Goal: Task Accomplishment & Management: Manage account settings

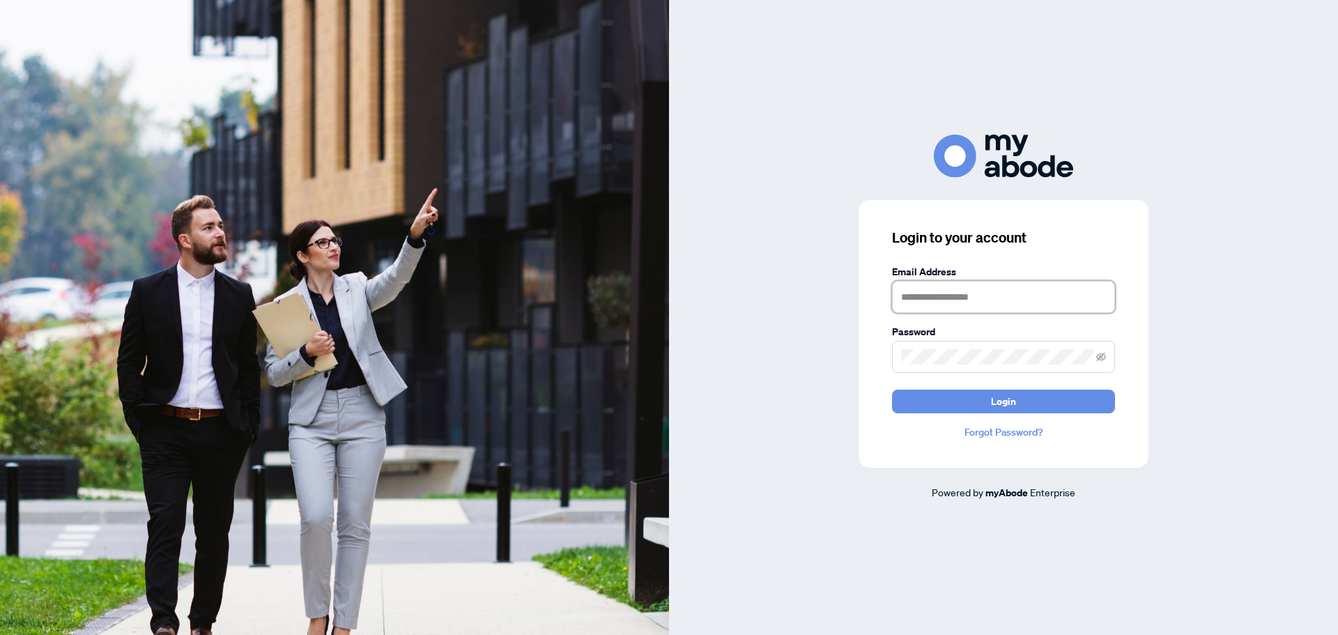
click at [950, 300] on input "text" at bounding box center [1003, 297] width 223 height 32
type input "**********"
click at [892, 389] on button "Login" at bounding box center [1003, 401] width 223 height 24
drag, startPoint x: 1000, startPoint y: 368, endPoint x: 715, endPoint y: 366, distance: 285.6
click at [751, 366] on div "**********" at bounding box center [1003, 316] width 669 height 365
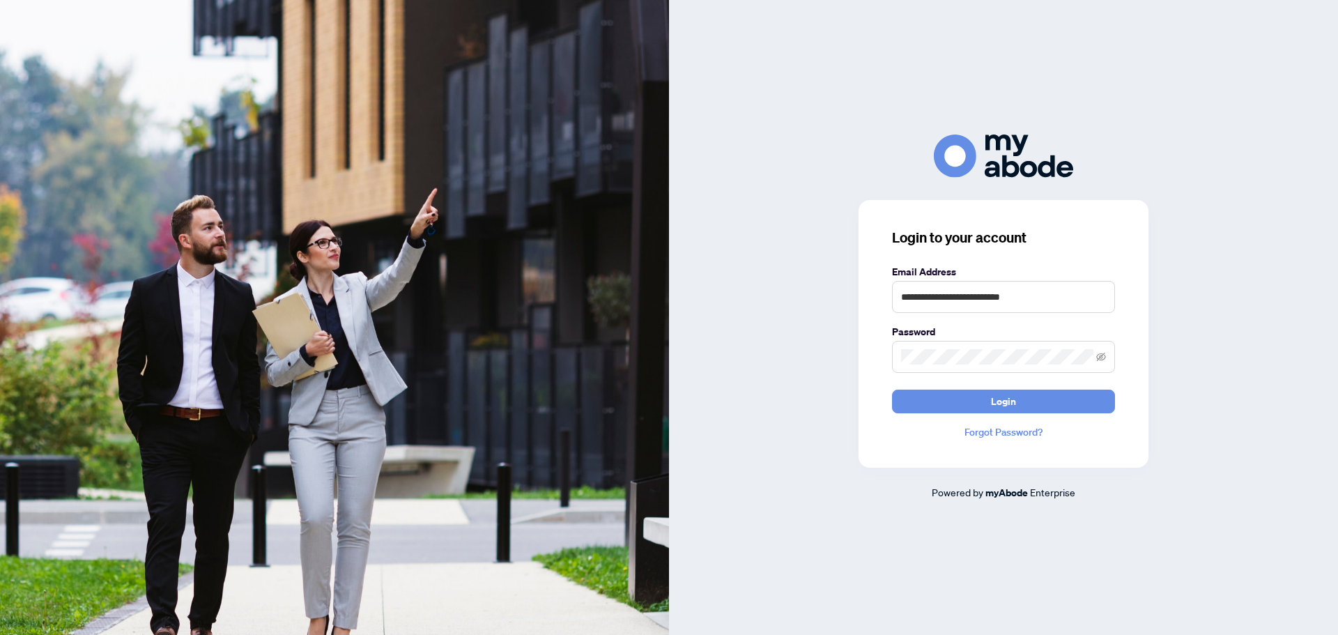
click at [695, 268] on div "**********" at bounding box center [1003, 316] width 669 height 365
click at [795, 359] on div "**********" at bounding box center [1003, 316] width 669 height 365
click at [892, 389] on button "Login" at bounding box center [1003, 401] width 223 height 24
click at [790, 350] on div "**********" at bounding box center [1003, 316] width 669 height 365
click at [798, 350] on div "**********" at bounding box center [1003, 316] width 669 height 365
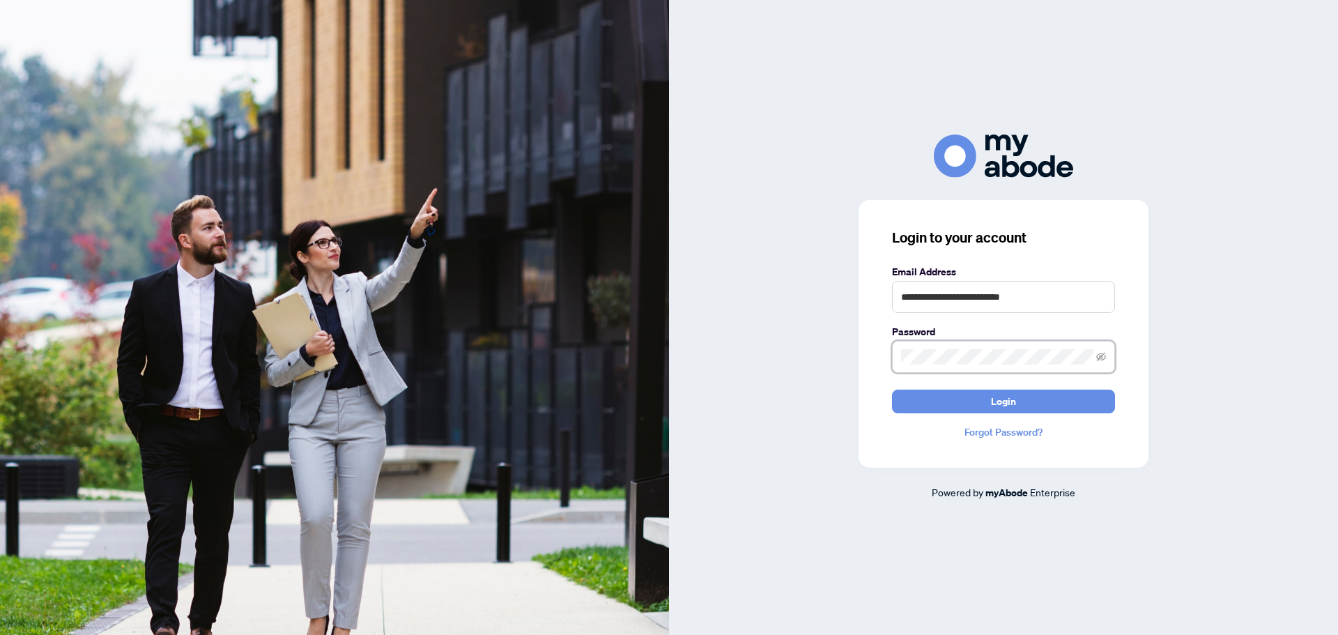
click at [892, 389] on button "Login" at bounding box center [1003, 401] width 223 height 24
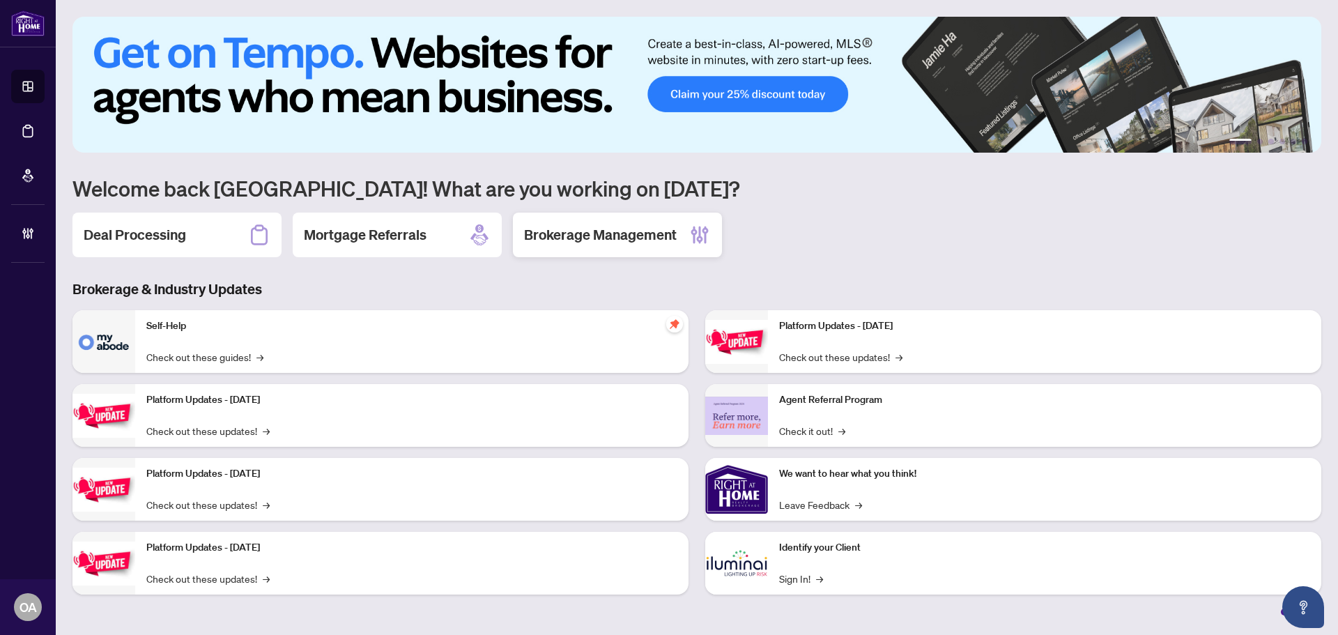
click at [598, 246] on div "Brokerage Management" at bounding box center [617, 234] width 209 height 45
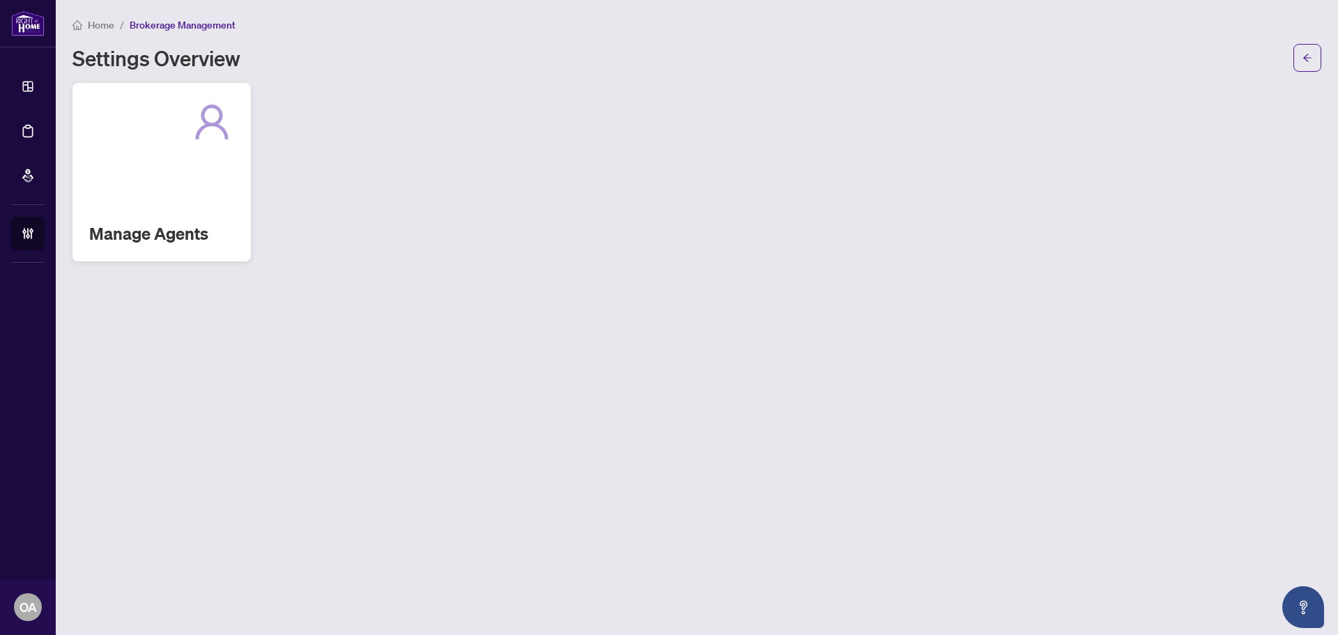
click at [163, 173] on div "Manage Agents" at bounding box center [161, 172] width 178 height 178
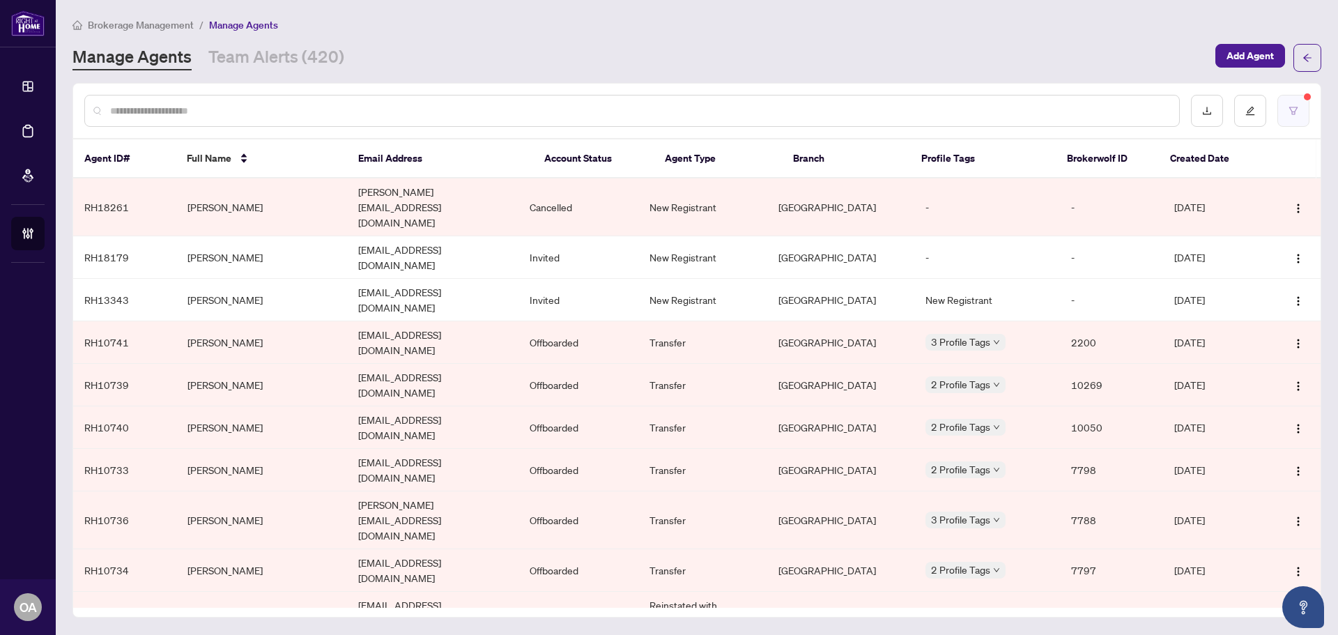
click at [1290, 106] on button "button" at bounding box center [1293, 111] width 32 height 32
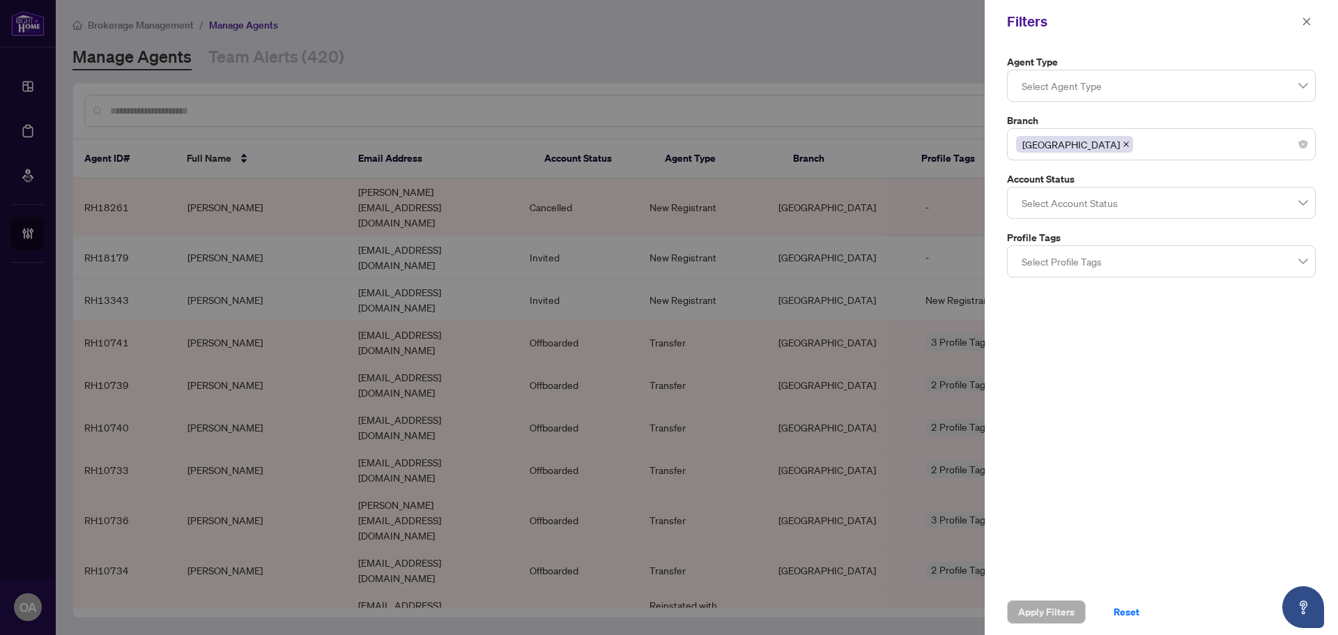
click at [1074, 200] on div at bounding box center [1161, 202] width 291 height 25
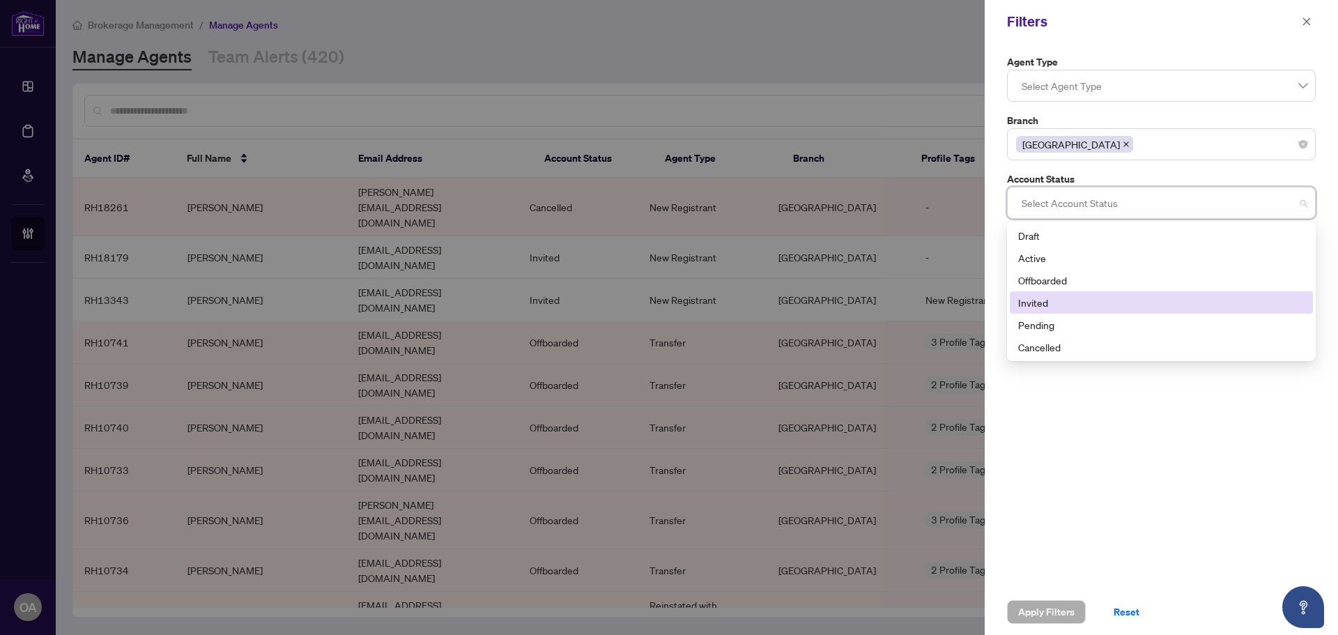
click at [1071, 301] on div "Invited" at bounding box center [1161, 302] width 286 height 15
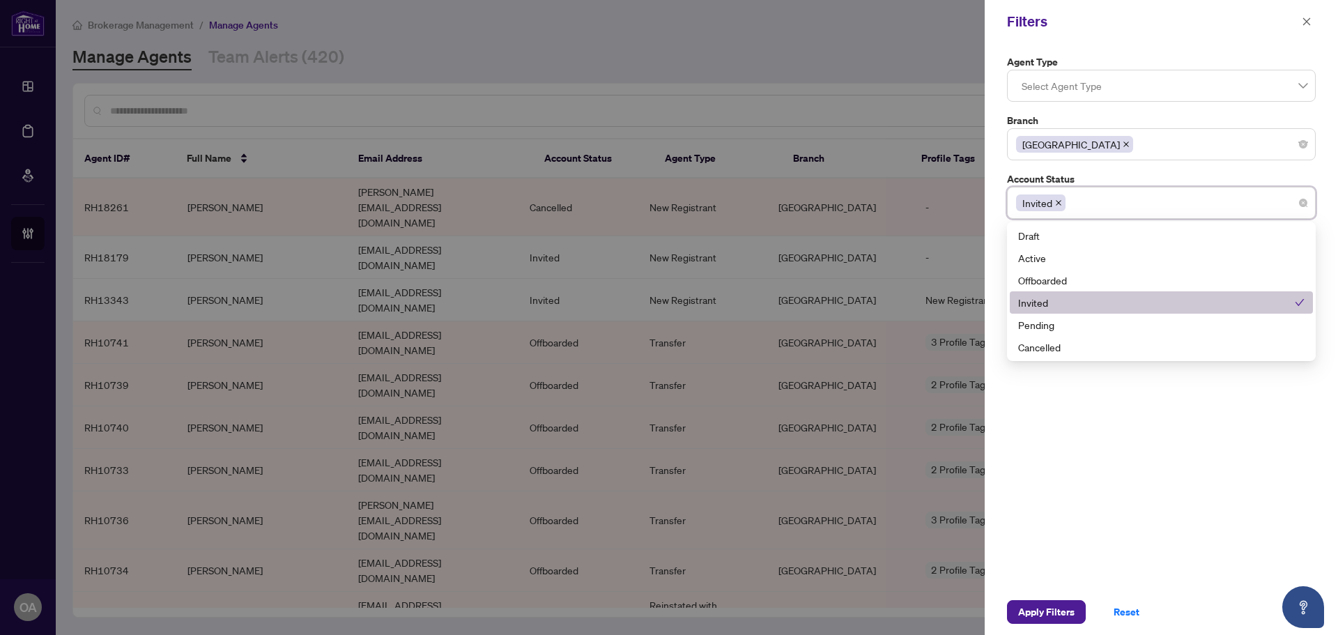
click at [1069, 322] on div "Pending" at bounding box center [1161, 324] width 286 height 15
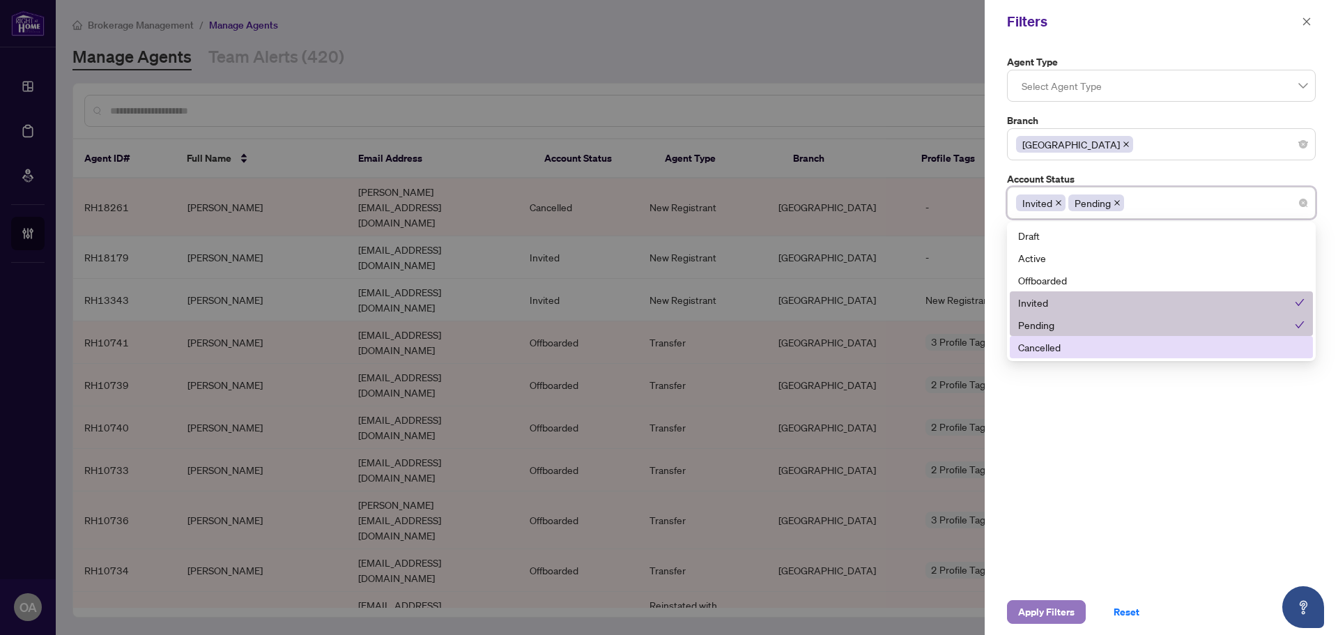
click at [1054, 619] on span "Apply Filters" at bounding box center [1046, 612] width 56 height 22
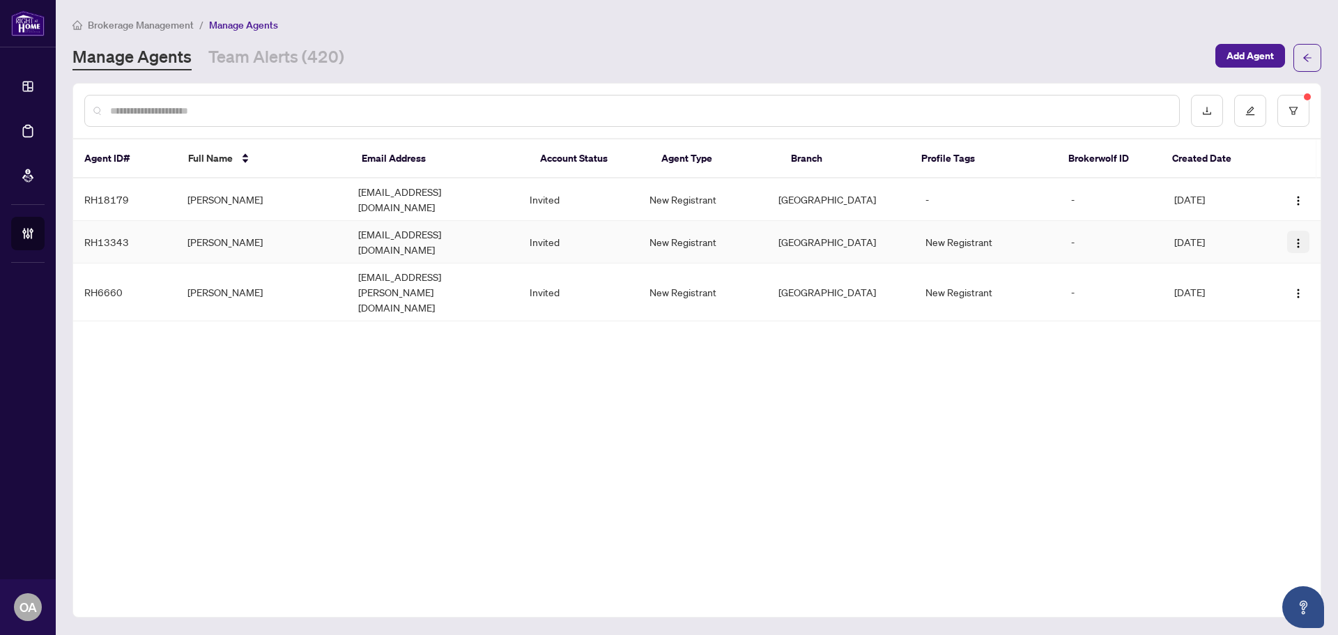
click at [1294, 238] on img "button" at bounding box center [1297, 243] width 11 height 11
click at [1283, 280] on span "Resend Invitation" at bounding box center [1260, 278] width 76 height 15
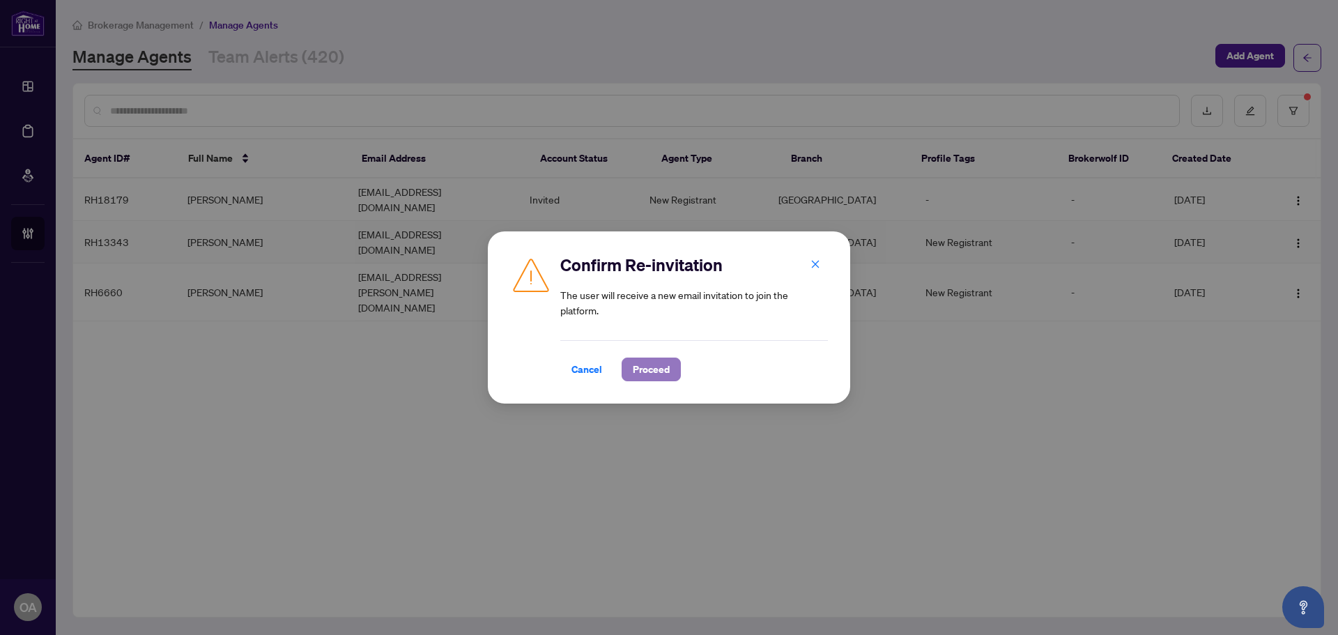
click at [653, 366] on span "Proceed" at bounding box center [651, 369] width 37 height 22
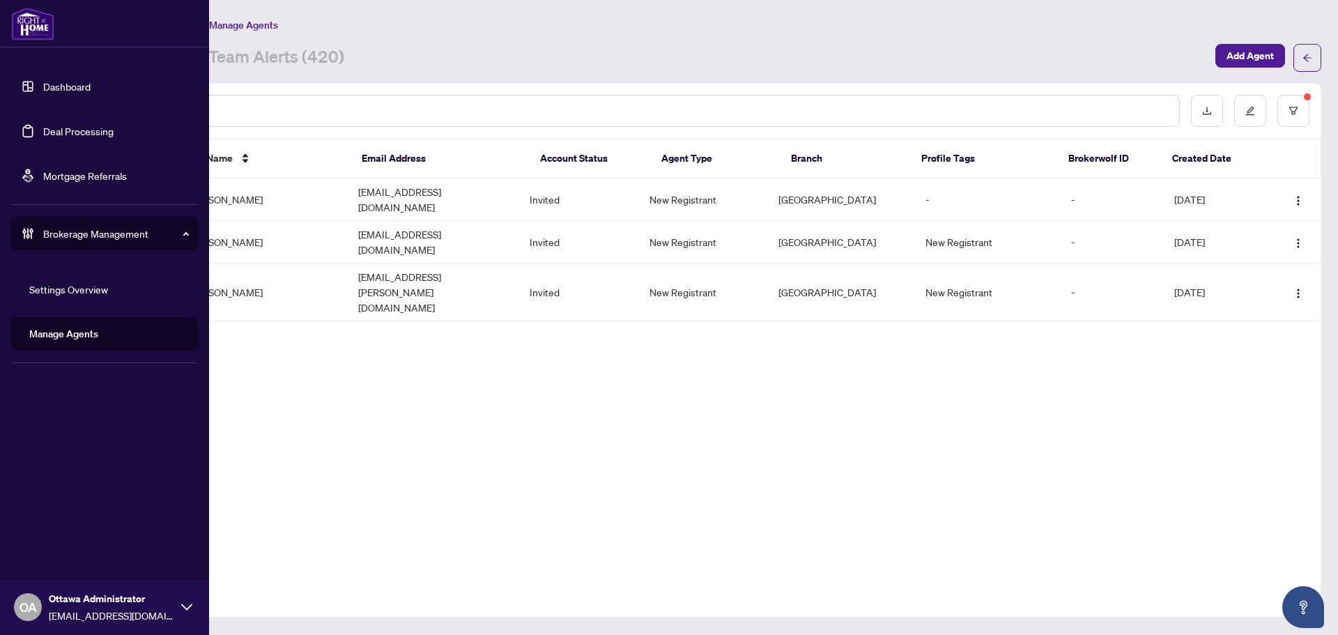
click at [41, 229] on div "Brokerage Management" at bounding box center [104, 233] width 187 height 33
drag, startPoint x: 93, startPoint y: 335, endPoint x: 93, endPoint y: 327, distance: 7.7
click at [93, 335] on div "Dashboard Deal Processing Mortgage Referrals Brokerage Management Settings Over…" at bounding box center [104, 317] width 209 height 635
click at [96, 242] on div "Brokerage Management" at bounding box center [104, 233] width 187 height 33
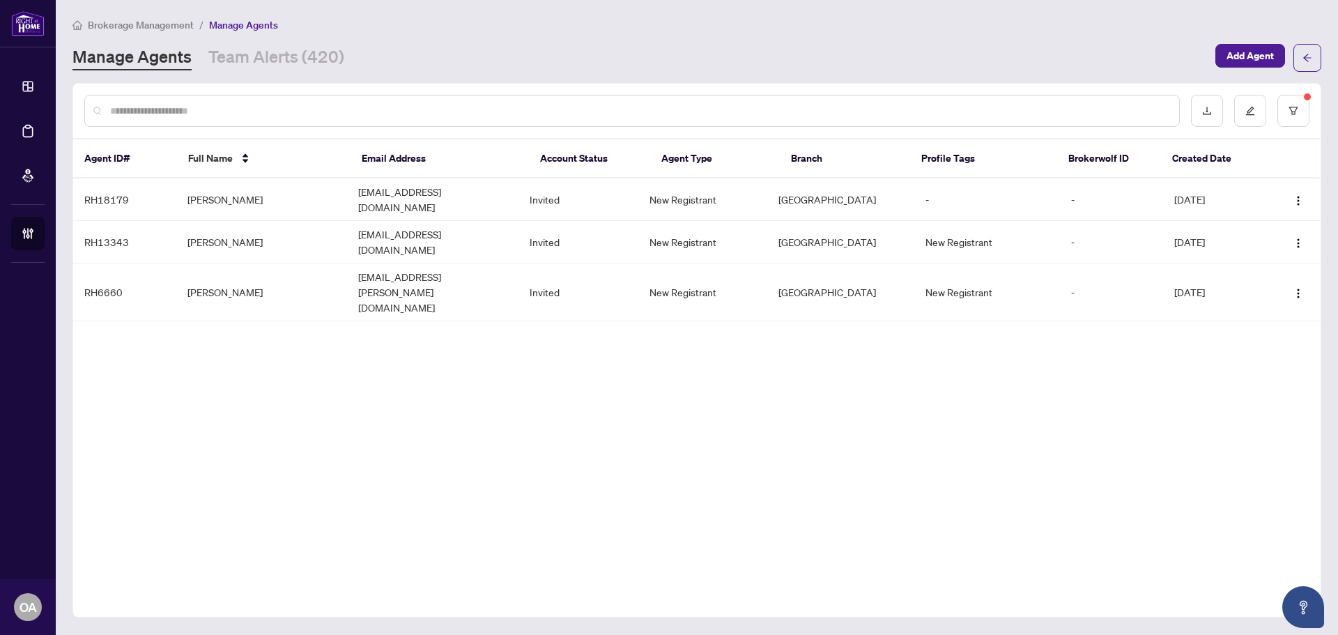
click at [332, 107] on input "text" at bounding box center [639, 110] width 1058 height 15
click at [1281, 103] on button "button" at bounding box center [1293, 111] width 32 height 32
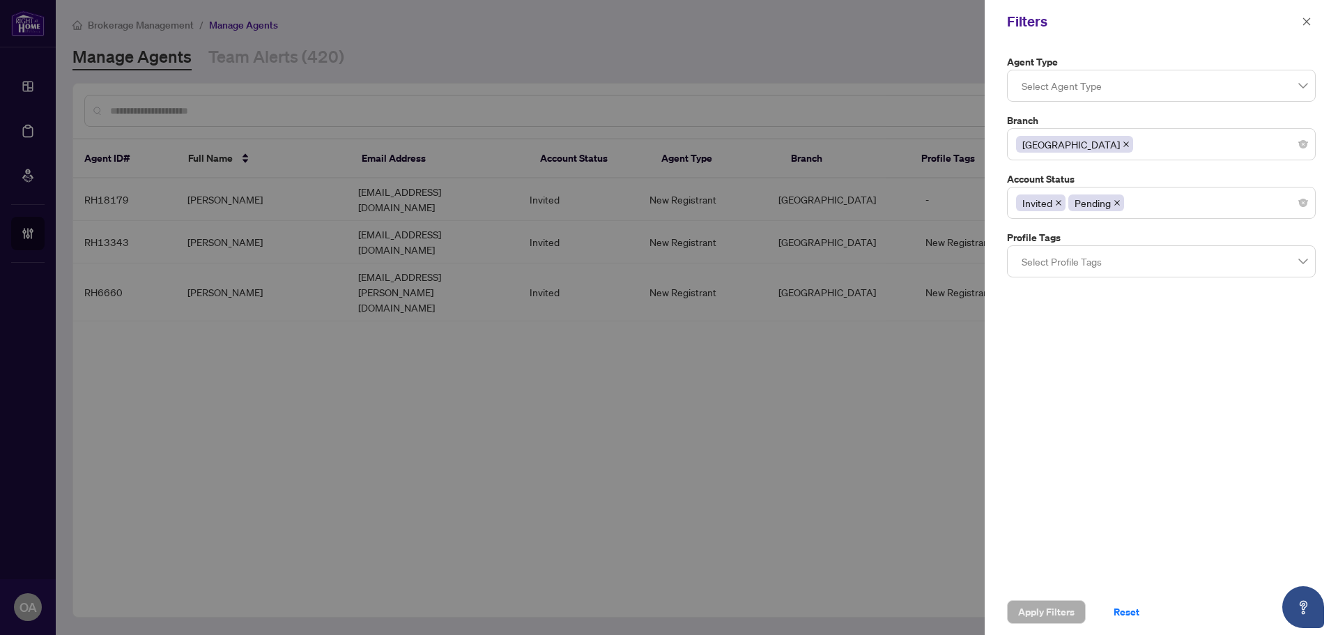
click at [1304, 196] on div "Invited Pending" at bounding box center [1161, 202] width 291 height 25
click at [1061, 612] on span "Apply Filters" at bounding box center [1046, 612] width 56 height 22
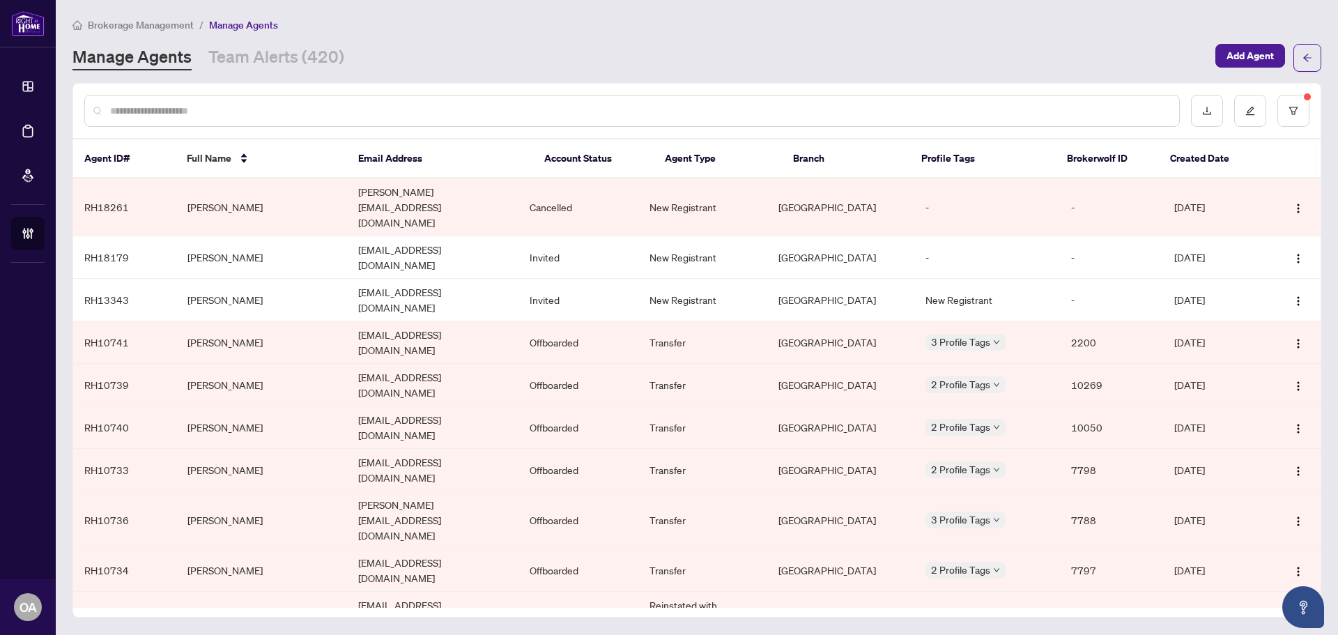
click at [336, 109] on input "text" at bounding box center [639, 110] width 1058 height 15
type input "****"
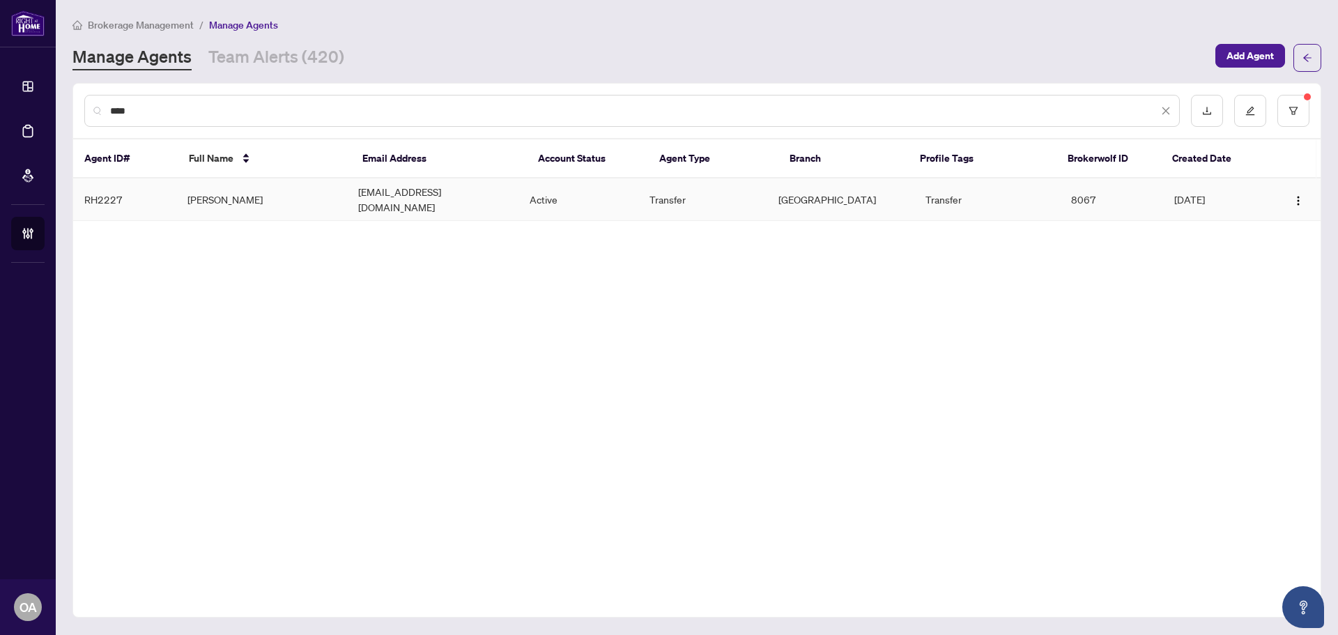
click at [479, 192] on td "yvan@yvanrheaume.realtor" at bounding box center [432, 199] width 171 height 42
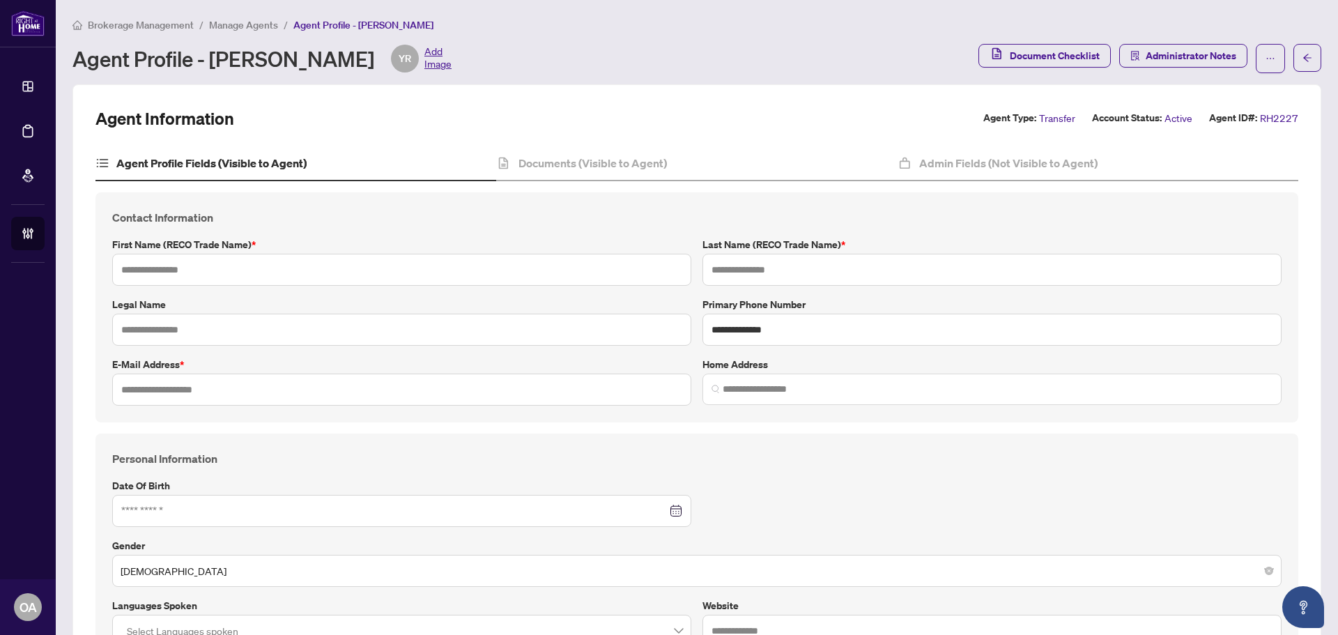
type input "****"
type input "*******"
type input "**********"
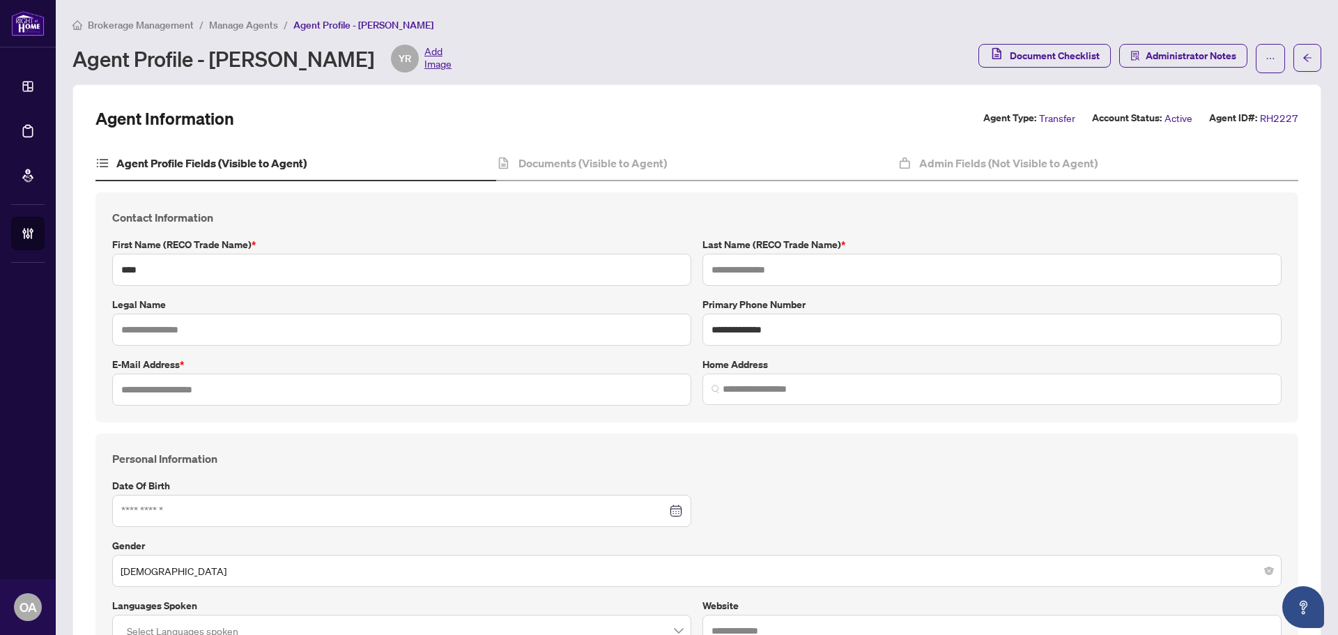
type input "*********"
type input "*"
type input "*******"
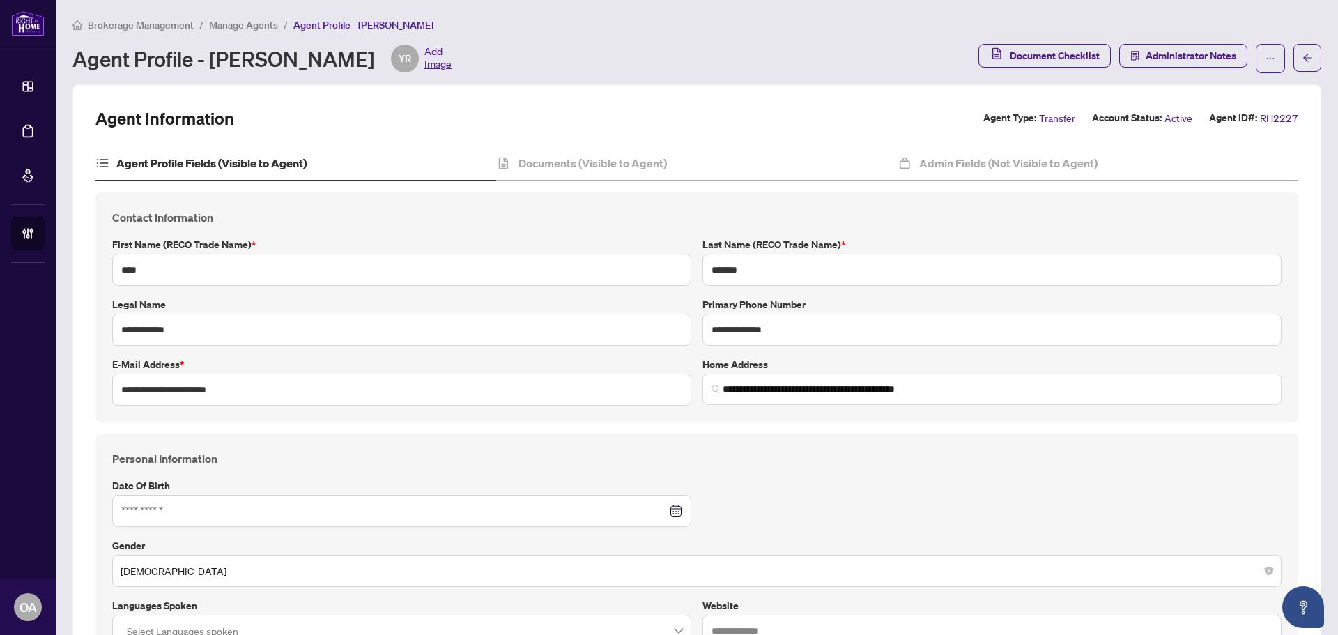
type input "**********"
drag, startPoint x: 702, startPoint y: 330, endPoint x: 803, endPoint y: 330, distance: 101.0
click at [803, 330] on input "**********" at bounding box center [991, 330] width 579 height 32
drag, startPoint x: 707, startPoint y: 333, endPoint x: 793, endPoint y: 333, distance: 85.7
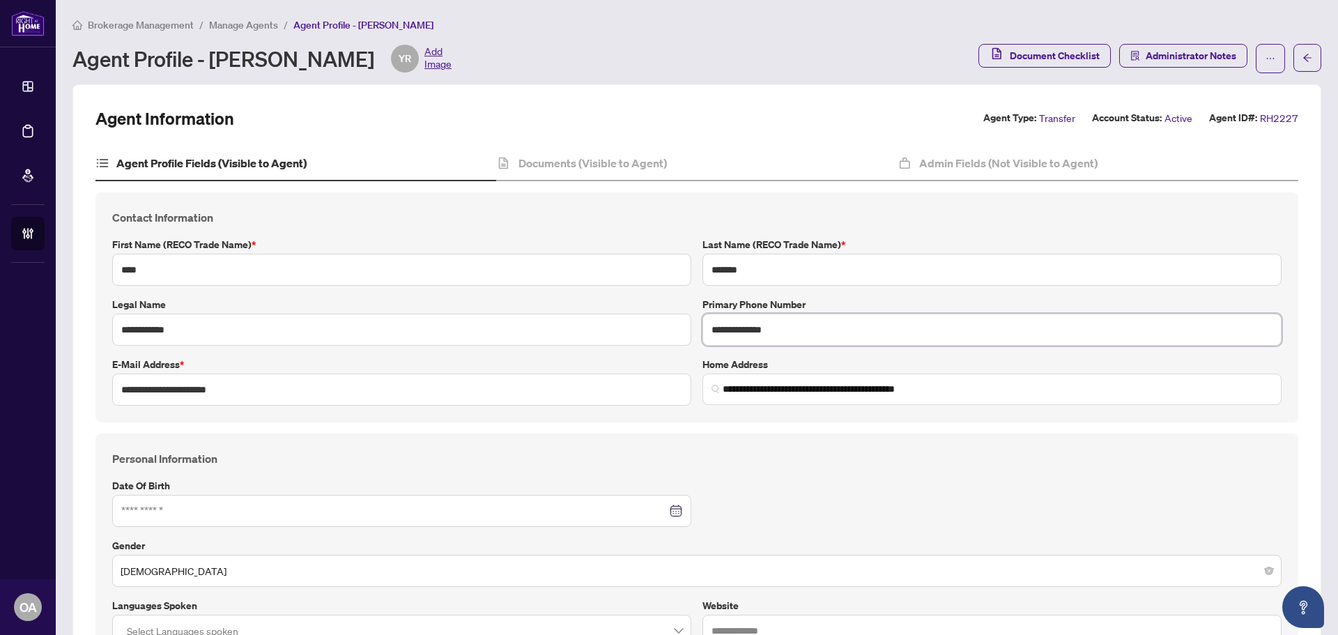
click at [793, 333] on input "**********" at bounding box center [991, 330] width 579 height 32
click at [727, 330] on input "**********" at bounding box center [991, 330] width 579 height 32
drag, startPoint x: 729, startPoint y: 328, endPoint x: 747, endPoint y: 328, distance: 17.4
click at [747, 328] on input "**********" at bounding box center [991, 330] width 579 height 32
drag, startPoint x: 810, startPoint y: 332, endPoint x: 673, endPoint y: 332, distance: 136.6
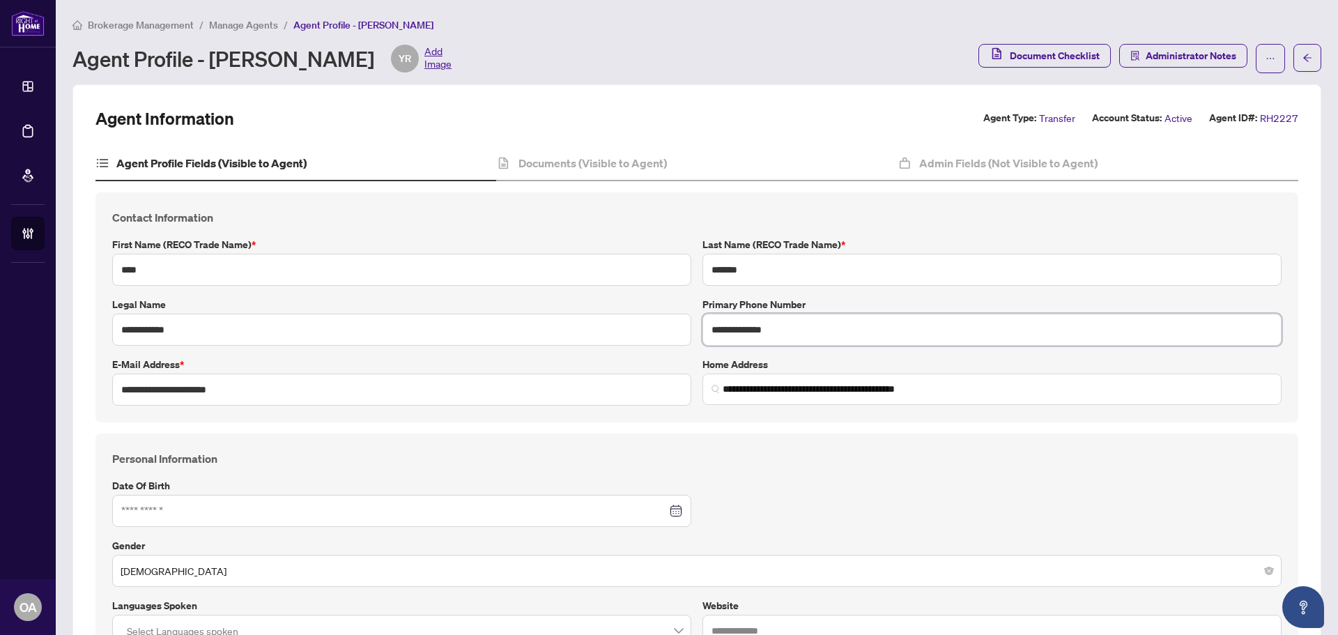
click at [673, 332] on div "**********" at bounding box center [697, 307] width 1180 height 196
click at [876, 291] on div "**********" at bounding box center [697, 307] width 1180 height 196
click at [432, 297] on label "Legal Name" at bounding box center [401, 304] width 579 height 15
click at [614, 219] on h4 "Contact Information" at bounding box center [696, 217] width 1169 height 17
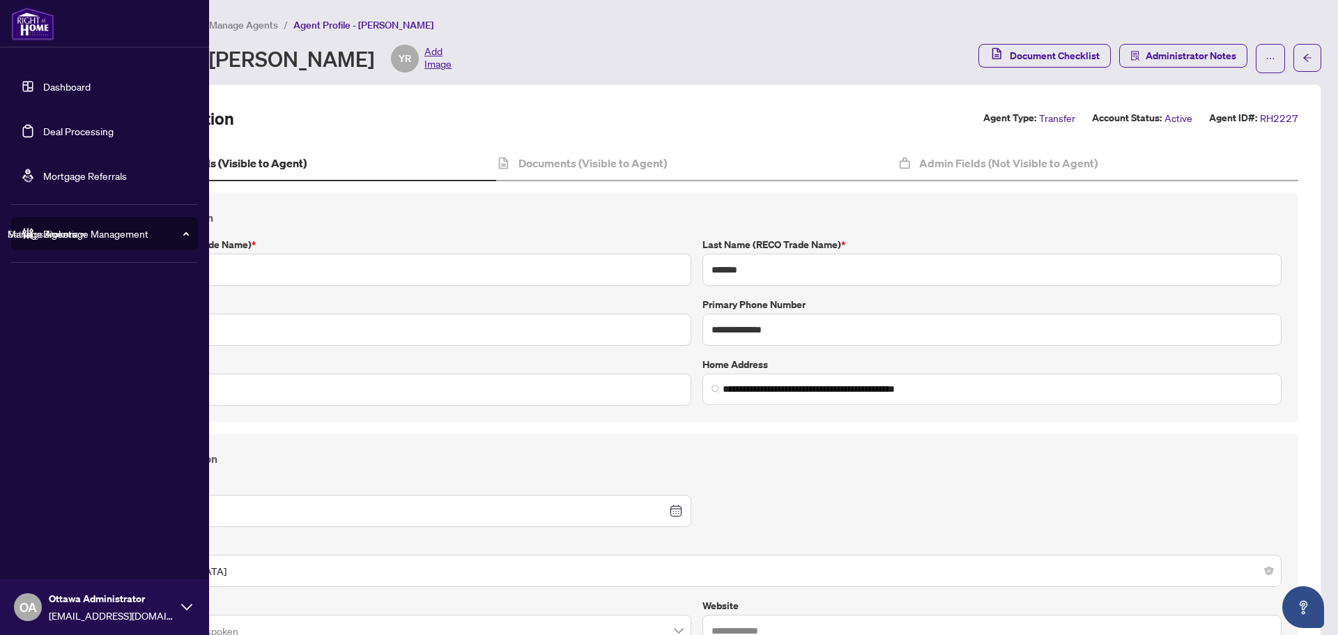
click at [43, 137] on link "Deal Processing" at bounding box center [78, 131] width 70 height 13
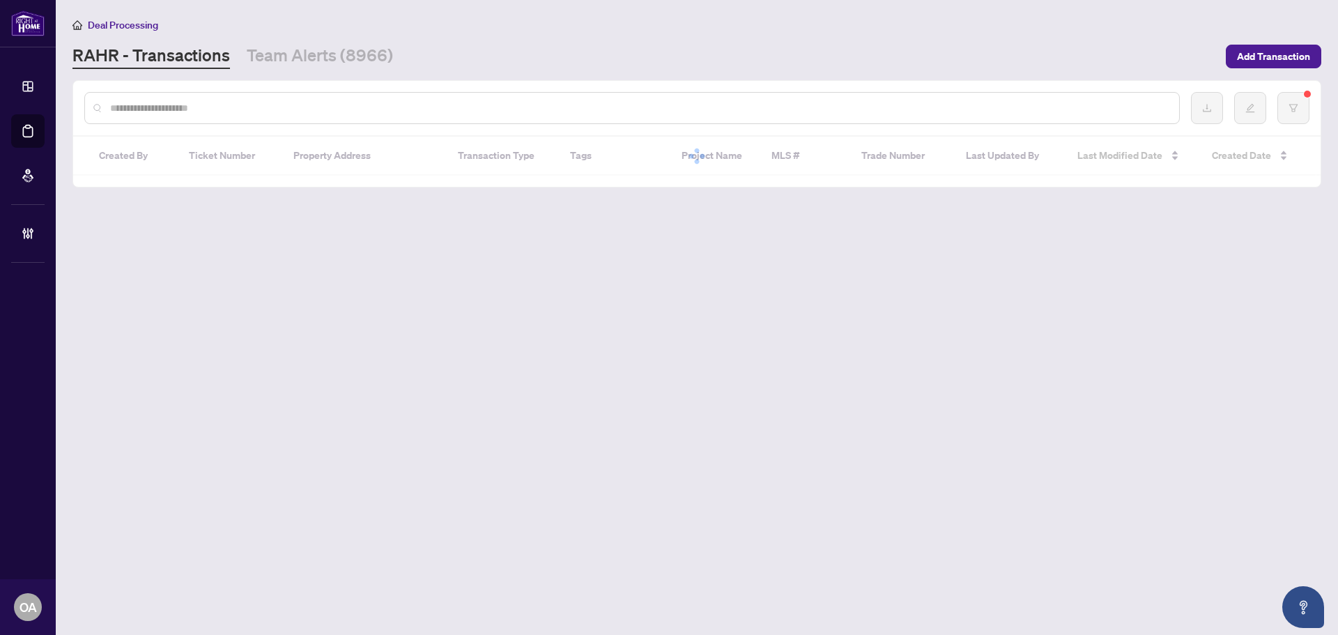
click at [216, 108] on input "text" at bounding box center [639, 107] width 1058 height 15
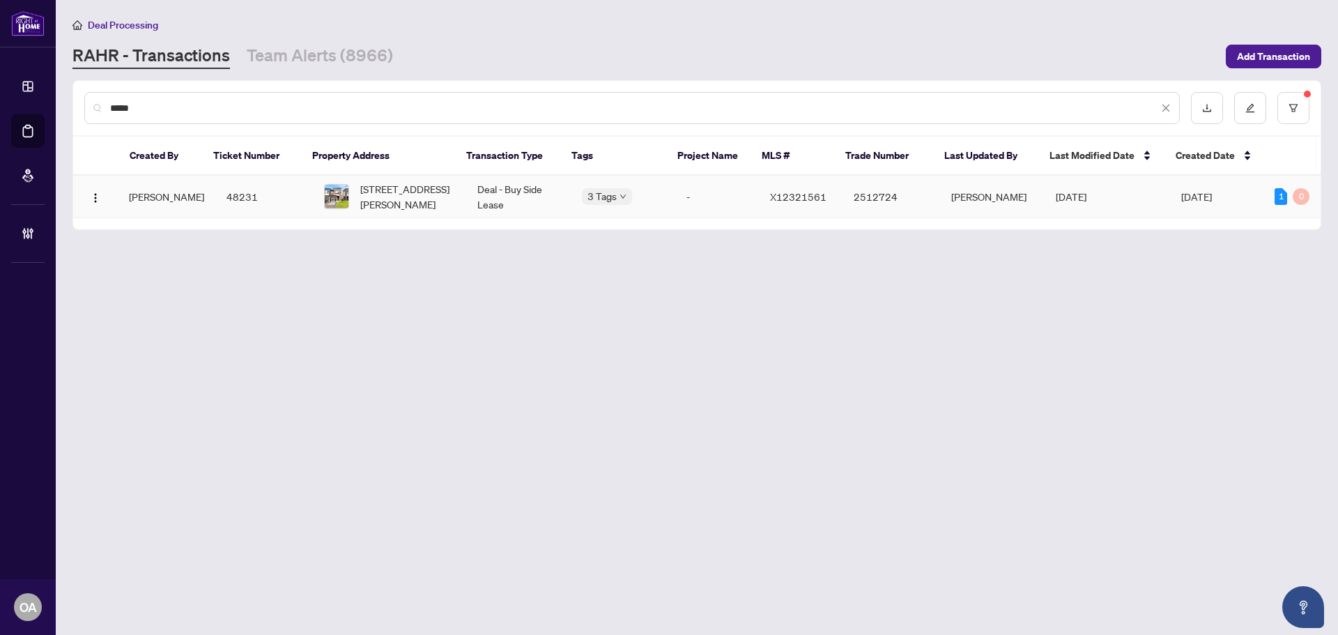
type input "*****"
click at [438, 201] on span "529 Rathburn Lane, Ottawa, Ontario K1T 0T4, Canada" at bounding box center [407, 196] width 95 height 31
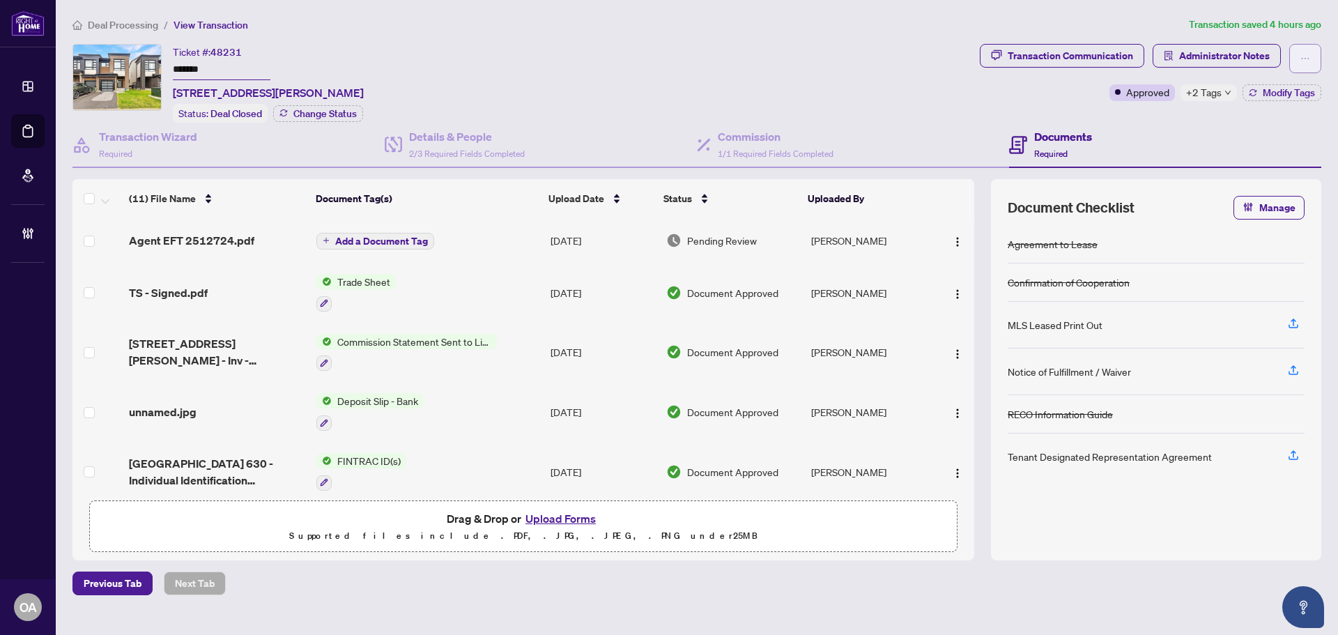
click at [1308, 59] on icon "ellipsis" at bounding box center [1305, 59] width 10 height 10
click at [1264, 141] on span "Submit for Completion" at bounding box center [1256, 133] width 107 height 15
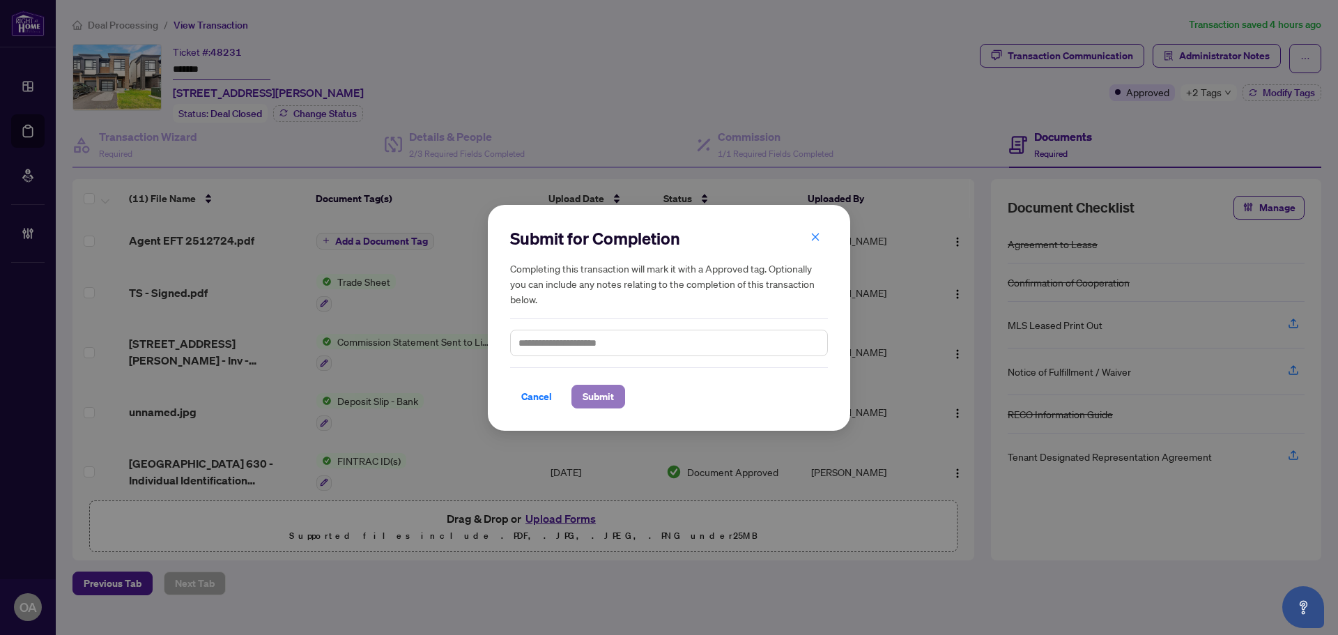
click at [608, 401] on span "Submit" at bounding box center [597, 396] width 31 height 22
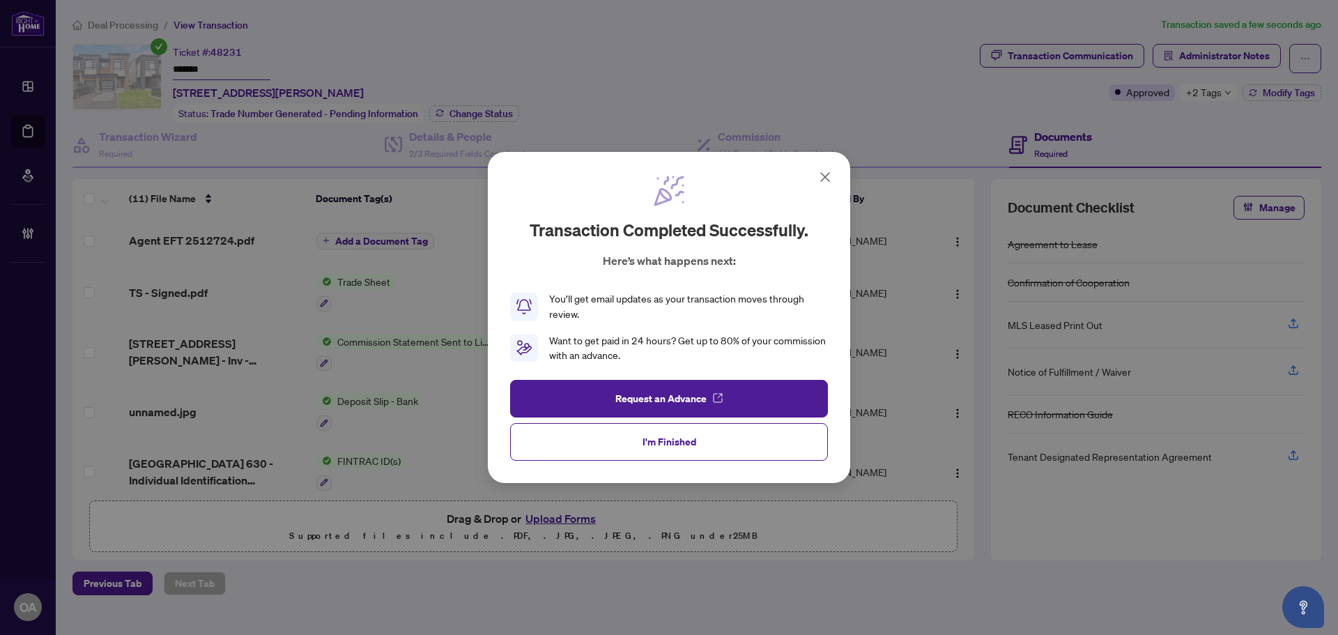
click at [619, 431] on button "I'm Finished" at bounding box center [669, 442] width 318 height 38
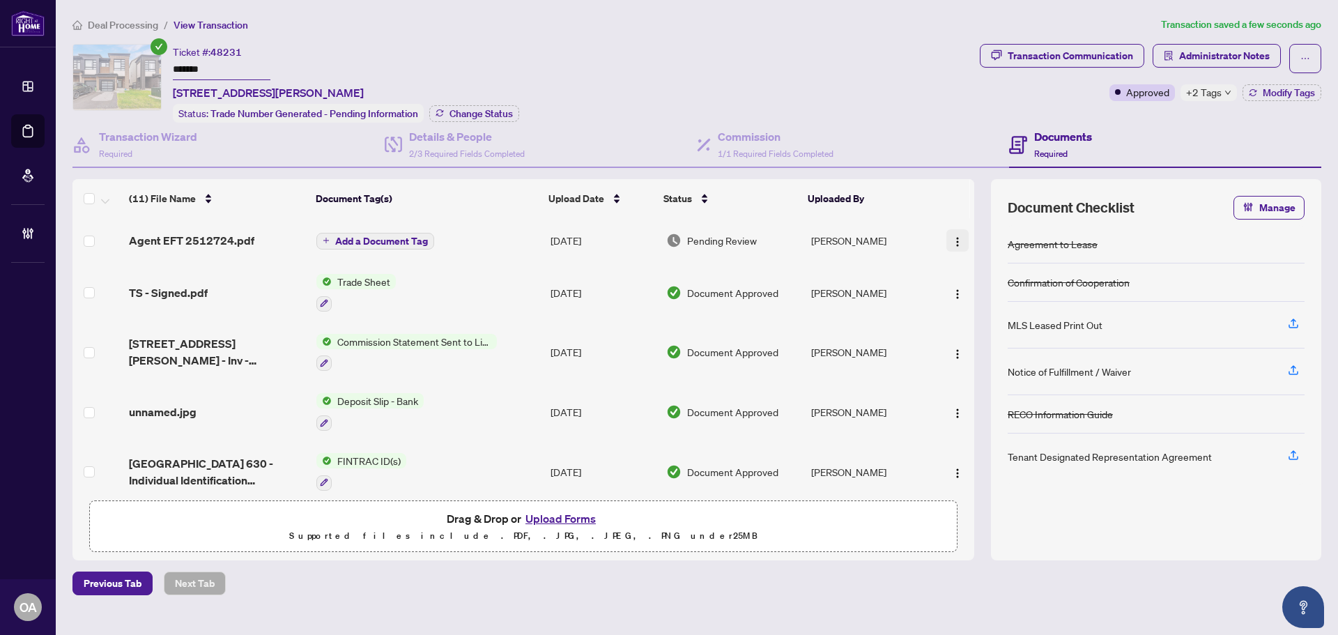
click at [953, 238] on img "button" at bounding box center [957, 241] width 11 height 11
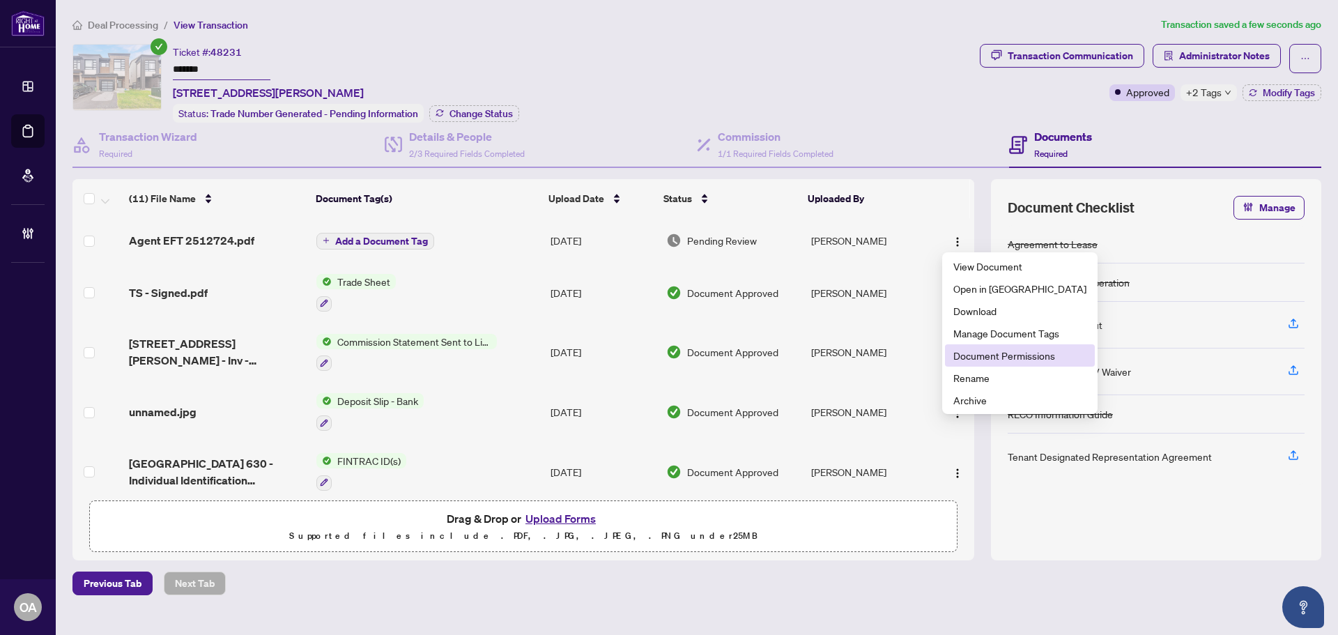
click at [986, 353] on span "Document Permissions" at bounding box center [1019, 355] width 133 height 15
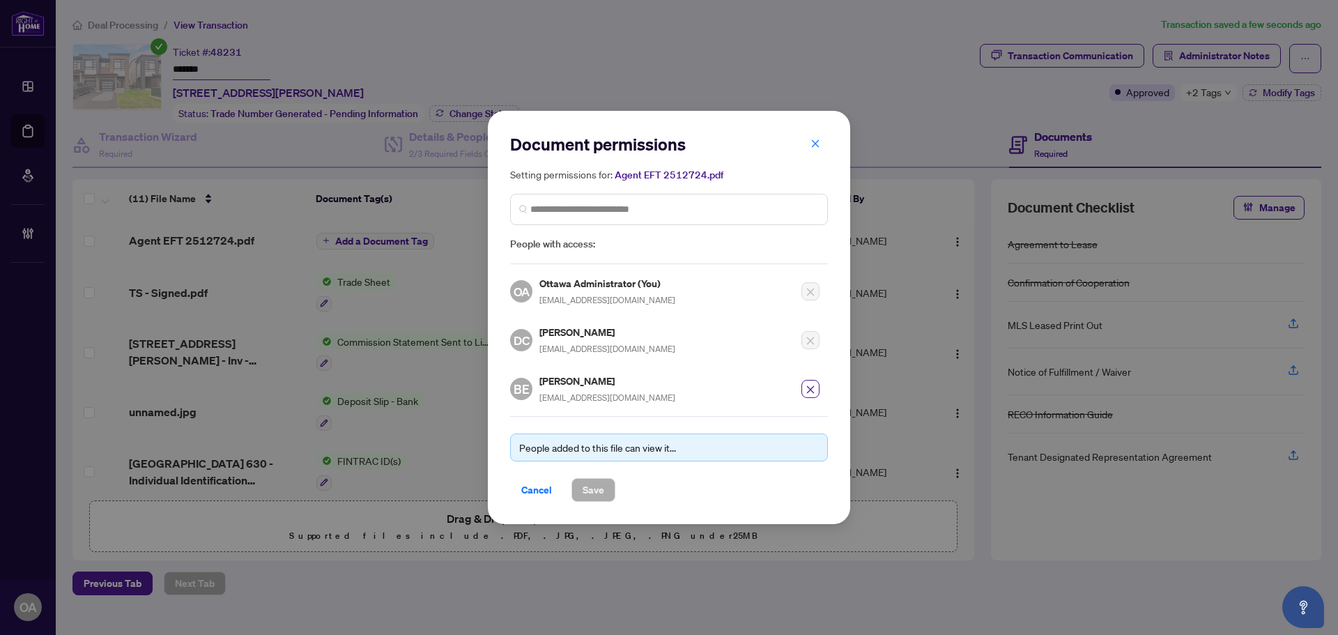
click at [807, 149] on button "button" at bounding box center [815, 144] width 28 height 24
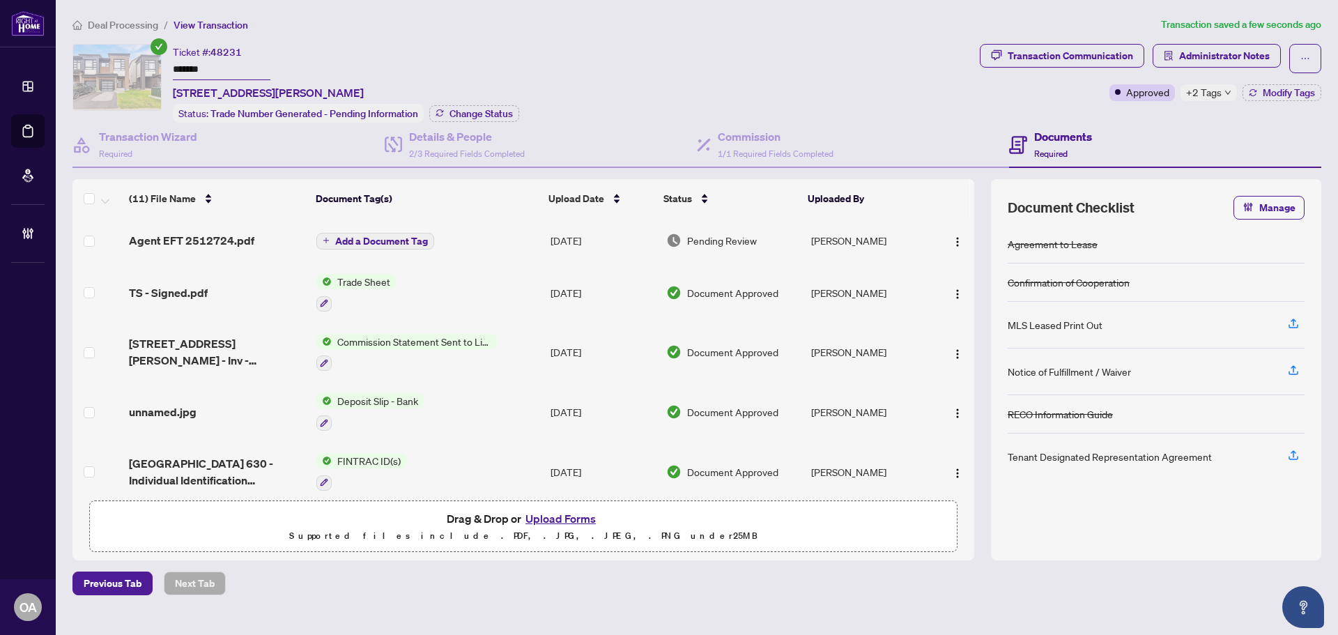
click at [809, 149] on div "Document permissions Setting permissions for: Agent EFT 2512724.pdf People with…" at bounding box center [669, 317] width 1338 height 635
click at [1207, 58] on span "Administrator Notes" at bounding box center [1224, 56] width 91 height 22
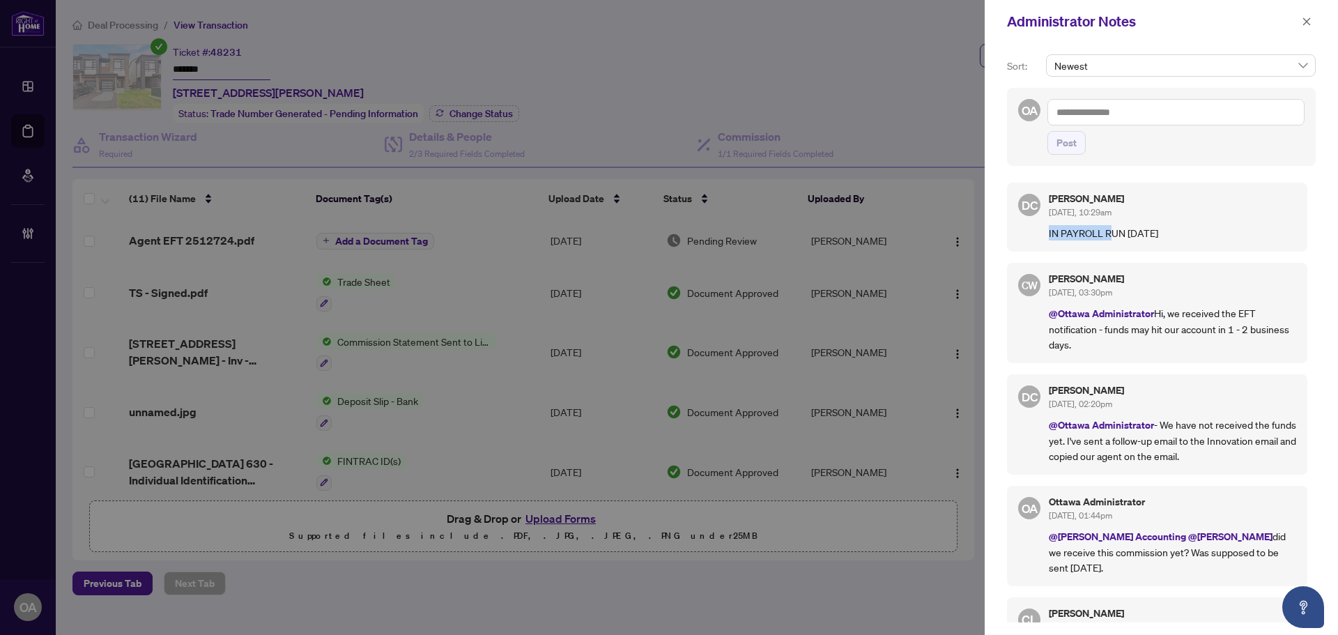
drag, startPoint x: 1051, startPoint y: 239, endPoint x: 1194, endPoint y: 235, distance: 143.6
click at [1186, 237] on div "DC Dawn Chan Sep/19/2025, 10:29am IN PAYROLL RUN Sept 19, 2025" at bounding box center [1157, 217] width 300 height 69
click at [1194, 235] on p "IN PAYROLL RUN Sept 19, 2025" at bounding box center [1172, 232] width 247 height 15
drag, startPoint x: 1061, startPoint y: 341, endPoint x: 1269, endPoint y: 336, distance: 208.4
click at [1270, 341] on p "@Ottawa Administrator Hi, we received the EFT notification - funds may hit our …" at bounding box center [1172, 328] width 247 height 47
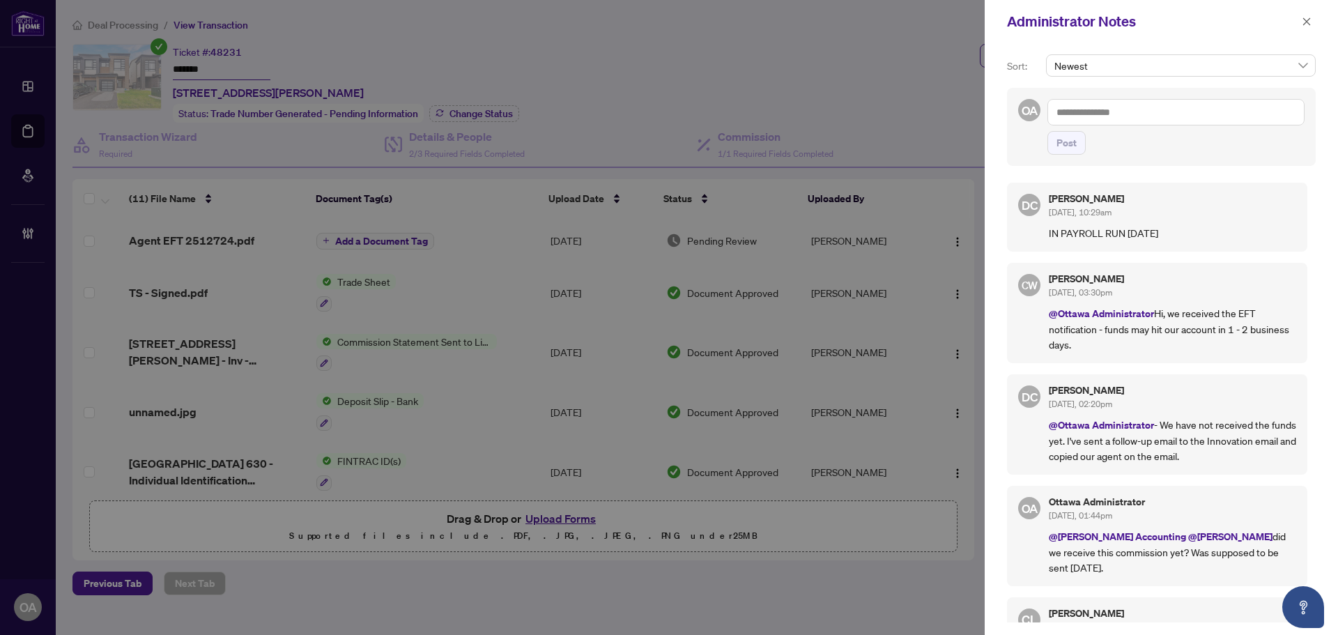
click at [1239, 322] on p "@Ottawa Administrator Hi, we received the EFT notification - funds may hit our …" at bounding box center [1172, 328] width 247 height 47
drag, startPoint x: 1156, startPoint y: 335, endPoint x: 1255, endPoint y: 333, distance: 99.6
click at [1255, 333] on p "@Ottawa Administrator Hi, we received the EFT notification - funds may hit our …" at bounding box center [1172, 328] width 247 height 47
click at [1302, 22] on icon "close" at bounding box center [1306, 22] width 10 height 10
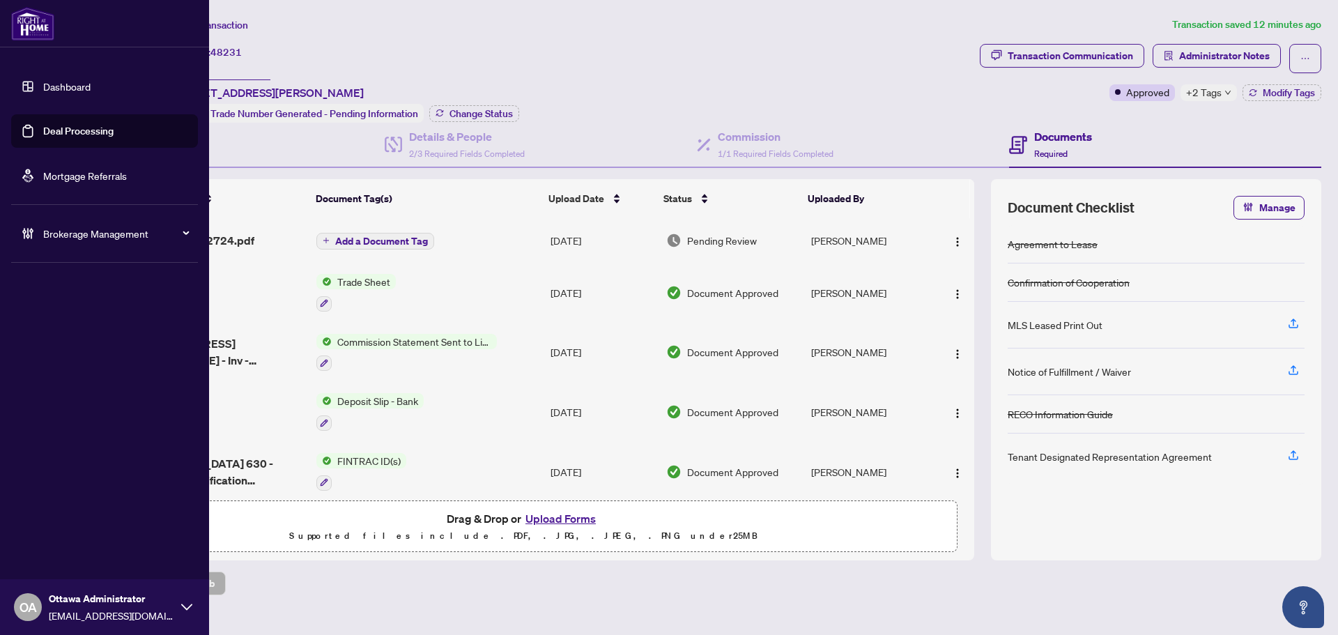
click at [43, 82] on link "Dashboard" at bounding box center [66, 86] width 47 height 13
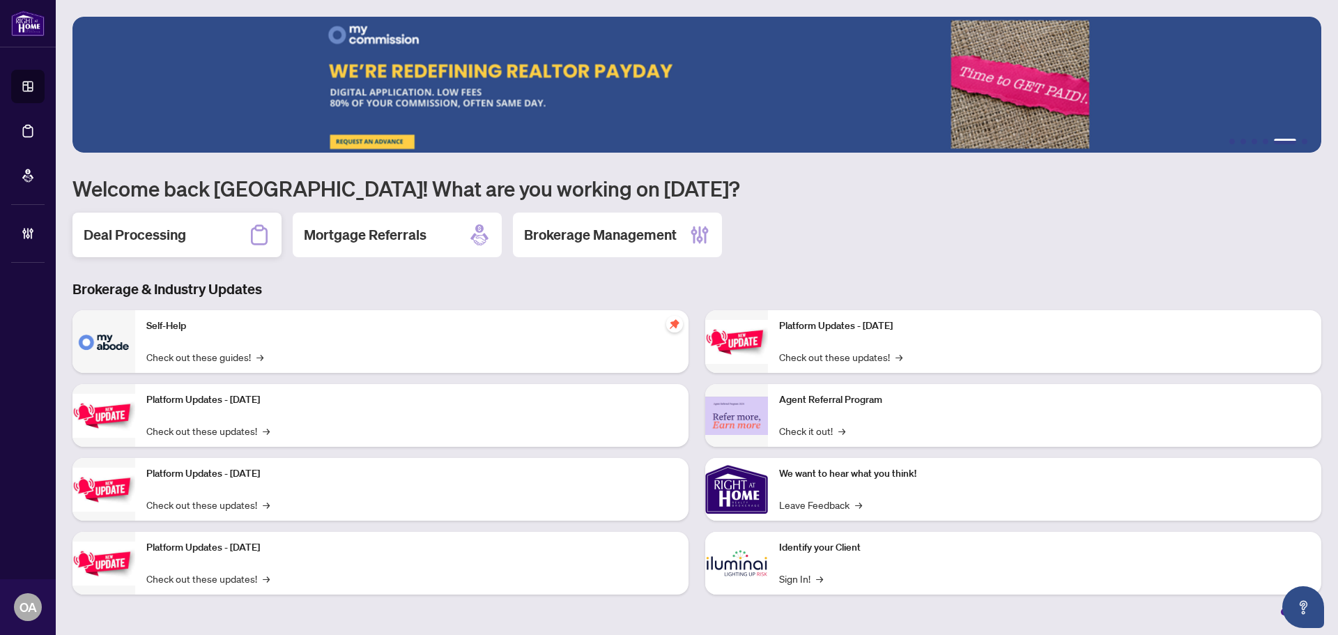
click at [174, 226] on h2 "Deal Processing" at bounding box center [135, 235] width 102 height 20
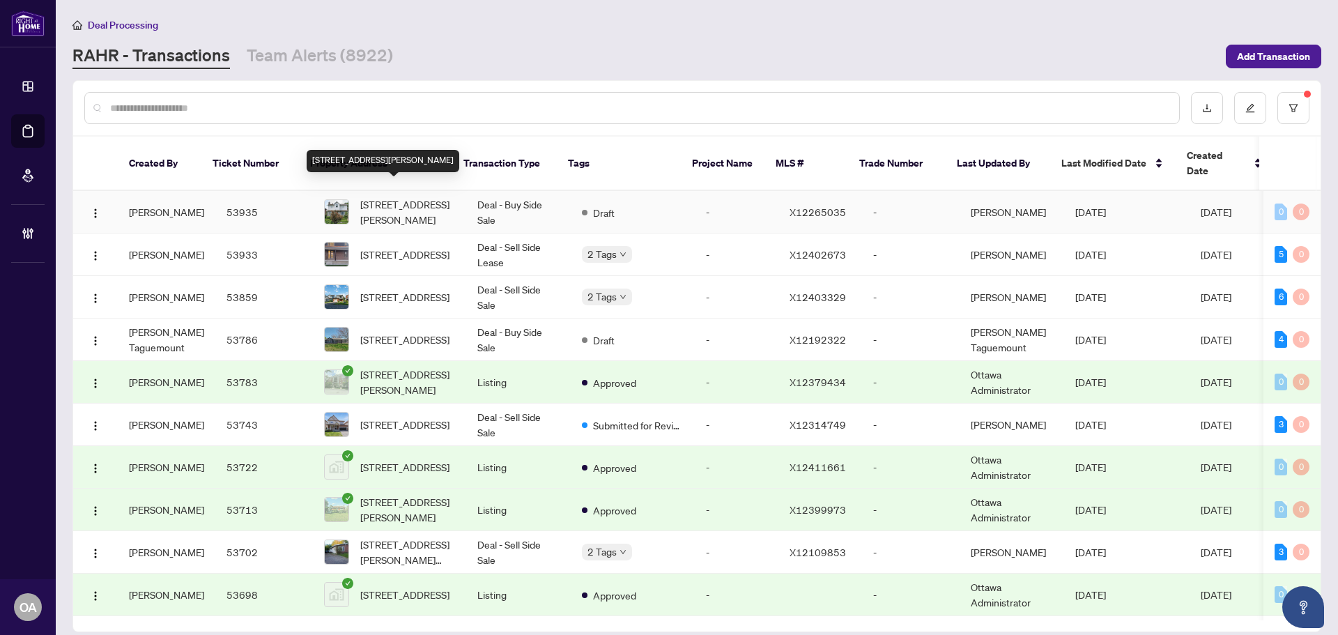
click at [409, 196] on span "393 Donald St, Ottawa, Ontario K1K 1M2, Canada" at bounding box center [407, 211] width 95 height 31
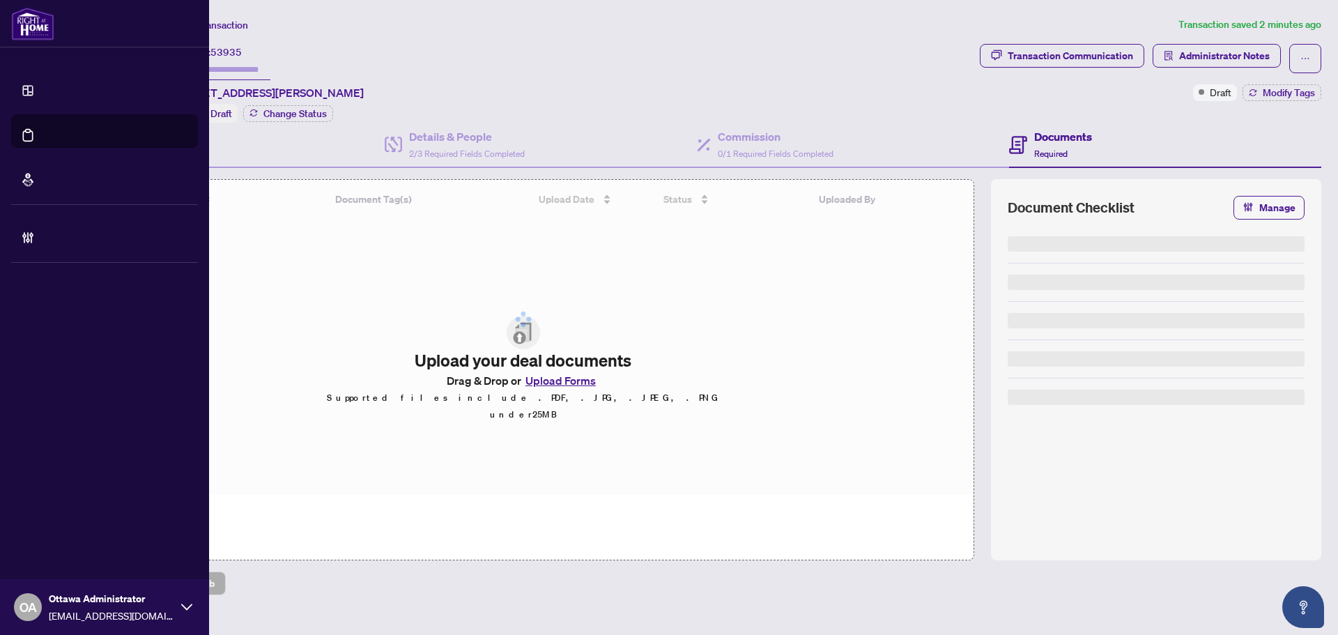
click at [38, 131] on li "Deal Processing" at bounding box center [104, 130] width 187 height 33
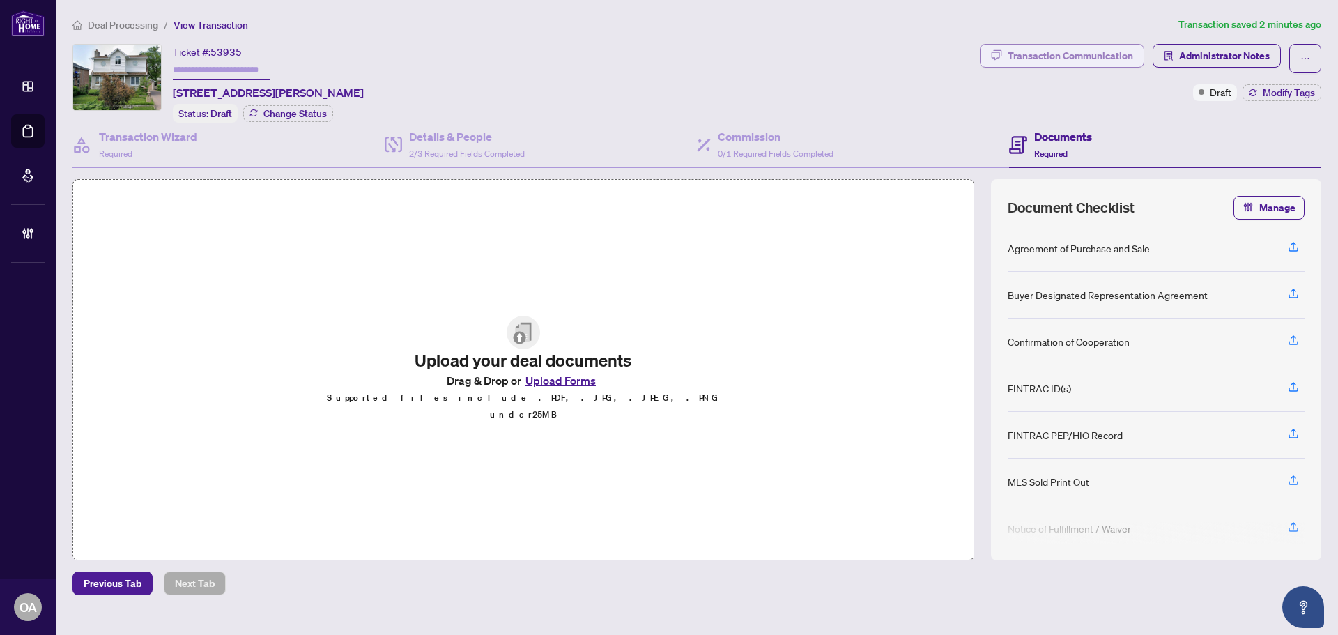
click at [1104, 60] on div "Transaction Communication" at bounding box center [1069, 56] width 125 height 22
type textarea "**********"
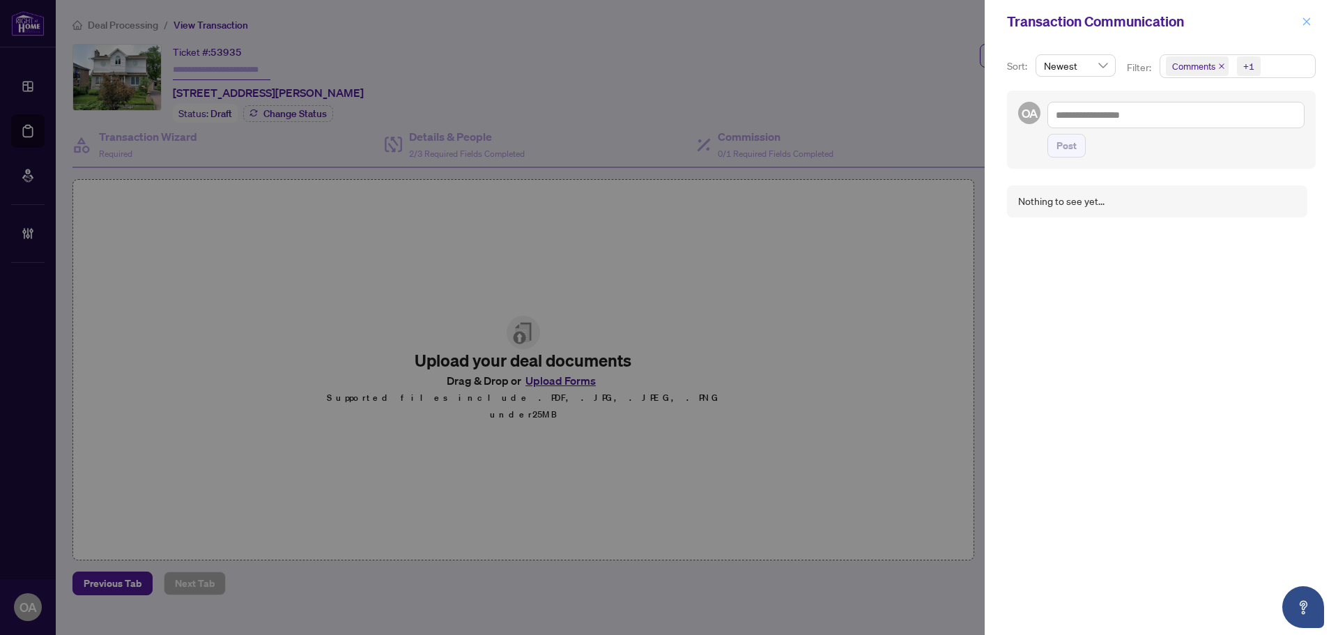
click at [1308, 22] on icon "close" at bounding box center [1306, 22] width 10 height 10
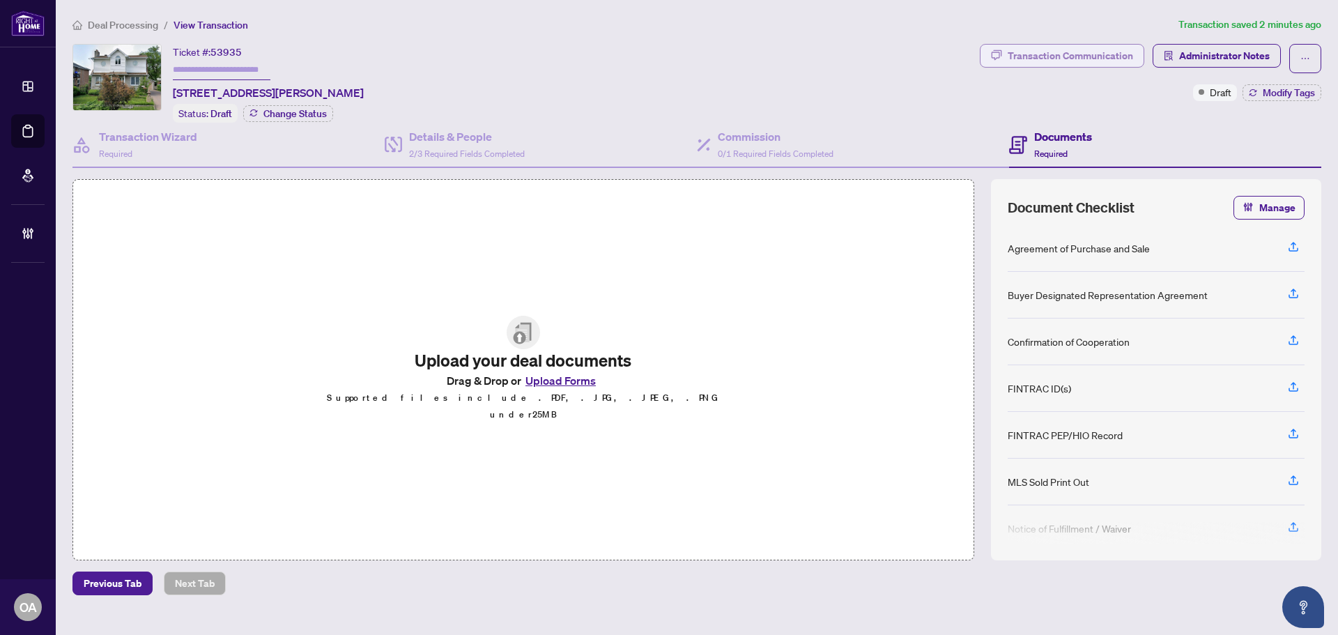
click at [1072, 56] on div "Transaction Communication" at bounding box center [1069, 56] width 125 height 22
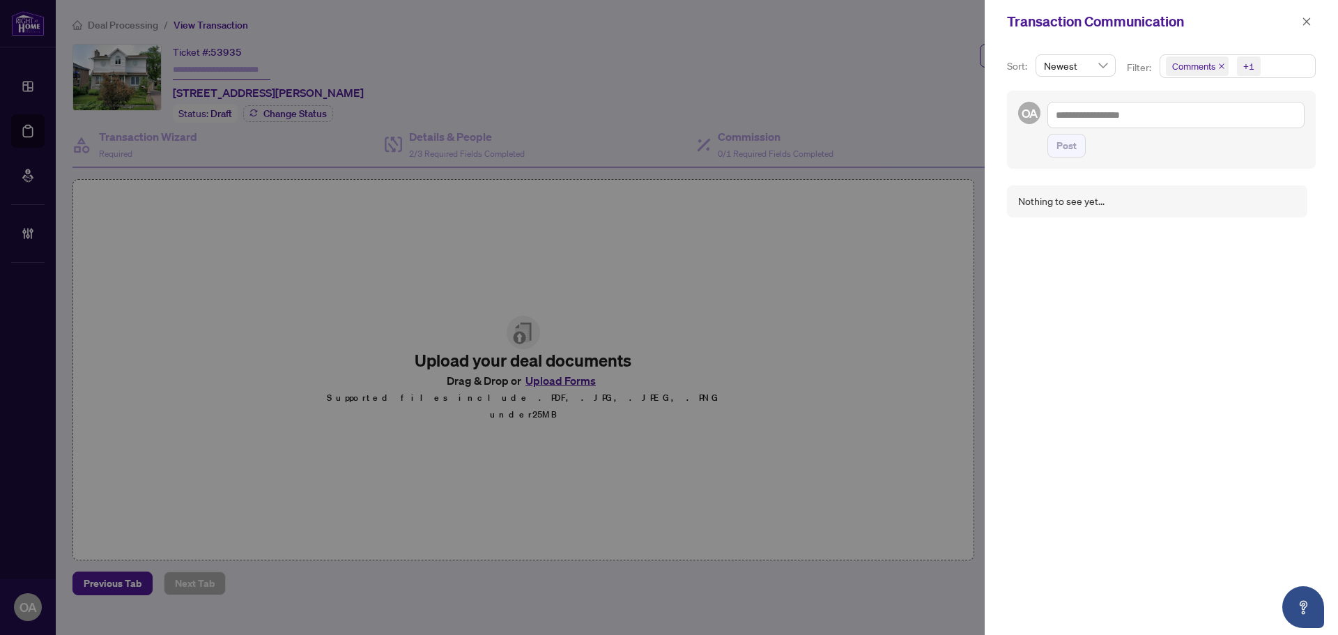
click at [1216, 61] on span "Comments" at bounding box center [1197, 66] width 63 height 20
click at [1218, 67] on icon "close" at bounding box center [1221, 66] width 7 height 7
click at [1164, 272] on div "Nothing to see yet..." at bounding box center [1161, 401] width 309 height 449
click at [1306, 27] on span "button" at bounding box center [1306, 21] width 10 height 22
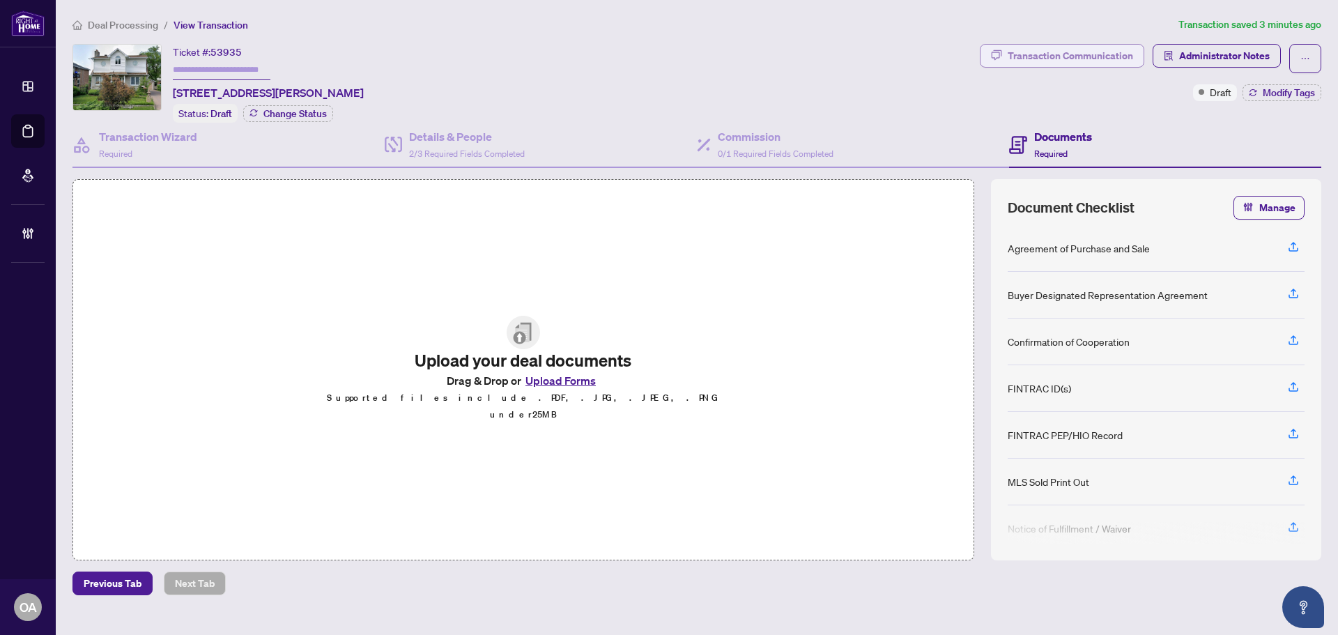
click at [1106, 53] on div "Transaction Communication" at bounding box center [1069, 56] width 125 height 22
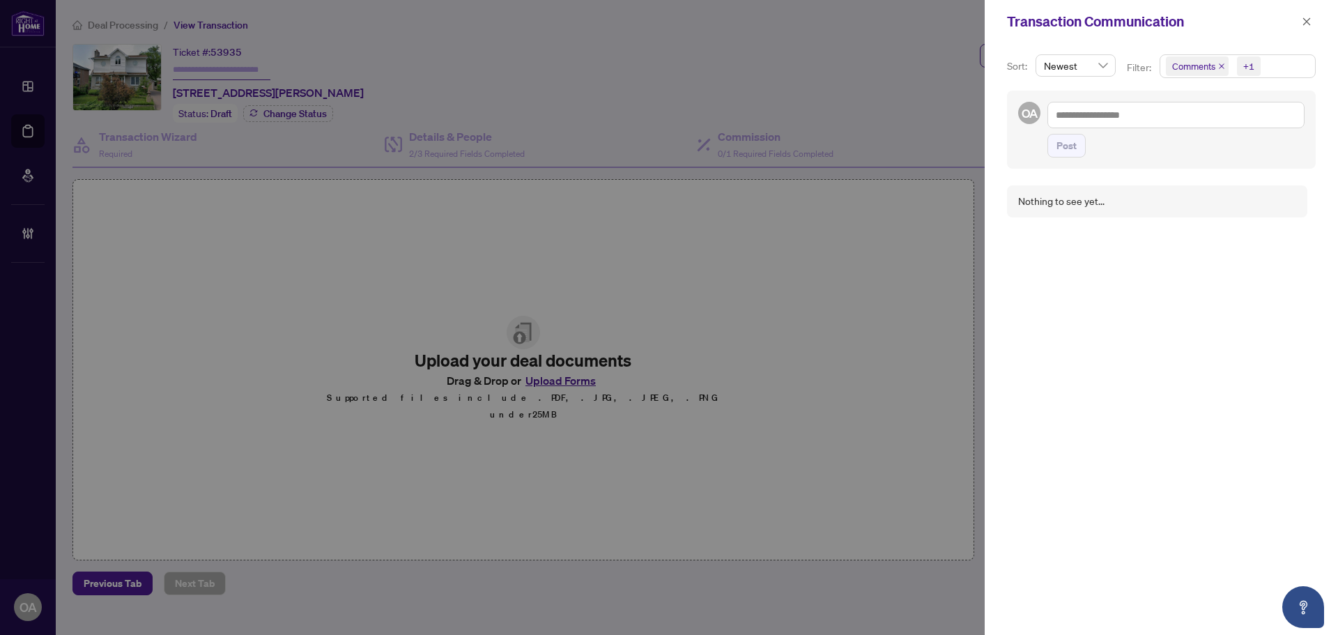
click at [1303, 23] on icon "close" at bounding box center [1306, 22] width 10 height 10
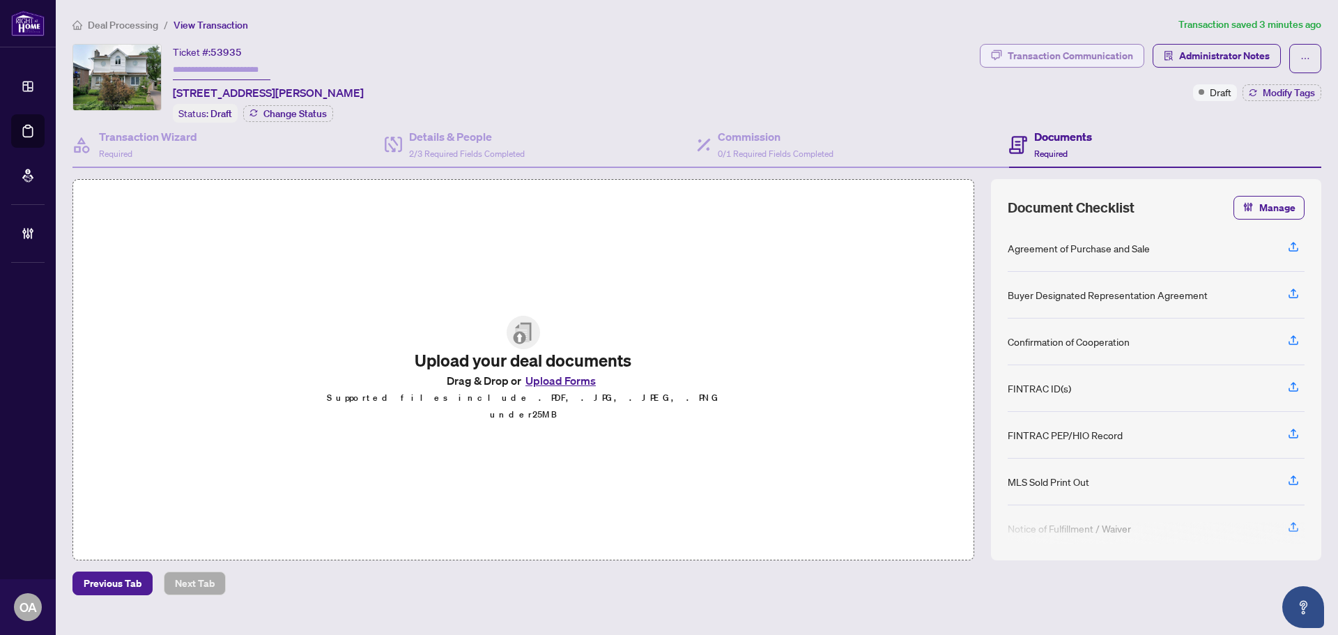
click at [1090, 59] on div "Transaction Communication" at bounding box center [1069, 56] width 125 height 22
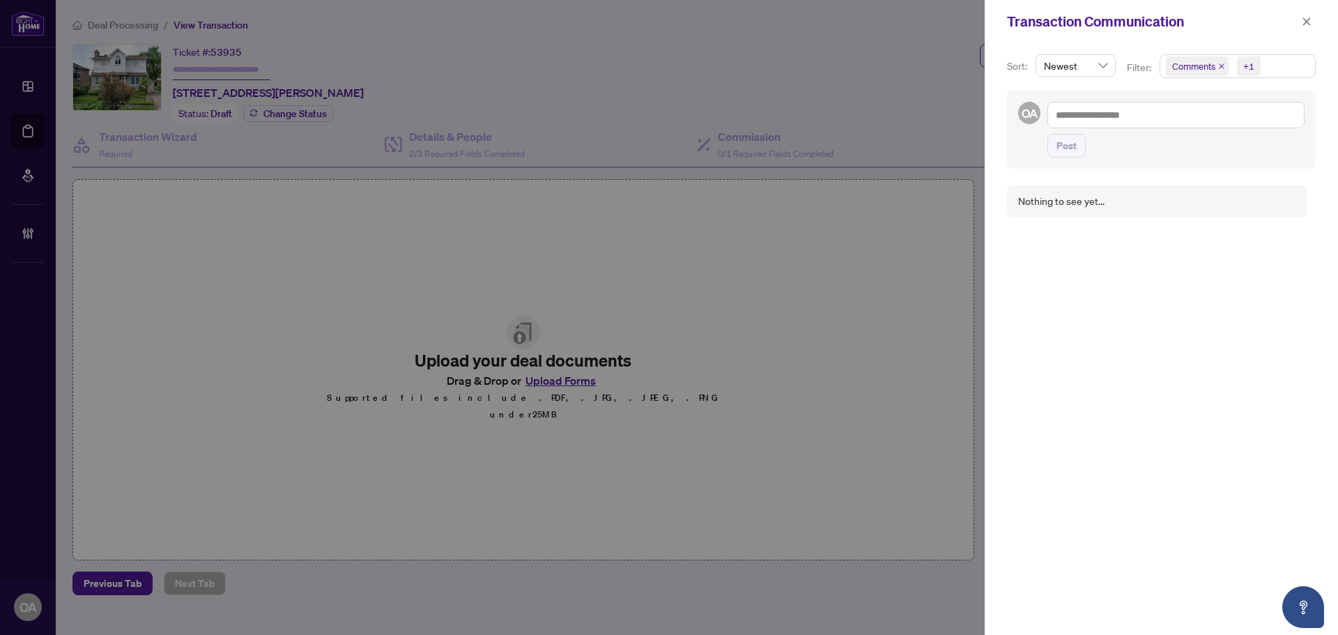
click at [1316, 28] on div "Transaction Communication" at bounding box center [1160, 21] width 353 height 43
click at [1314, 24] on button "button" at bounding box center [1306, 21] width 18 height 17
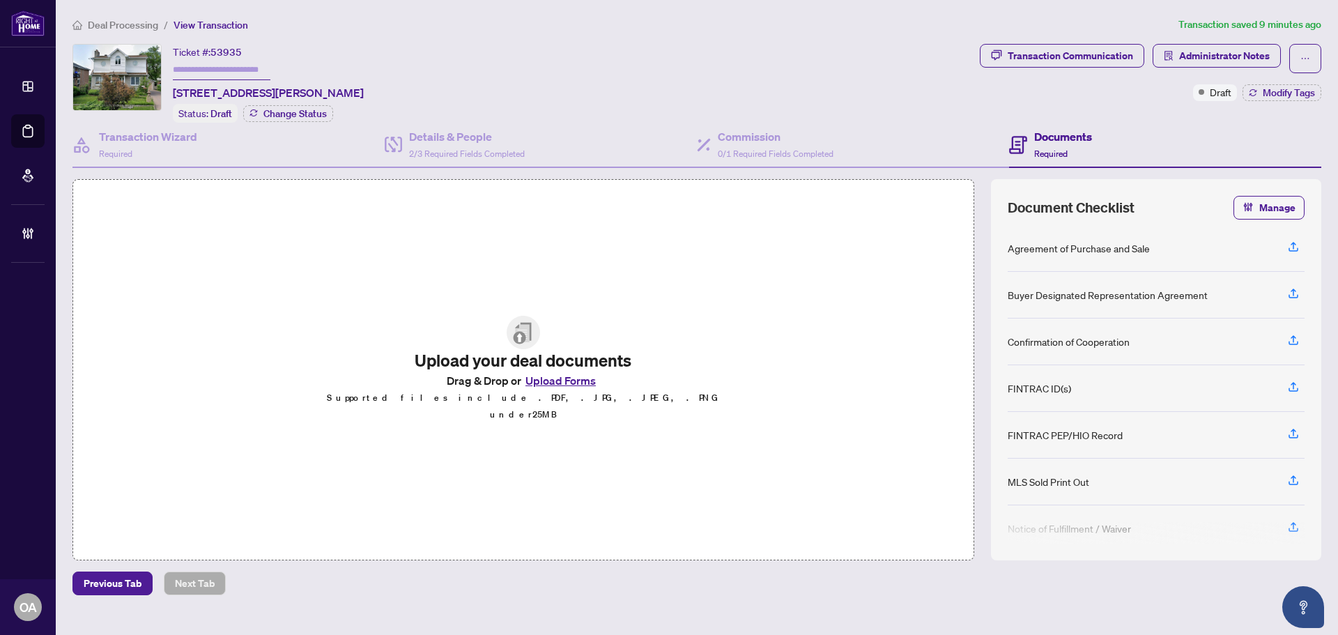
drag, startPoint x: 36, startPoint y: 128, endPoint x: 68, endPoint y: 128, distance: 32.0
click at [0, 0] on link "Deal Processing" at bounding box center [0, 0] width 0 height 0
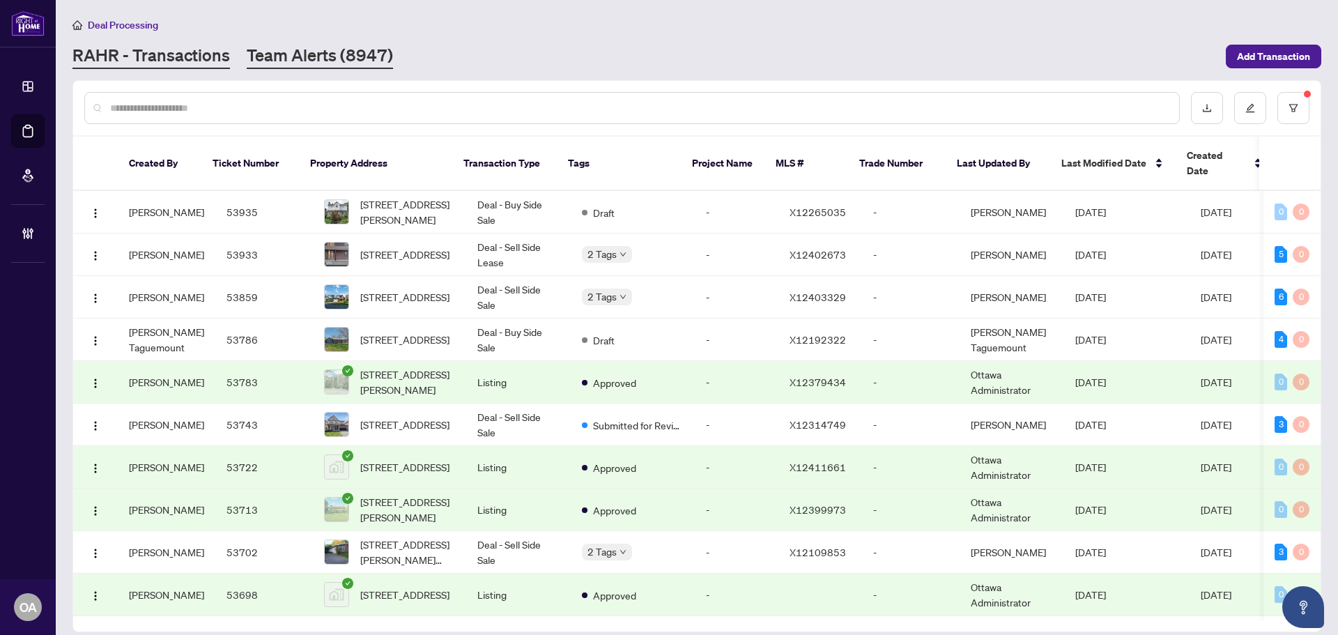
click at [308, 51] on link "Team Alerts (8947)" at bounding box center [320, 56] width 146 height 25
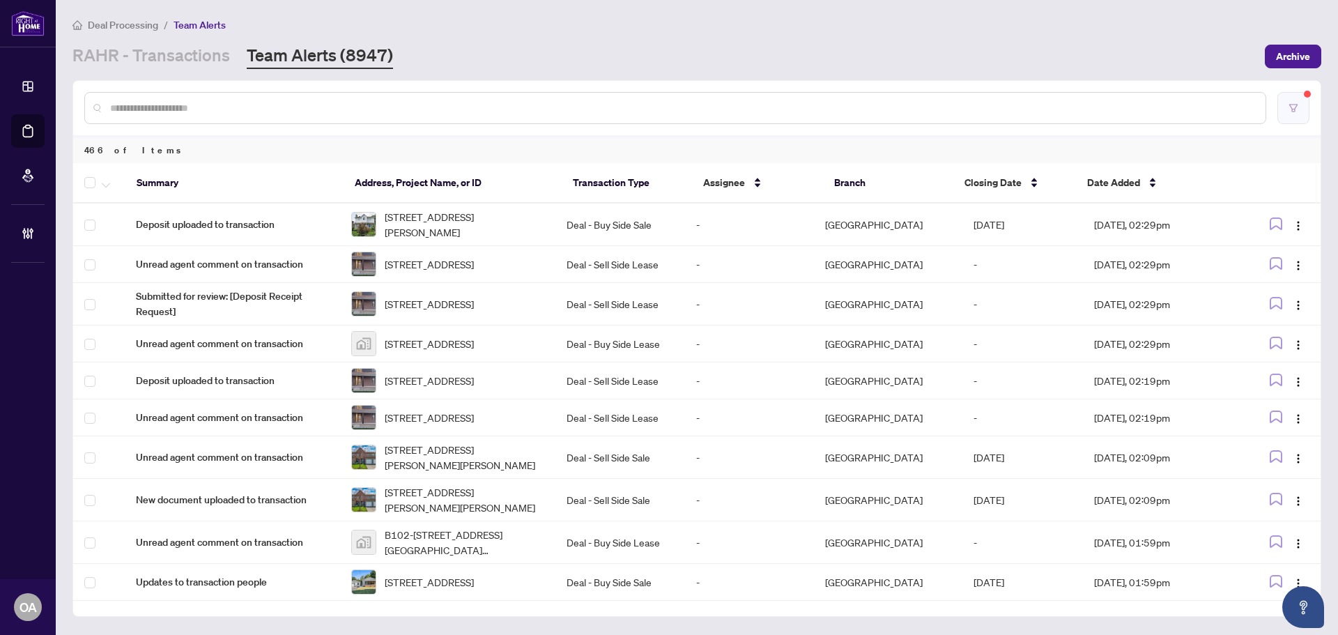
click at [1286, 109] on button "button" at bounding box center [1293, 108] width 32 height 32
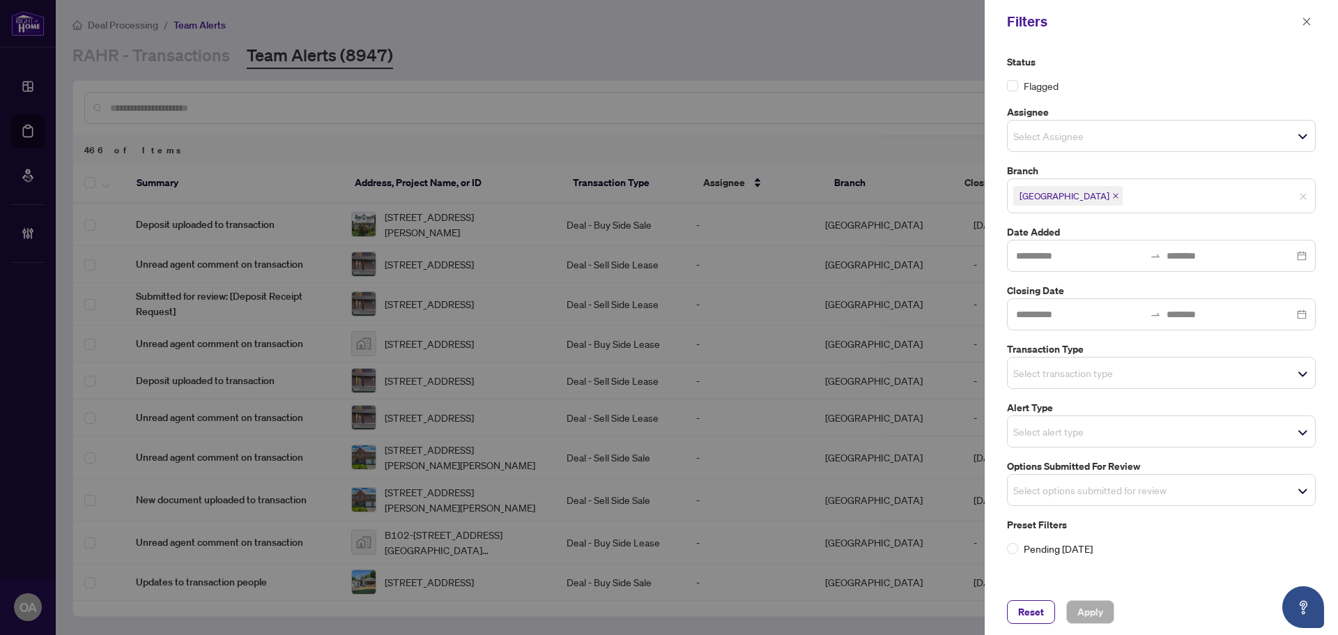
click at [1112, 195] on icon "close" at bounding box center [1115, 195] width 7 height 7
click at [1055, 195] on input "search" at bounding box center [1062, 194] width 98 height 17
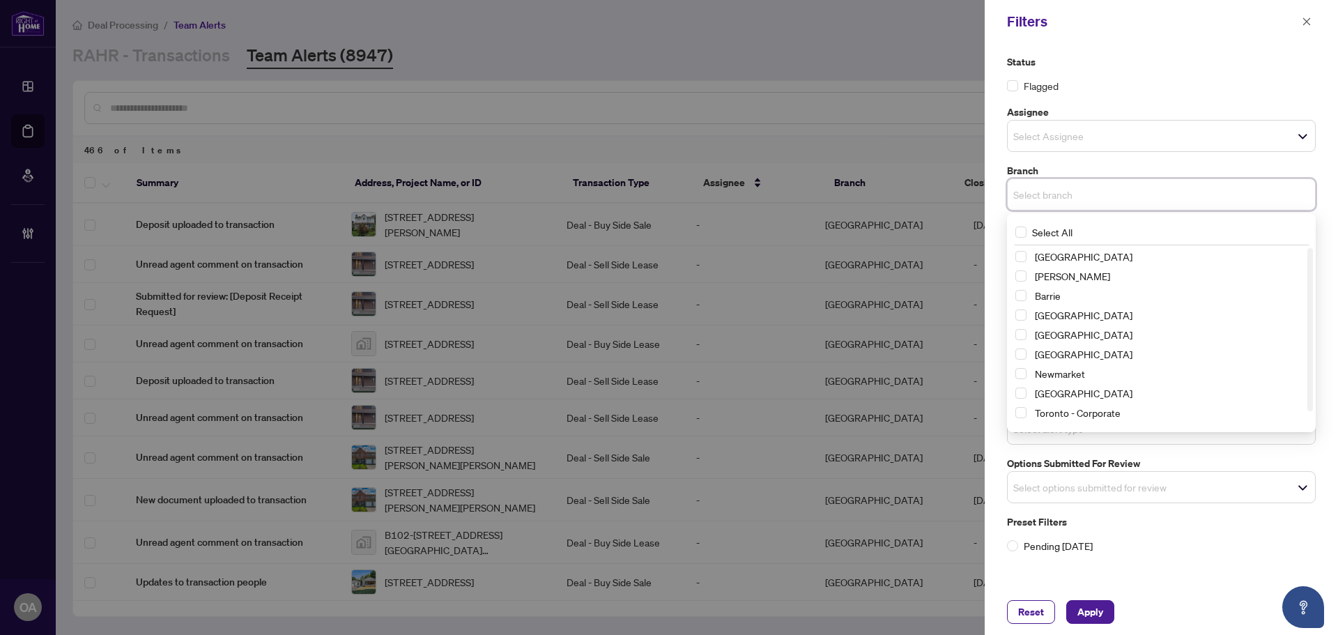
click at [1021, 389] on span "Select Ottawa" at bounding box center [1020, 392] width 11 height 11
click at [1101, 93] on div "Status Flagged Assignee Select Assignee Branch Ottawa Select All Richmond Hill …" at bounding box center [1161, 305] width 317 height 502
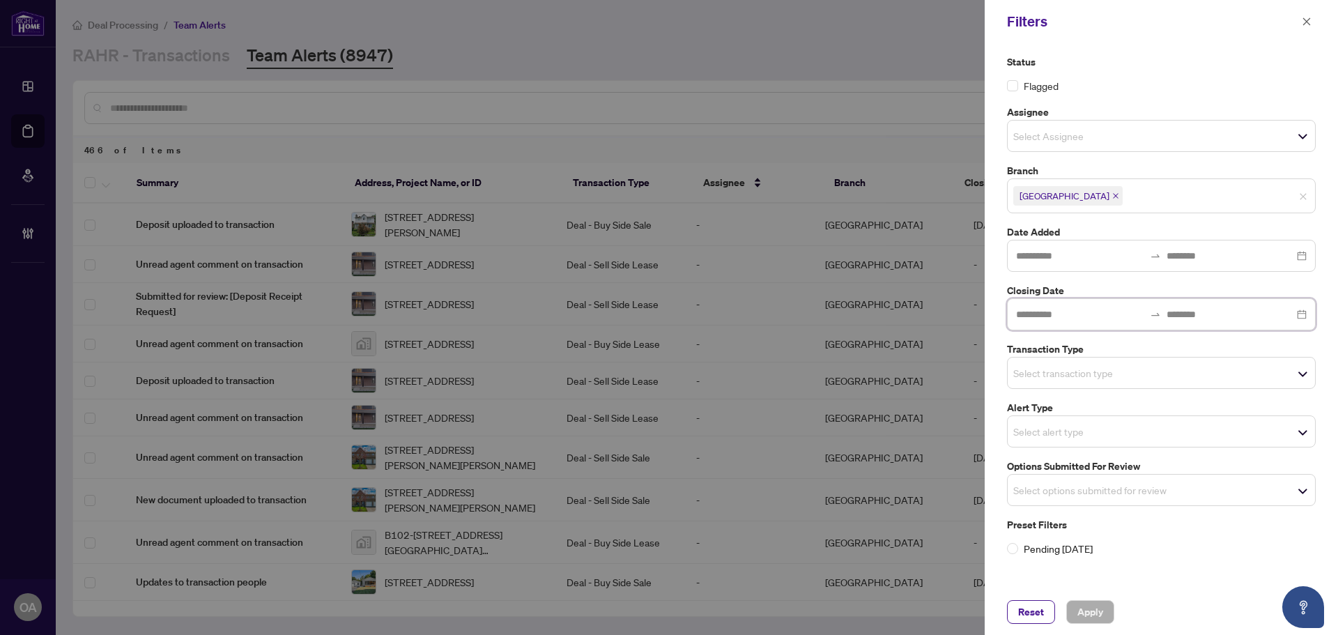
click at [1090, 317] on input at bounding box center [1080, 314] width 128 height 15
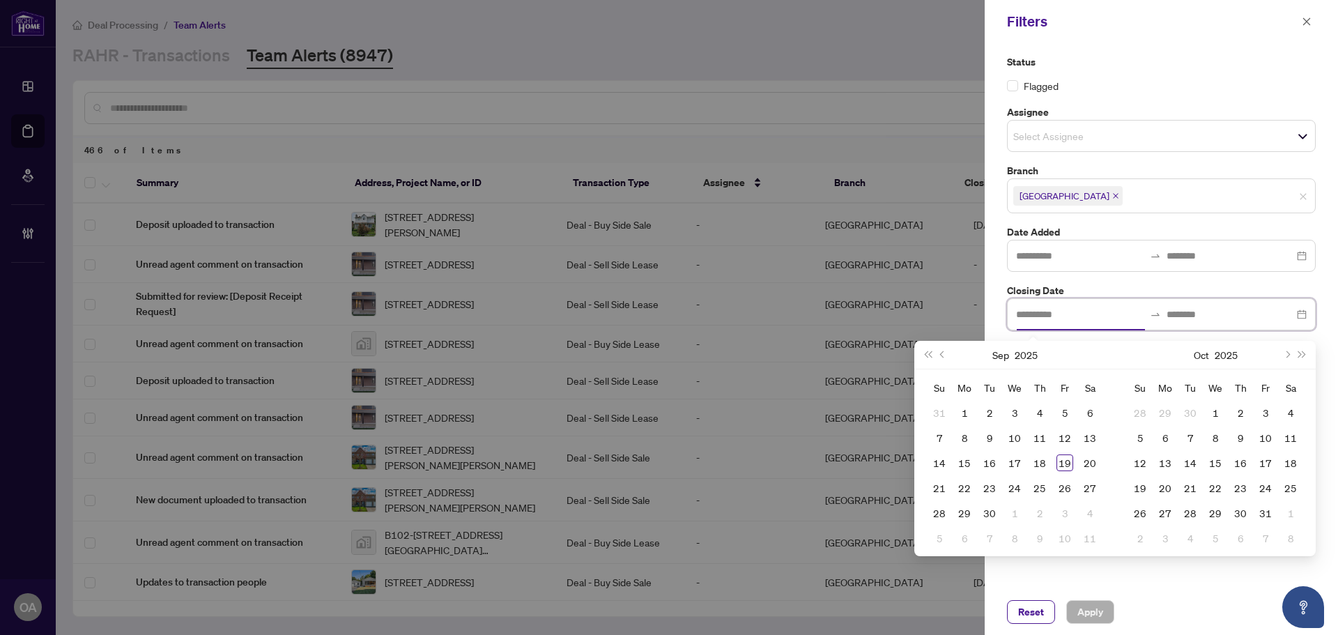
click at [1090, 317] on input at bounding box center [1080, 314] width 128 height 15
click at [1177, 61] on label "Status" at bounding box center [1161, 61] width 309 height 15
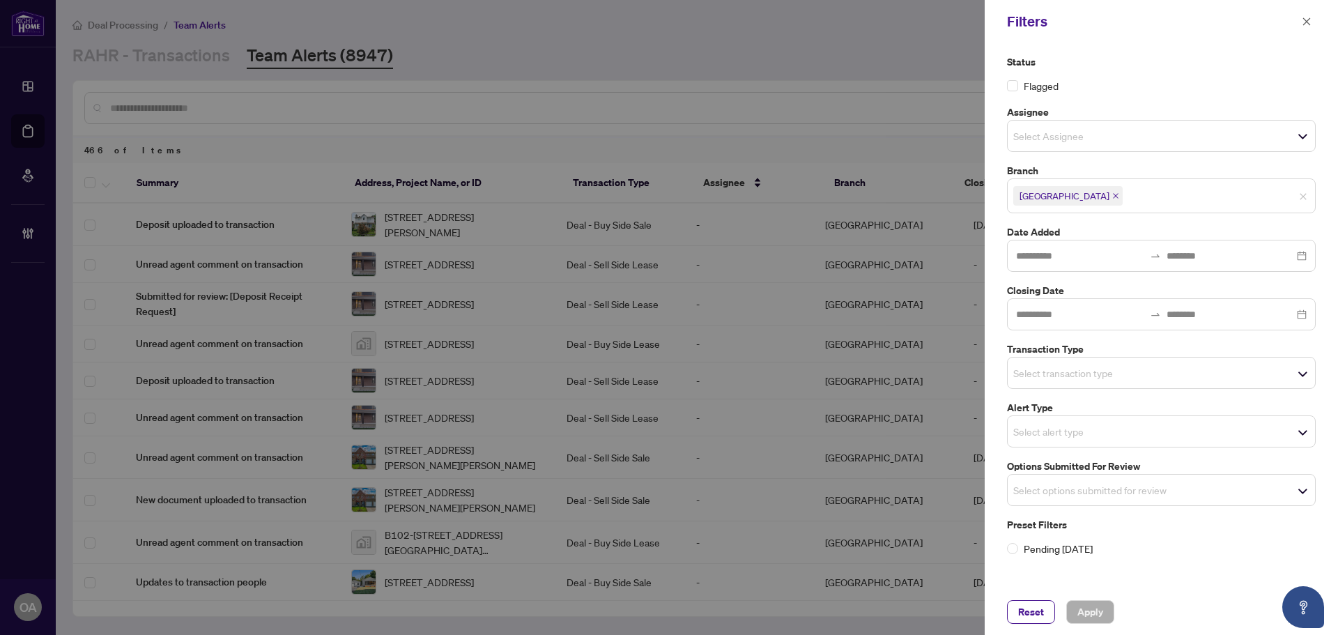
click at [1079, 373] on input "search" at bounding box center [1062, 372] width 98 height 17
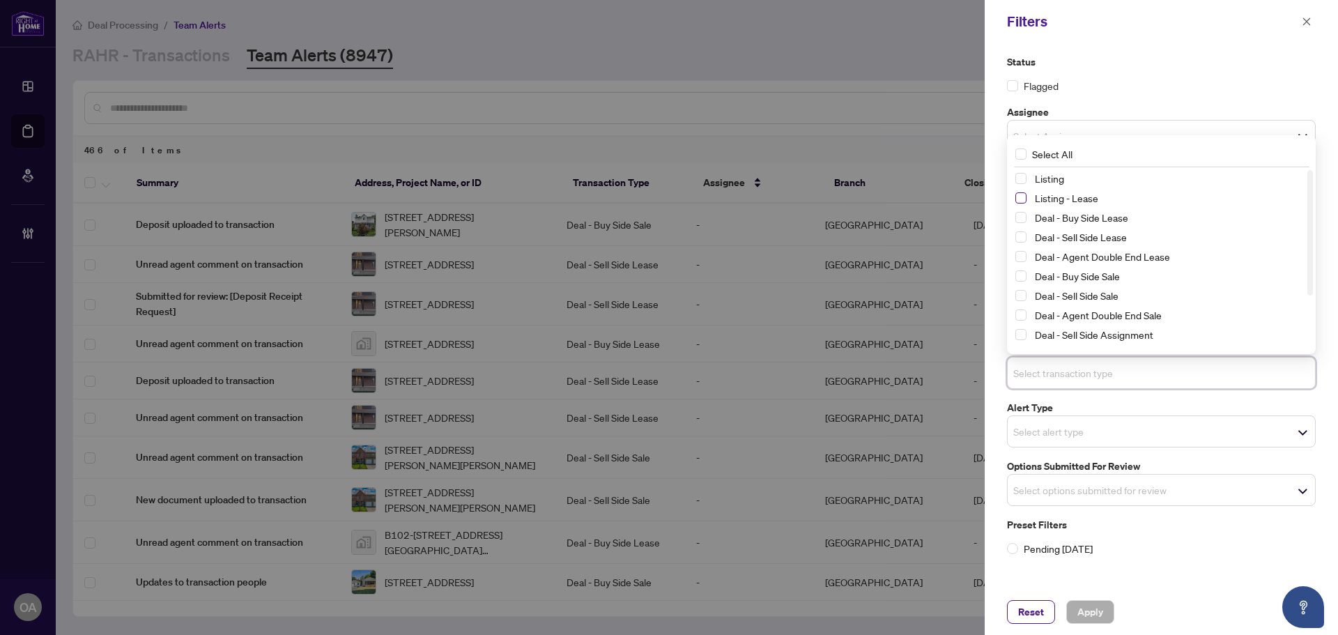
click at [1022, 201] on span "Select Listing - Lease" at bounding box center [1020, 197] width 11 height 11
click at [1020, 181] on span "Select Listing" at bounding box center [1020, 178] width 11 height 11
click at [1156, 65] on label "Status" at bounding box center [1161, 61] width 309 height 15
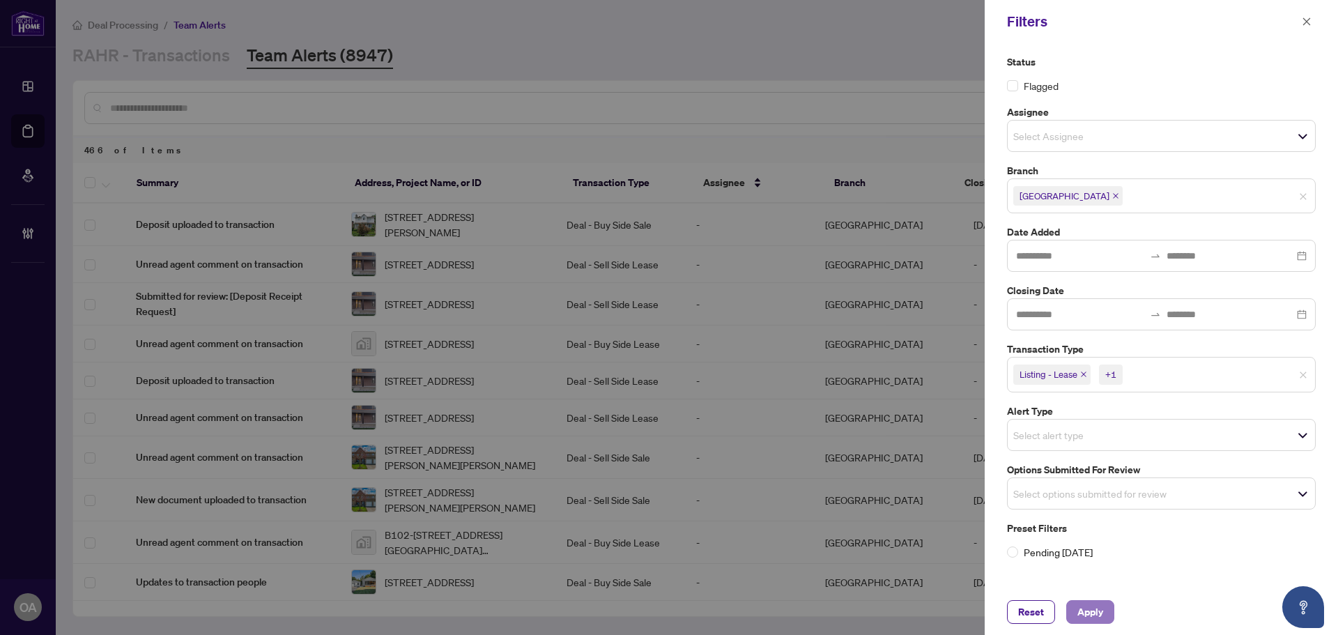
click at [1091, 607] on span "Apply" at bounding box center [1090, 612] width 26 height 22
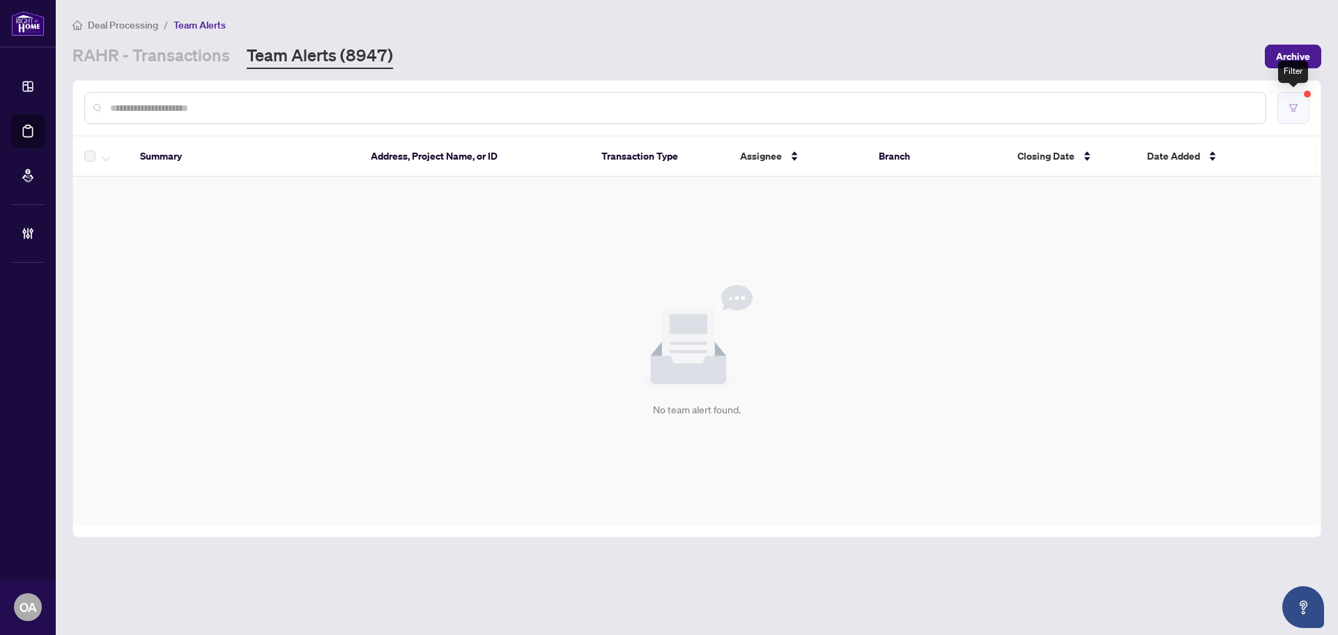
click at [1297, 111] on icon "filter" at bounding box center [1293, 108] width 10 height 10
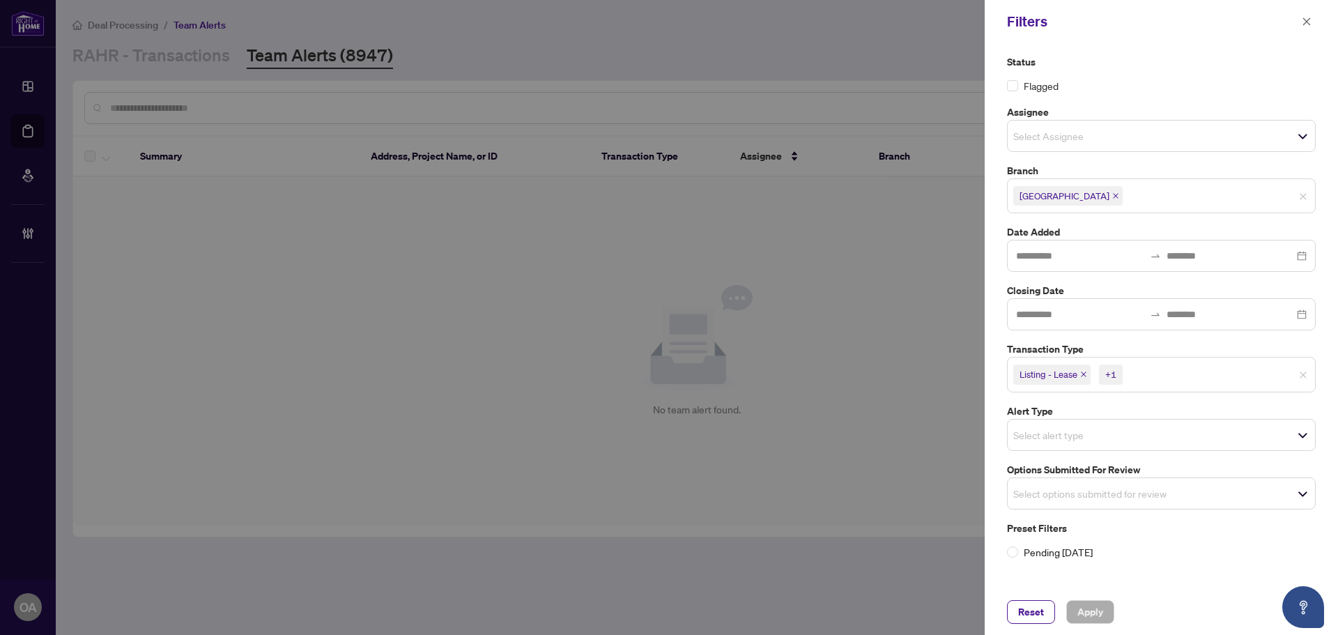
click at [1112, 193] on icon "close" at bounding box center [1115, 195] width 7 height 7
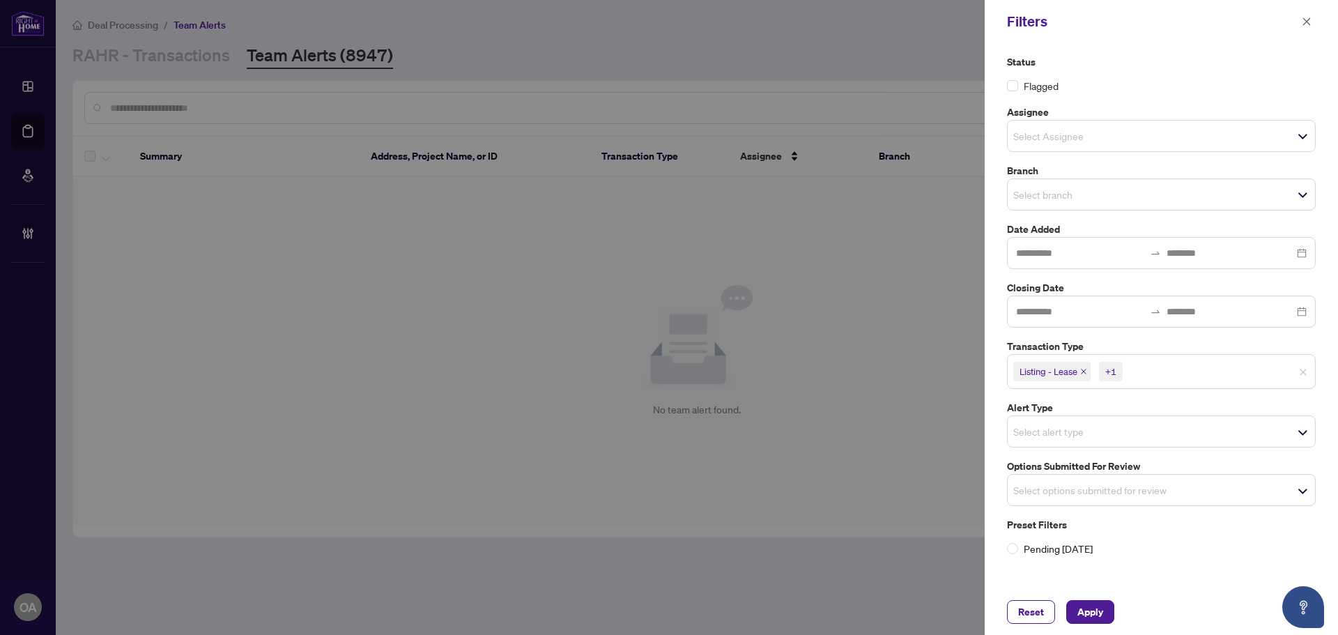
click at [1056, 194] on input "search" at bounding box center [1062, 194] width 98 height 17
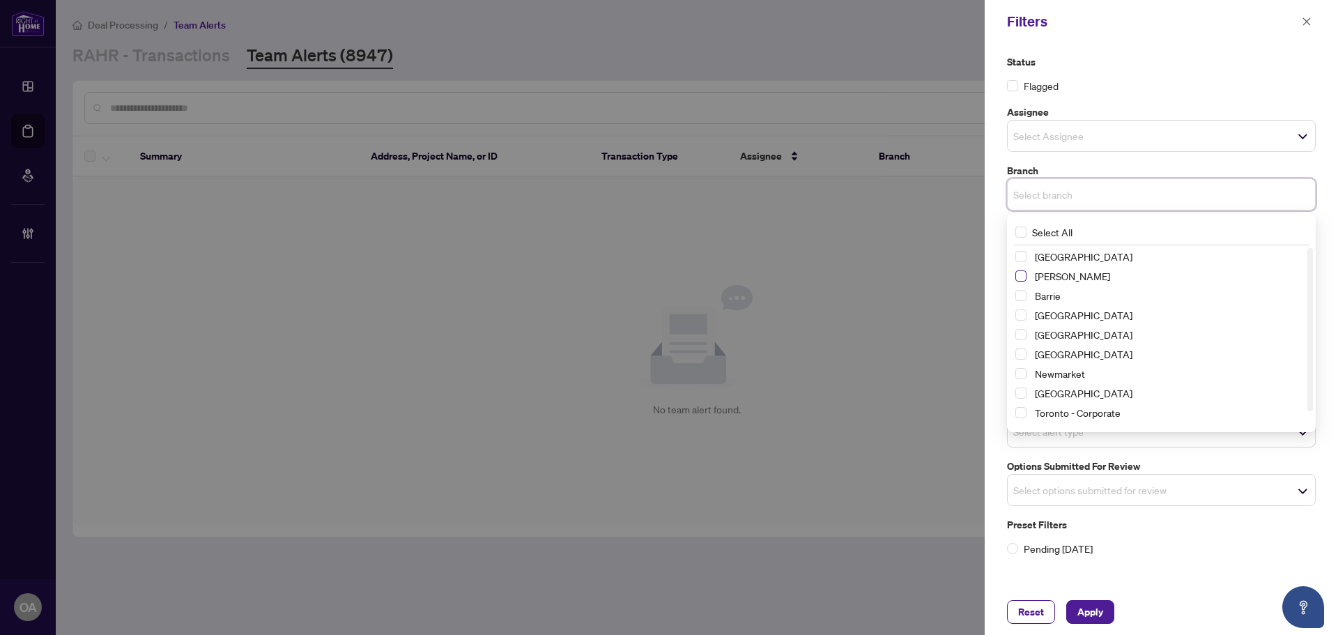
click at [1019, 278] on span "Select Vaughan" at bounding box center [1020, 275] width 11 height 11
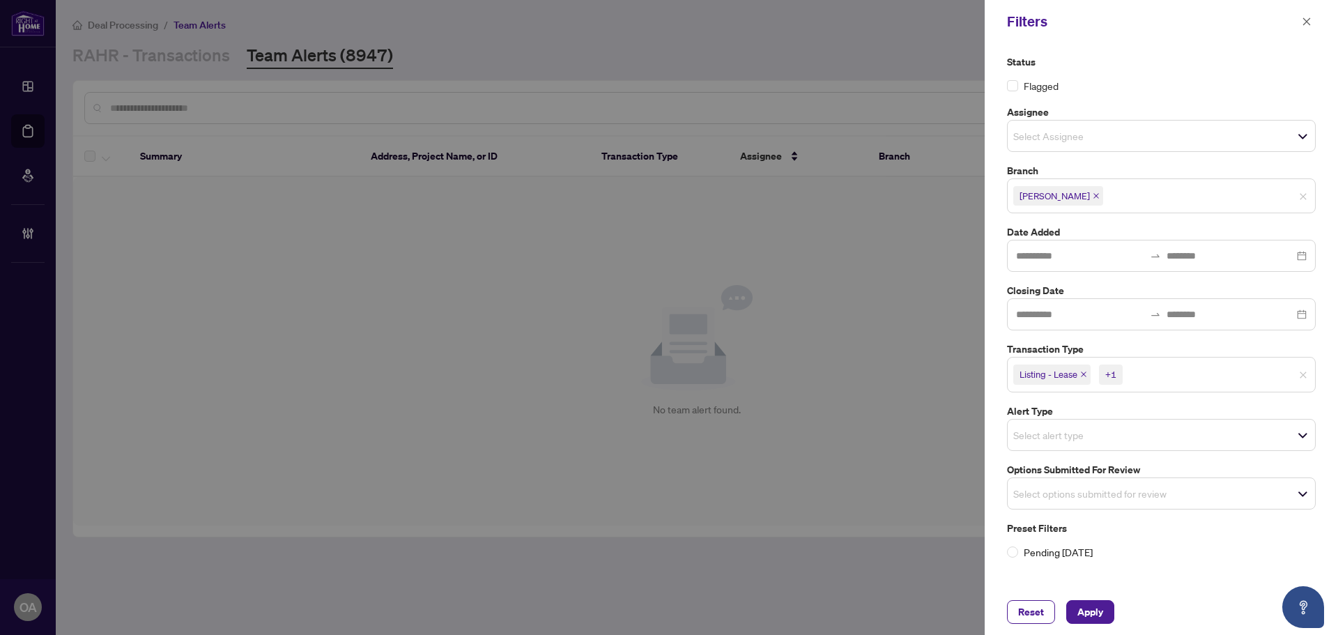
click at [1198, 50] on div "Status Flagged Assignee Select Assignee Branch Vaughan Select All Richmond Hill…" at bounding box center [1160, 316] width 353 height 546
click at [1056, 319] on input at bounding box center [1080, 314] width 128 height 15
click at [1081, 318] on input at bounding box center [1080, 314] width 128 height 15
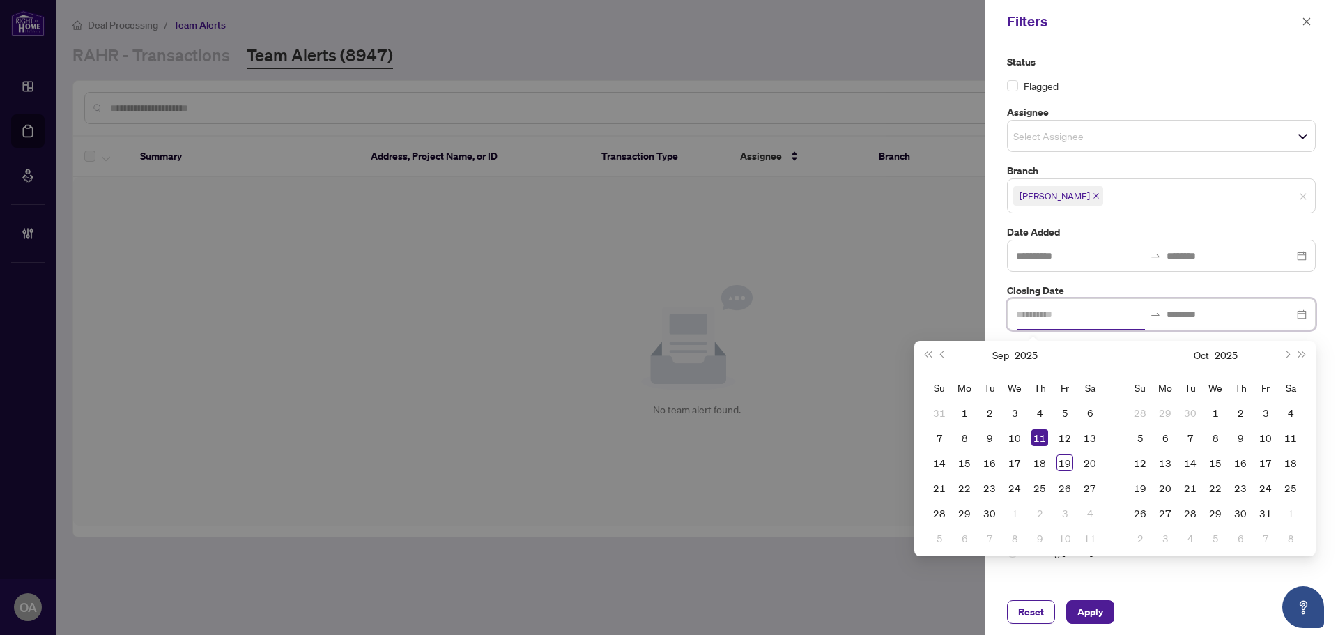
type input "**********"
click at [942, 355] on span "Previous month (PageUp)" at bounding box center [943, 354] width 7 height 7
type input "**********"
click at [961, 490] on div "18" at bounding box center [964, 487] width 17 height 17
type input "**********"
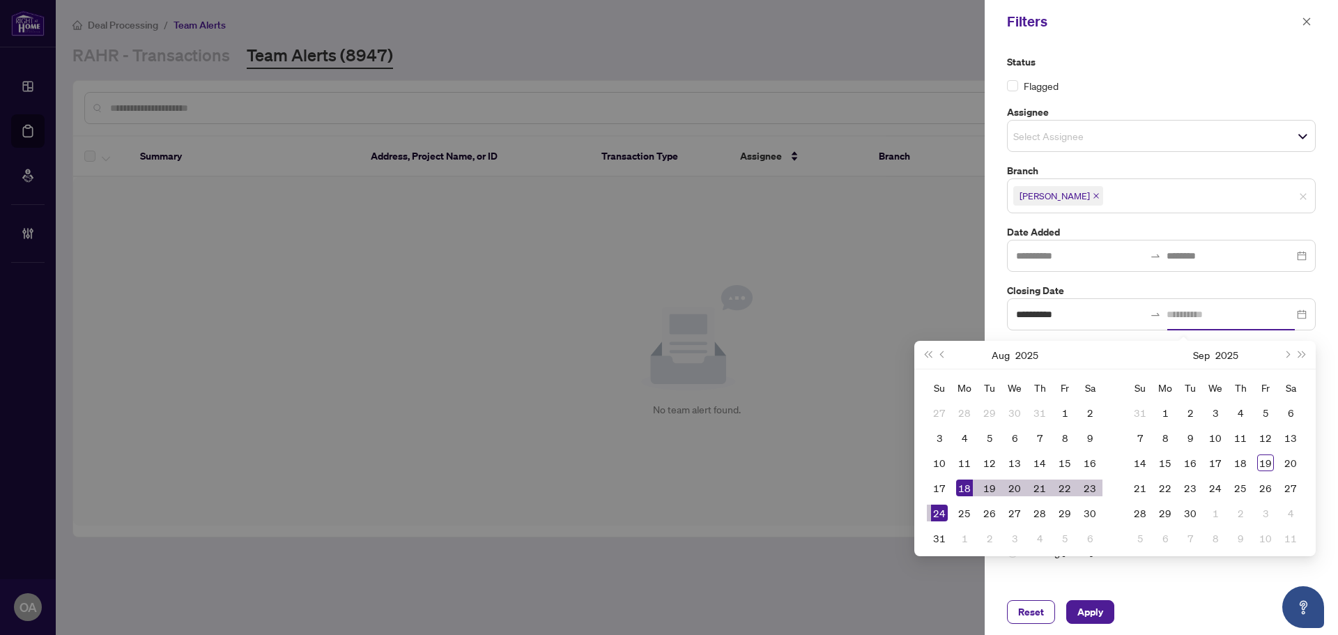
click at [942, 518] on div "24" at bounding box center [939, 512] width 17 height 17
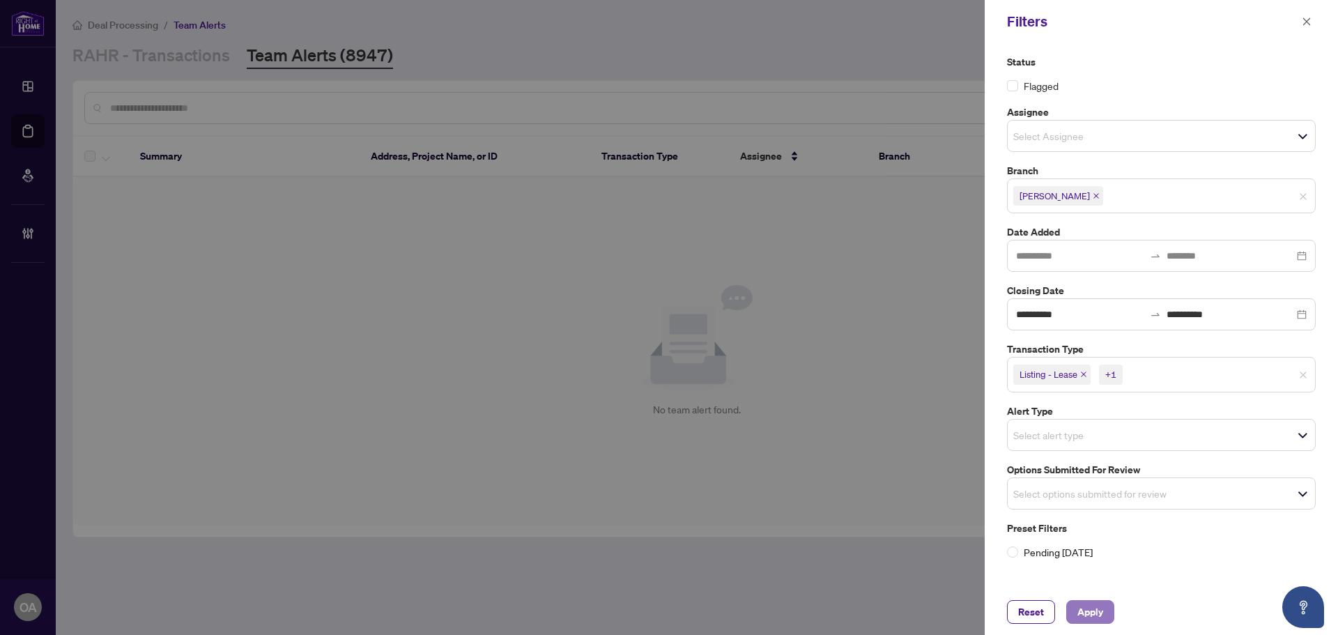
click at [1099, 610] on span "Apply" at bounding box center [1090, 612] width 26 height 22
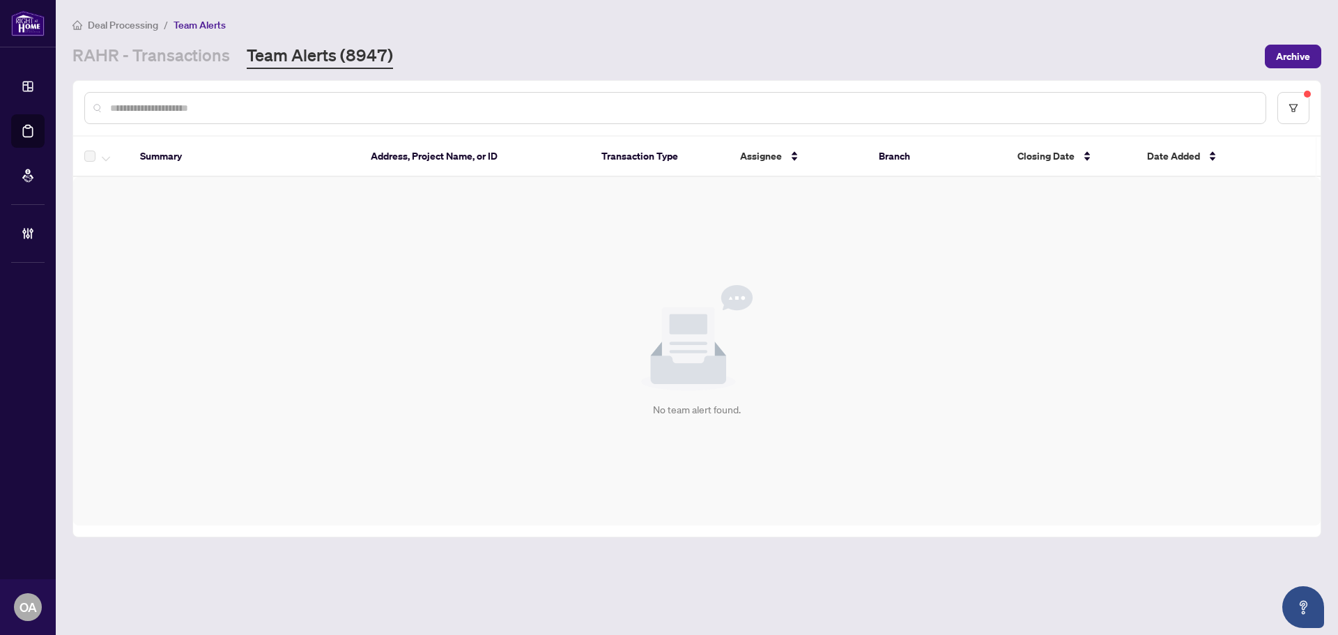
click at [1310, 95] on sup at bounding box center [1307, 94] width 7 height 7
click at [1300, 100] on button "button" at bounding box center [1293, 108] width 32 height 32
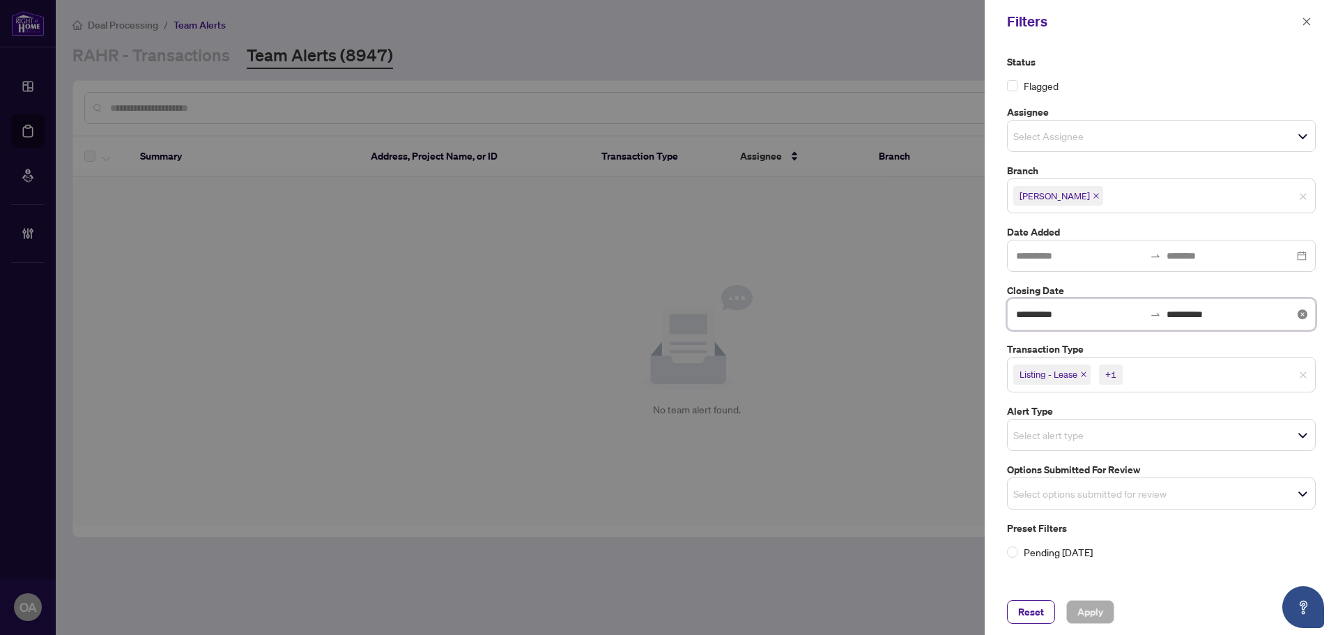
click at [1090, 320] on input "**********" at bounding box center [1080, 314] width 128 height 15
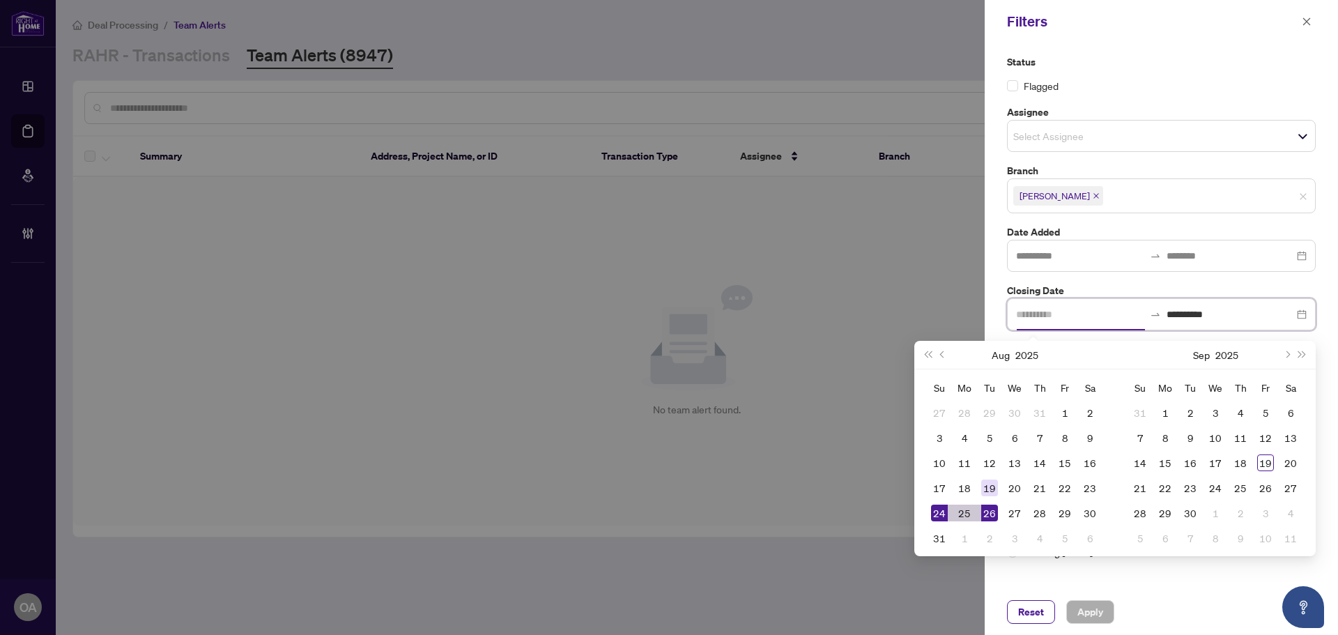
type input "**********"
click at [987, 487] on div "19" at bounding box center [989, 487] width 17 height 17
type input "**********"
click at [970, 511] on div "25" at bounding box center [964, 512] width 17 height 17
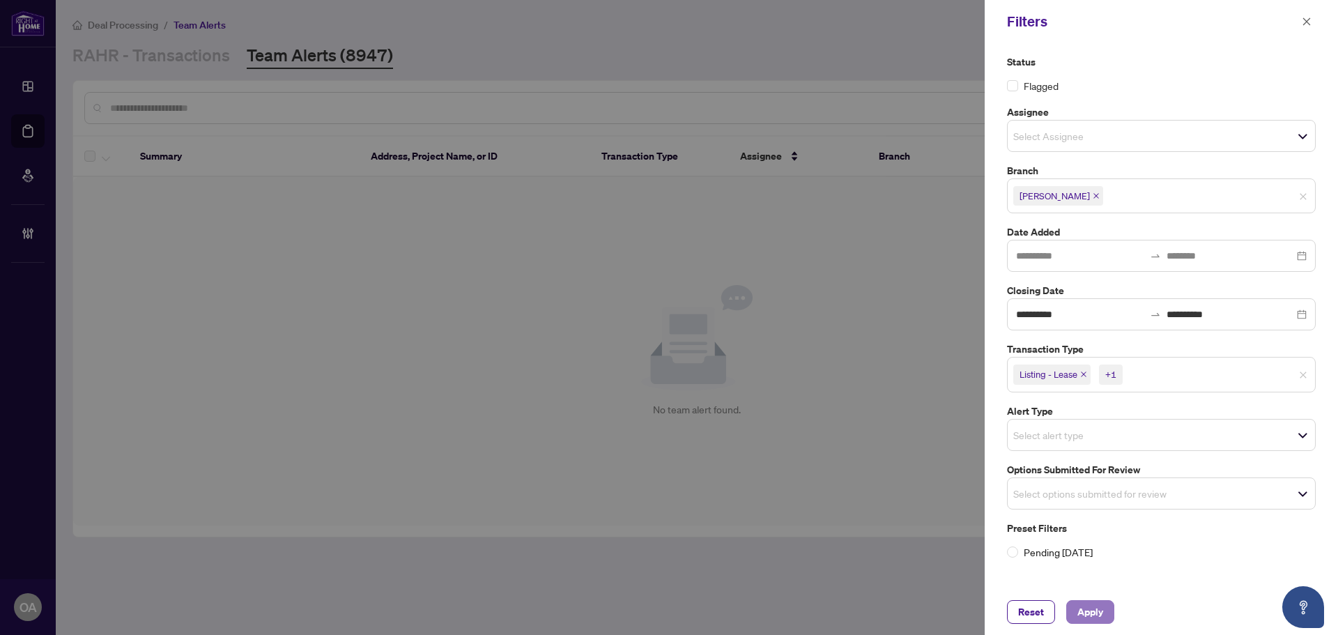
click at [1094, 623] on button "Apply" at bounding box center [1090, 612] width 48 height 24
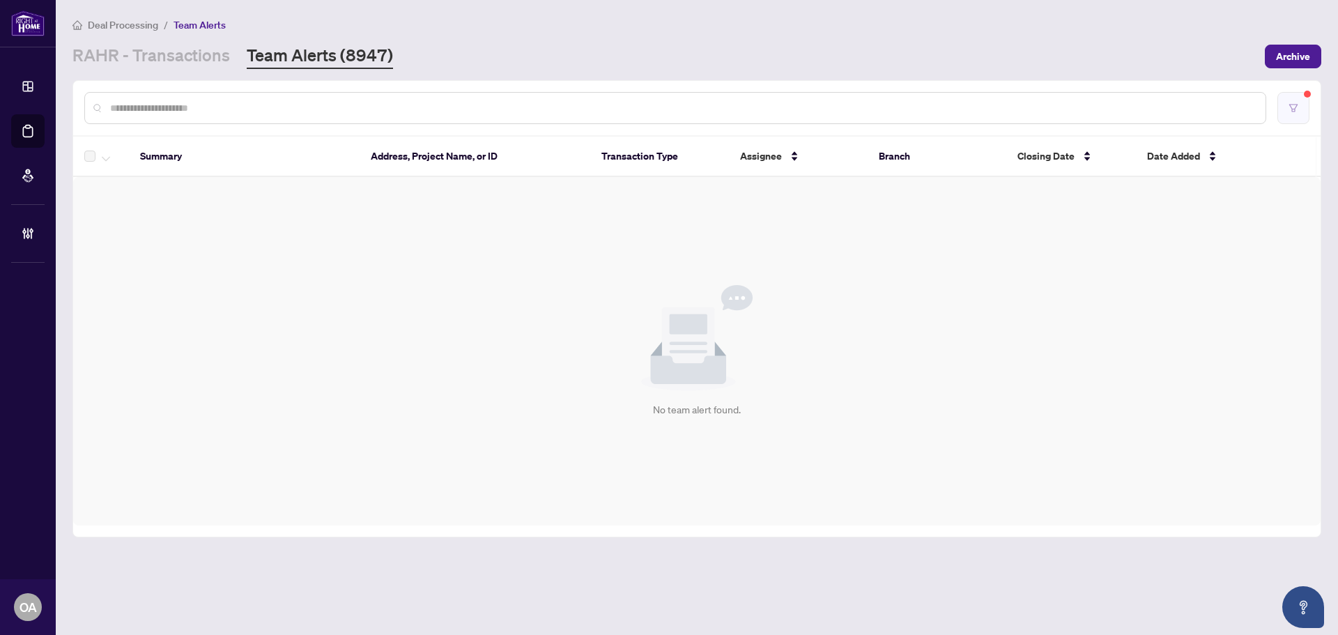
click at [1285, 107] on button "button" at bounding box center [1293, 108] width 32 height 32
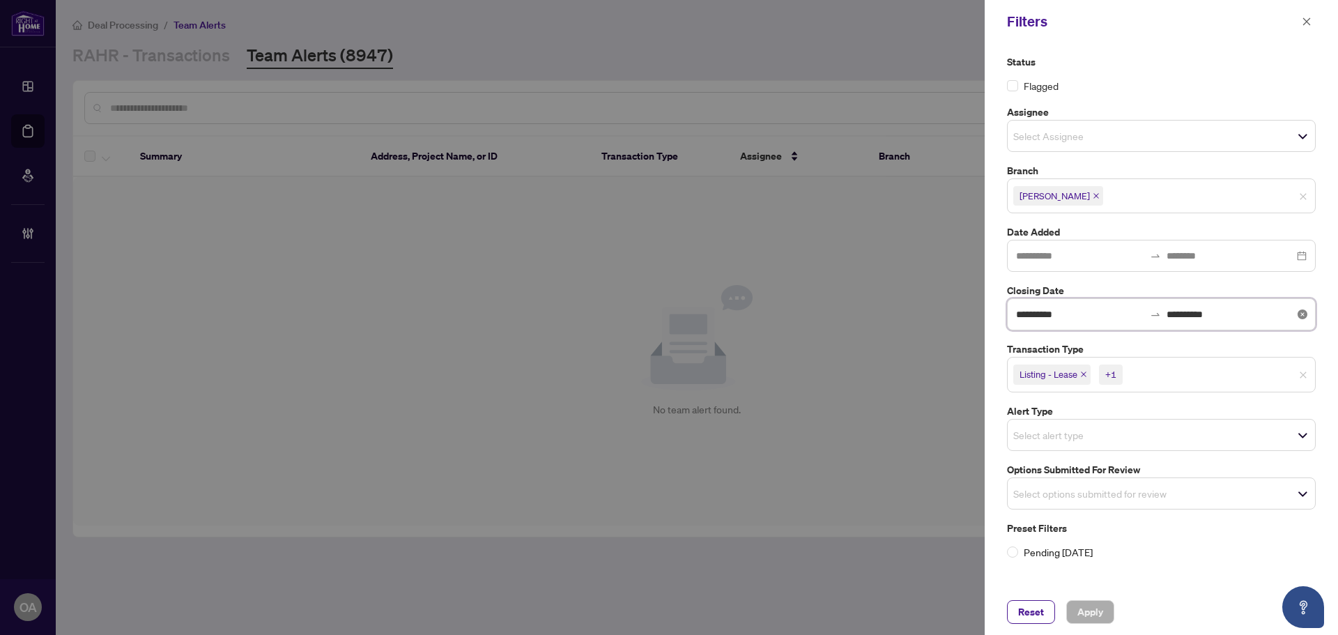
click at [1082, 314] on input "**********" at bounding box center [1080, 314] width 128 height 15
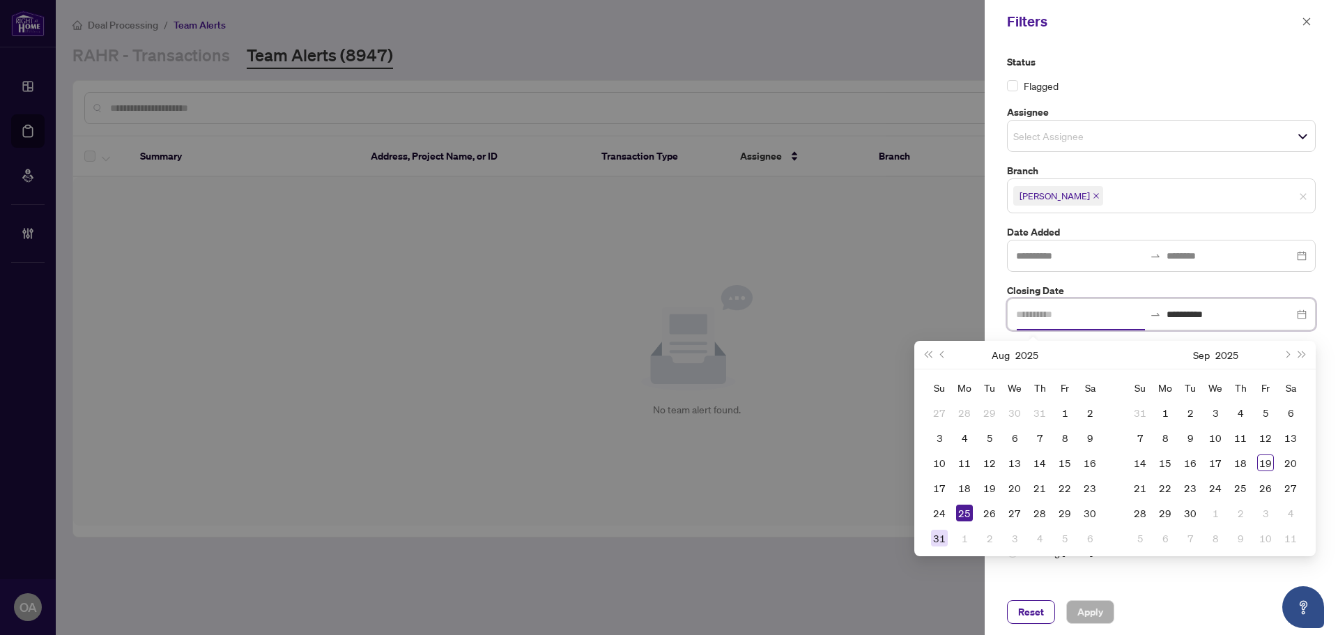
type input "**********"
click at [941, 540] on div "31" at bounding box center [939, 537] width 17 height 17
type input "**********"
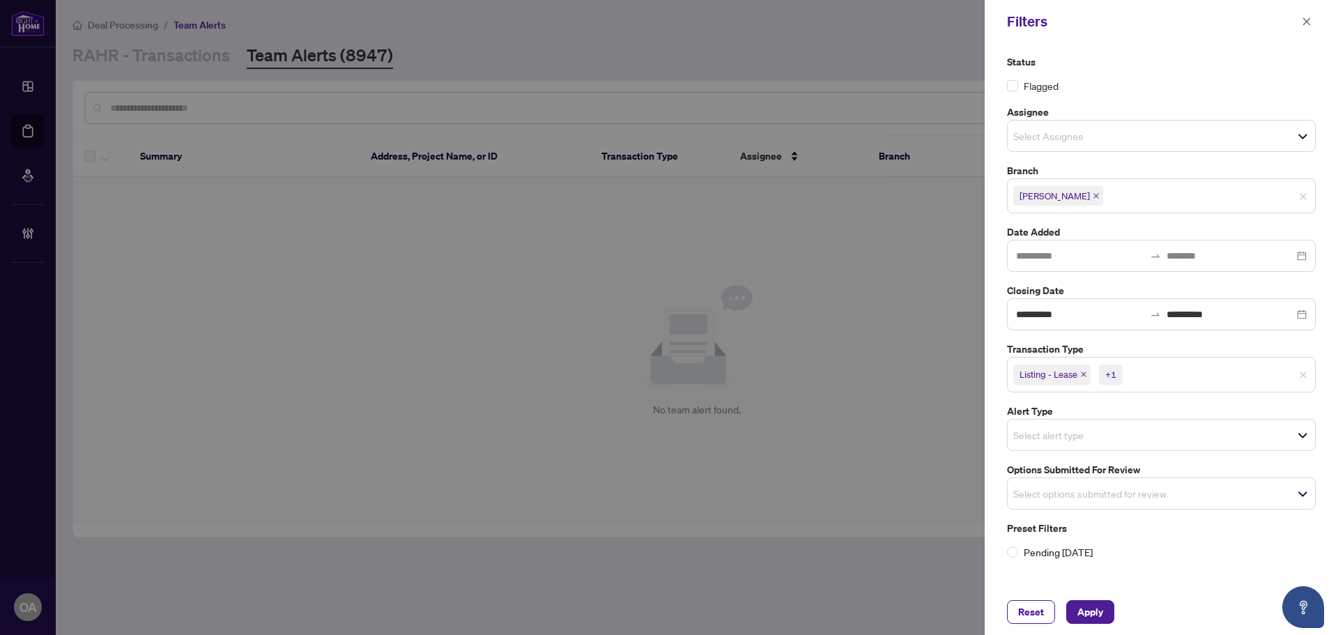
click at [1207, 80] on div "Flagged" at bounding box center [1161, 85] width 309 height 15
drag, startPoint x: 1087, startPoint y: 622, endPoint x: 1094, endPoint y: 617, distance: 8.9
click at [1087, 621] on span "Apply" at bounding box center [1090, 612] width 26 height 22
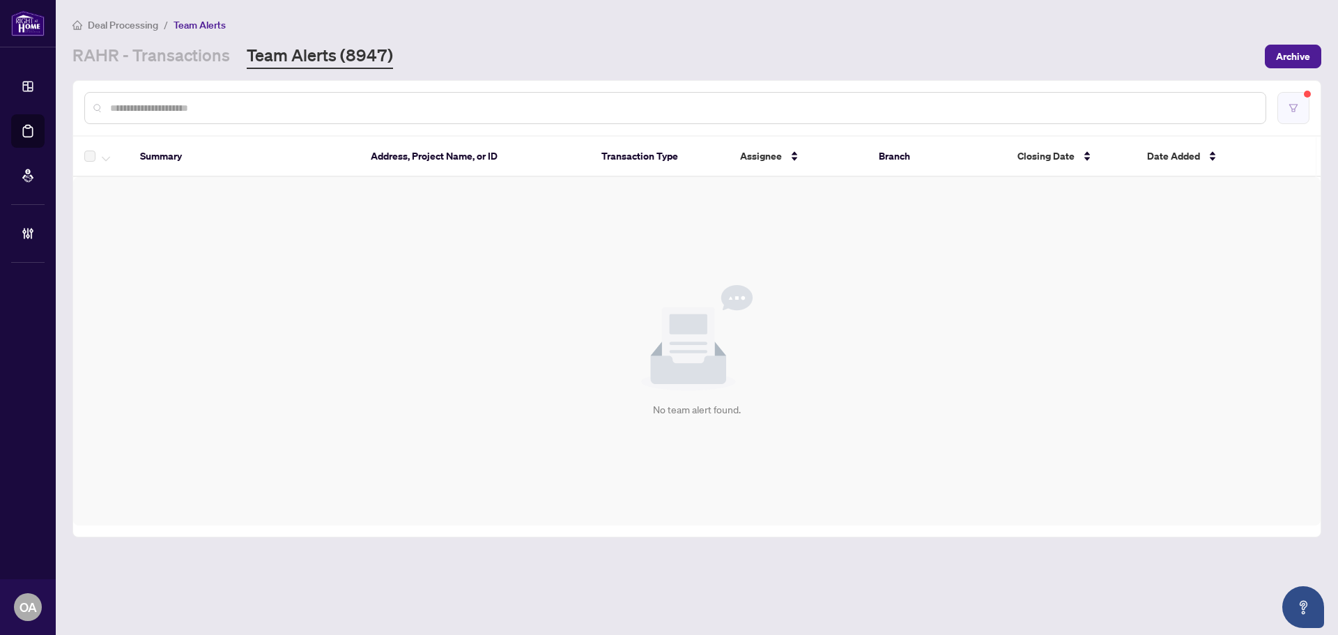
click at [1299, 116] on button "button" at bounding box center [1293, 108] width 32 height 32
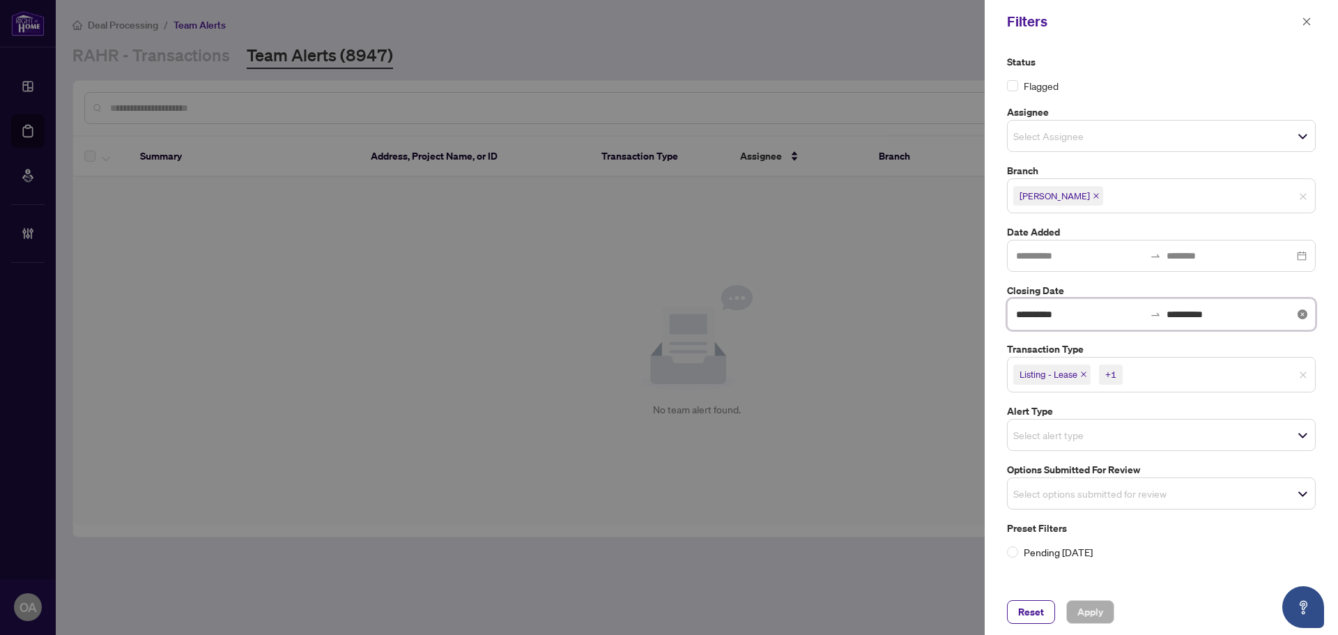
click at [1100, 319] on input "**********" at bounding box center [1080, 314] width 128 height 15
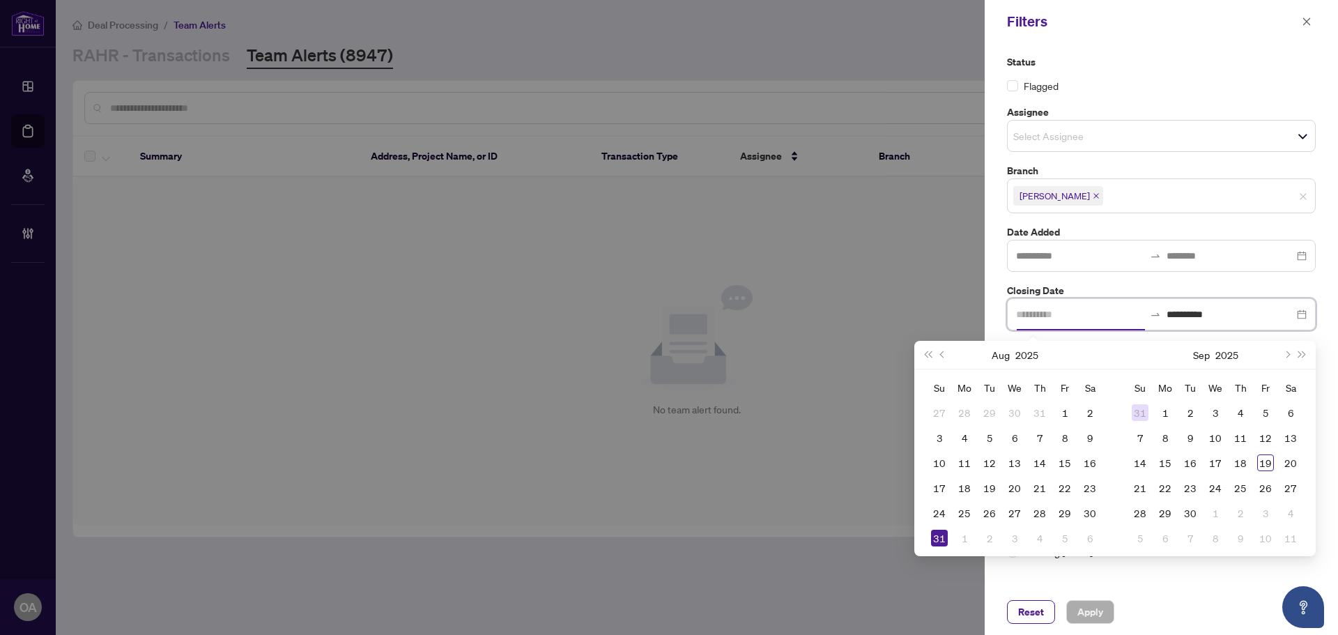
type input "**********"
click at [1138, 412] on div "31" at bounding box center [1139, 412] width 17 height 17
click at [1286, 356] on span "Next month (PageDown)" at bounding box center [1286, 354] width 7 height 7
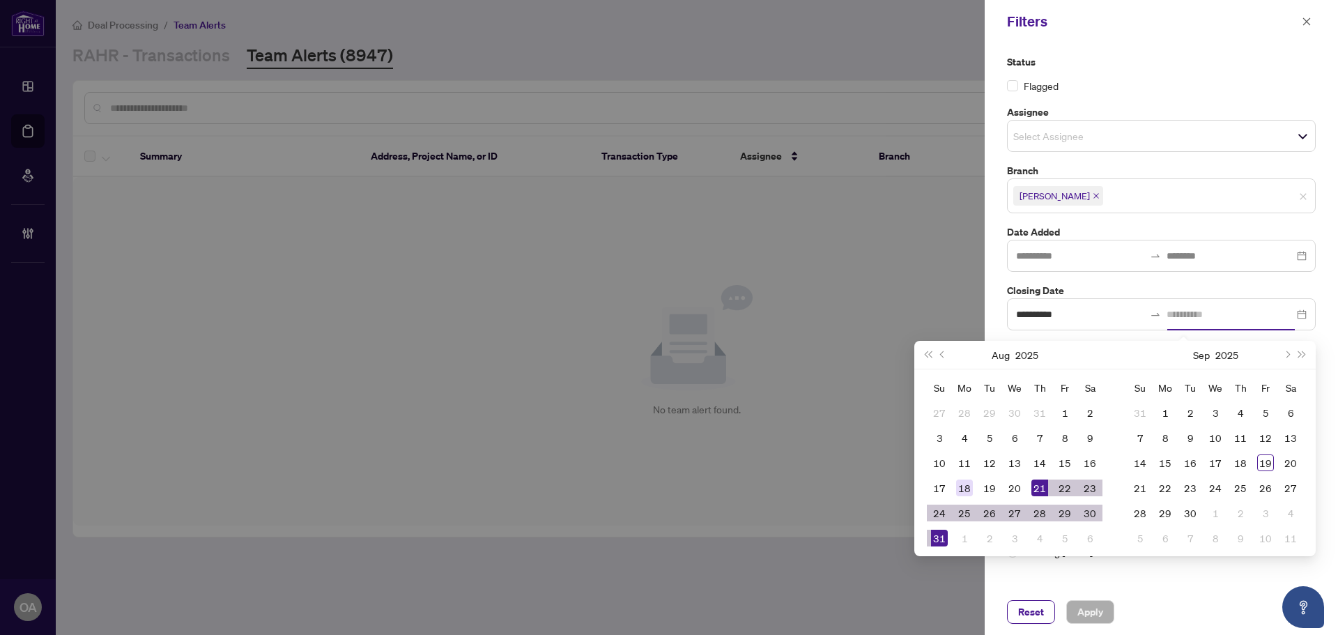
type input "**********"
click at [966, 489] on div "18" at bounding box center [964, 487] width 17 height 17
type input "**********"
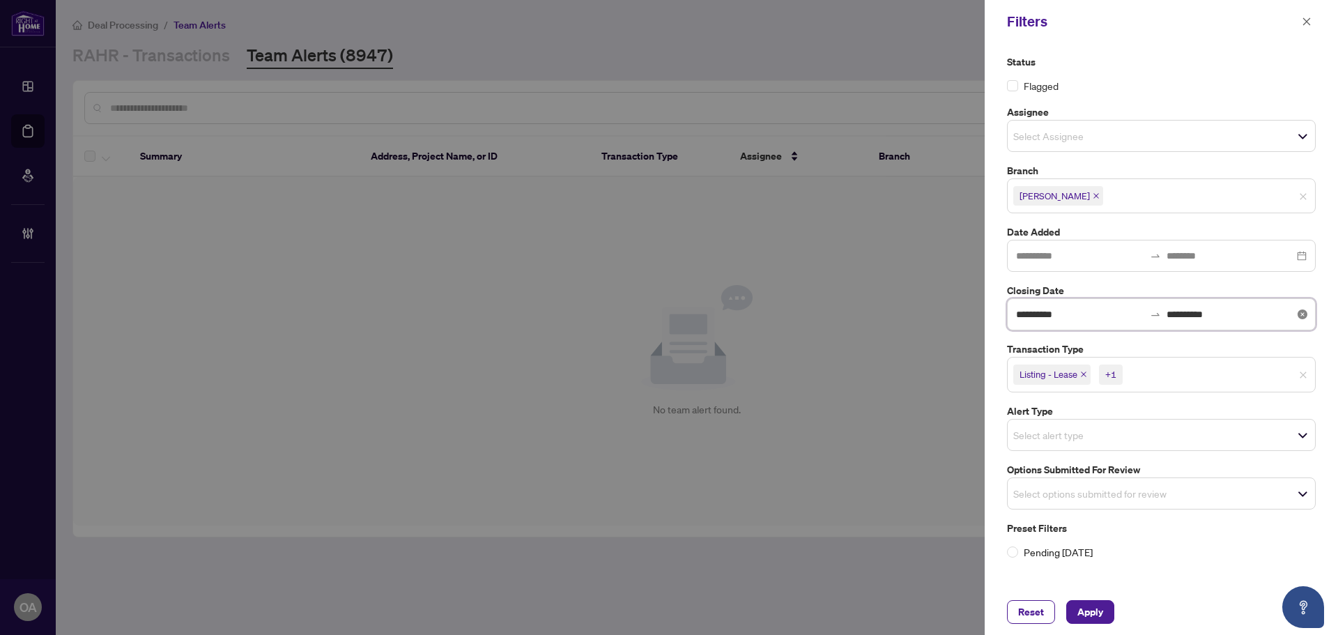
click at [1235, 311] on input "**********" at bounding box center [1230, 314] width 128 height 15
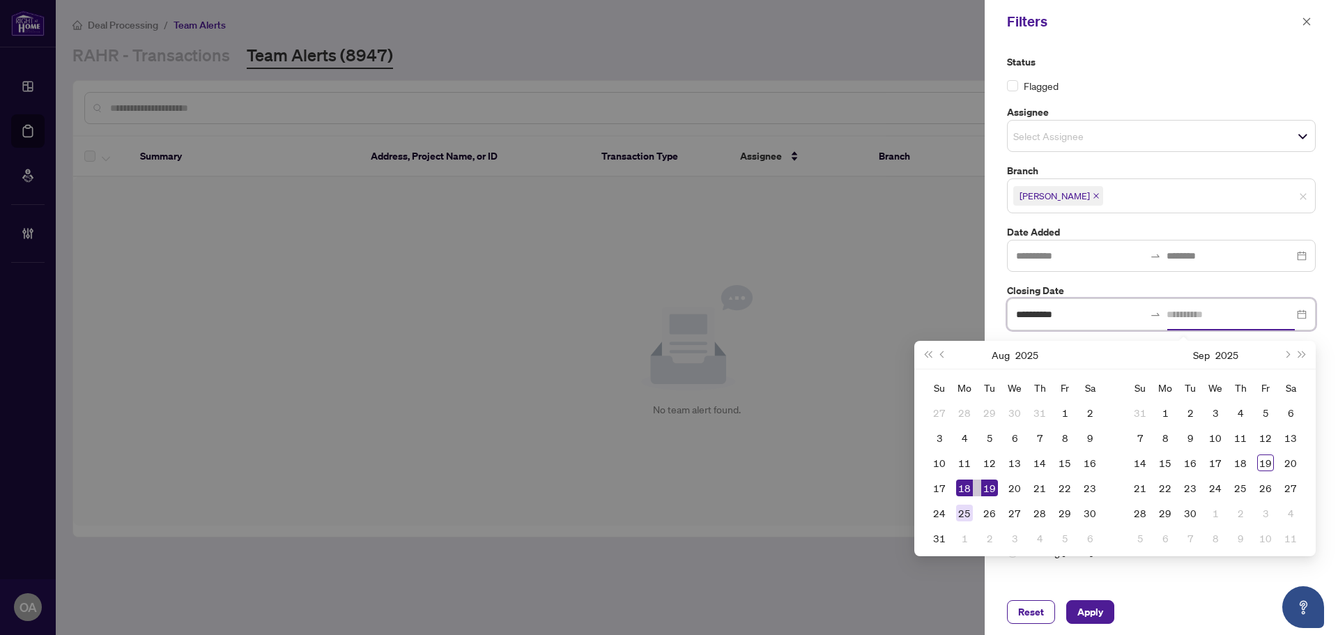
type input "**********"
click at [966, 513] on div "25" at bounding box center [964, 512] width 17 height 17
type input "**********"
click at [1085, 612] on span "Apply" at bounding box center [1090, 612] width 26 height 22
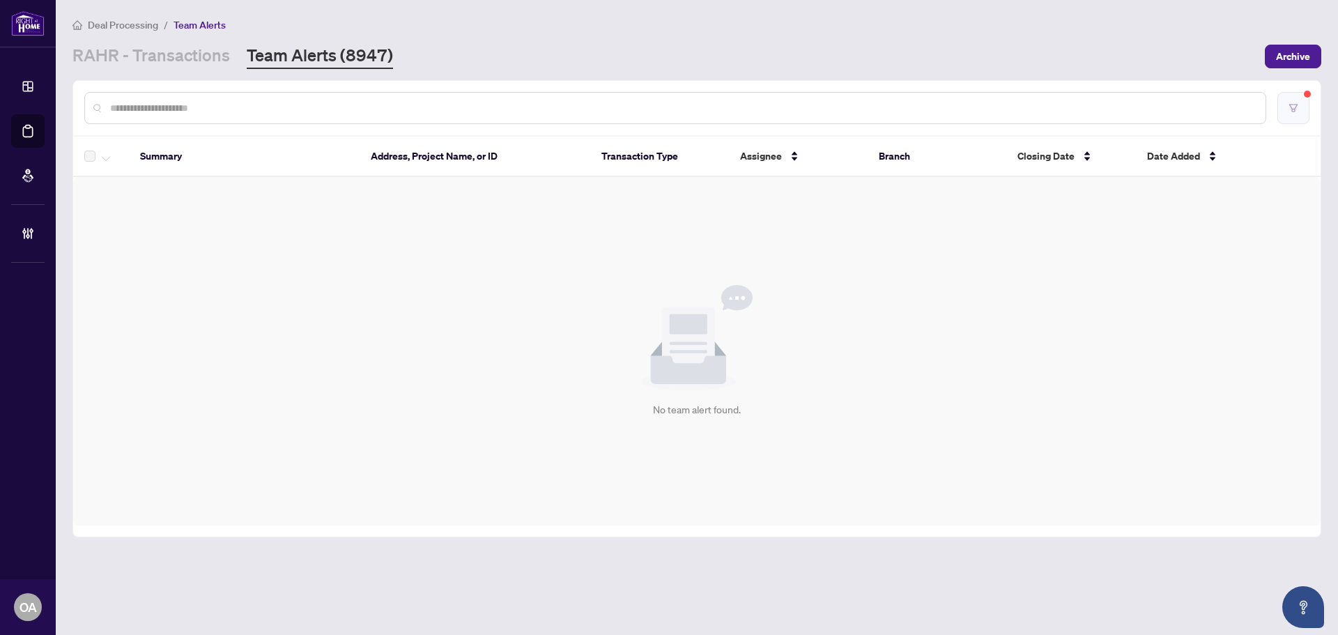
click at [1295, 94] on button "button" at bounding box center [1293, 108] width 32 height 32
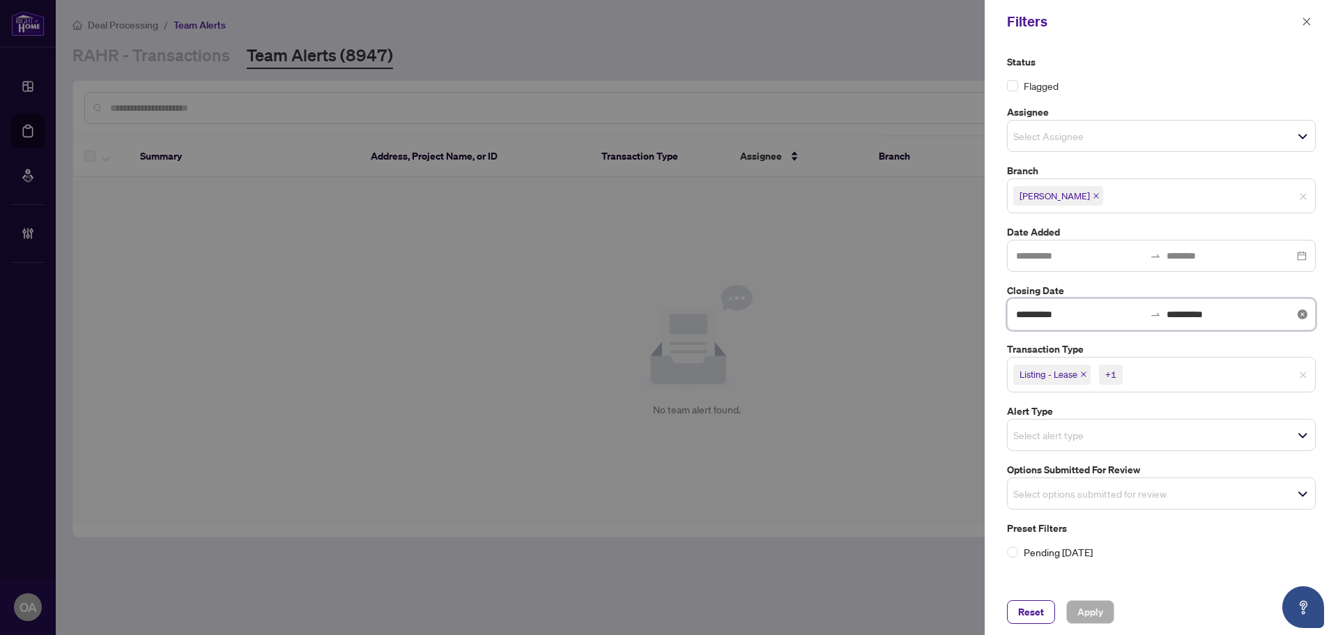
click at [1104, 313] on input "**********" at bounding box center [1080, 314] width 128 height 15
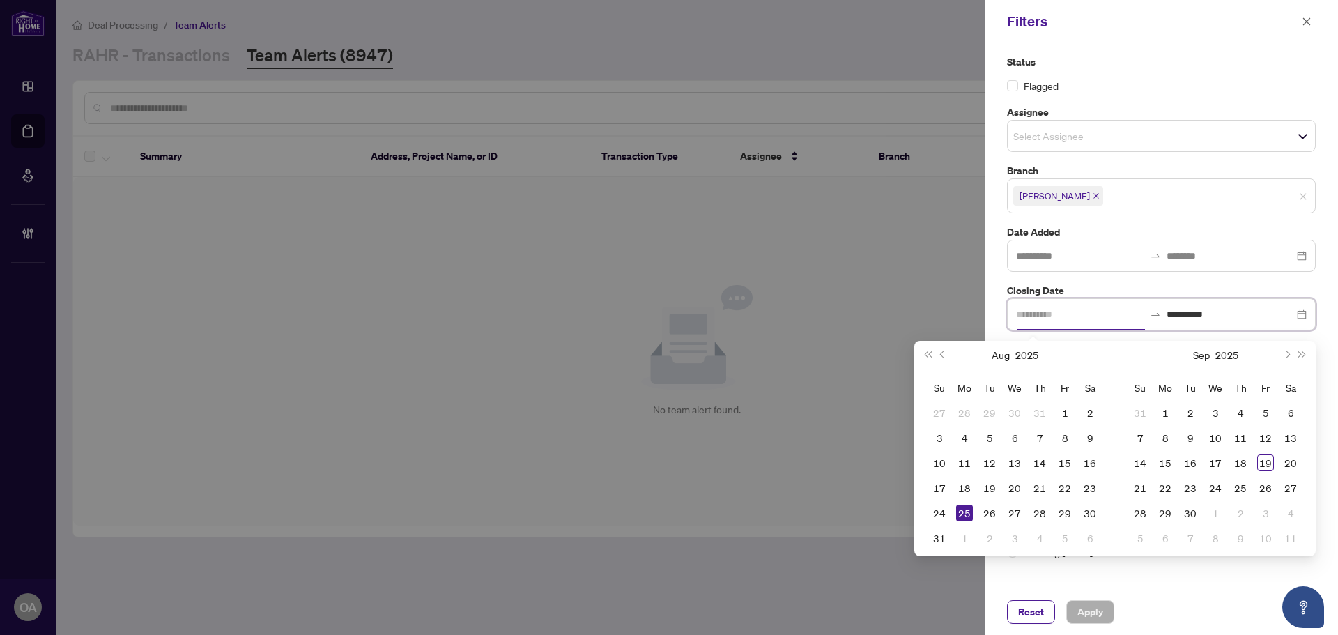
type input "**********"
click at [964, 508] on div "25" at bounding box center [964, 512] width 17 height 17
type input "**********"
click at [966, 537] on div "1" at bounding box center [964, 537] width 17 height 17
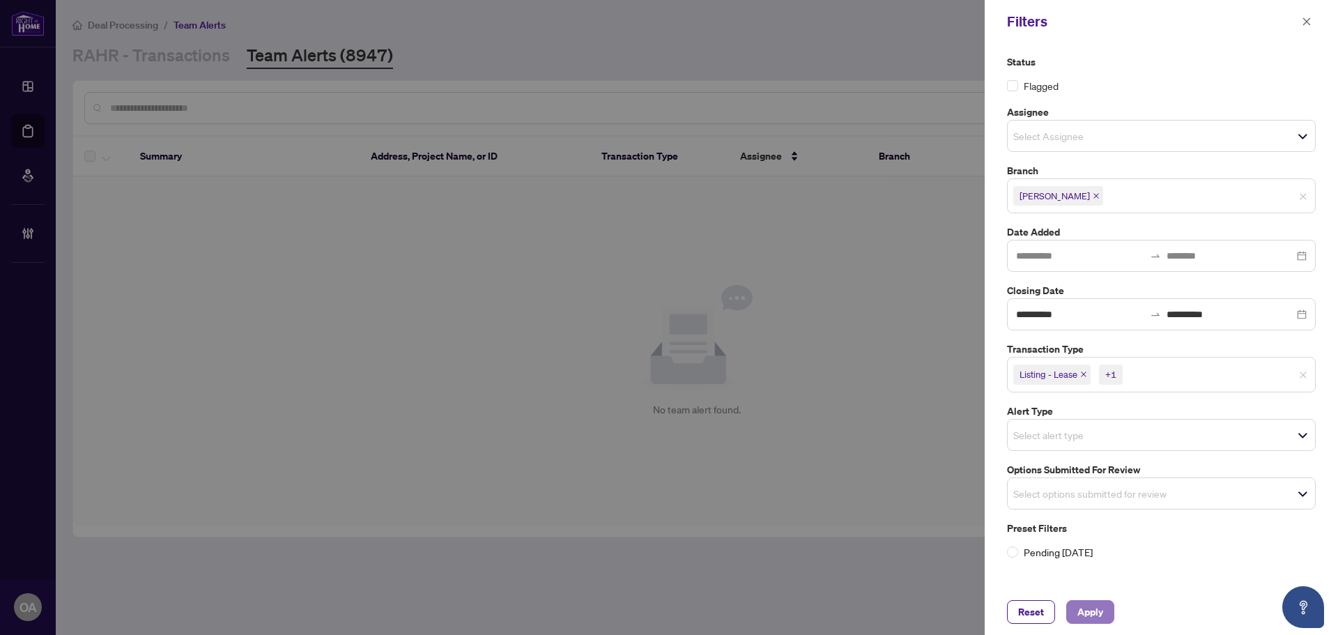
click at [1097, 612] on span "Apply" at bounding box center [1090, 612] width 26 height 22
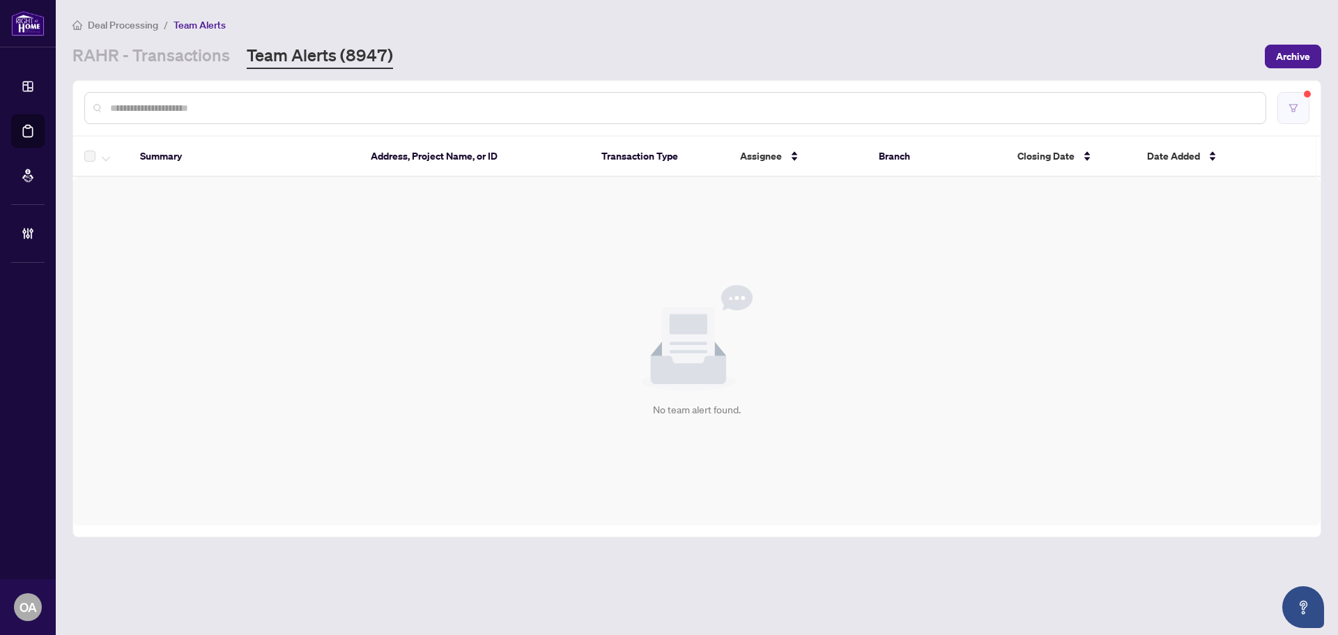
click at [1306, 112] on button "button" at bounding box center [1293, 108] width 32 height 32
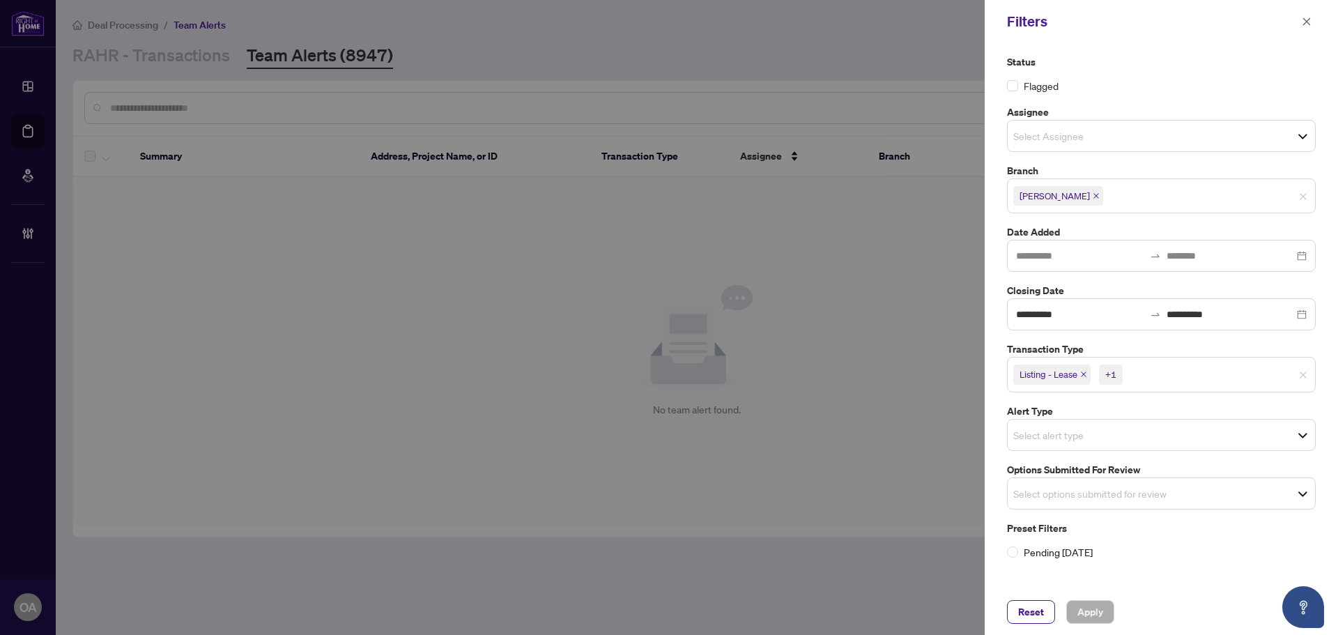
click at [1152, 379] on input "search" at bounding box center [1174, 374] width 98 height 17
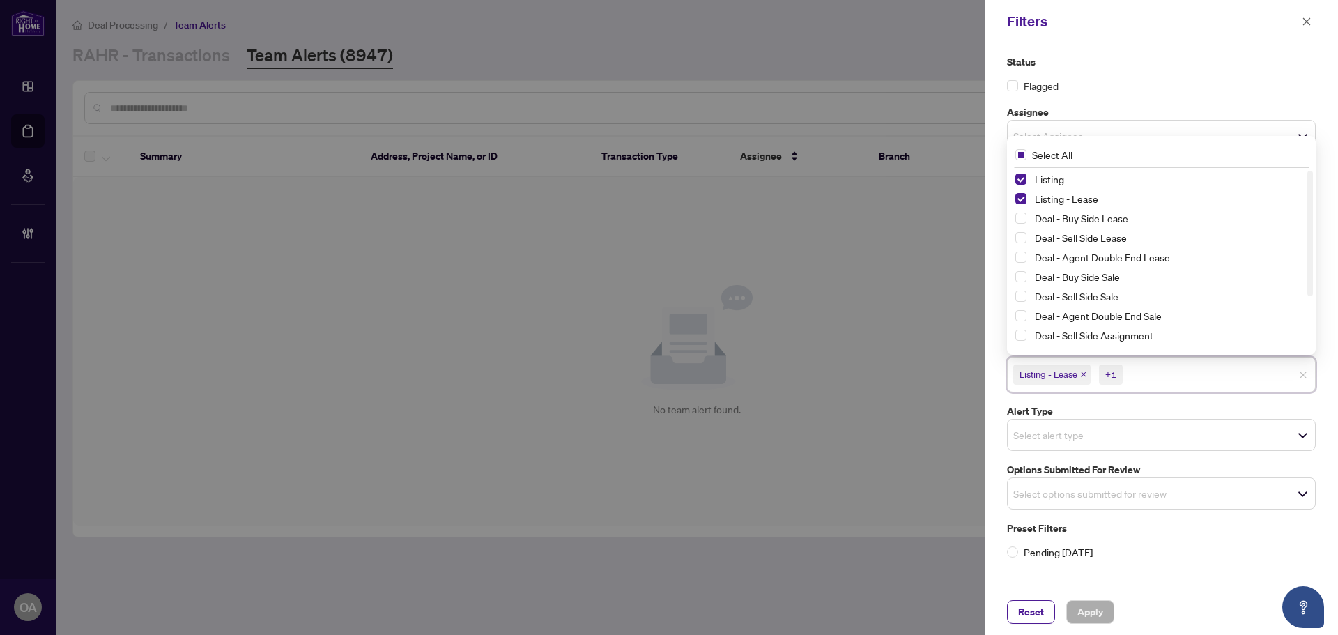
click at [1175, 51] on div "**********" at bounding box center [1160, 316] width 353 height 546
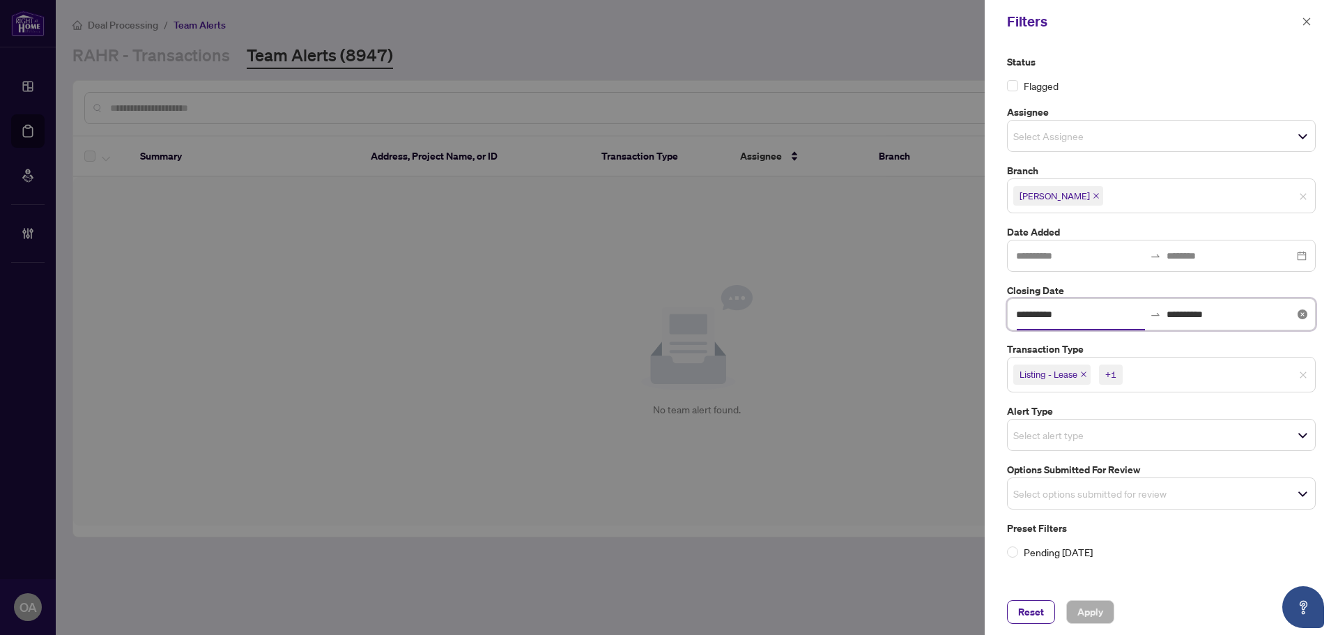
click at [1094, 313] on input "**********" at bounding box center [1080, 314] width 128 height 15
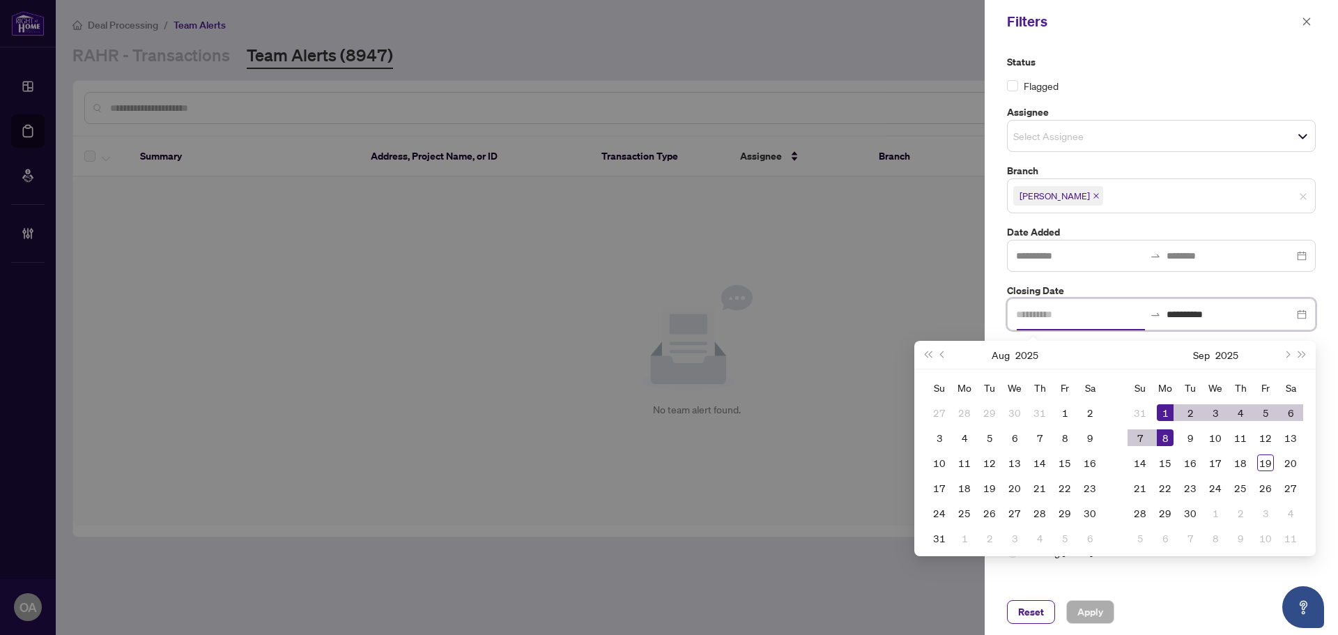
type input "**********"
click at [1165, 413] on div "1" at bounding box center [1165, 412] width 17 height 17
type input "**********"
click at [1166, 435] on div "8" at bounding box center [1165, 437] width 17 height 17
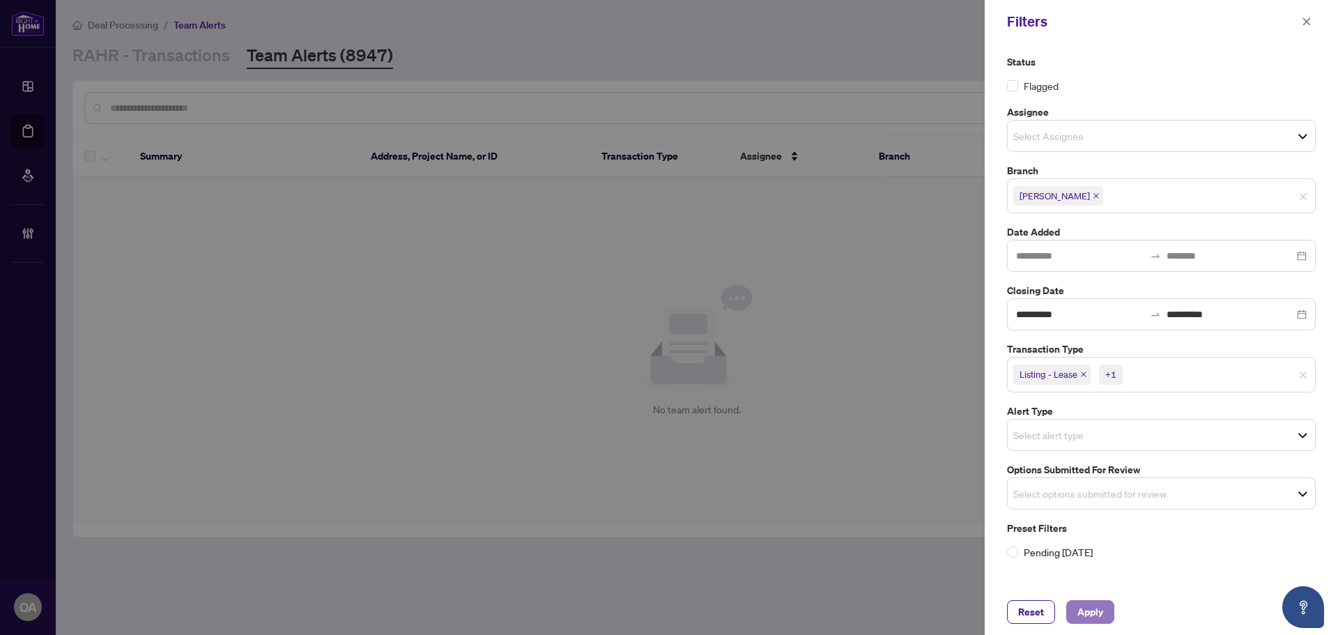
click at [1077, 617] on span "Apply" at bounding box center [1090, 612] width 26 height 22
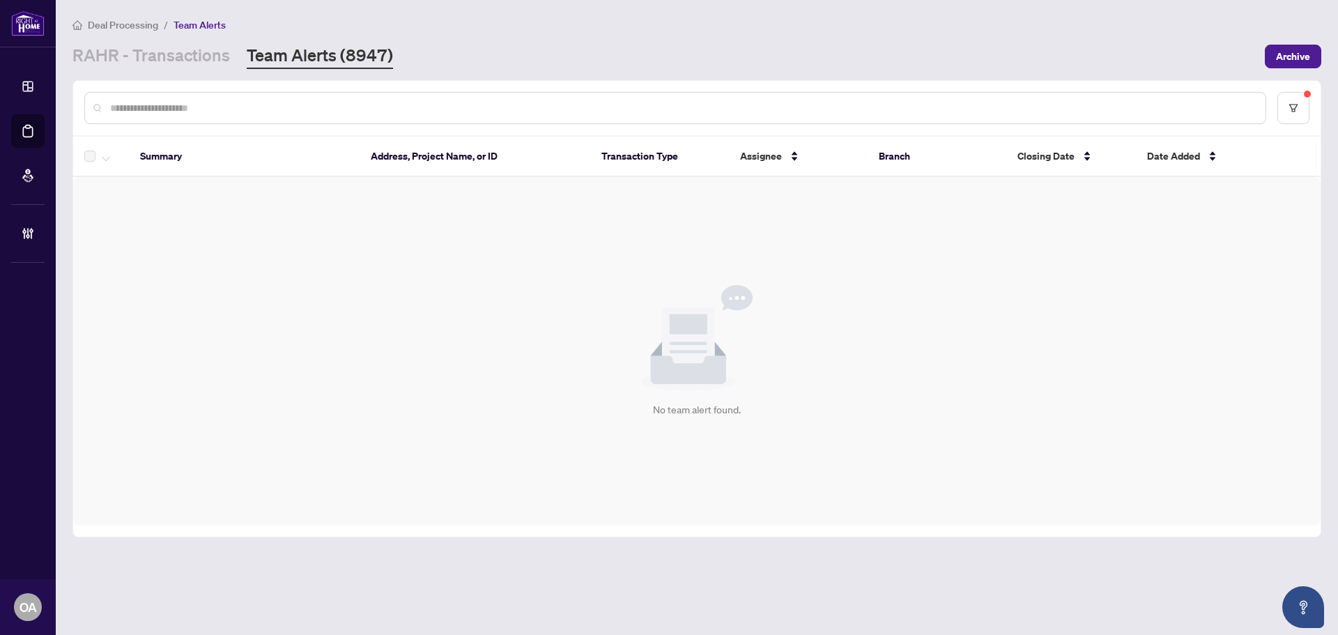
click at [1269, 116] on div at bounding box center [696, 108] width 1247 height 54
click at [1297, 113] on button "button" at bounding box center [1293, 108] width 32 height 32
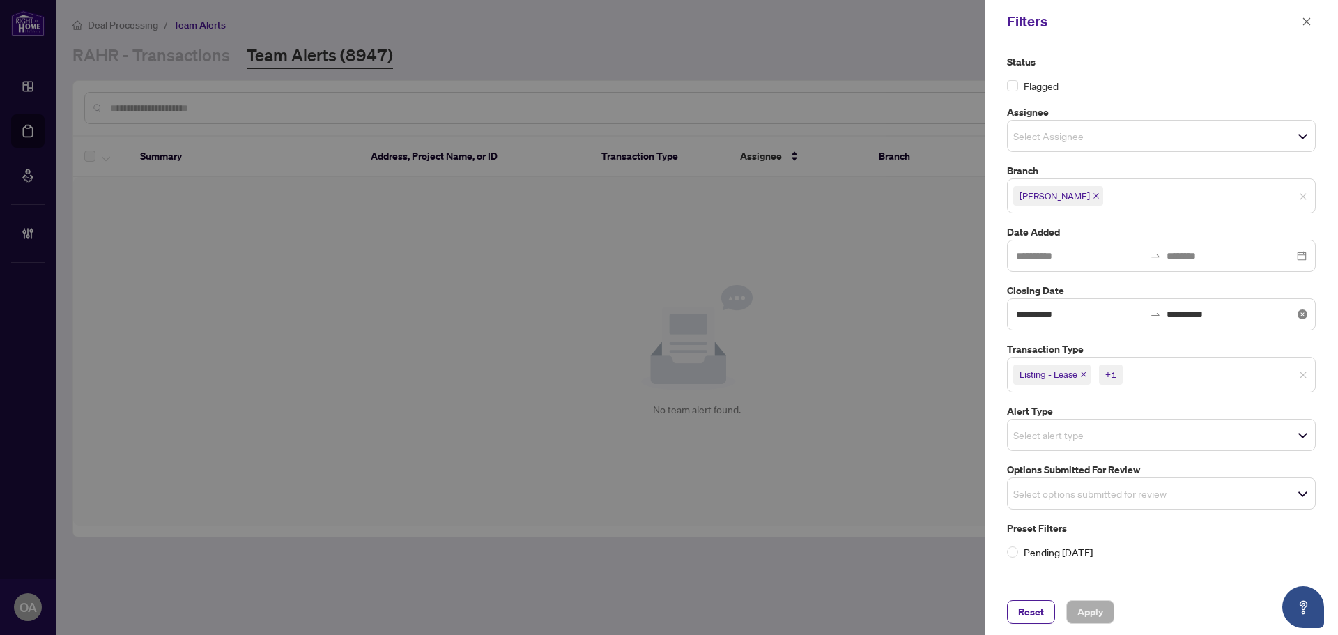
click at [1303, 314] on icon "close-circle" at bounding box center [1302, 314] width 10 height 10
click at [1094, 605] on span "Apply" at bounding box center [1090, 612] width 26 height 22
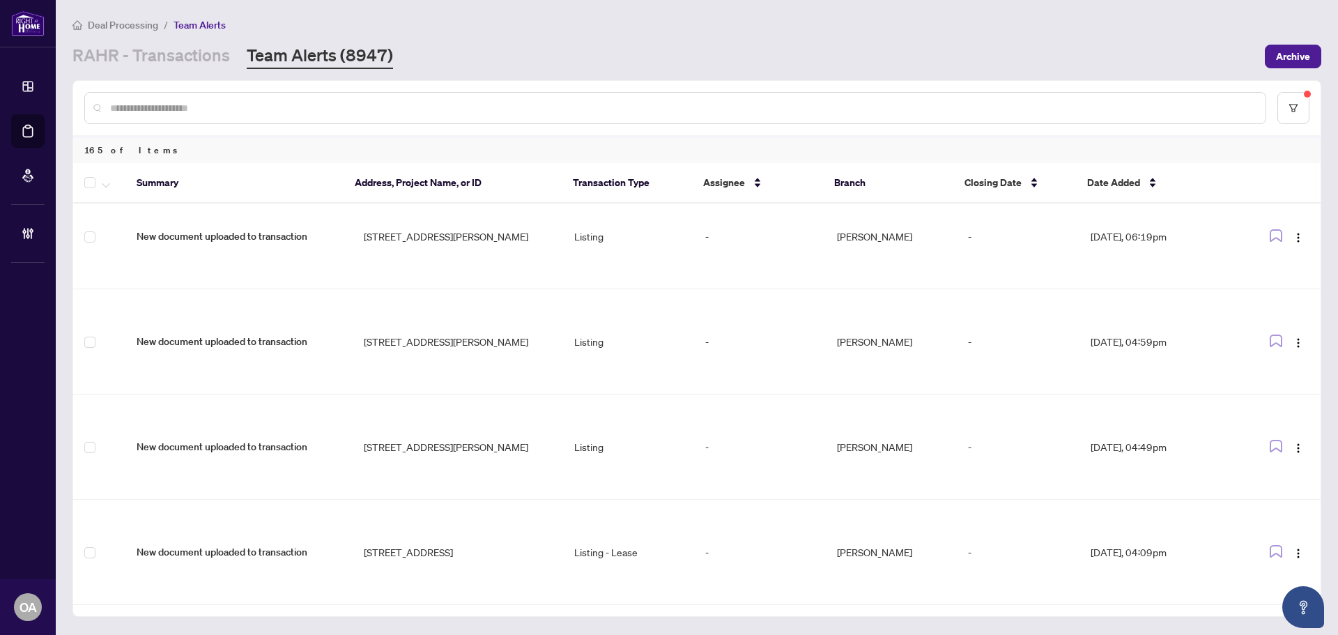
scroll to position [8204, 0]
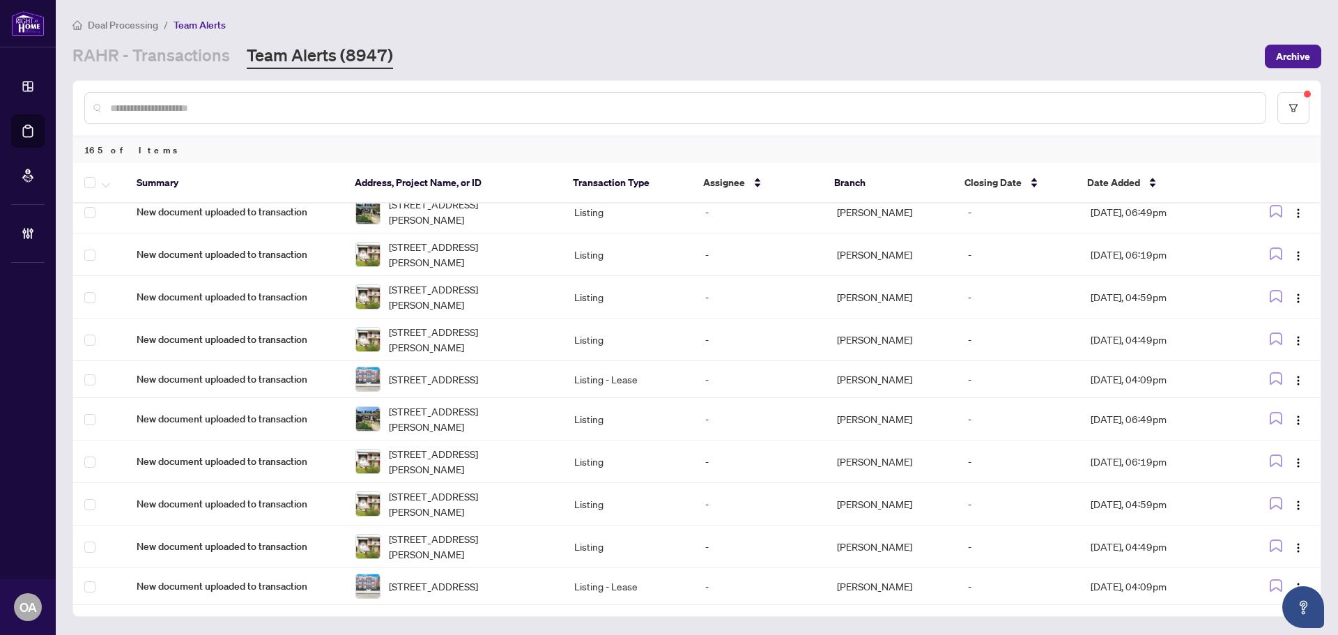
click at [377, 51] on link "Team Alerts (8947)" at bounding box center [320, 56] width 146 height 25
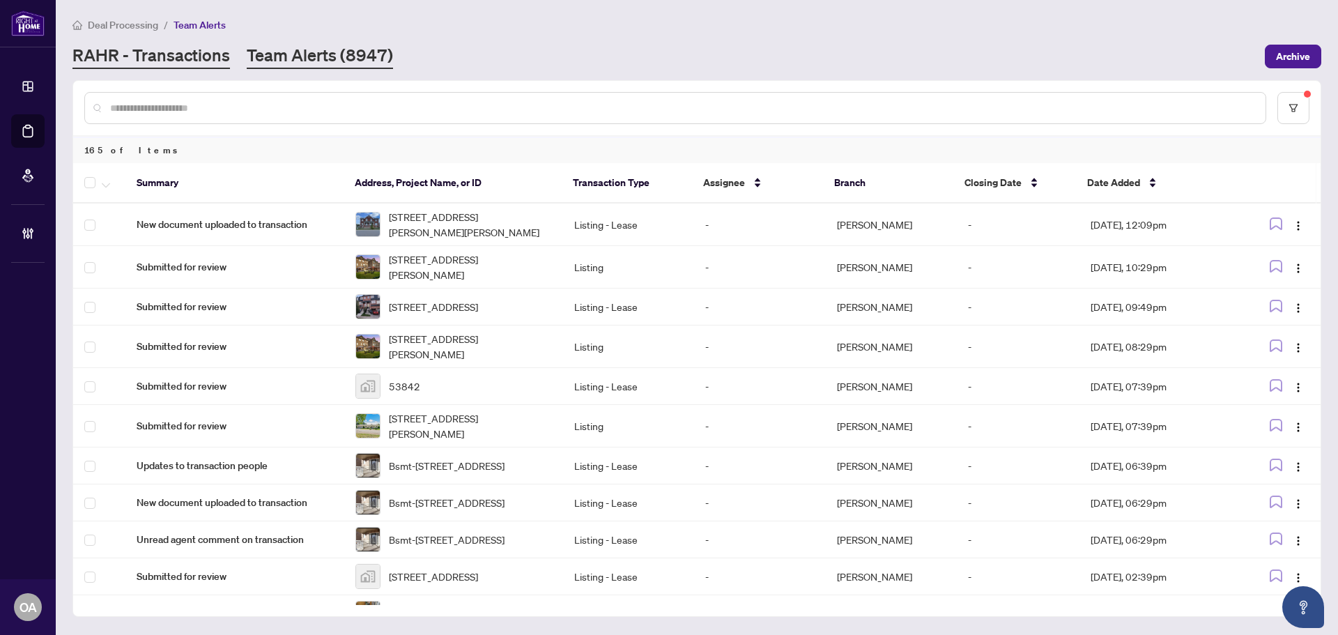
click at [160, 50] on link "RAHR - Transactions" at bounding box center [150, 56] width 157 height 25
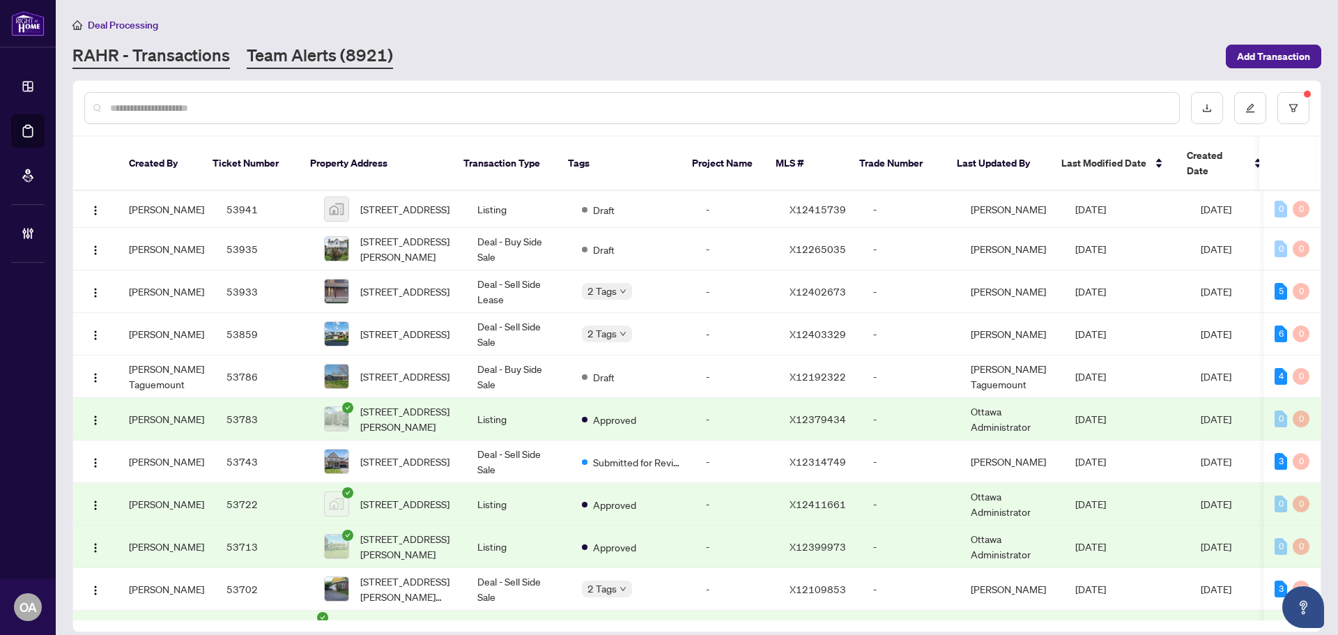
click at [335, 60] on link "Team Alerts (8921)" at bounding box center [320, 56] width 146 height 25
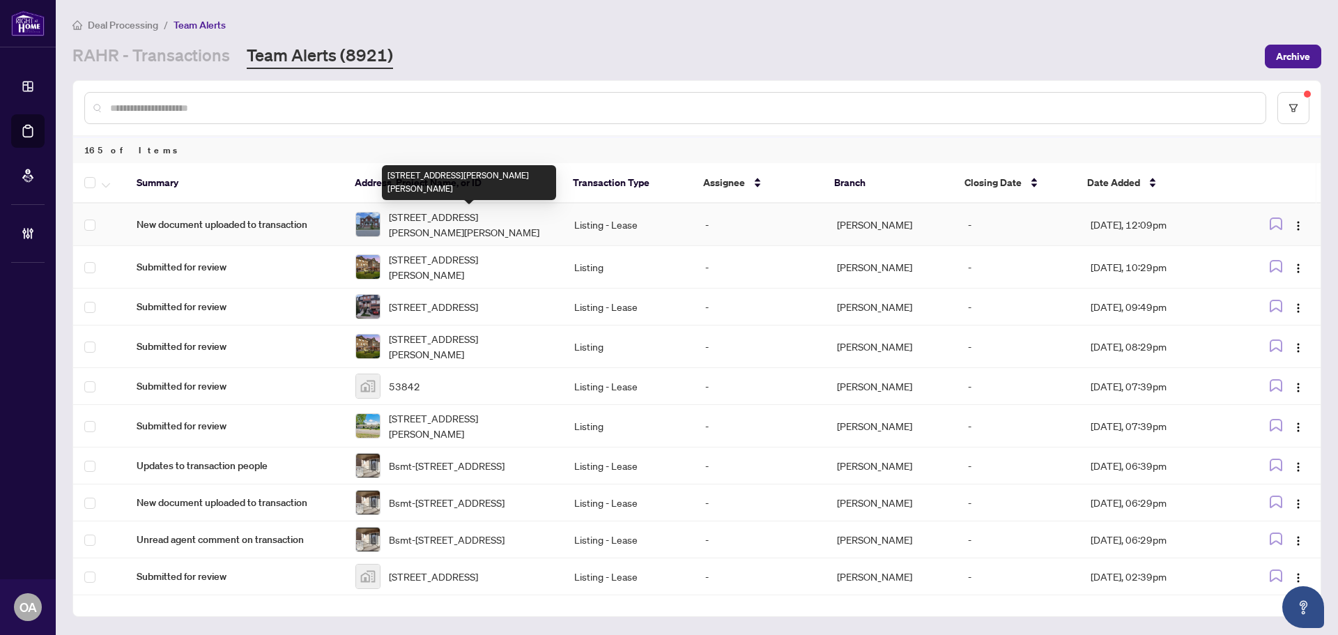
click at [434, 220] on span "2 Humphrey St, Hamilton, Ontario L0R 2H1, Canada" at bounding box center [470, 224] width 163 height 31
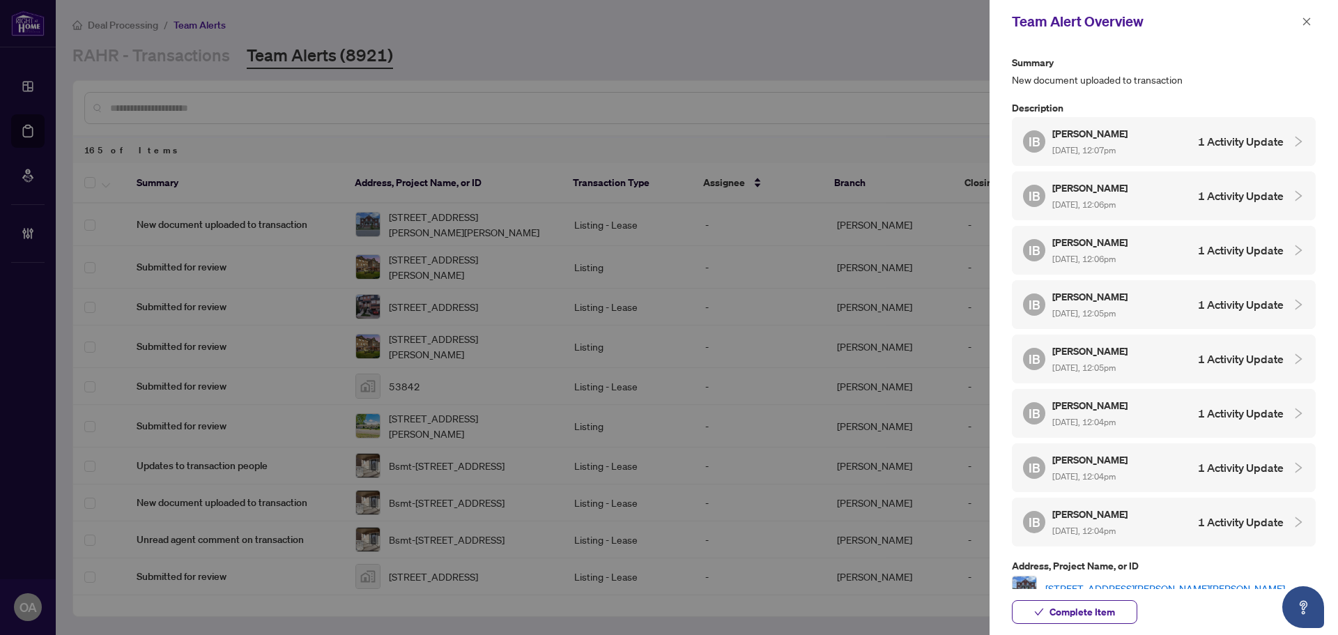
click at [1302, 10] on div "Team Alert Overview" at bounding box center [1163, 21] width 348 height 43
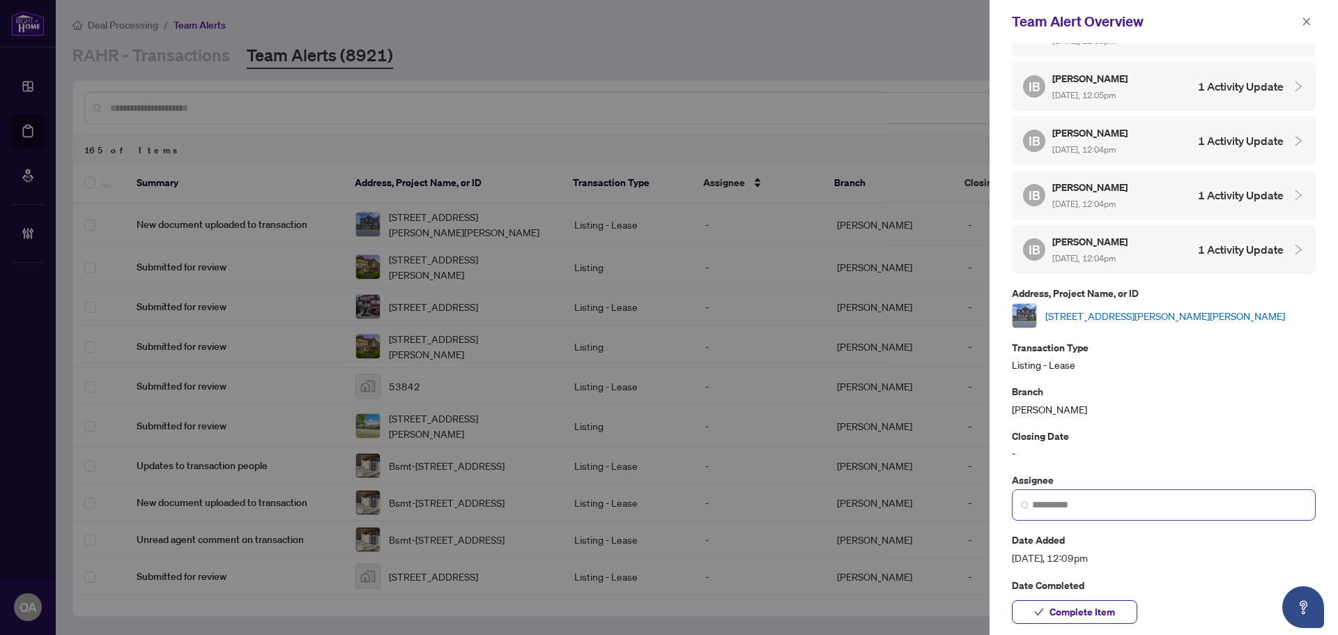
scroll to position [346, 0]
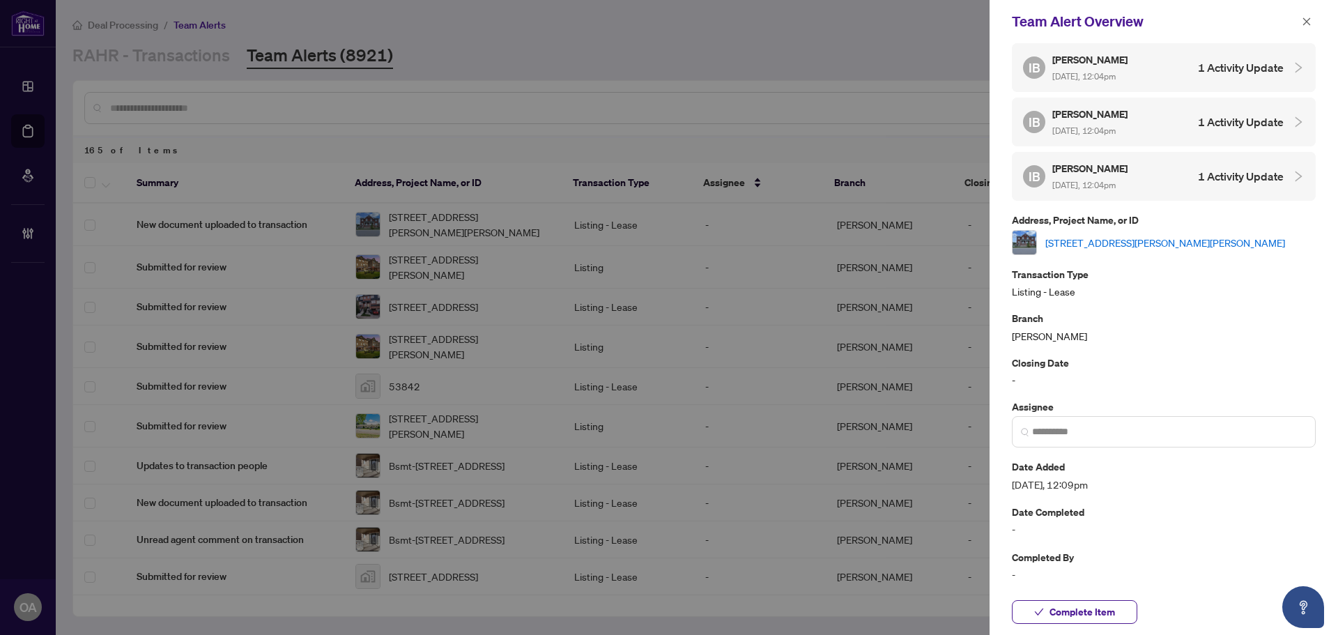
click at [1159, 238] on link "2 Humphrey St, Hamilton, Ontario L0R 2H1, Canada" at bounding box center [1165, 242] width 240 height 15
click at [1308, 10] on div "Team Alert Overview" at bounding box center [1163, 21] width 348 height 43
click at [1290, 24] on div "Team Alert Overview" at bounding box center [1155, 21] width 286 height 21
click at [1297, 22] on button "button" at bounding box center [1306, 21] width 18 height 17
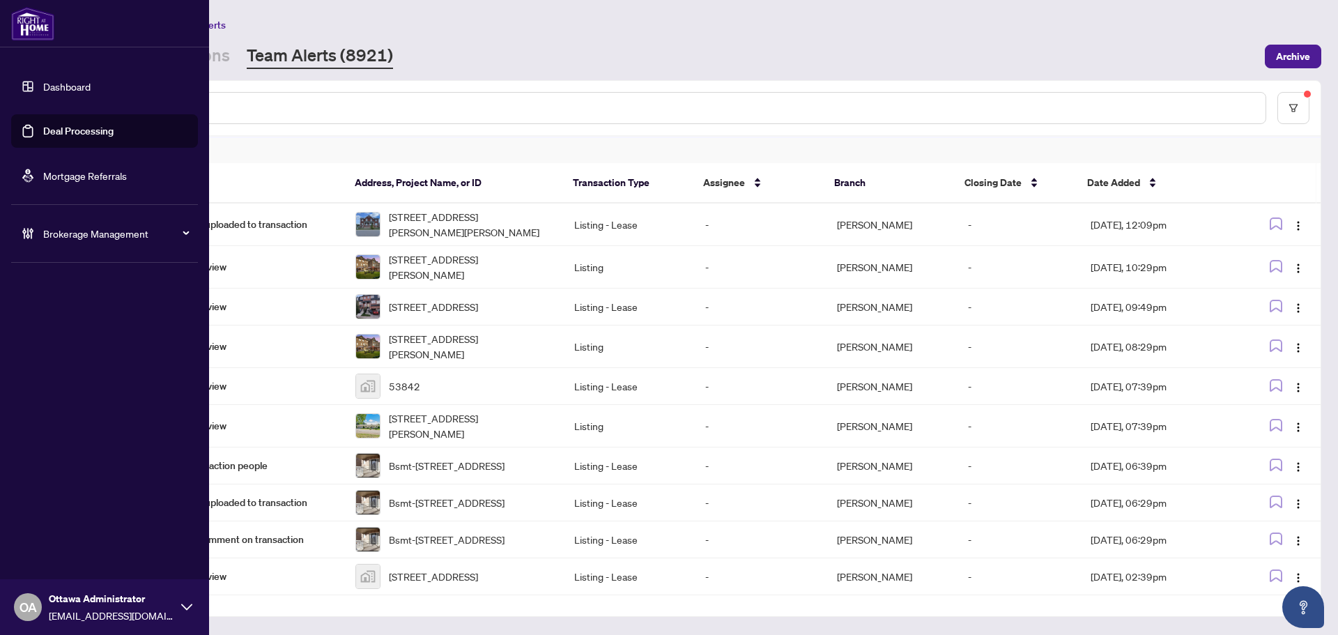
click at [52, 88] on link "Dashboard" at bounding box center [66, 86] width 47 height 13
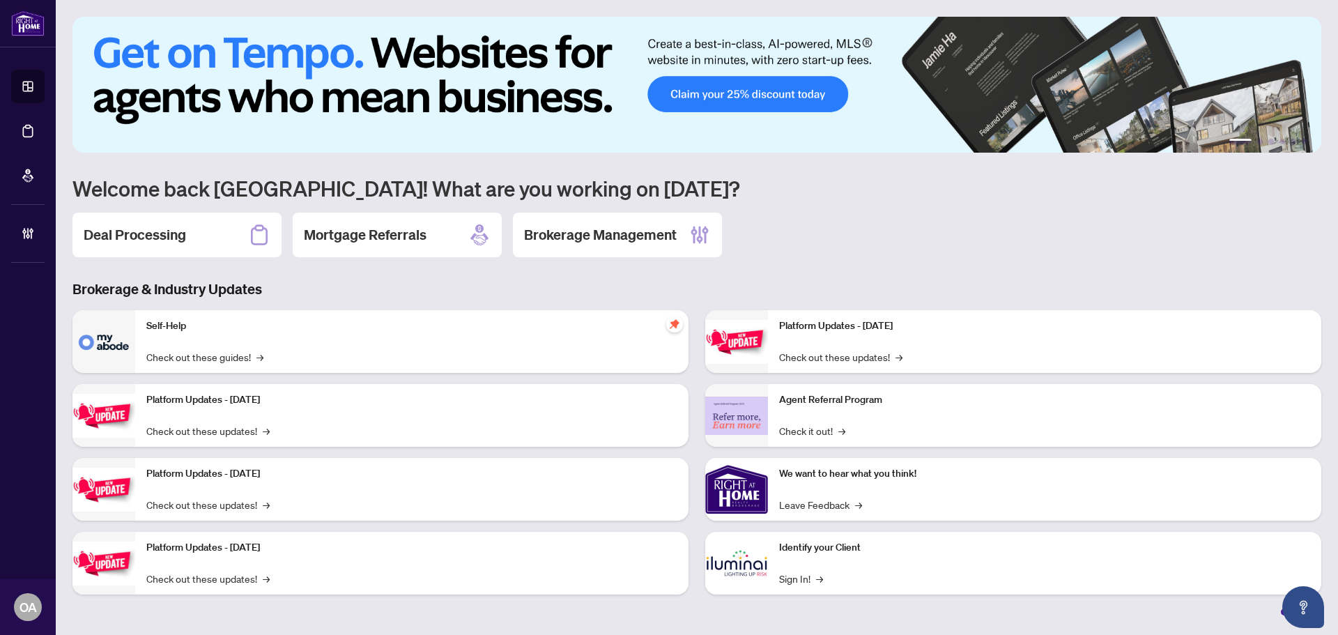
click at [225, 231] on div "Deal Processing" at bounding box center [176, 234] width 209 height 45
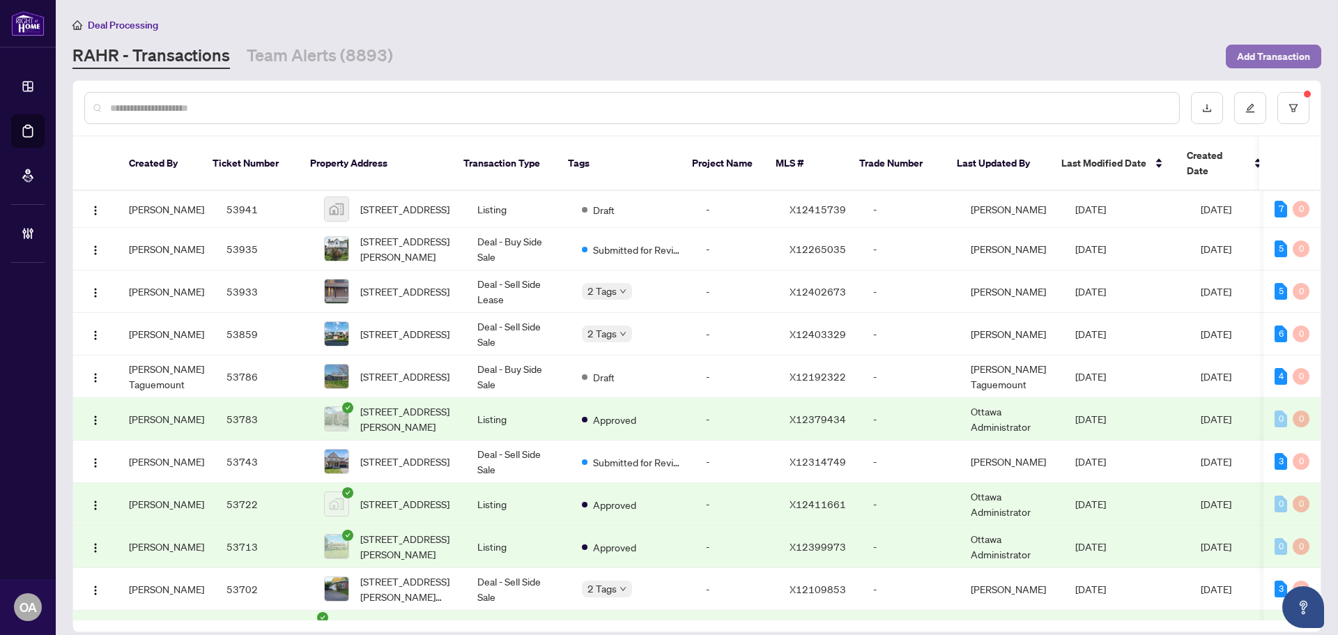
click at [1278, 58] on span "Add Transaction" at bounding box center [1273, 56] width 73 height 22
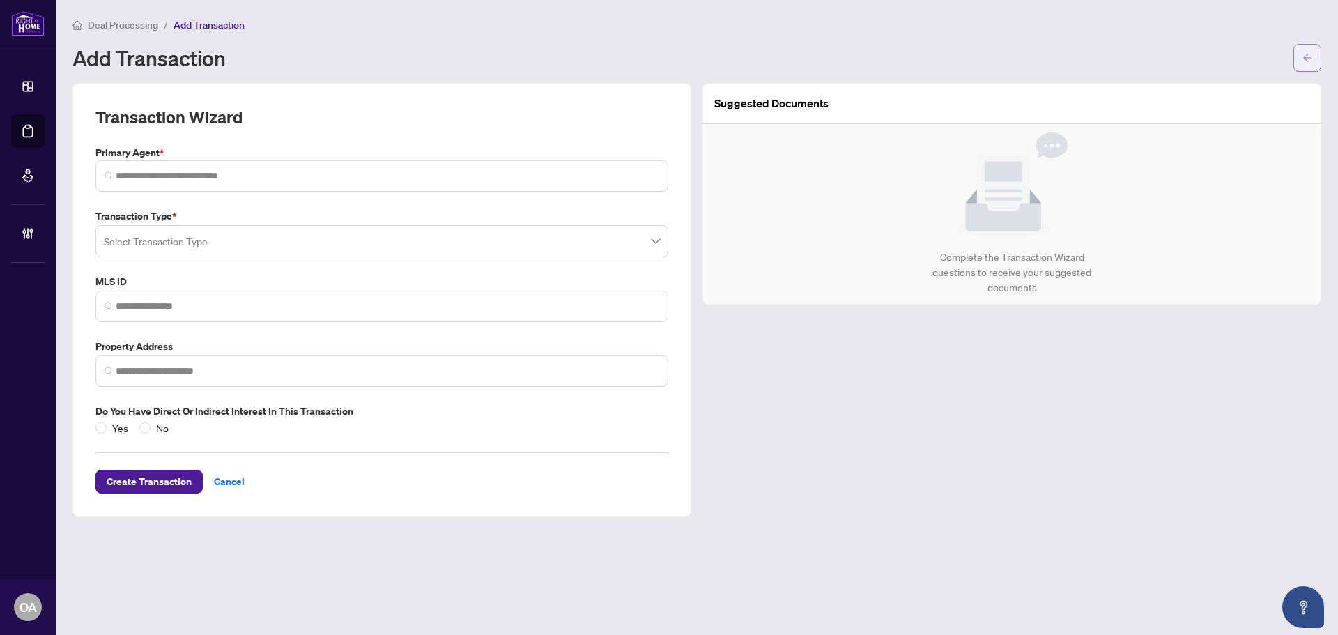
click at [1306, 49] on div "Deal Processing / Add Transaction Add Transaction" at bounding box center [696, 44] width 1248 height 55
click at [1297, 66] on button "button" at bounding box center [1307, 58] width 28 height 28
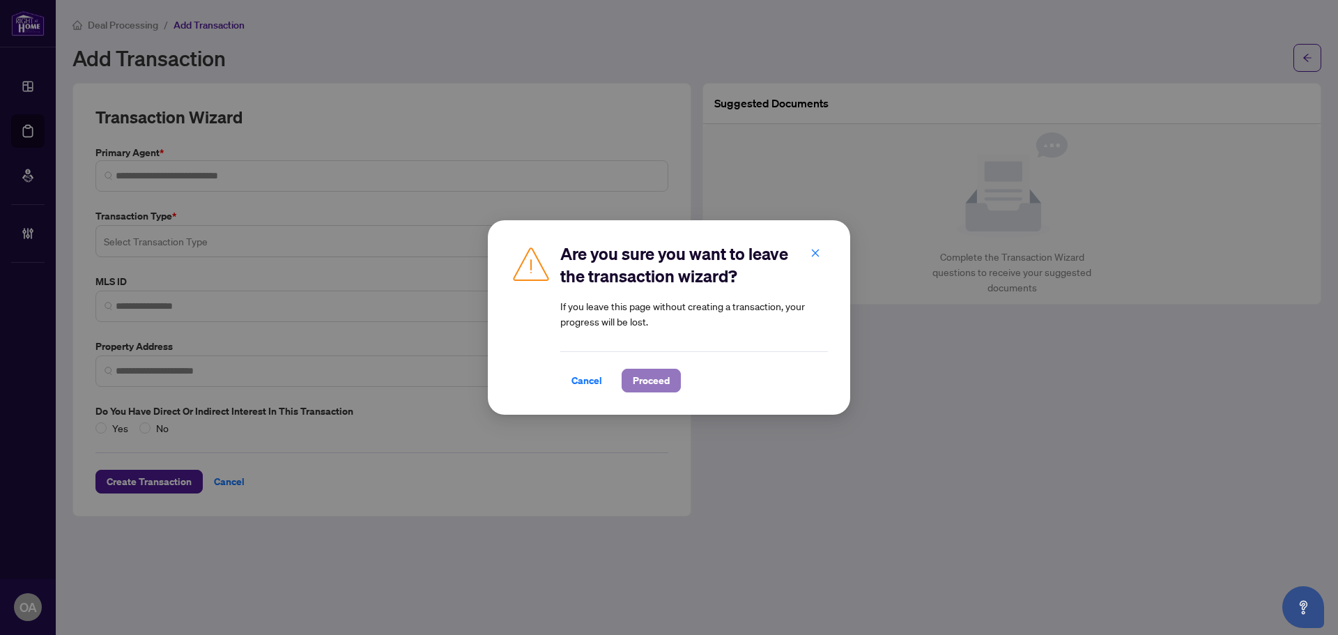
click at [663, 373] on span "Proceed" at bounding box center [651, 380] width 37 height 22
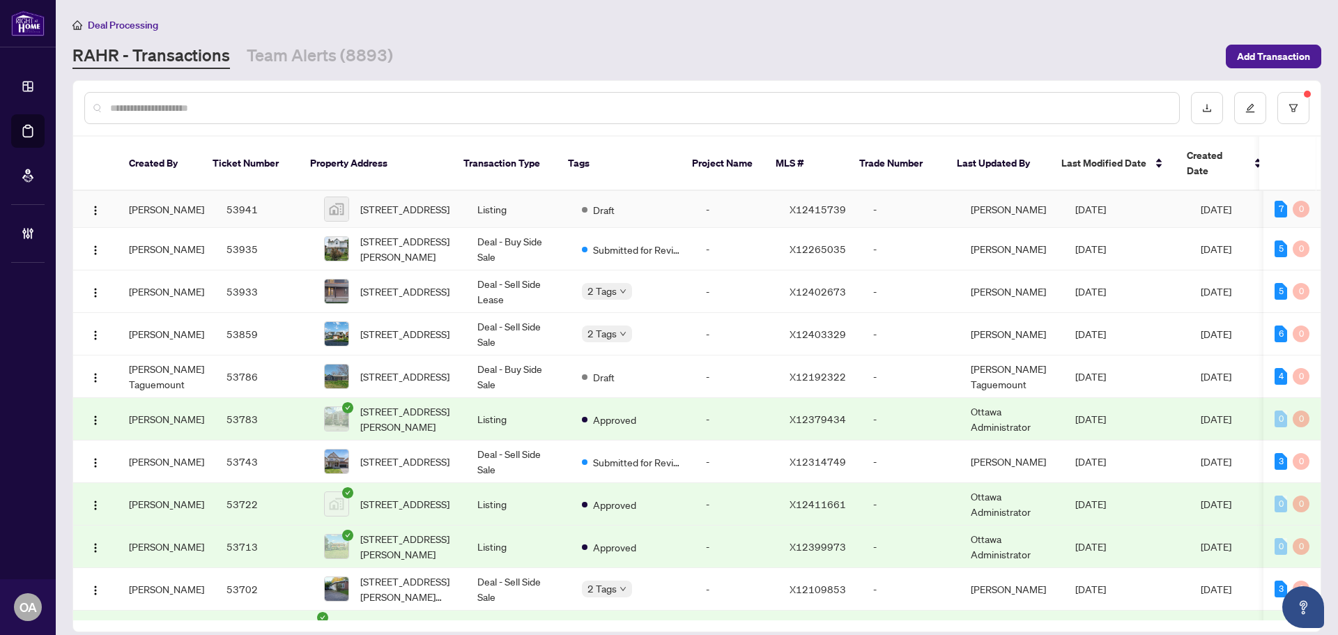
click at [640, 191] on td "Draft" at bounding box center [633, 209] width 124 height 37
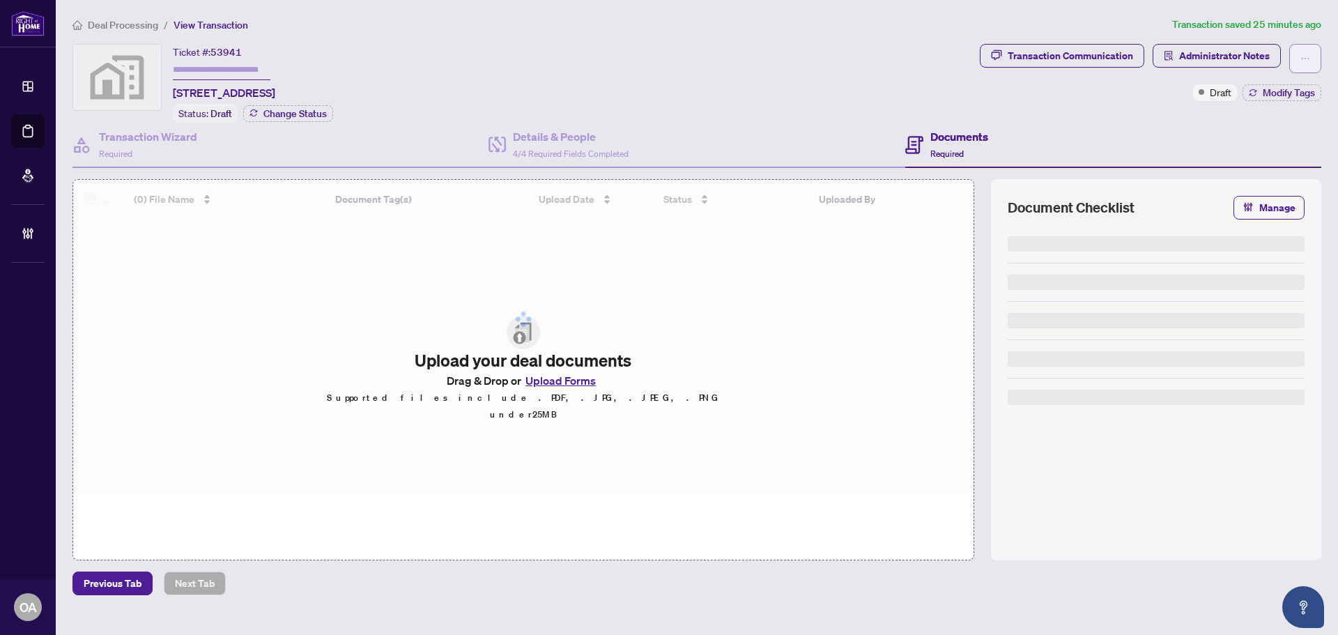
click at [1311, 60] on button "button" at bounding box center [1305, 58] width 32 height 29
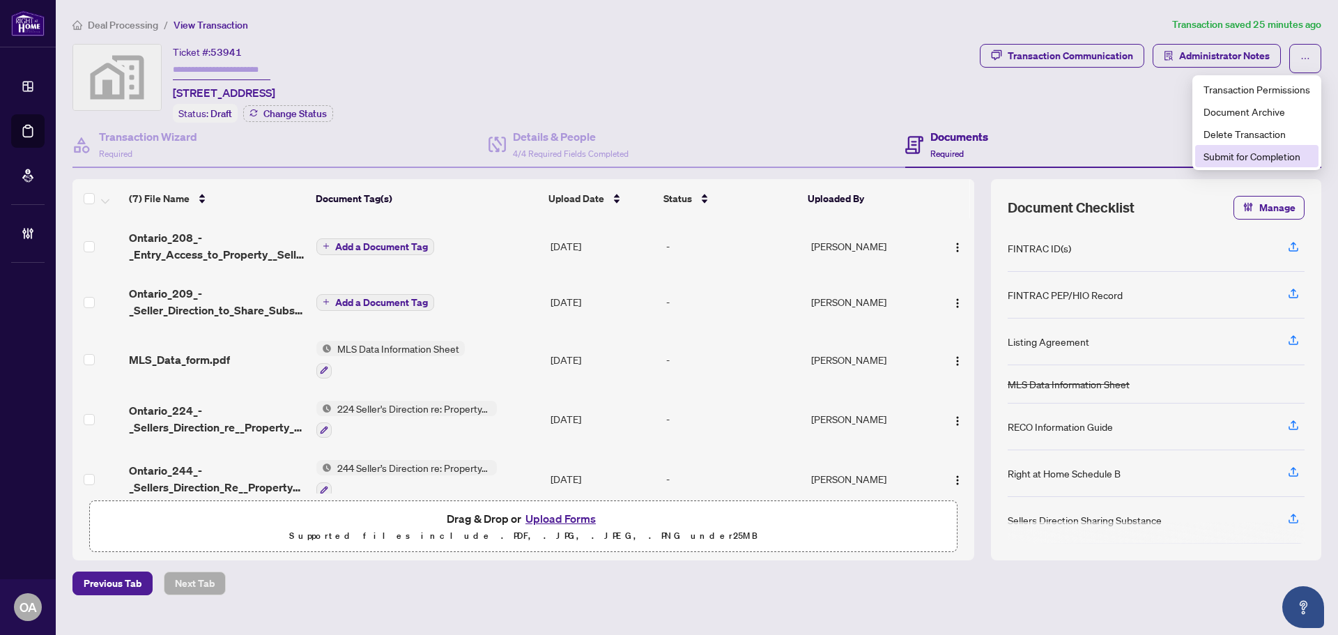
click at [1267, 153] on span "Submit for Completion" at bounding box center [1256, 155] width 107 height 15
type textarea "**********"
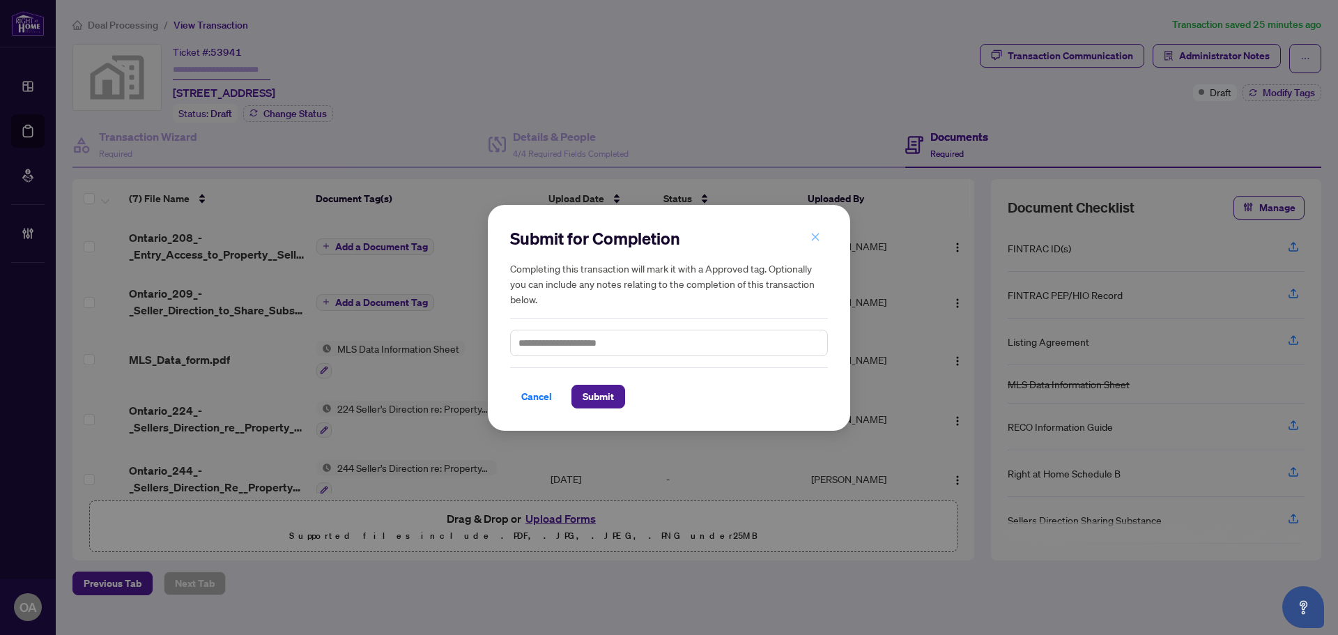
click at [820, 234] on button "button" at bounding box center [815, 238] width 28 height 24
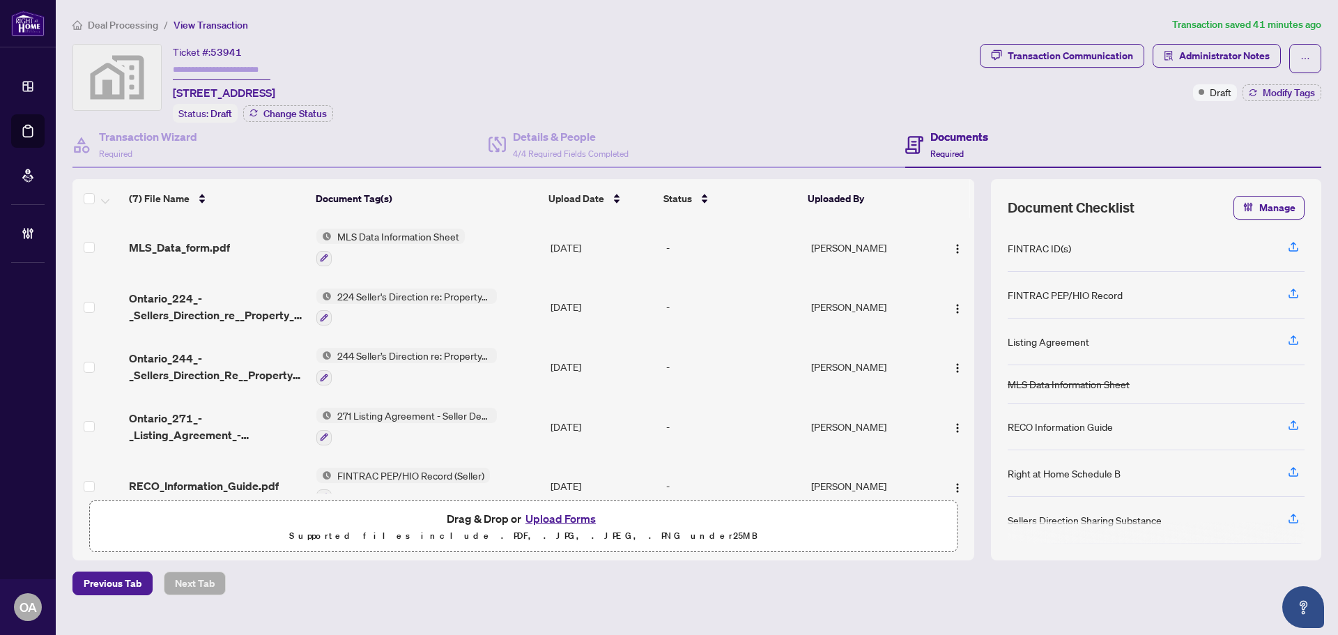
scroll to position [138, 0]
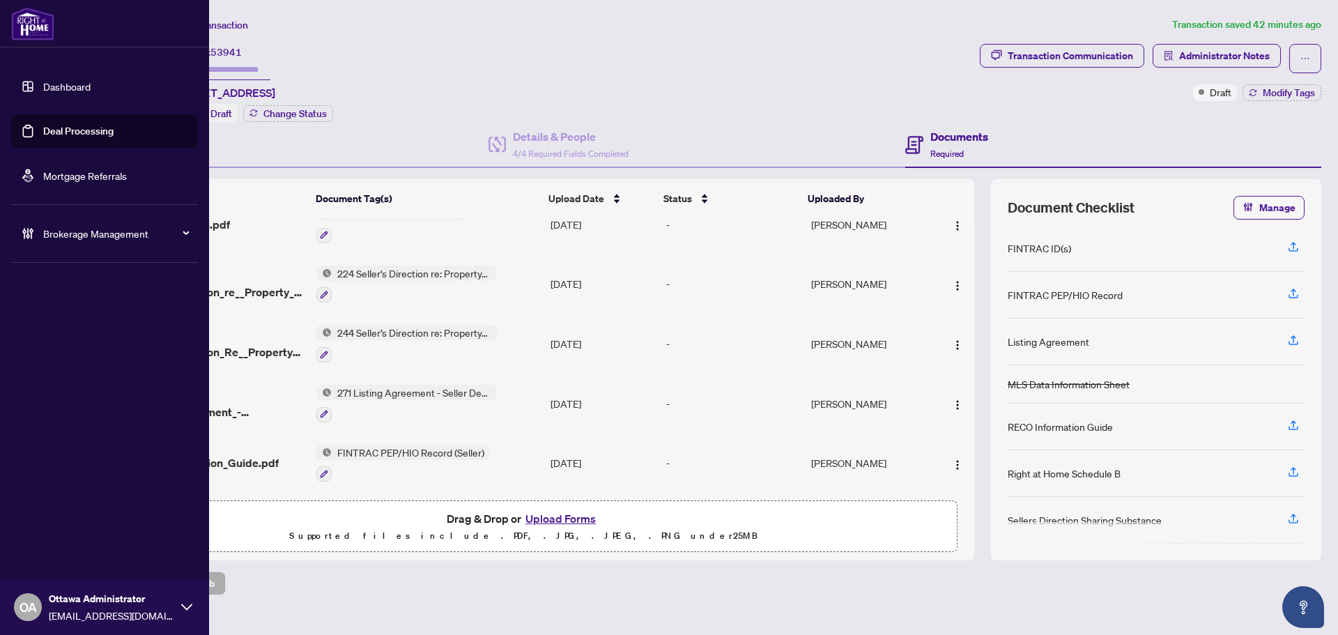
click at [43, 125] on link "Deal Processing" at bounding box center [78, 131] width 70 height 13
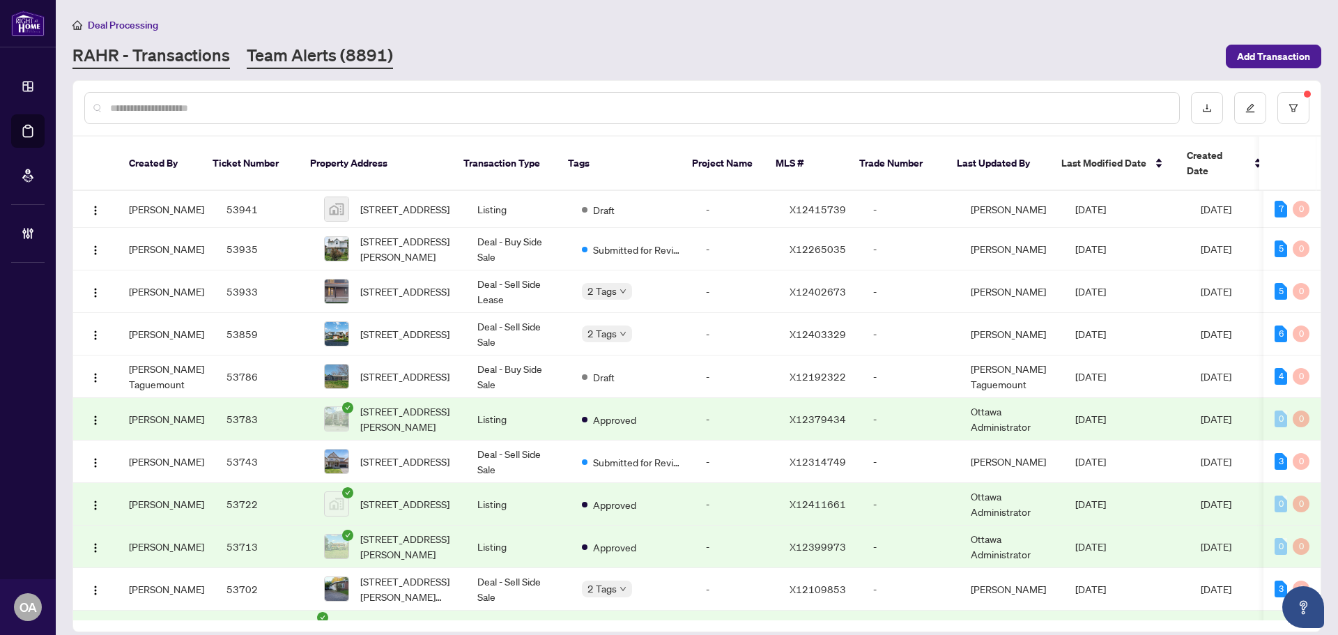
click at [349, 44] on link "Team Alerts (8891)" at bounding box center [320, 56] width 146 height 25
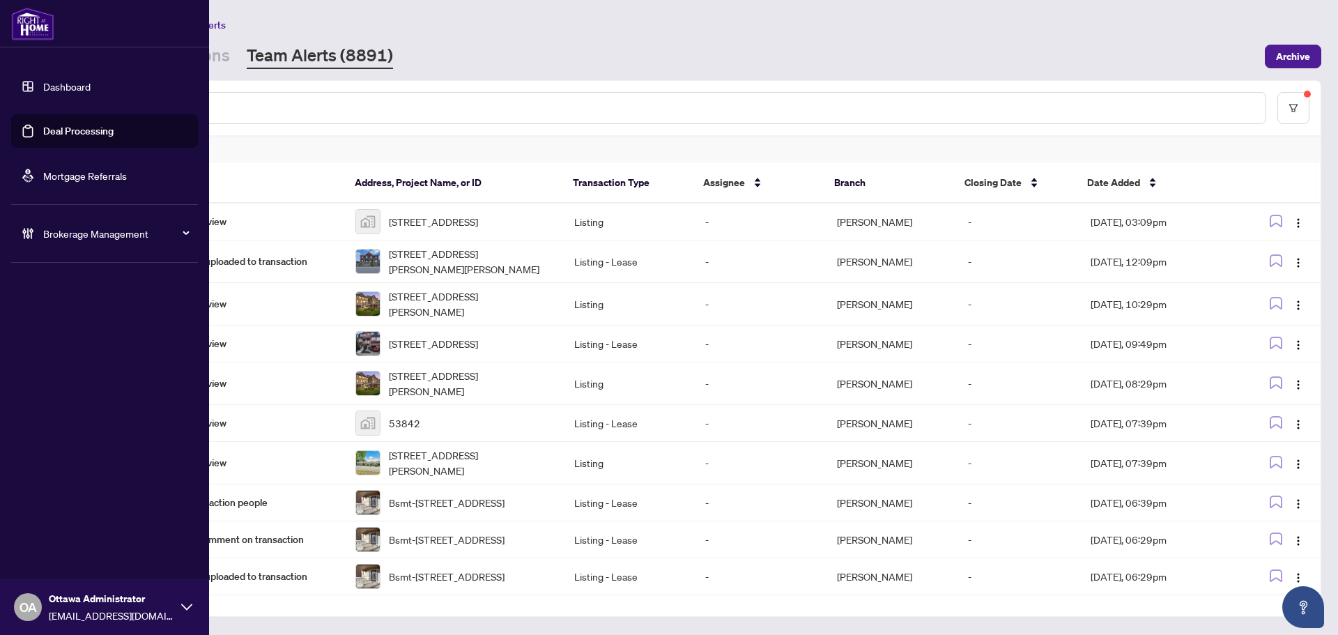
click at [128, 243] on div "Brokerage Management" at bounding box center [104, 233] width 187 height 33
click at [98, 333] on link "Manage Agents" at bounding box center [63, 333] width 69 height 13
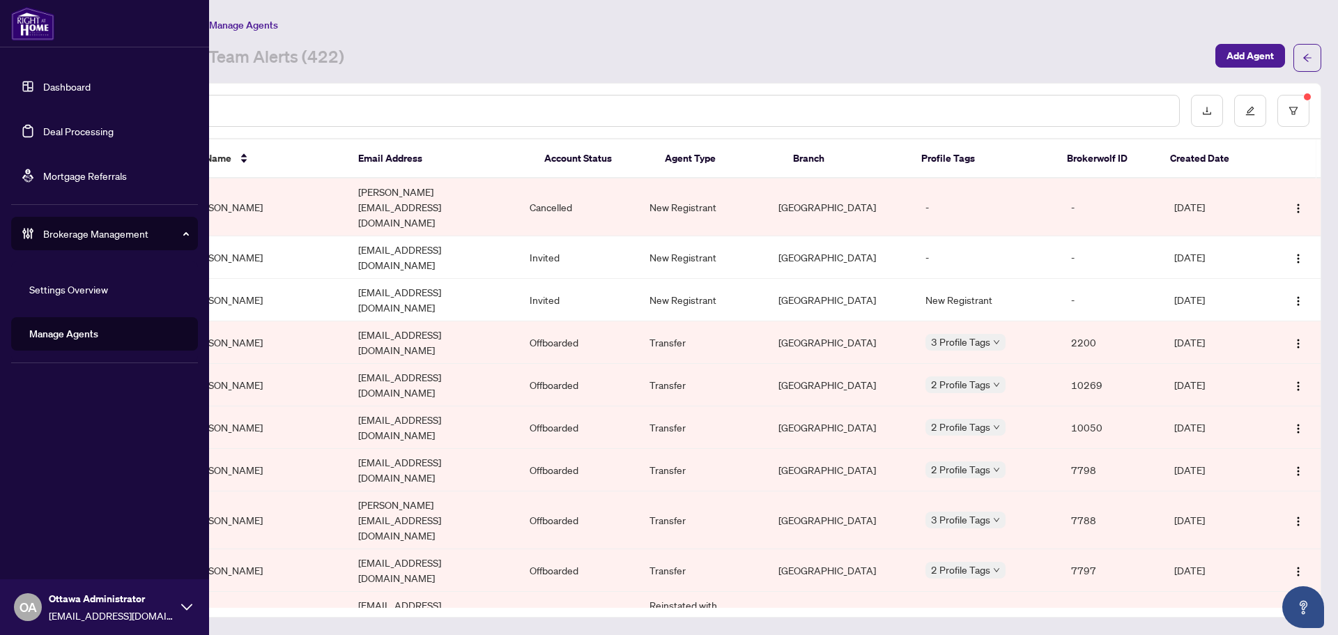
click at [110, 137] on link "Deal Processing" at bounding box center [78, 131] width 70 height 13
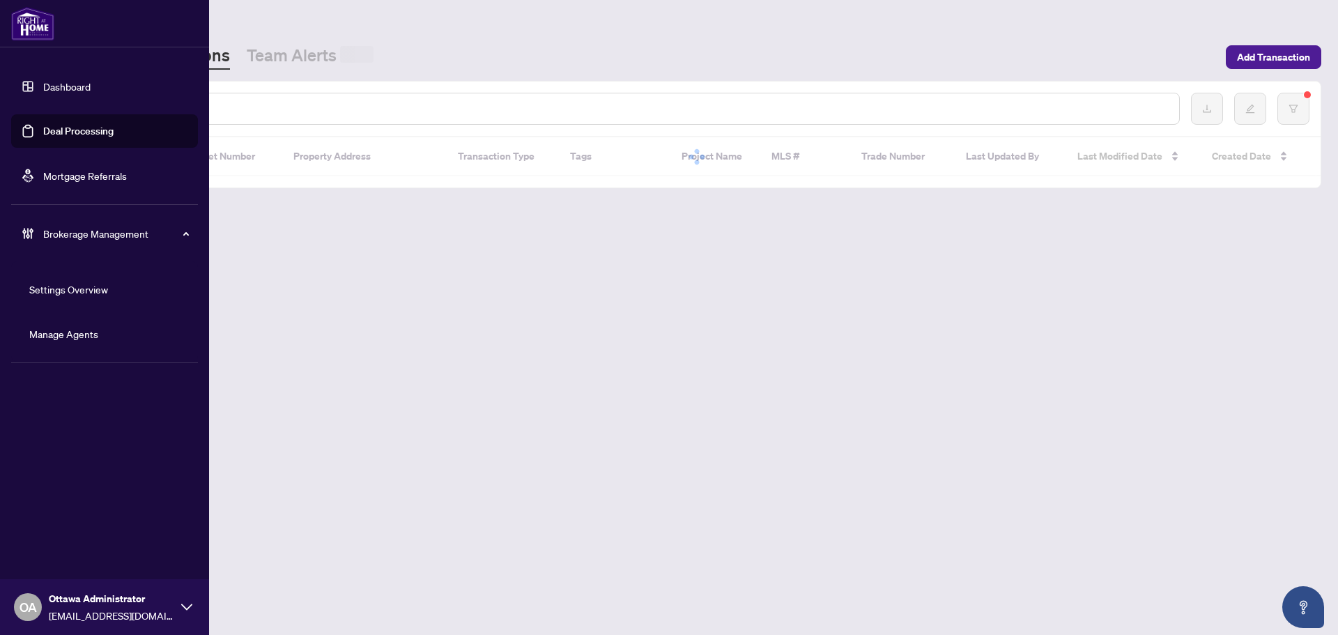
click at [111, 127] on link "Deal Processing" at bounding box center [78, 131] width 70 height 13
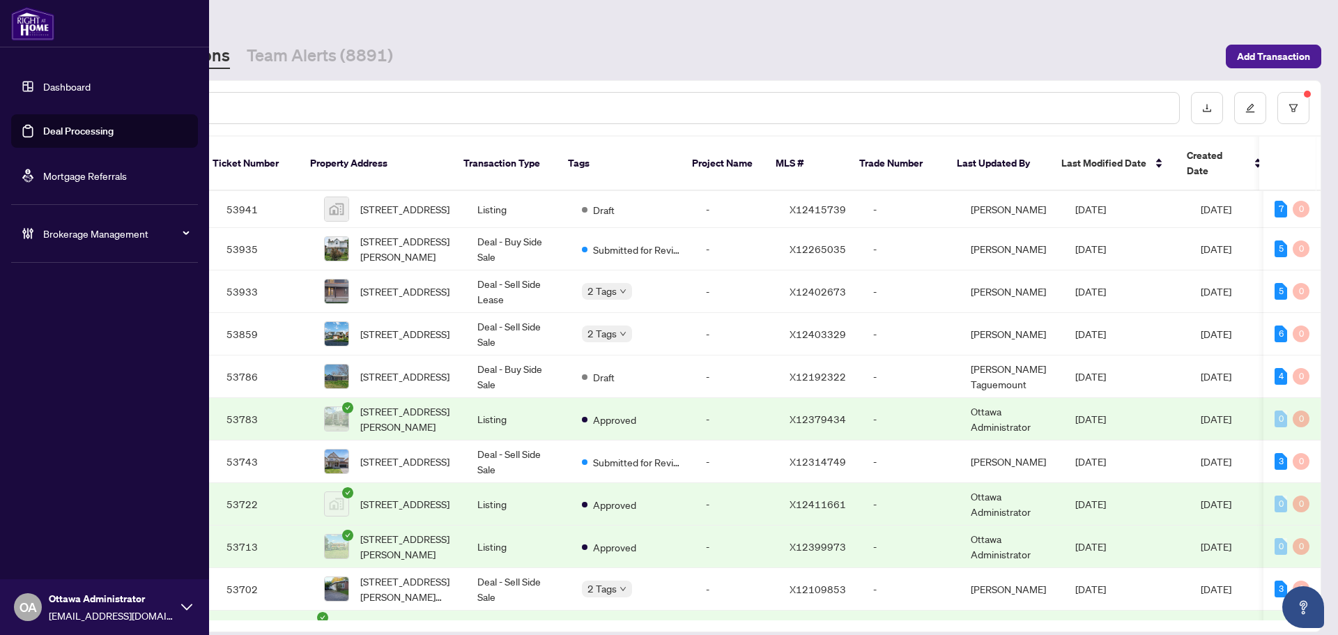
click at [38, 232] on div "Brokerage Management" at bounding box center [104, 233] width 187 height 33
click at [98, 340] on link "Manage Agents" at bounding box center [63, 333] width 69 height 13
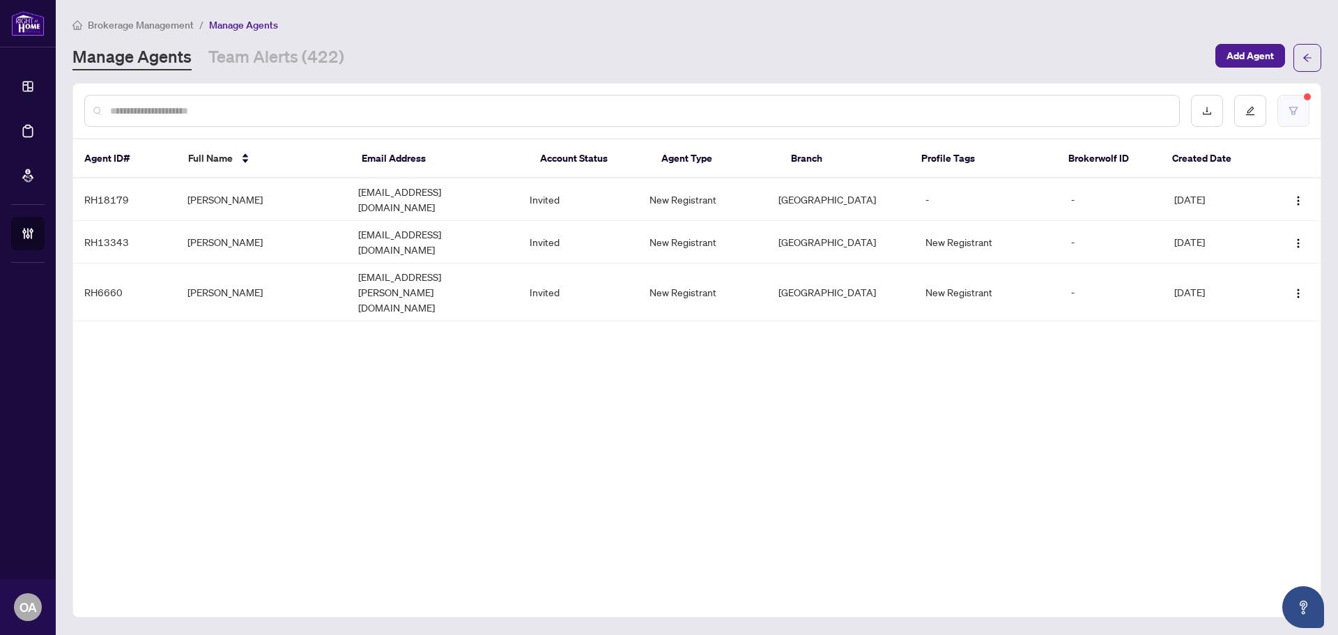
click at [1287, 103] on button "button" at bounding box center [1293, 111] width 32 height 32
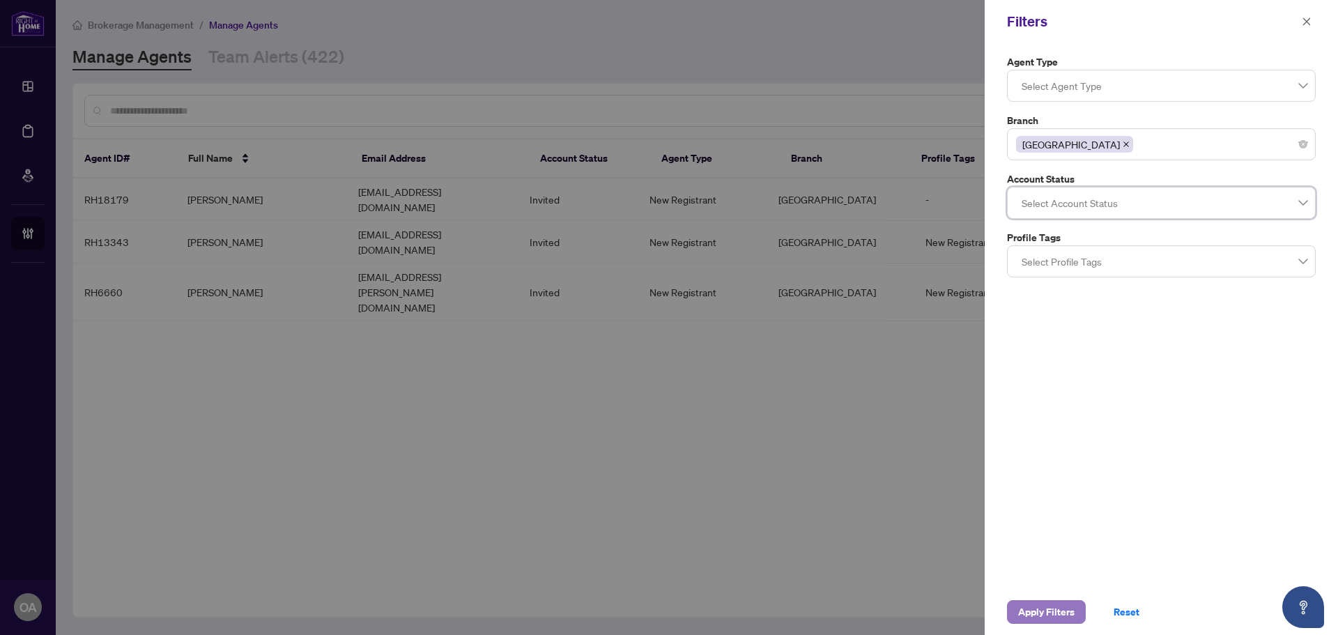
click at [1038, 603] on span "Apply Filters" at bounding box center [1046, 612] width 56 height 22
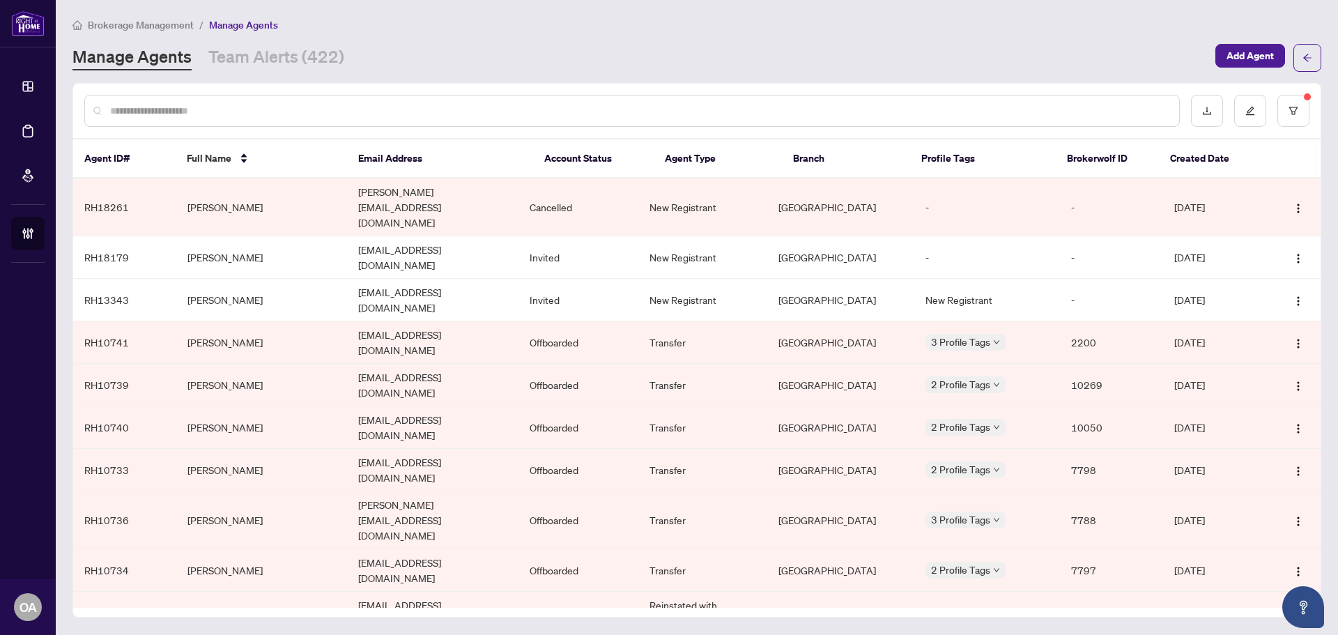
click at [392, 109] on input "text" at bounding box center [639, 110] width 1058 height 15
type input "******"
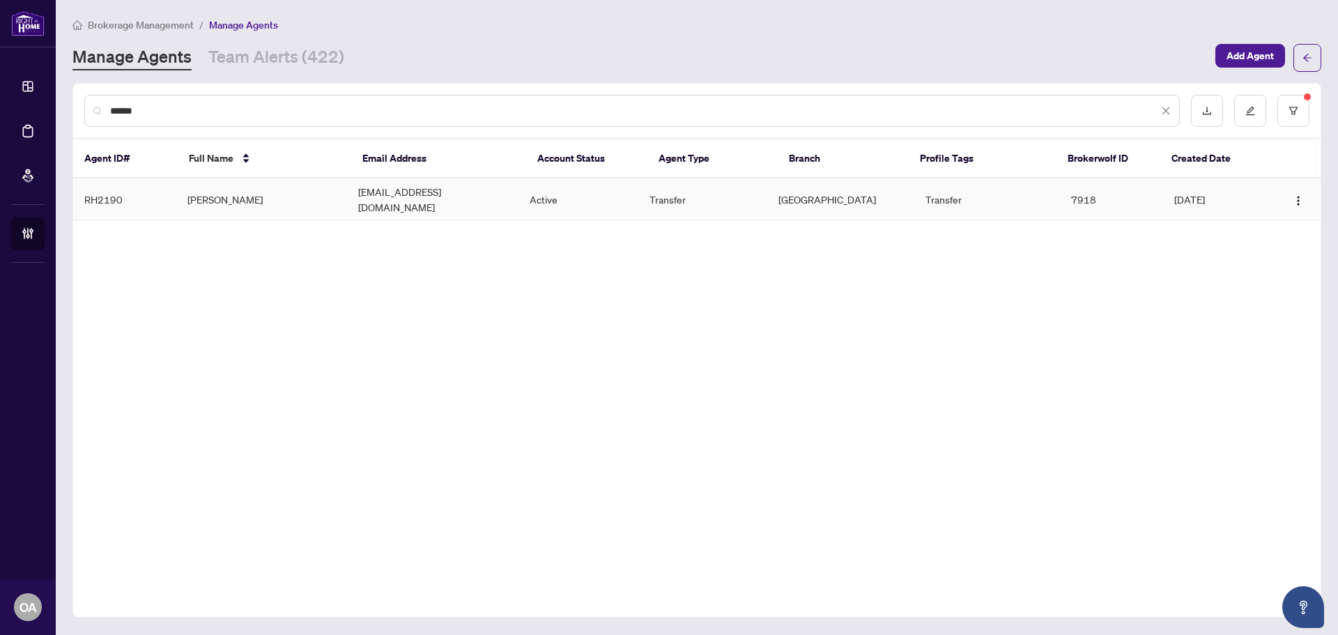
click at [405, 185] on td "myagenttrevor@gmail.com" at bounding box center [432, 199] width 171 height 42
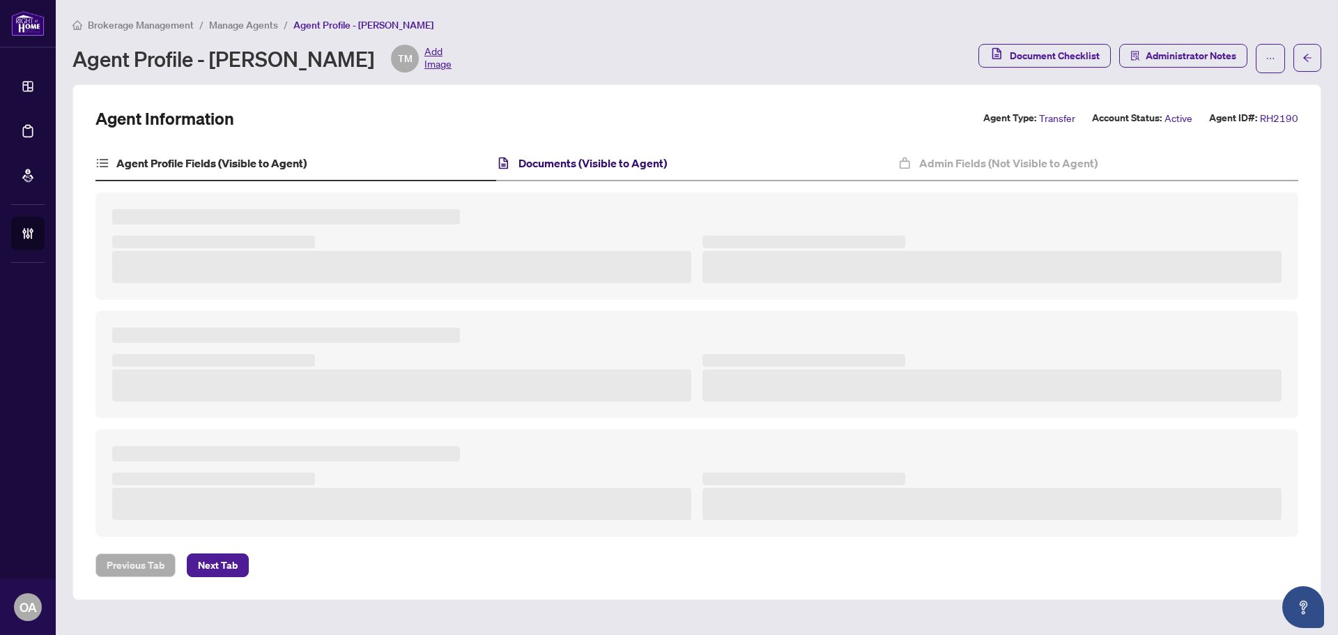
click at [593, 166] on h4 "Documents (Visible to Agent)" at bounding box center [592, 163] width 148 height 17
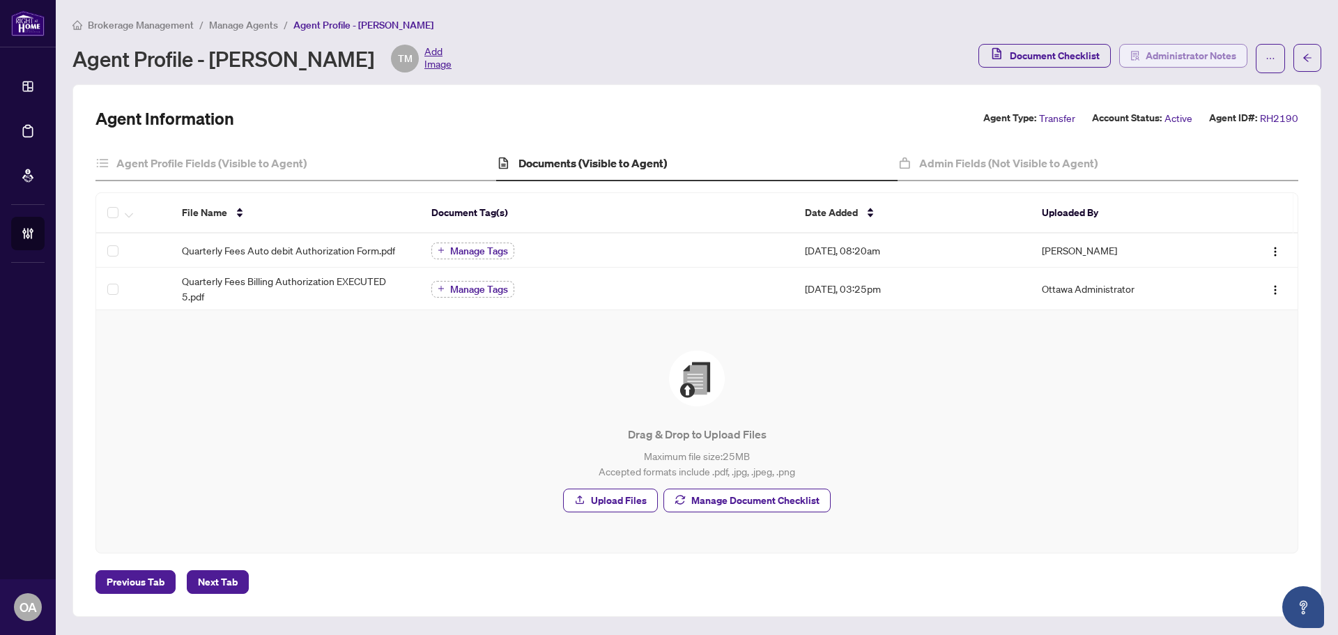
click at [1211, 61] on span "Administrator Notes" at bounding box center [1190, 56] width 91 height 22
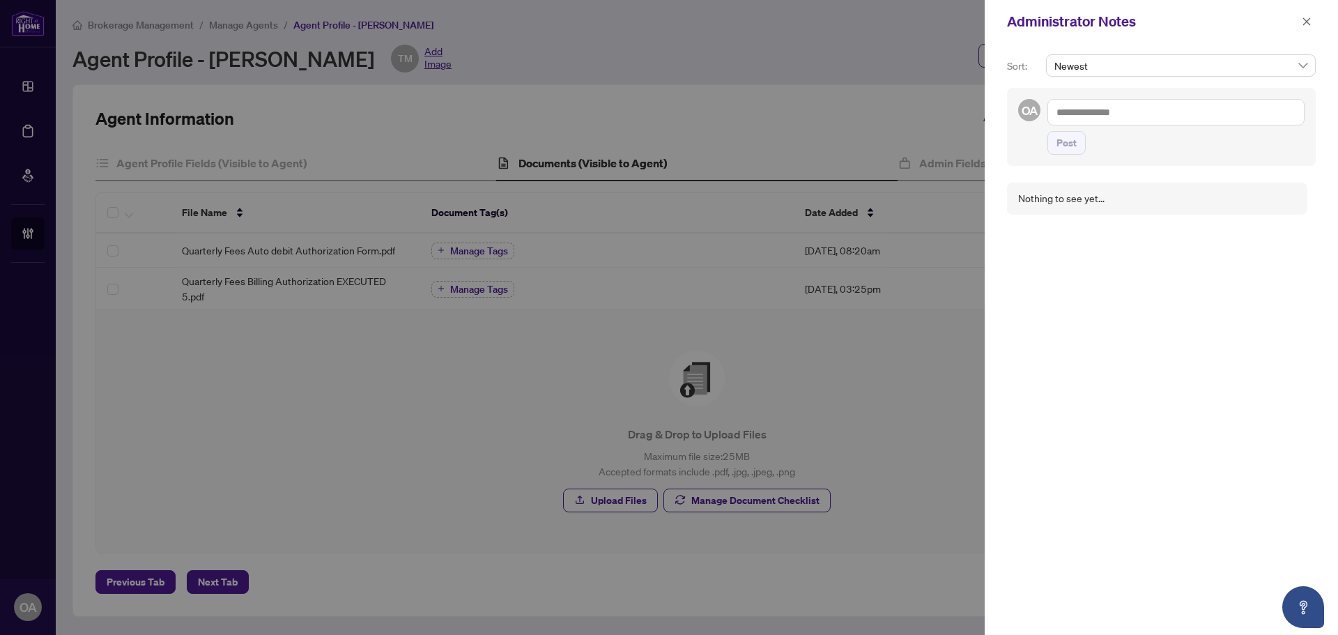
click at [1145, 104] on textarea at bounding box center [1175, 112] width 257 height 26
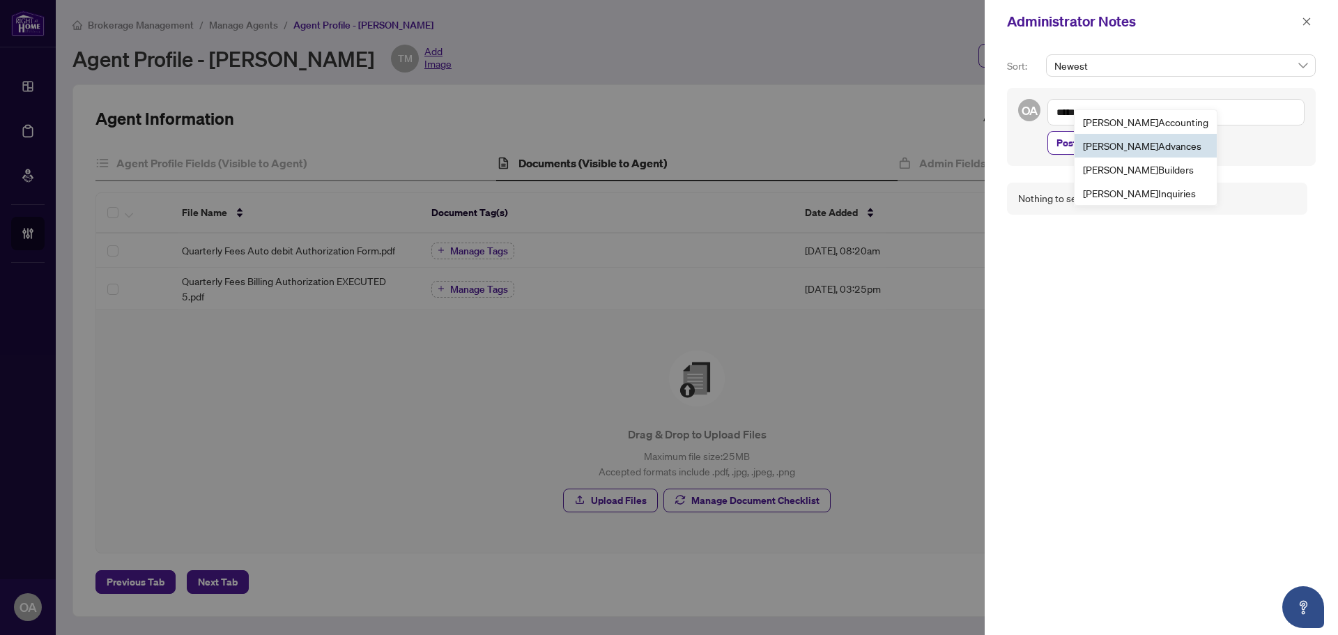
click at [1170, 275] on div "Nothing to see yet..." at bounding box center [1161, 398] width 309 height 448
click at [1150, 114] on textarea "*****" at bounding box center [1175, 112] width 257 height 26
click at [1141, 116] on span "RAH Billing s" at bounding box center [1116, 122] width 51 height 13
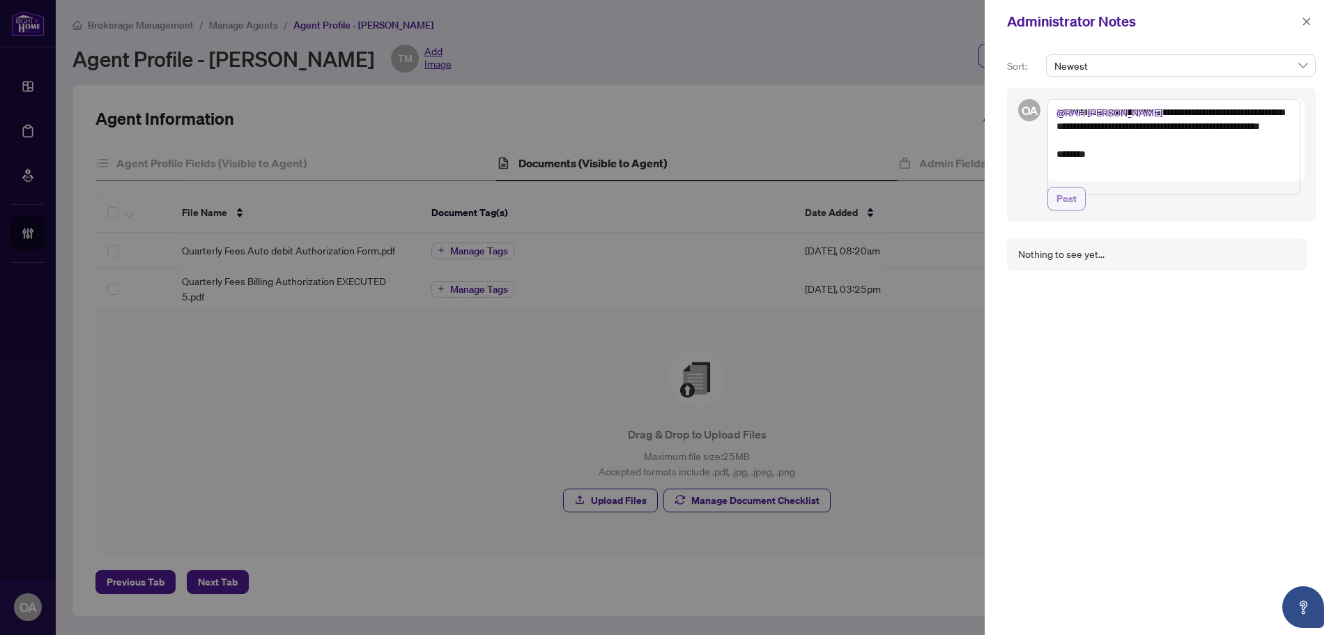
type textarea "**********"
click at [1059, 210] on span "Post" at bounding box center [1066, 198] width 20 height 22
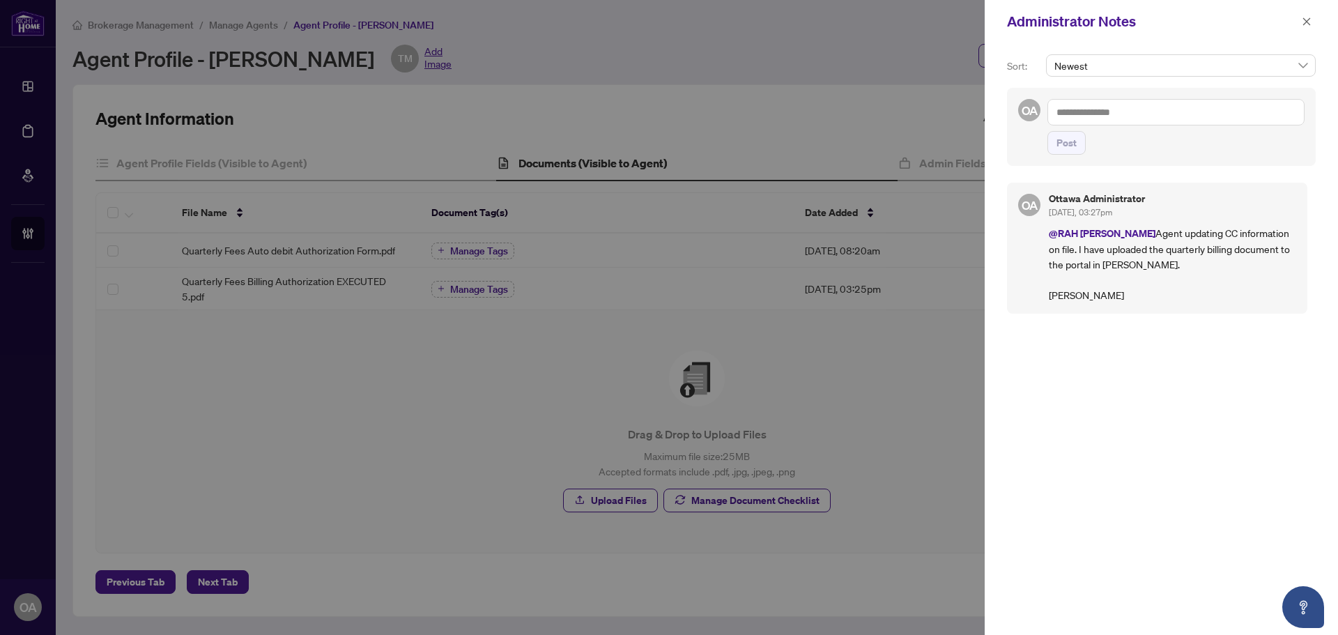
click at [1310, 20] on icon "close" at bounding box center [1306, 22] width 10 height 10
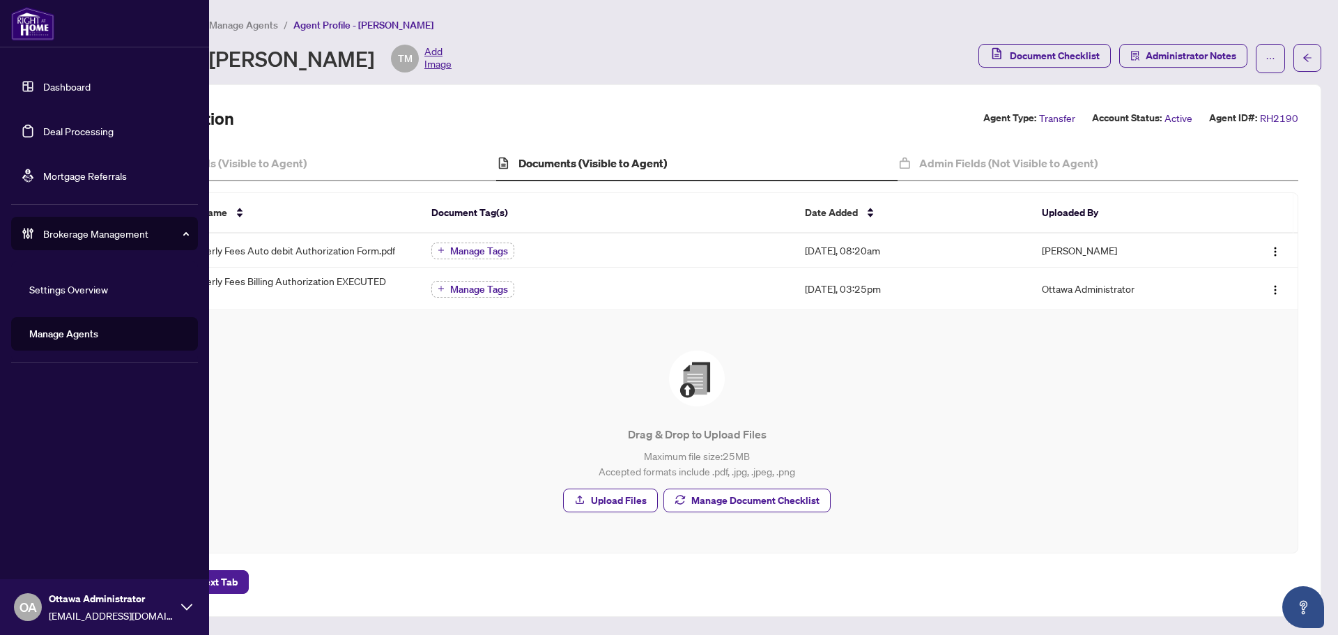
drag, startPoint x: 29, startPoint y: 121, endPoint x: 125, endPoint y: 121, distance: 96.1
click at [43, 125] on link "Deal Processing" at bounding box center [78, 131] width 70 height 13
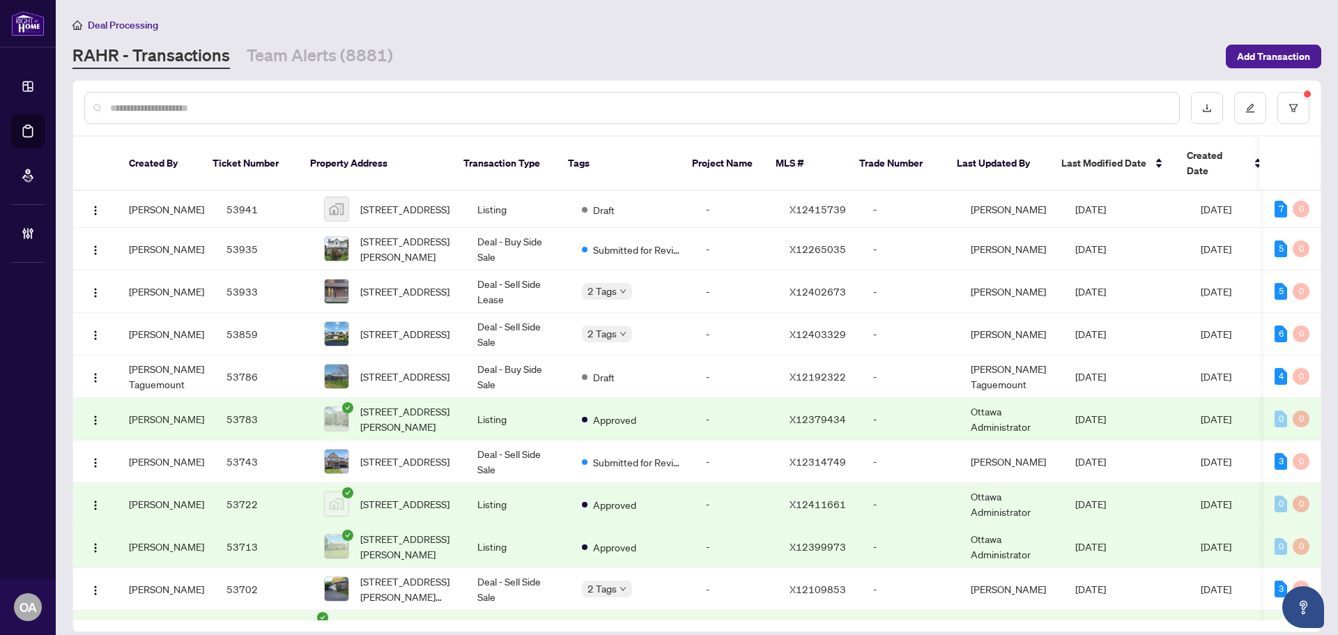
click at [980, 61] on div "RAHR - Transactions Team Alerts (8881)" at bounding box center [644, 56] width 1145 height 25
click at [295, 59] on link "Team Alerts (8881)" at bounding box center [320, 56] width 146 height 25
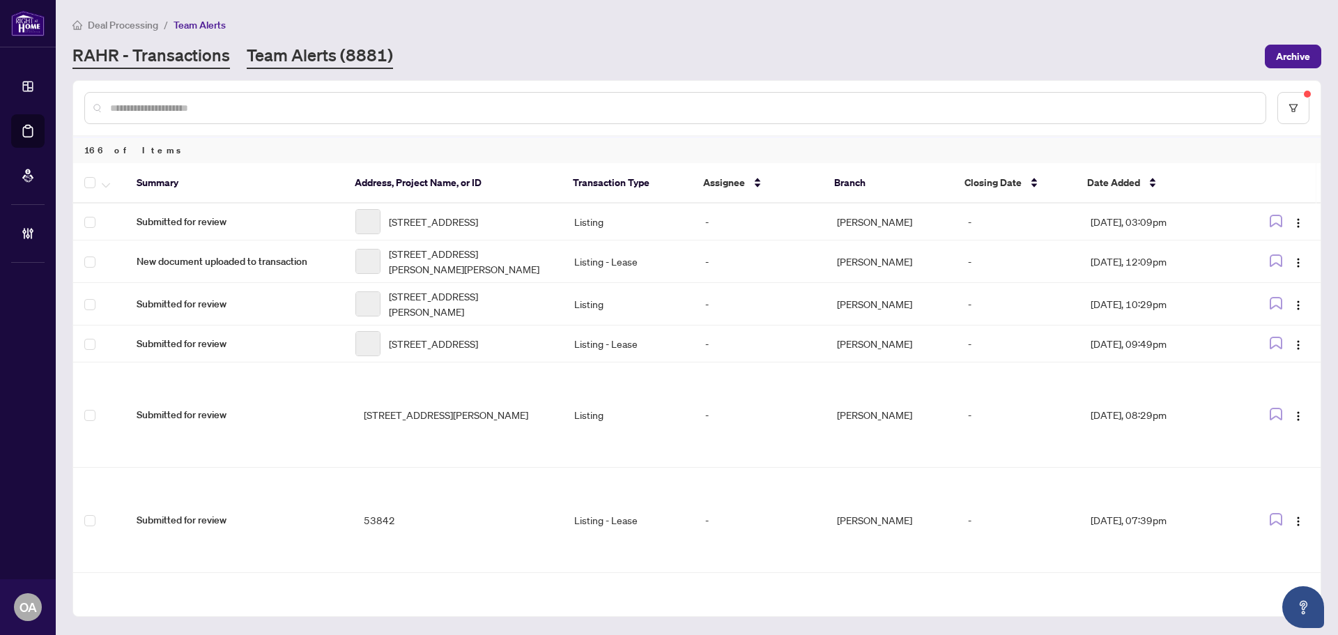
click at [204, 57] on link "RAHR - Transactions" at bounding box center [150, 56] width 157 height 25
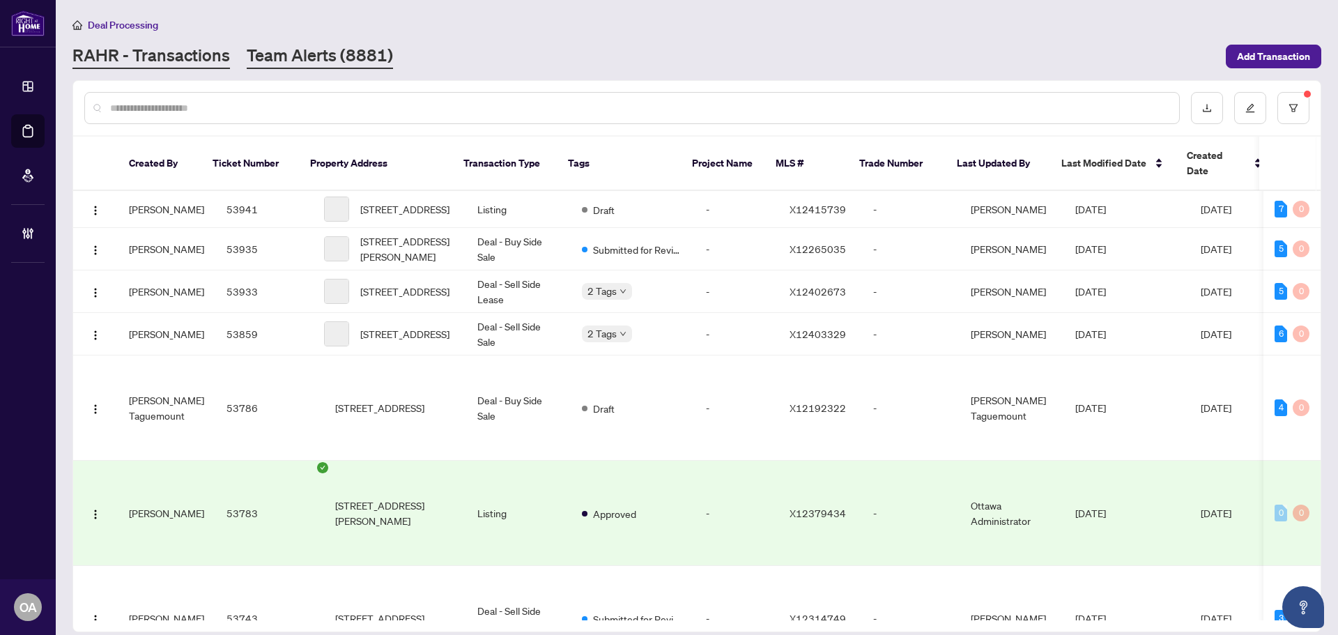
click at [280, 59] on link "Team Alerts (8881)" at bounding box center [320, 56] width 146 height 25
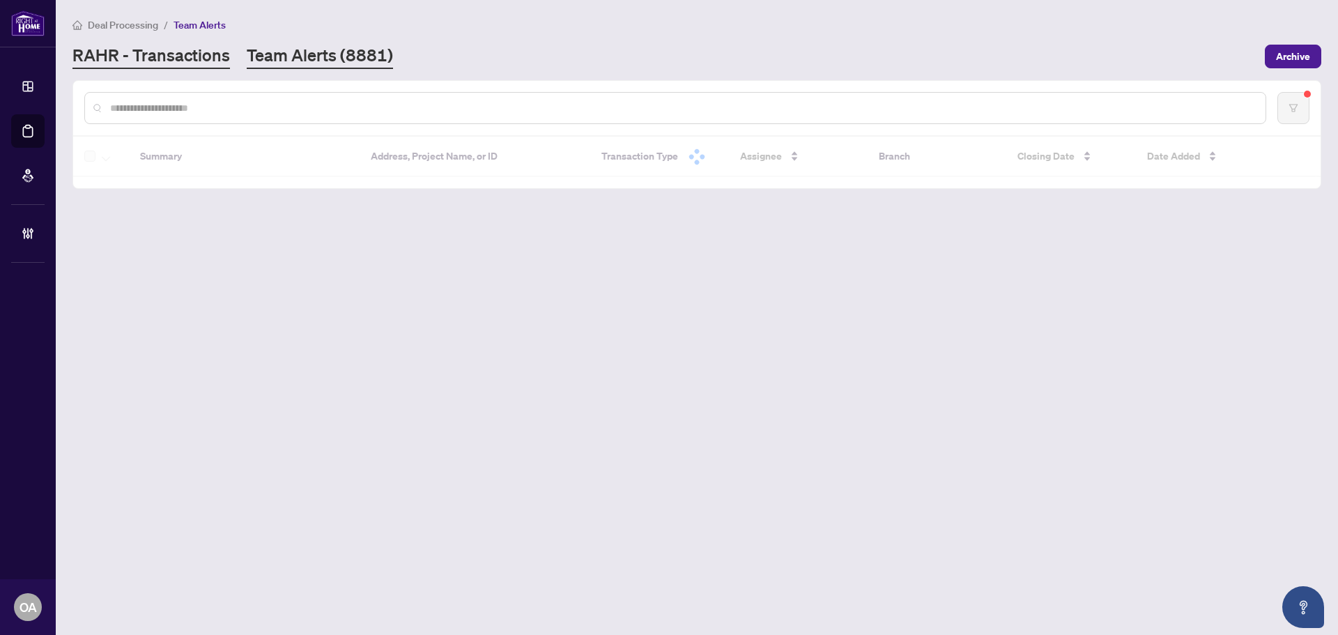
click at [180, 60] on link "RAHR - Transactions" at bounding box center [150, 56] width 157 height 25
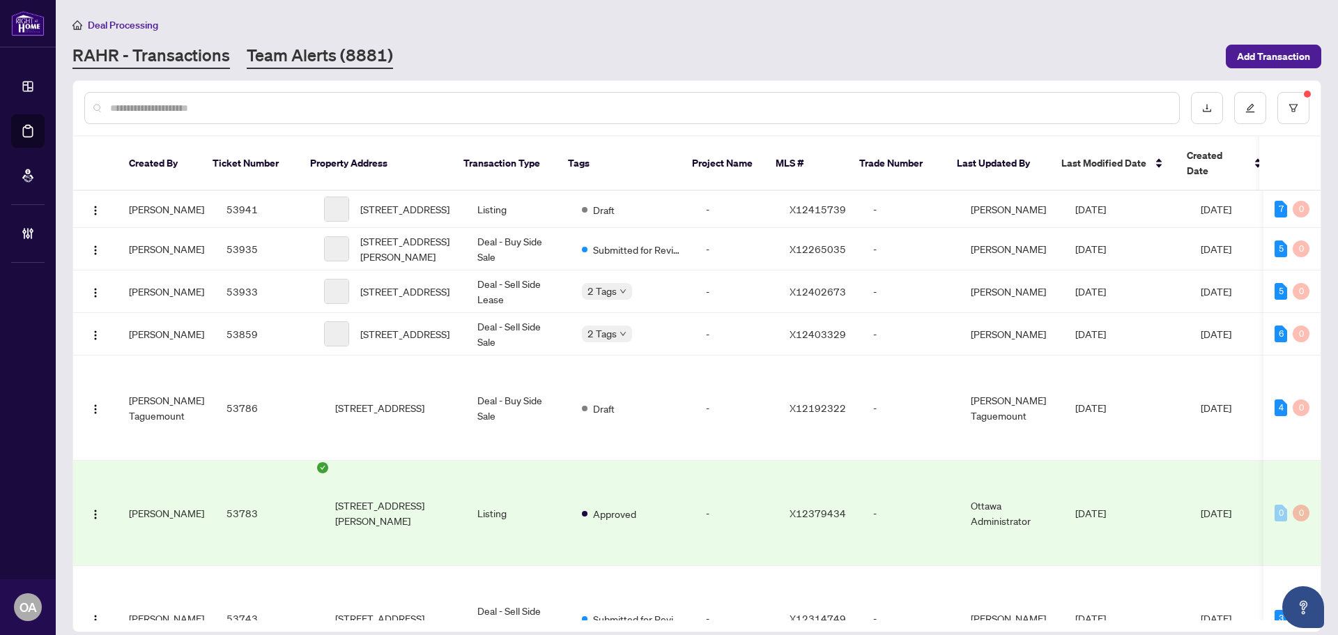
click at [289, 60] on link "Team Alerts (8881)" at bounding box center [320, 56] width 146 height 25
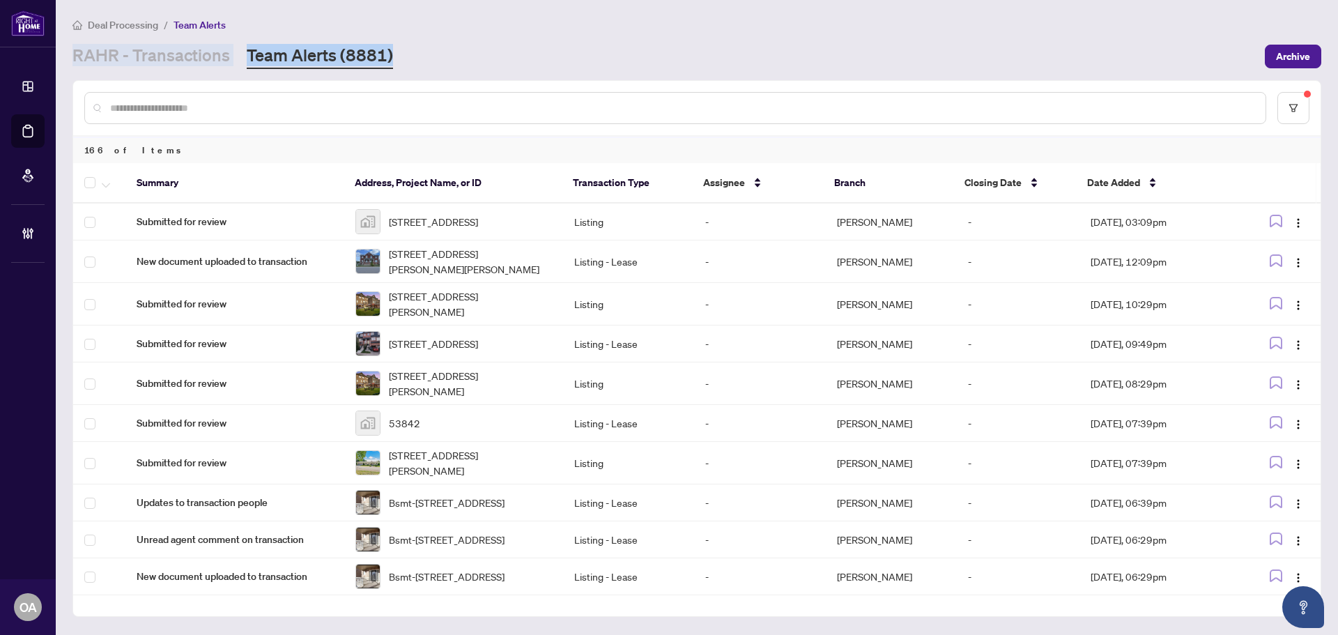
drag, startPoint x: 396, startPoint y: 60, endPoint x: 66, endPoint y: 61, distance: 330.2
click at [66, 61] on main "Deal Processing / Team Alerts RAHR - Transactions Team Alerts (8881) Archive 16…" at bounding box center [697, 317] width 1282 height 635
click at [367, 51] on link "Team Alerts (8881)" at bounding box center [320, 56] width 146 height 25
click at [247, 56] on link "Team Alerts (8881)" at bounding box center [320, 56] width 146 height 25
click at [193, 59] on link "RAHR - Transactions" at bounding box center [150, 56] width 157 height 25
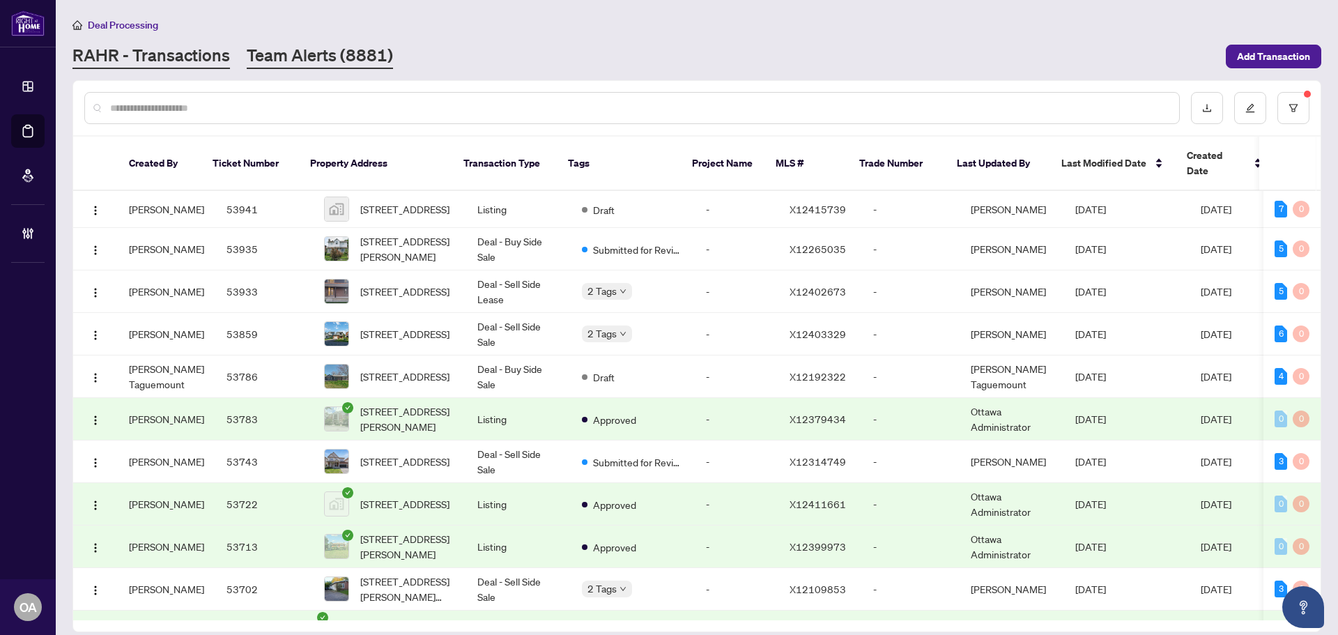
click at [337, 55] on link "Team Alerts (8881)" at bounding box center [320, 56] width 146 height 25
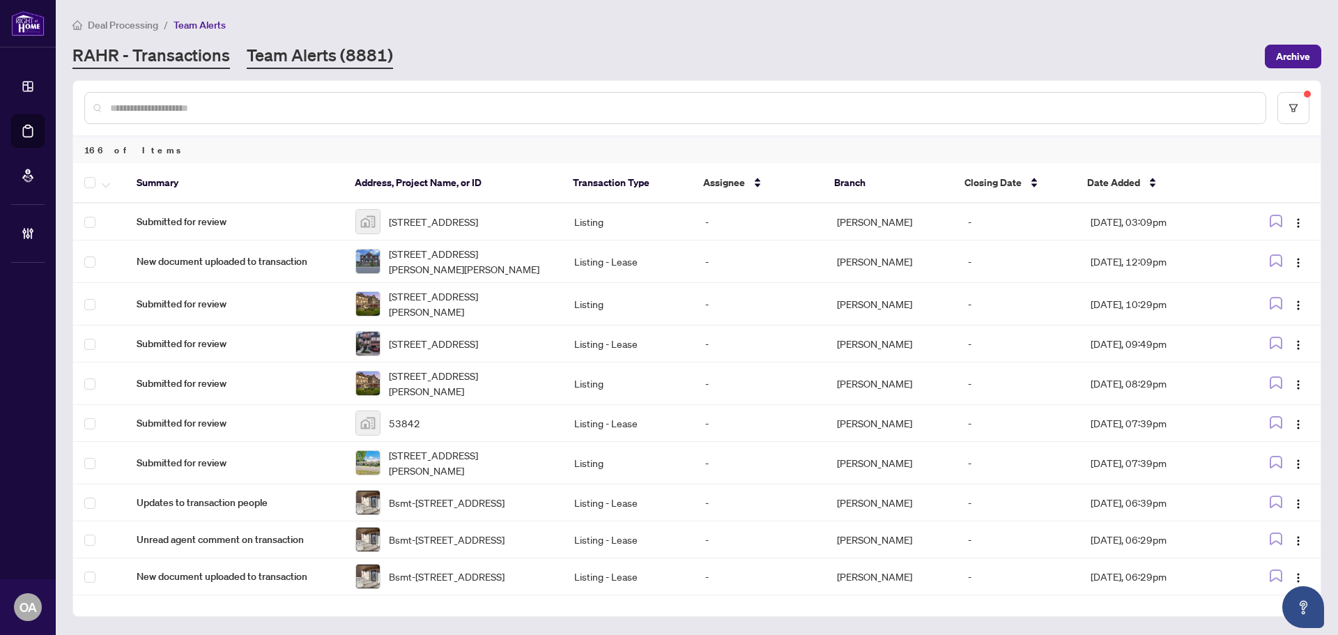
click at [182, 55] on link "RAHR - Transactions" at bounding box center [150, 56] width 157 height 25
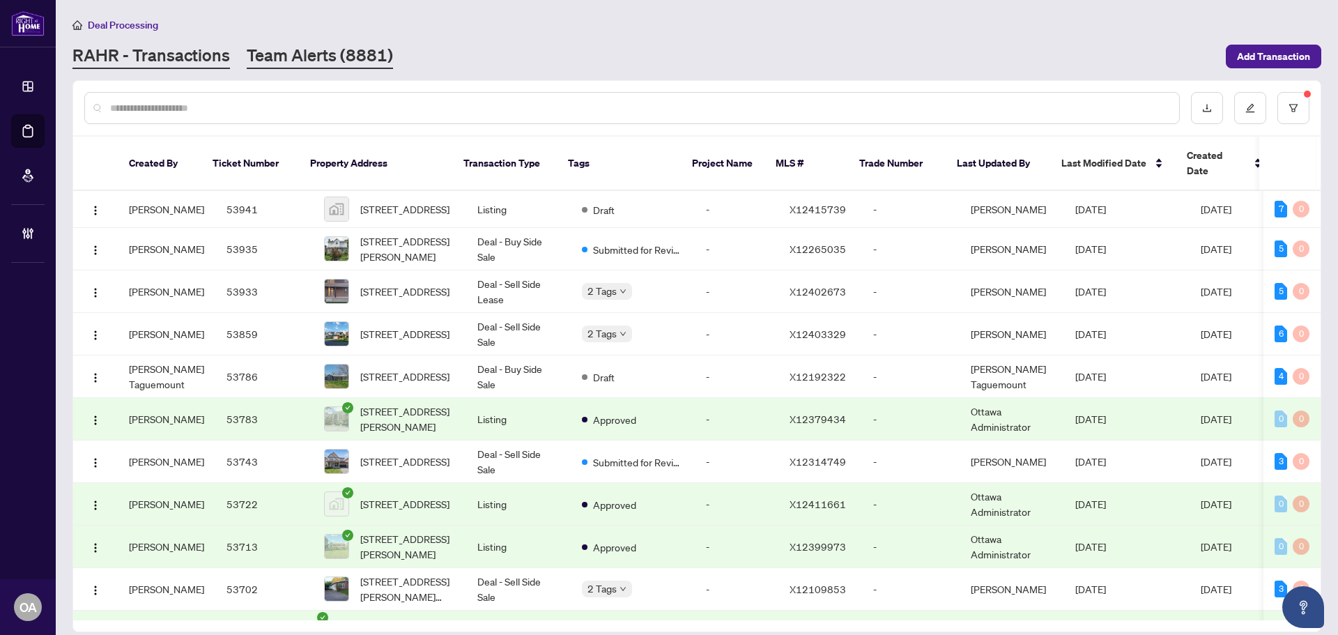
click at [291, 53] on link "Team Alerts (8881)" at bounding box center [320, 56] width 146 height 25
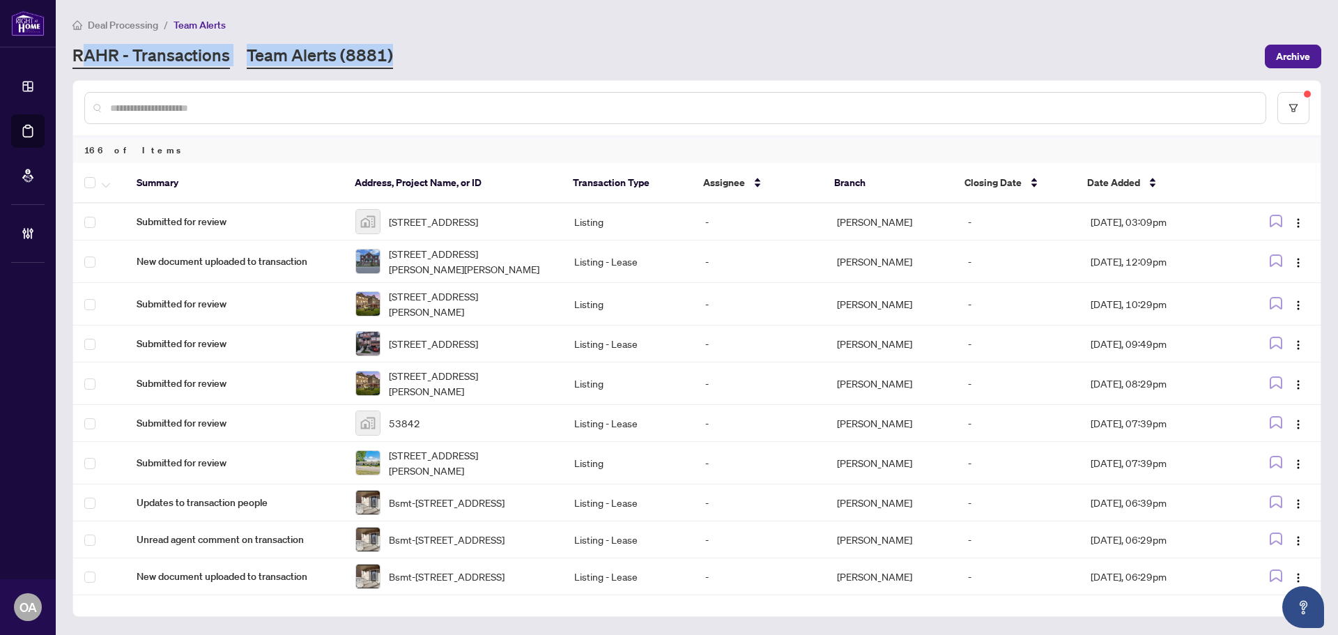
drag, startPoint x: 418, startPoint y: 52, endPoint x: 87, endPoint y: 61, distance: 331.0
click at [87, 61] on div "RAHR - Transactions Team Alerts (8881)" at bounding box center [664, 56] width 1184 height 25
click at [425, 57] on div "RAHR - Transactions Team Alerts (8881)" at bounding box center [664, 56] width 1184 height 25
drag, startPoint x: 433, startPoint y: 50, endPoint x: 64, endPoint y: 59, distance: 368.7
click at [64, 59] on main "Deal Processing / Team Alerts RAHR - Transactions Team Alerts (8881) Archive 16…" at bounding box center [697, 317] width 1282 height 635
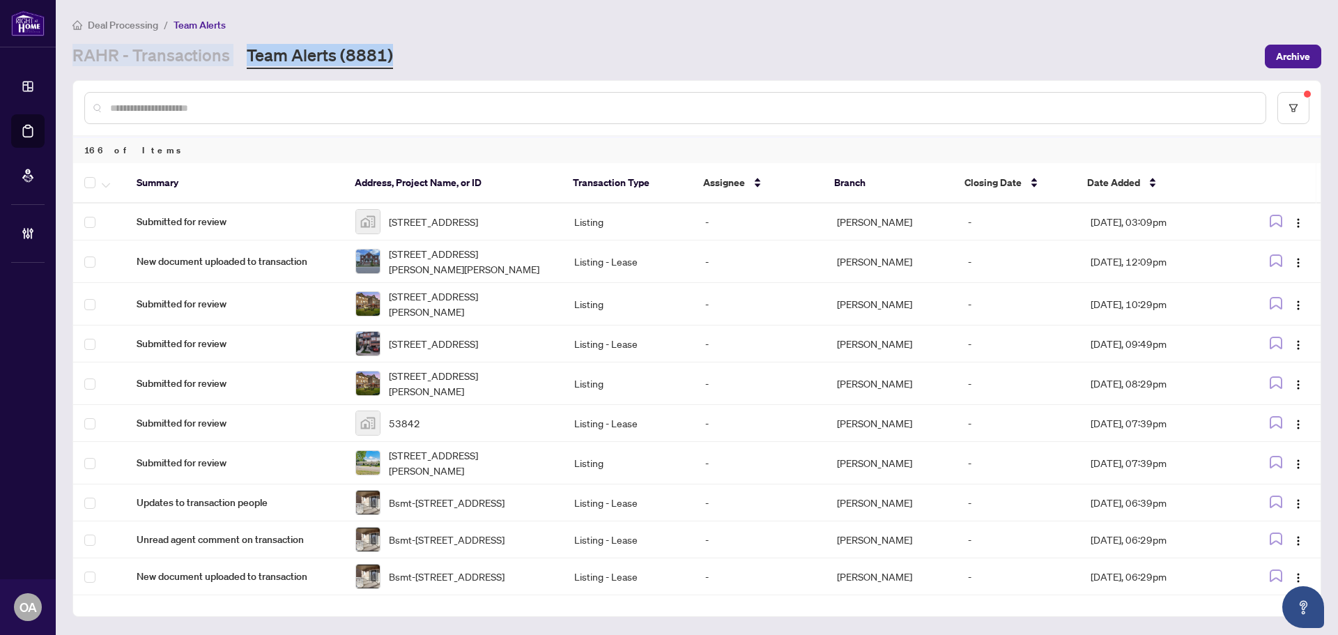
click at [430, 52] on div "RAHR - Transactions Team Alerts (8881)" at bounding box center [664, 56] width 1184 height 25
drag, startPoint x: 472, startPoint y: 52, endPoint x: 118, endPoint y: 52, distance: 353.9
click at [118, 52] on div "RAHR - Transactions Team Alerts (8881)" at bounding box center [664, 56] width 1184 height 25
click at [447, 54] on div "RAHR - Transactions Team Alerts (8881)" at bounding box center [664, 56] width 1184 height 25
drag, startPoint x: 470, startPoint y: 63, endPoint x: 86, endPoint y: 60, distance: 383.2
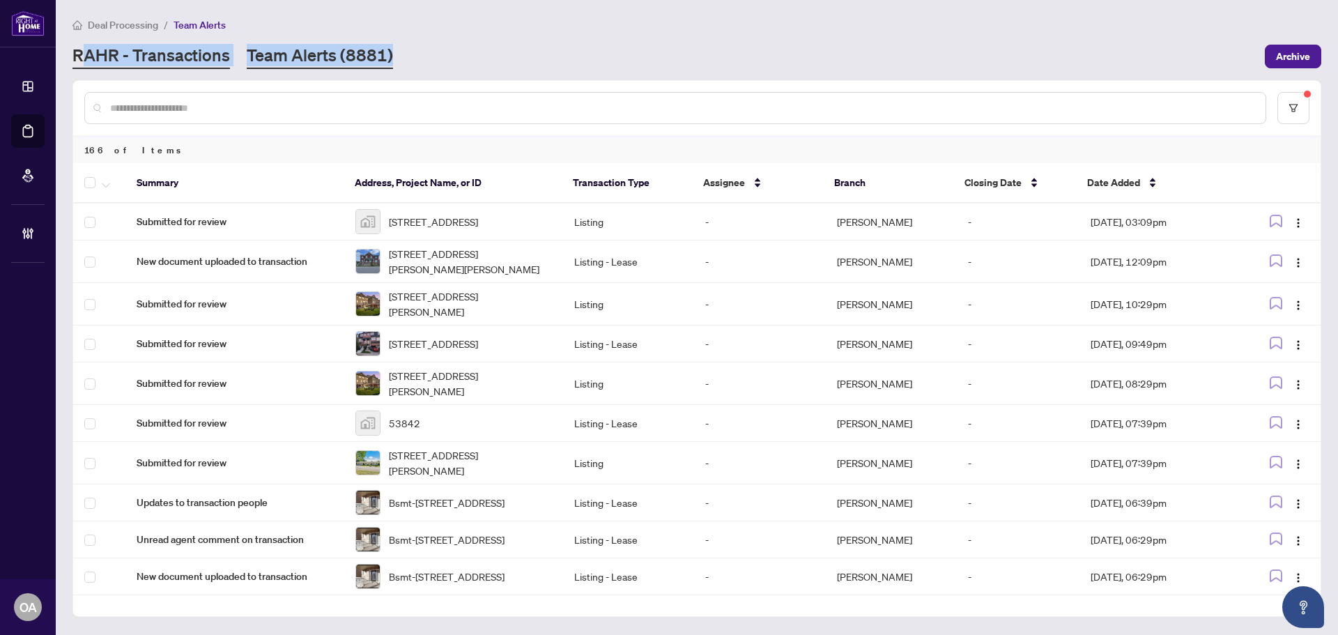
click at [86, 60] on div "RAHR - Transactions Team Alerts (8881)" at bounding box center [664, 56] width 1184 height 25
click at [385, 60] on link "Team Alerts (8881)" at bounding box center [320, 56] width 146 height 25
click at [497, 53] on div "RAHR - Transactions Team Alerts (8881)" at bounding box center [664, 56] width 1184 height 25
drag, startPoint x: 422, startPoint y: 45, endPoint x: 126, endPoint y: 45, distance: 296.1
click at [126, 45] on div "RAHR - Transactions Team Alerts (8881)" at bounding box center [664, 56] width 1184 height 25
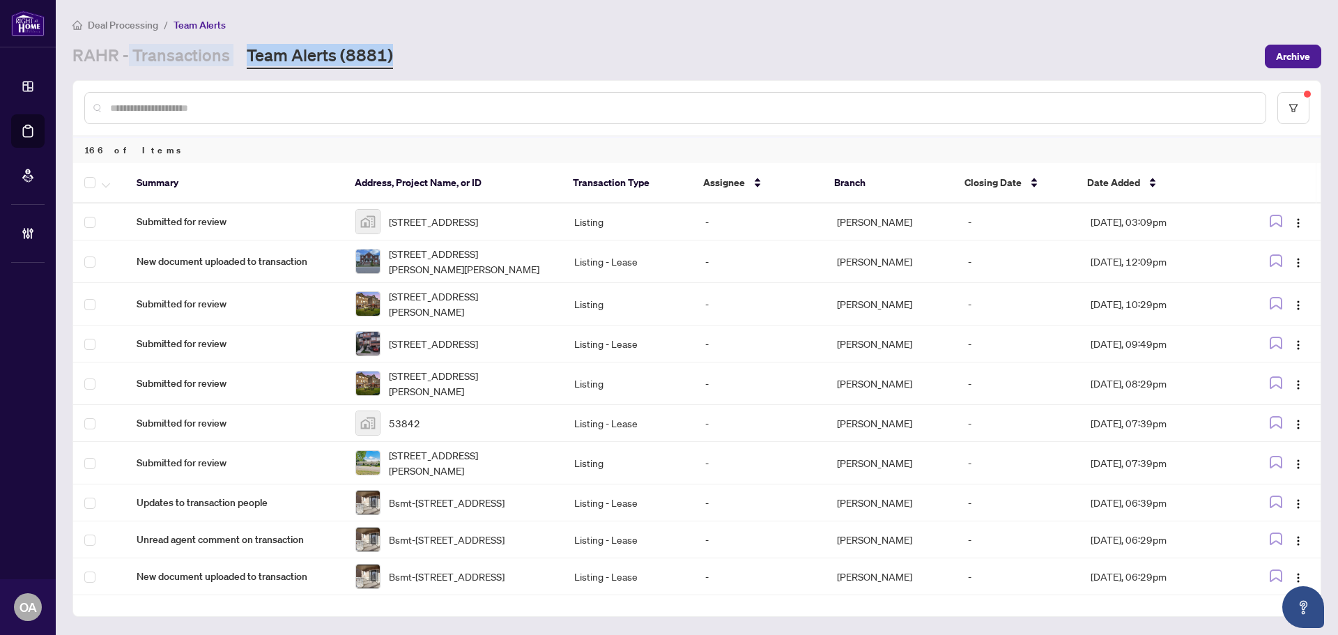
click at [379, 58] on link "Team Alerts (8881)" at bounding box center [320, 56] width 146 height 25
drag, startPoint x: 478, startPoint y: 55, endPoint x: 469, endPoint y: 55, distance: 9.1
click at [477, 55] on div "RAHR - Transactions Team Alerts (8881)" at bounding box center [664, 56] width 1184 height 25
click at [486, 56] on div "RAHR - Transactions Team Alerts (8881)" at bounding box center [664, 56] width 1184 height 25
click at [474, 59] on div "RAHR - Transactions Team Alerts (8881)" at bounding box center [664, 56] width 1184 height 25
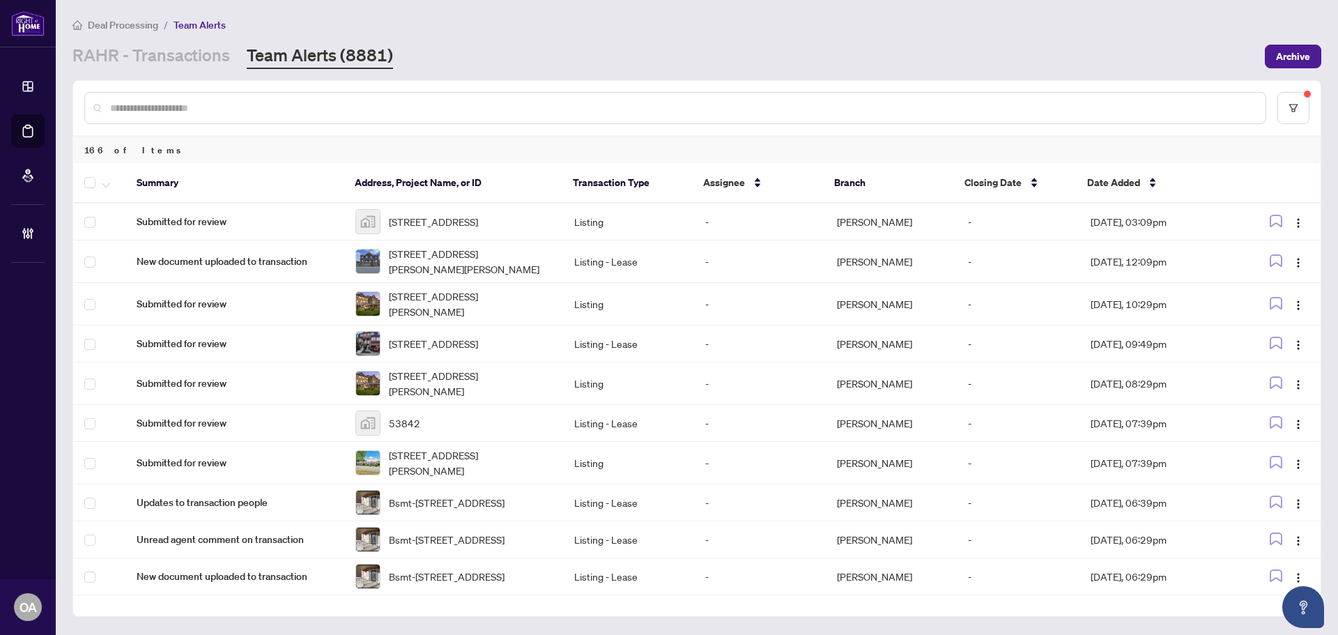
click at [429, 59] on div "RAHR - Transactions Team Alerts (8881)" at bounding box center [664, 56] width 1184 height 25
drag, startPoint x: 421, startPoint y: 58, endPoint x: 112, endPoint y: 58, distance: 309.3
click at [86, 58] on div "RAHR - Transactions Team Alerts (8881)" at bounding box center [664, 56] width 1184 height 25
click at [453, 58] on div "RAHR - Transactions Team Alerts (8881)" at bounding box center [664, 56] width 1184 height 25
drag, startPoint x: 426, startPoint y: 49, endPoint x: 287, endPoint y: 50, distance: 138.6
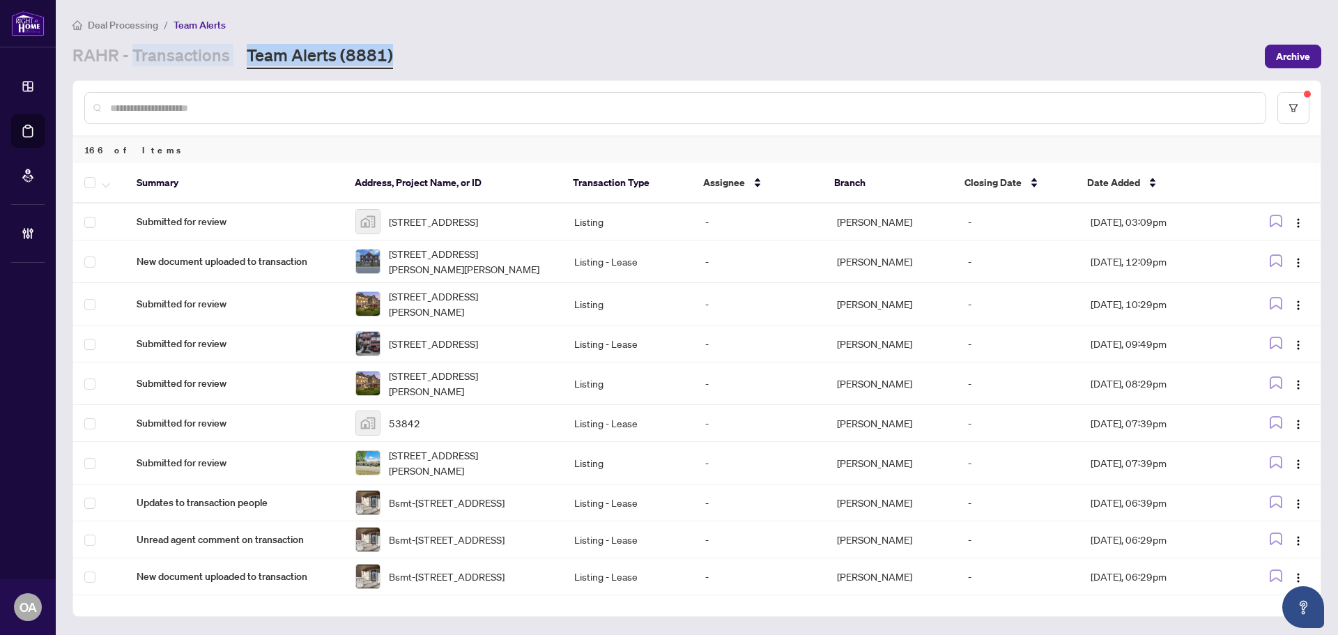
click at [127, 50] on div "RAHR - Transactions Team Alerts (8881)" at bounding box center [664, 56] width 1184 height 25
click at [498, 50] on div "RAHR - Transactions Team Alerts (8881)" at bounding box center [664, 56] width 1184 height 25
drag, startPoint x: 424, startPoint y: 48, endPoint x: 241, endPoint y: 63, distance: 183.8
click at [241, 63] on div "RAHR - Transactions Team Alerts (8881)" at bounding box center [664, 56] width 1184 height 25
click at [428, 61] on div "RAHR - Transactions Team Alerts (8881)" at bounding box center [664, 56] width 1184 height 25
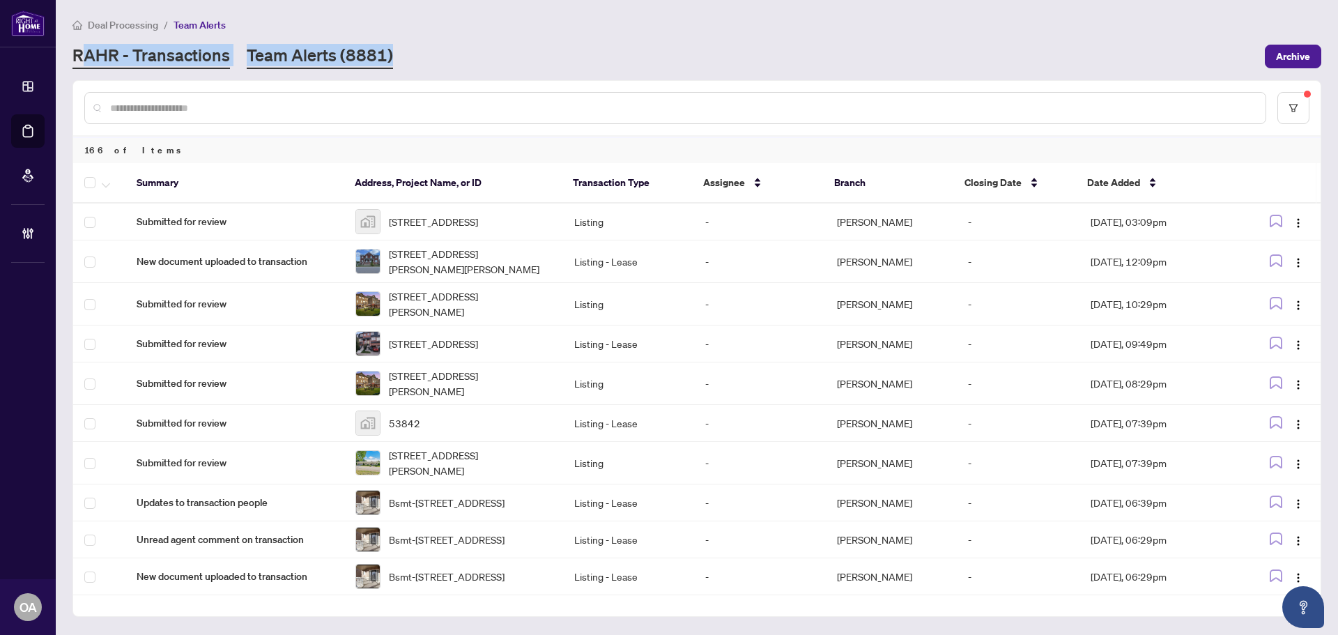
drag, startPoint x: 419, startPoint y: 61, endPoint x: 88, endPoint y: 62, distance: 330.2
click at [81, 62] on div "RAHR - Transactions Team Alerts (8881)" at bounding box center [664, 56] width 1184 height 25
click at [407, 62] on div "RAHR - Transactions Team Alerts (8881)" at bounding box center [664, 56] width 1184 height 25
click at [180, 52] on link "RAHR - Transactions" at bounding box center [150, 56] width 157 height 25
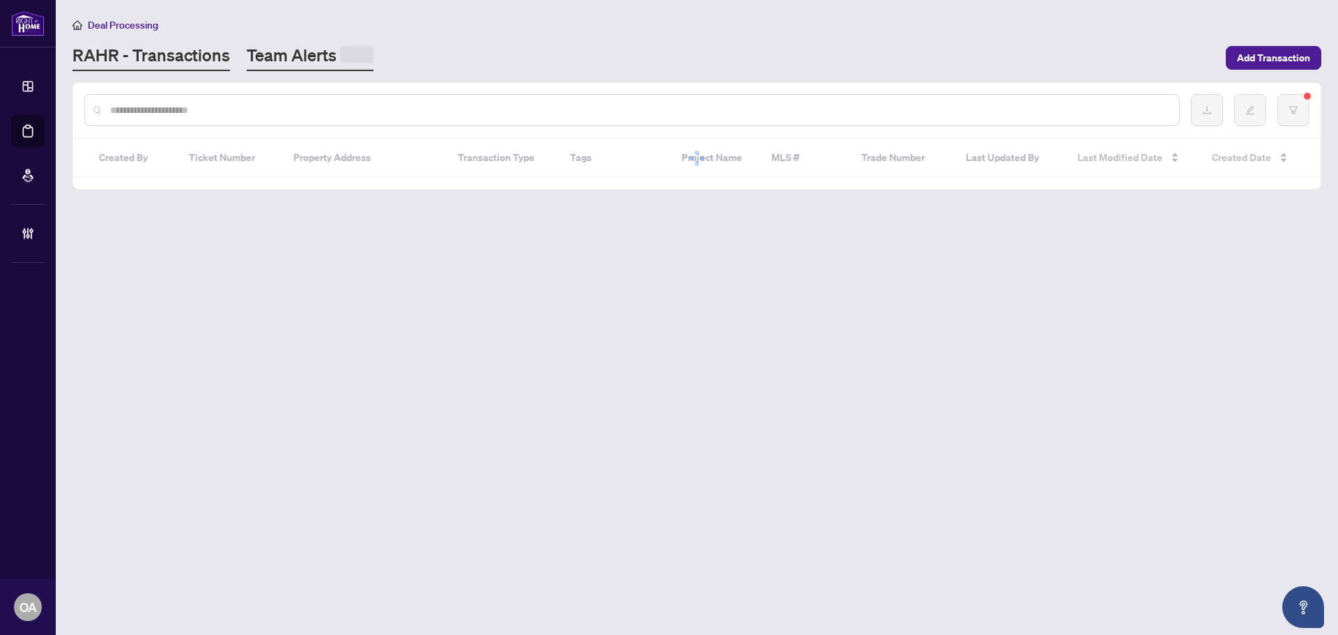
click at [325, 51] on link "Team Alerts" at bounding box center [310, 57] width 127 height 27
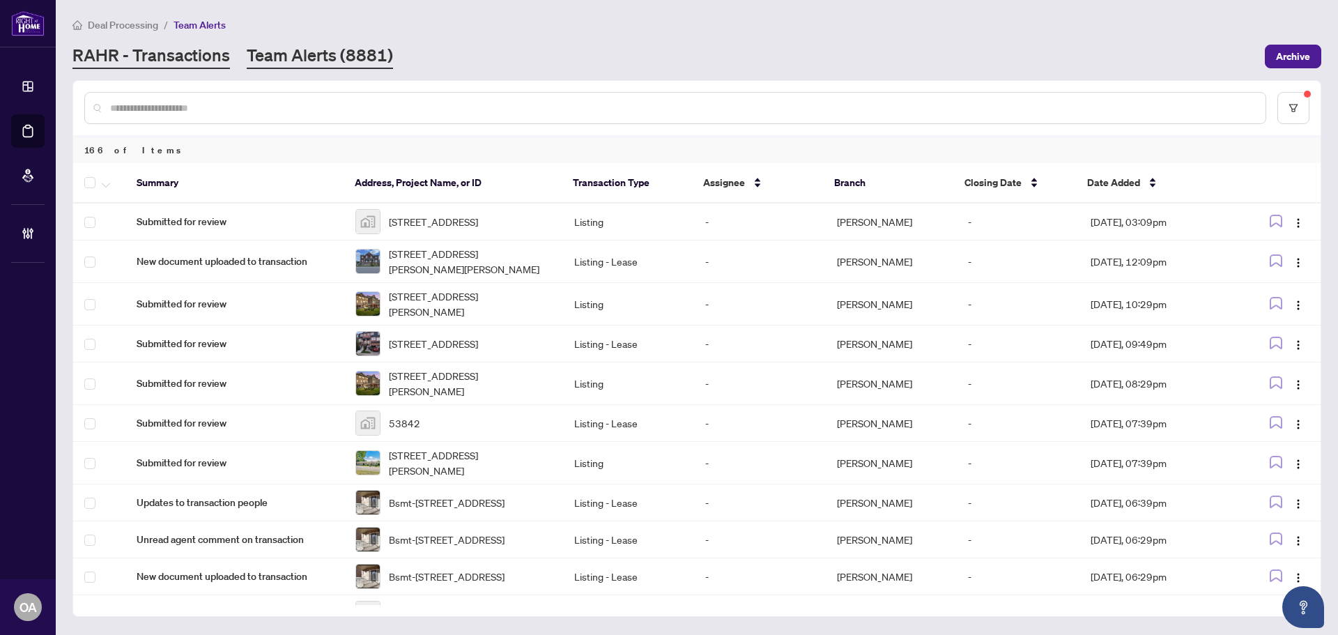
click at [201, 57] on link "RAHR - Transactions" at bounding box center [150, 56] width 157 height 25
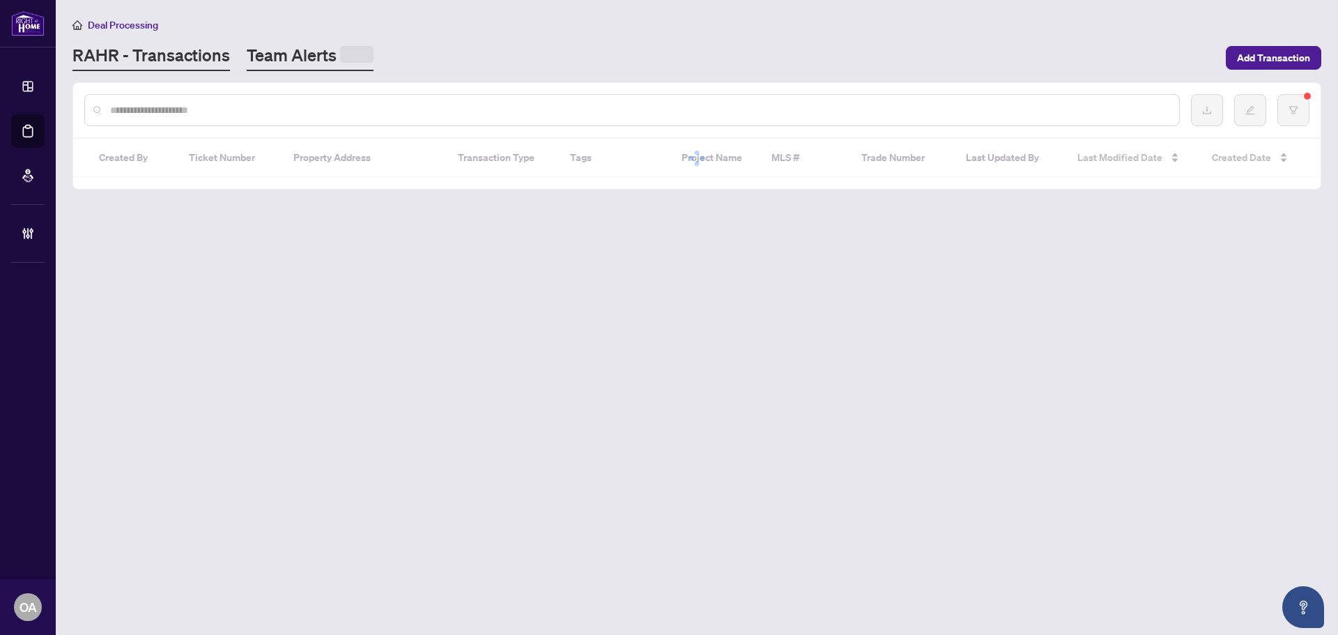
click at [316, 57] on link "Team Alerts" at bounding box center [310, 57] width 127 height 27
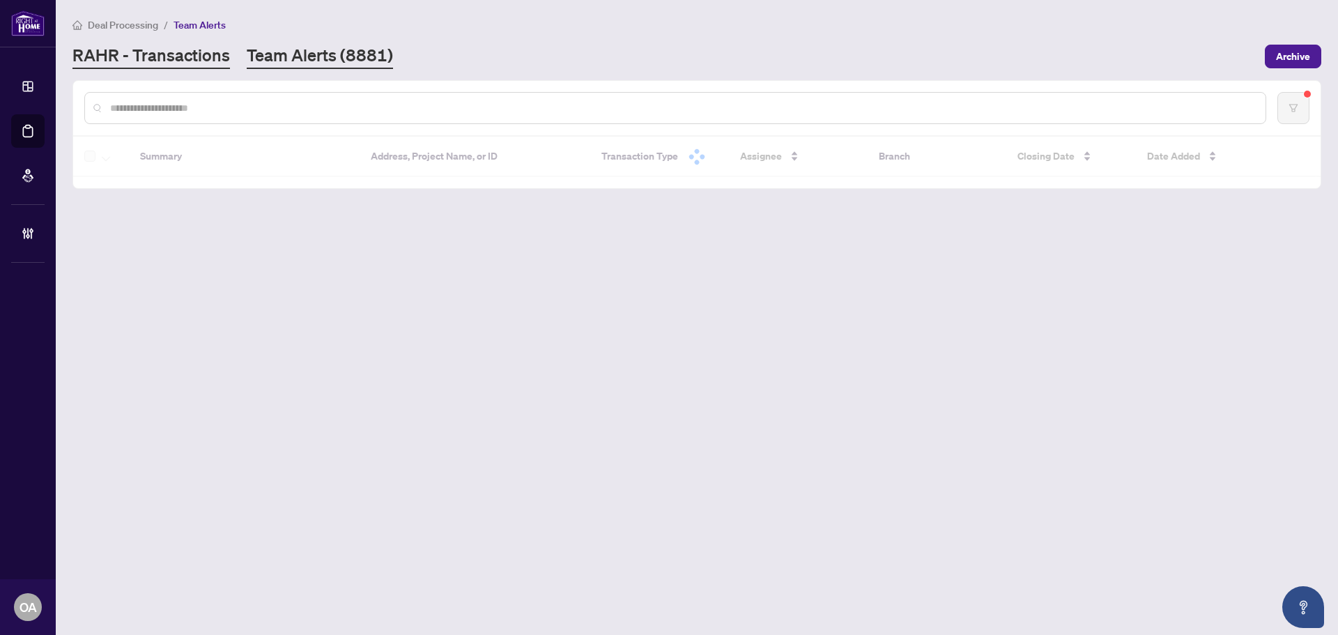
click at [195, 56] on link "RAHR - Transactions" at bounding box center [150, 56] width 157 height 25
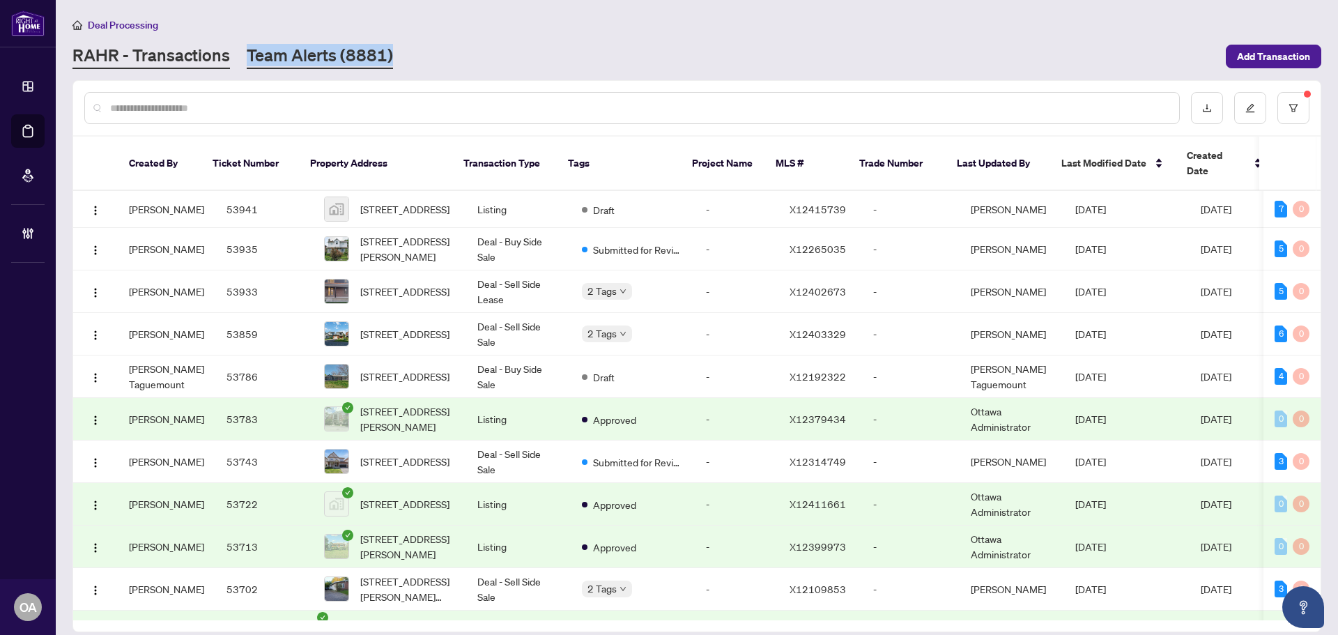
drag, startPoint x: 428, startPoint y: 52, endPoint x: 240, endPoint y: 54, distance: 188.1
click at [240, 54] on div "RAHR - Transactions Team Alerts (8881)" at bounding box center [644, 56] width 1145 height 25
click at [481, 54] on div "RAHR - Transactions Team Alerts (8881)" at bounding box center [644, 56] width 1145 height 25
drag, startPoint x: 403, startPoint y: 56, endPoint x: 335, endPoint y: 52, distance: 68.4
click at [260, 59] on div "RAHR - Transactions Team Alerts (8881)" at bounding box center [644, 56] width 1145 height 25
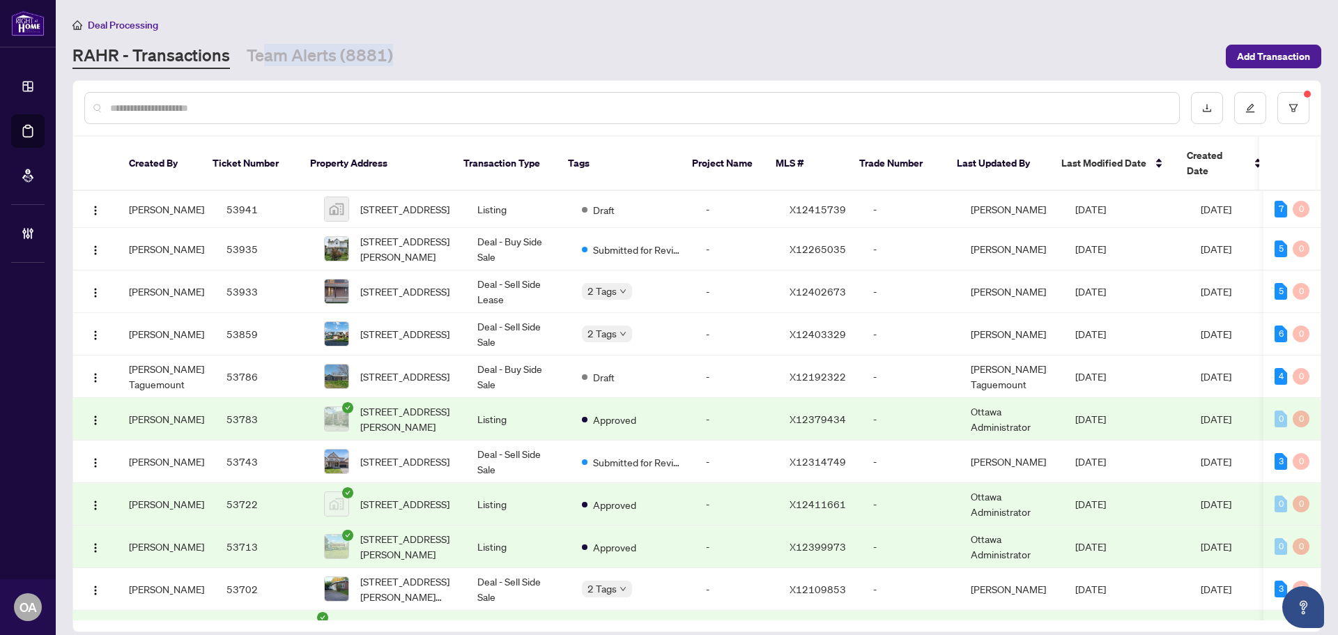
click at [461, 52] on div "RAHR - Transactions Team Alerts (8881)" at bounding box center [644, 56] width 1145 height 25
drag, startPoint x: 398, startPoint y: 56, endPoint x: 227, endPoint y: 57, distance: 170.7
click at [244, 57] on div "RAHR - Transactions Team Alerts (8881)" at bounding box center [644, 56] width 1145 height 25
click at [408, 45] on div "RAHR - Transactions Team Alerts (8881)" at bounding box center [644, 56] width 1145 height 25
click at [432, 54] on div "RAHR - Transactions Team Alerts (8881)" at bounding box center [644, 56] width 1145 height 25
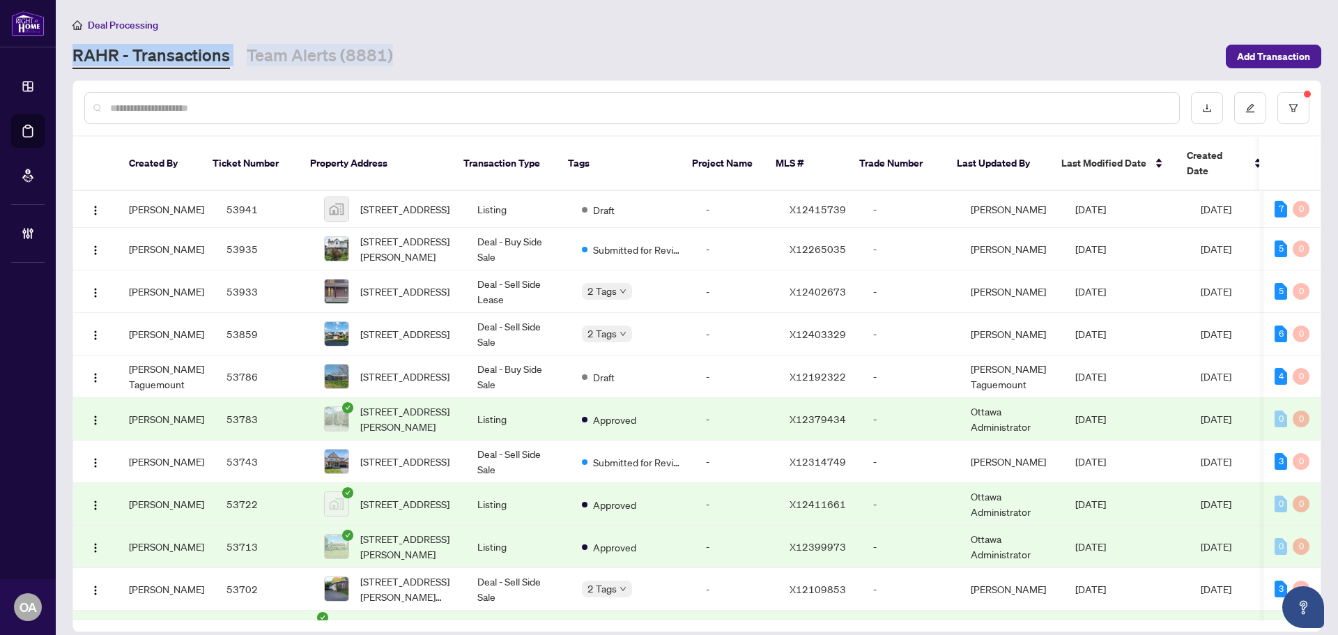
drag, startPoint x: 431, startPoint y: 56, endPoint x: 88, endPoint y: 59, distance: 342.8
click at [74, 61] on div "RAHR - Transactions Team Alerts (8881)" at bounding box center [644, 56] width 1145 height 25
click at [423, 49] on div "RAHR - Transactions Team Alerts (8881)" at bounding box center [644, 56] width 1145 height 25
click at [324, 54] on link "Team Alerts (8881)" at bounding box center [320, 56] width 146 height 25
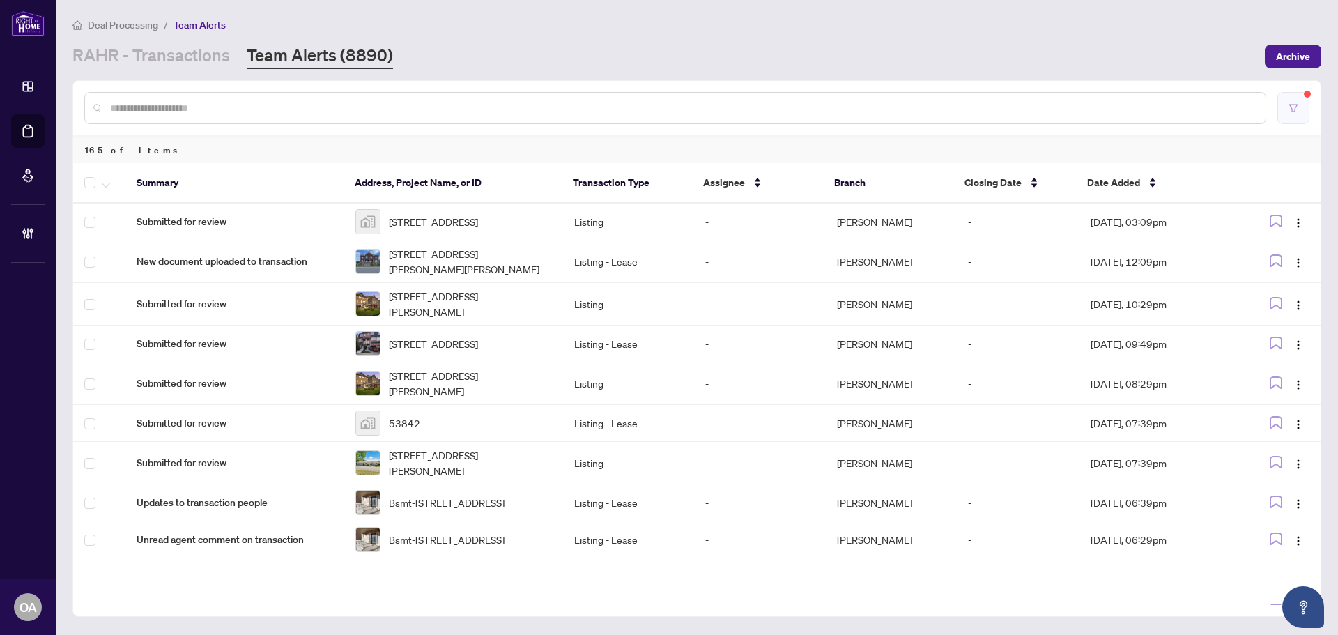
click at [1290, 113] on button "button" at bounding box center [1293, 108] width 32 height 32
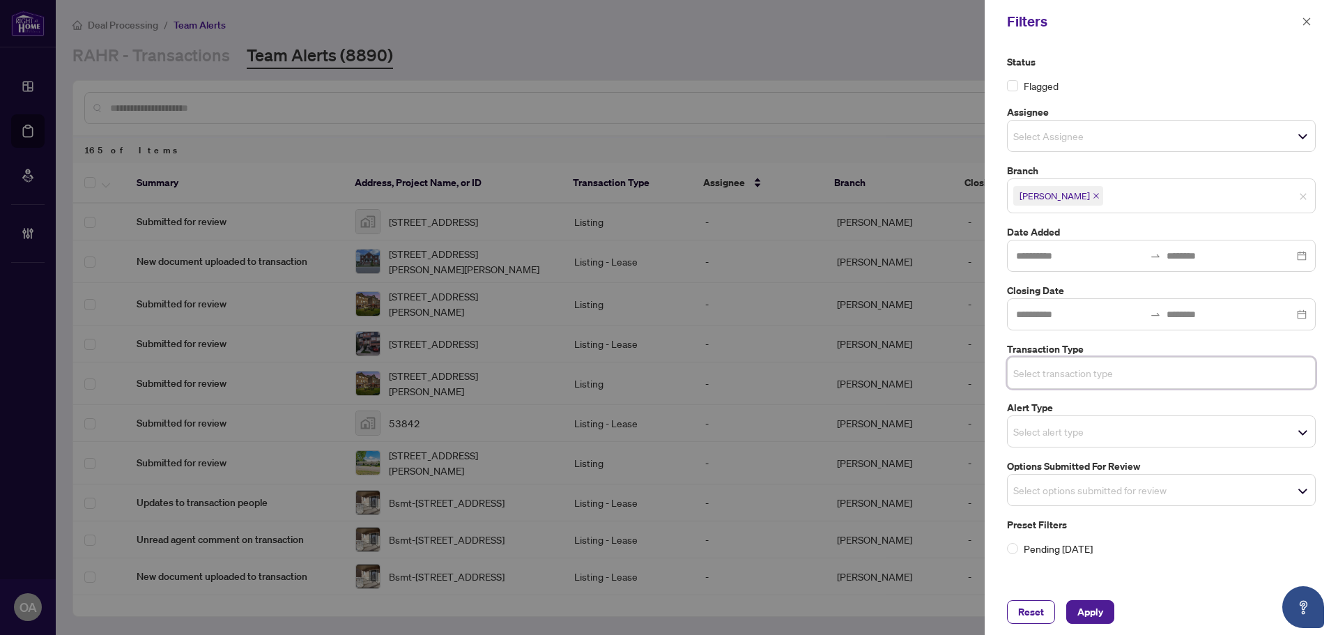
click at [1072, 376] on input "search" at bounding box center [1062, 372] width 98 height 17
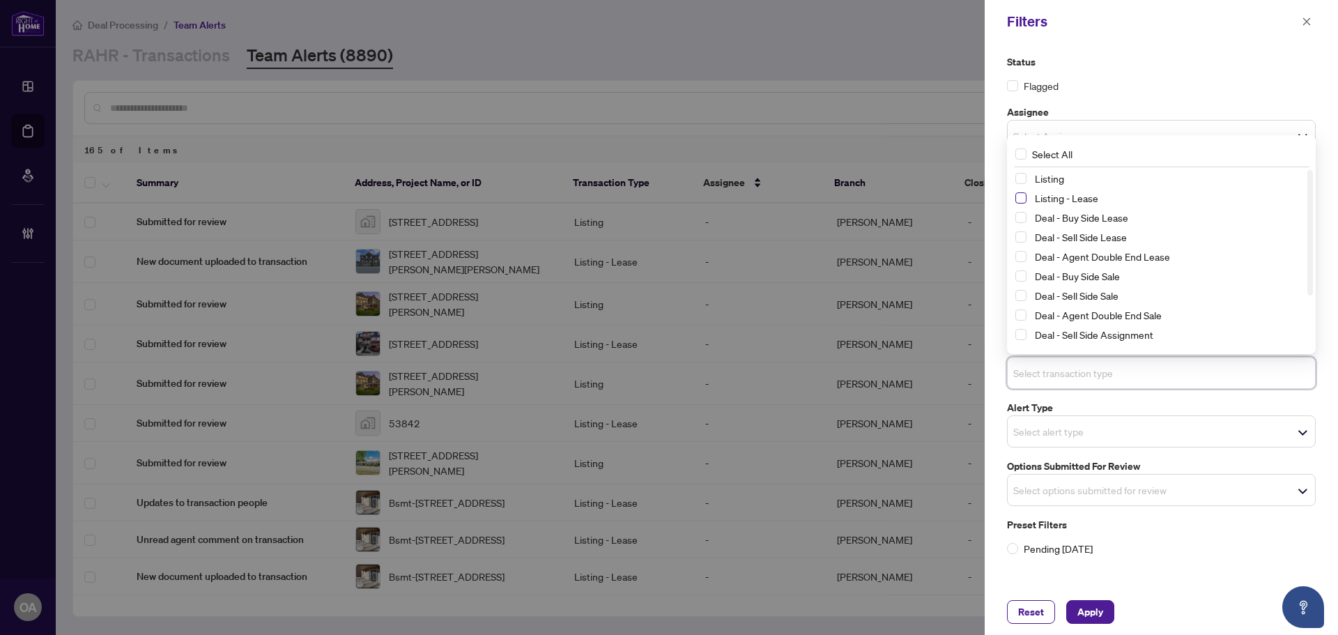
click at [1021, 194] on span "Select Listing - Lease" at bounding box center [1020, 197] width 11 height 11
click at [1019, 178] on span "Select Listing" at bounding box center [1020, 178] width 11 height 11
click at [1159, 62] on label "Status" at bounding box center [1161, 61] width 309 height 15
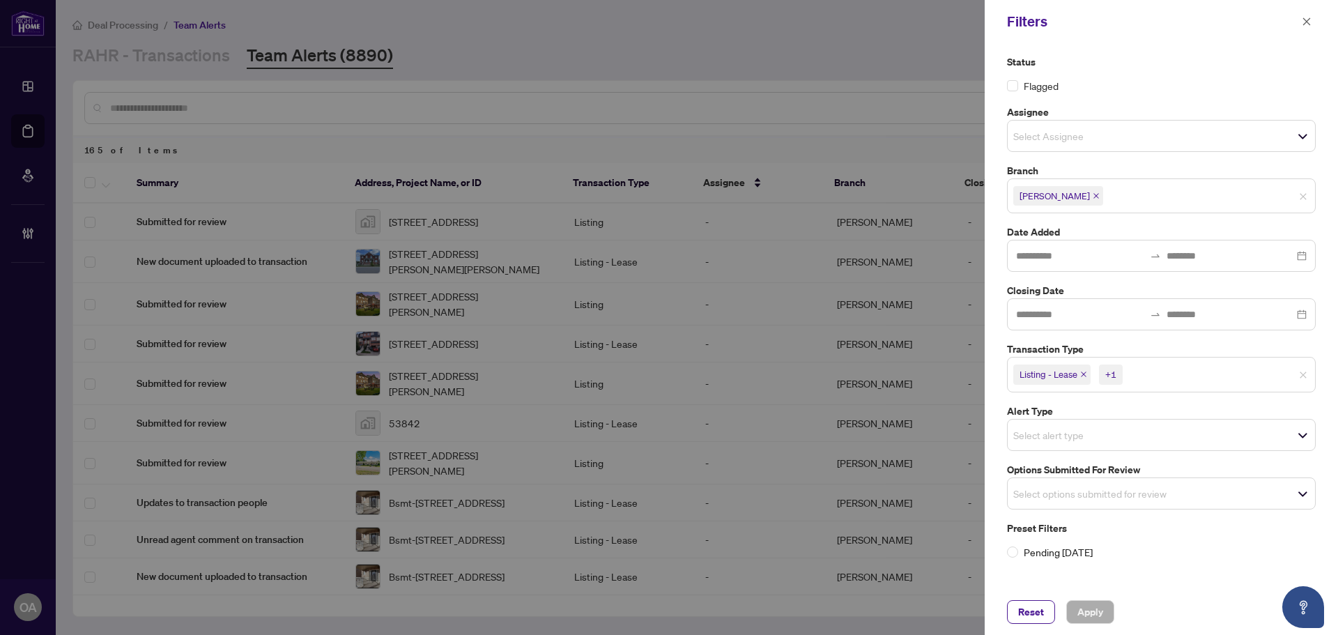
click at [786, 68] on div at bounding box center [669, 317] width 1338 height 635
click at [1301, 24] on icon "close" at bounding box center [1306, 22] width 10 height 10
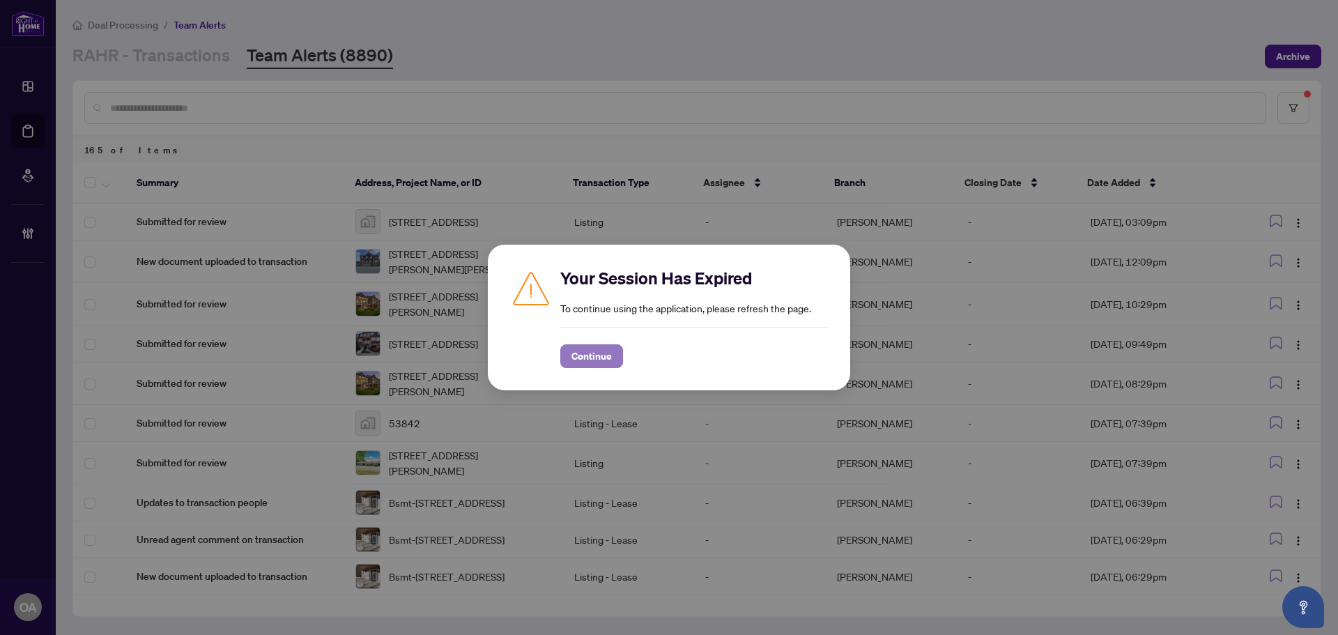
click at [602, 346] on span "Continue" at bounding box center [591, 356] width 40 height 22
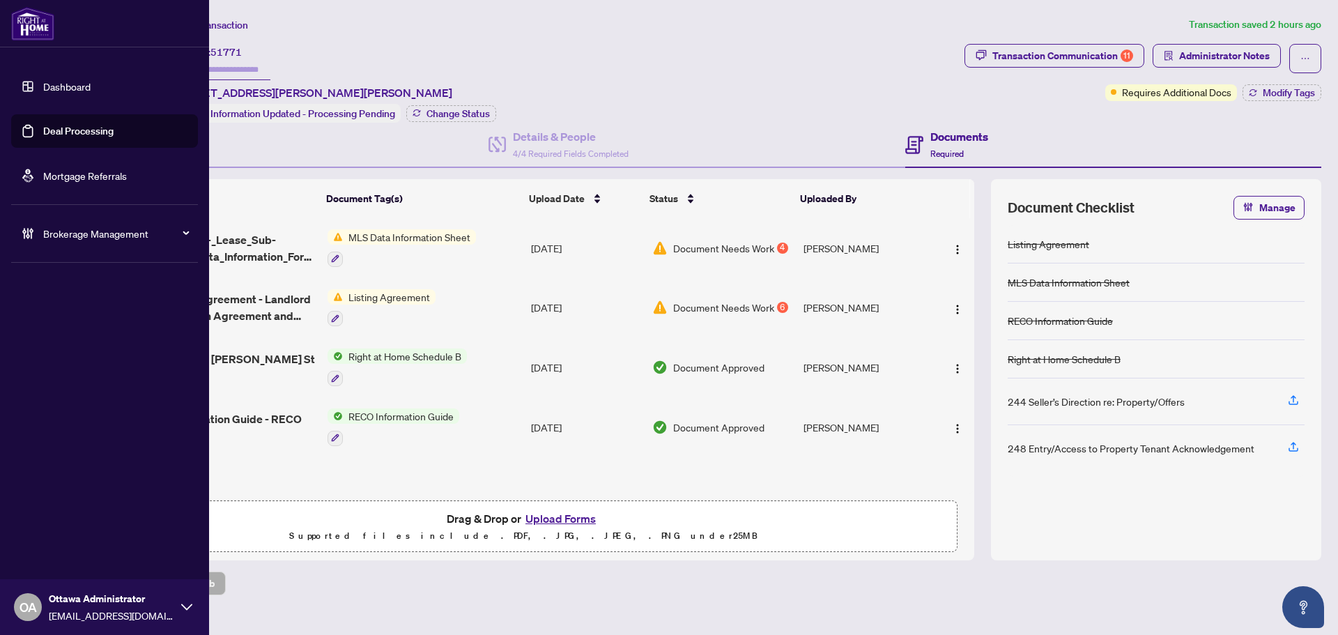
click at [43, 134] on link "Deal Processing" at bounding box center [78, 131] width 70 height 13
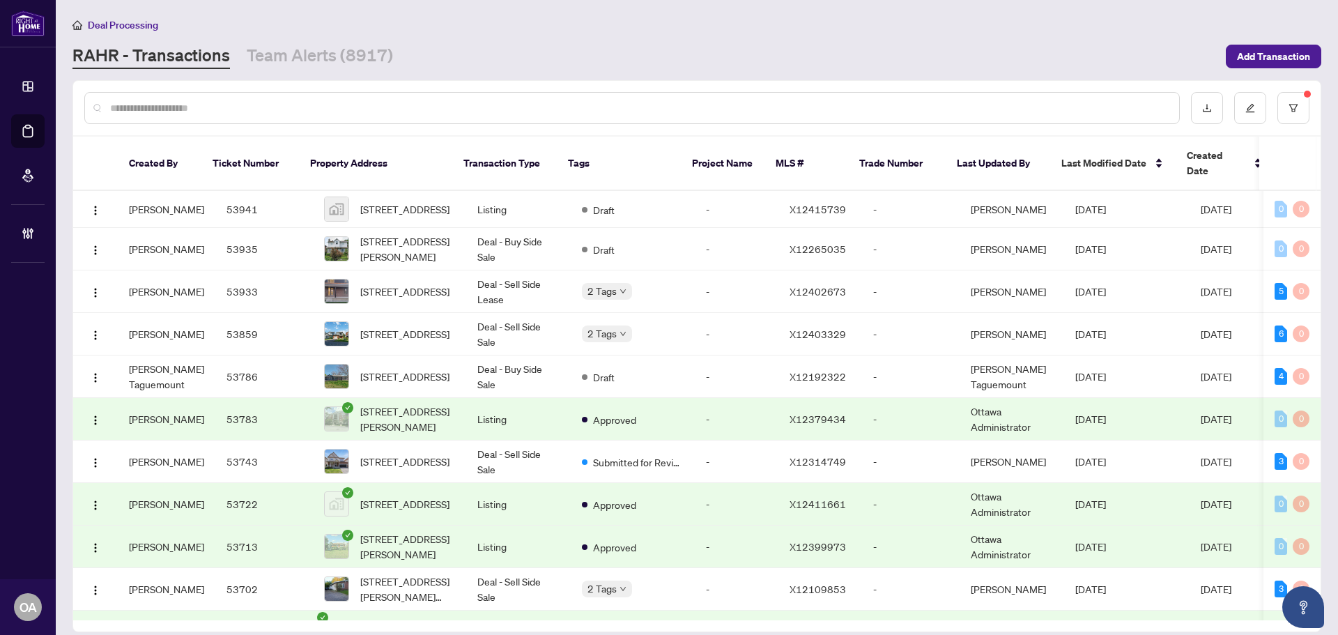
drag, startPoint x: 297, startPoint y: 60, endPoint x: 211, endPoint y: 76, distance: 87.9
click at [297, 60] on link "Team Alerts (8917)" at bounding box center [320, 56] width 146 height 25
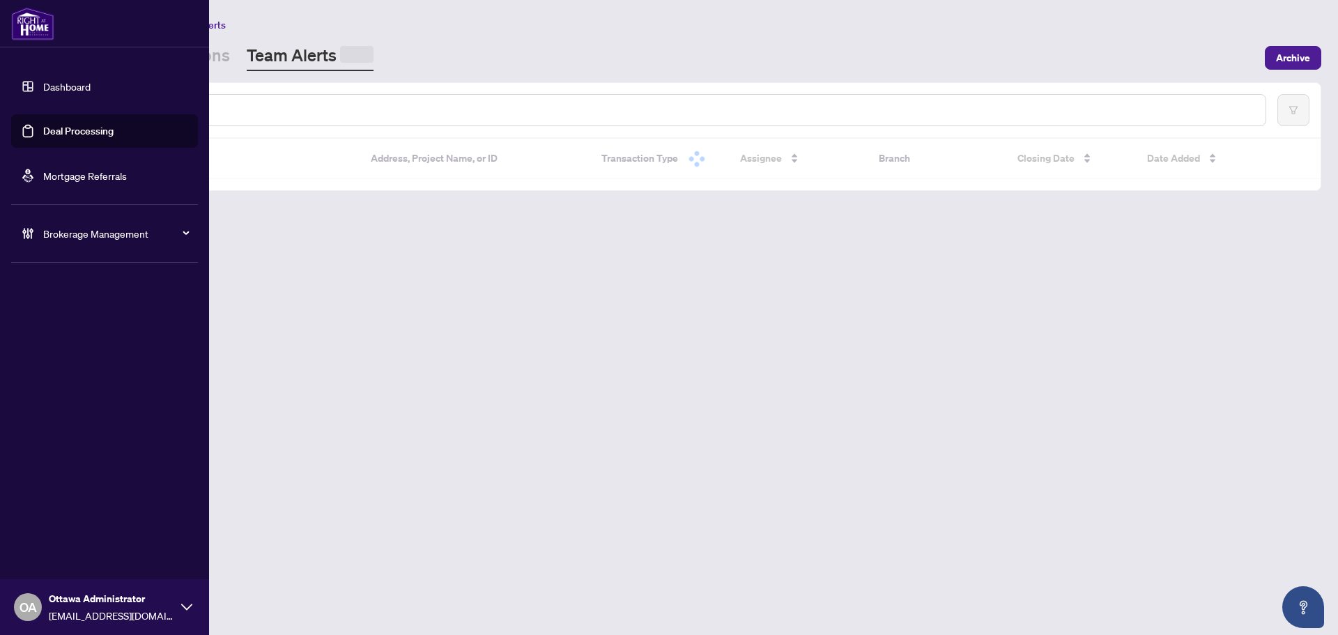
click at [24, 236] on icon at bounding box center [23, 233] width 3 height 10
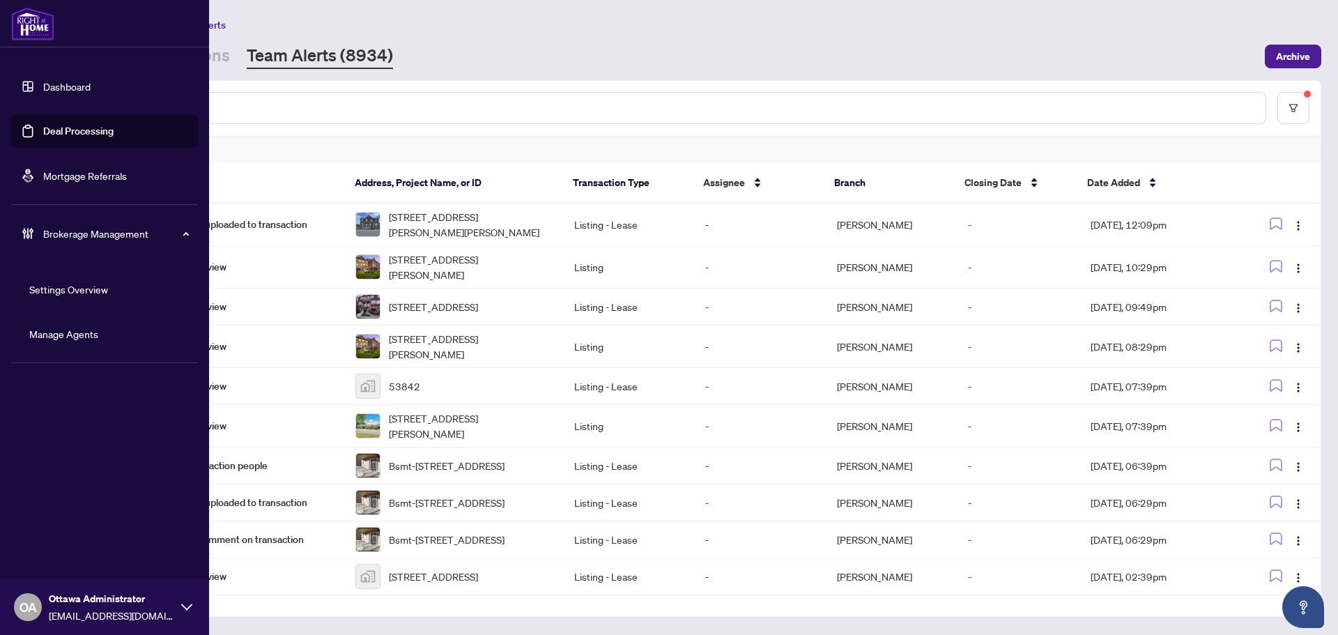
click at [88, 335] on link "Manage Agents" at bounding box center [63, 333] width 69 height 13
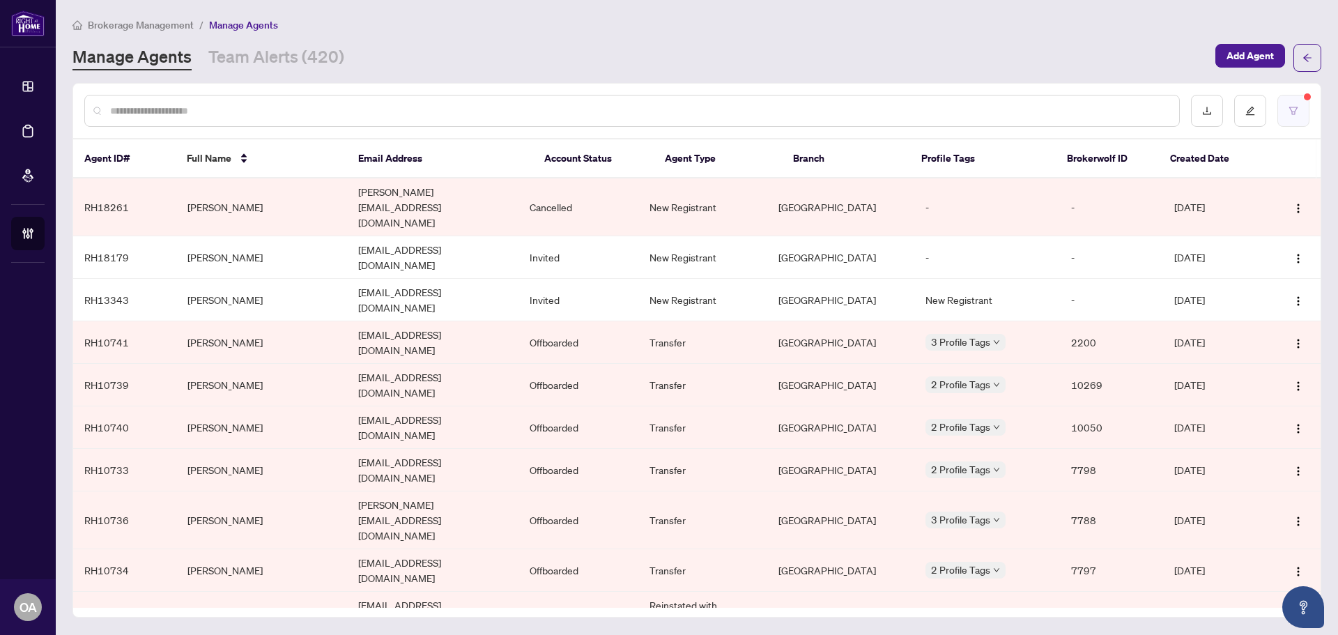
click at [1278, 109] on button "button" at bounding box center [1293, 111] width 32 height 32
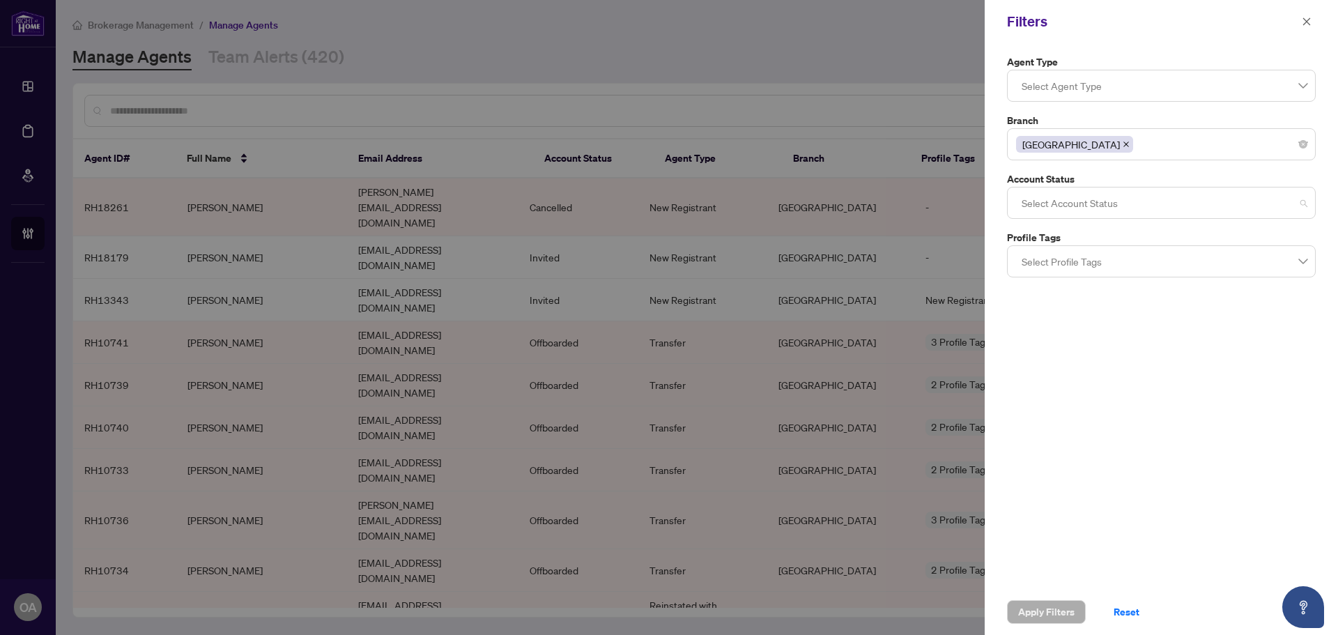
click at [1088, 201] on div at bounding box center [1161, 202] width 291 height 25
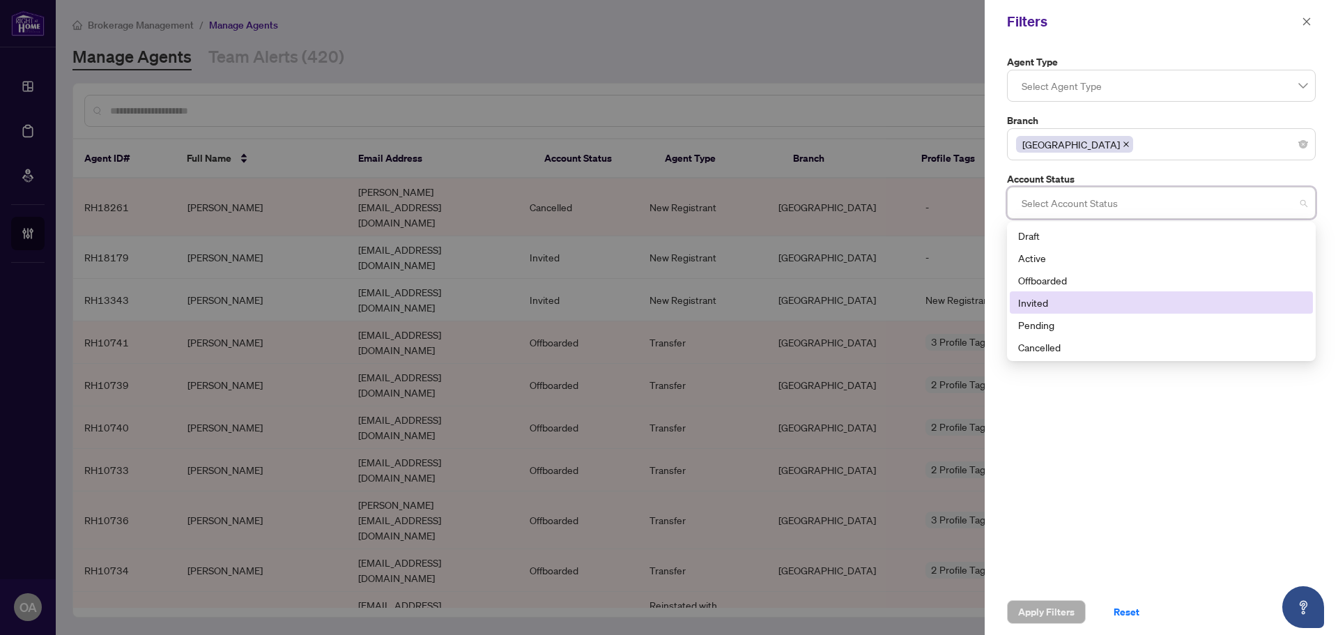
click at [1033, 301] on div "Invited" at bounding box center [1161, 302] width 286 height 15
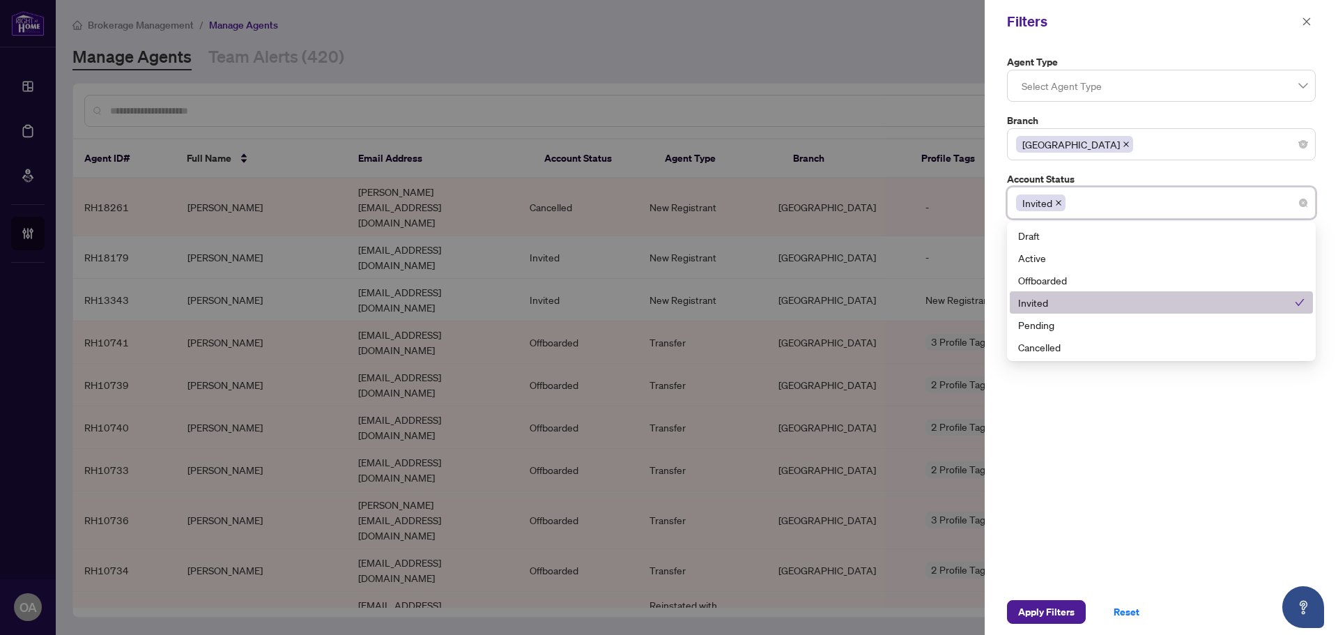
click at [1045, 318] on div "Pending" at bounding box center [1161, 324] width 286 height 15
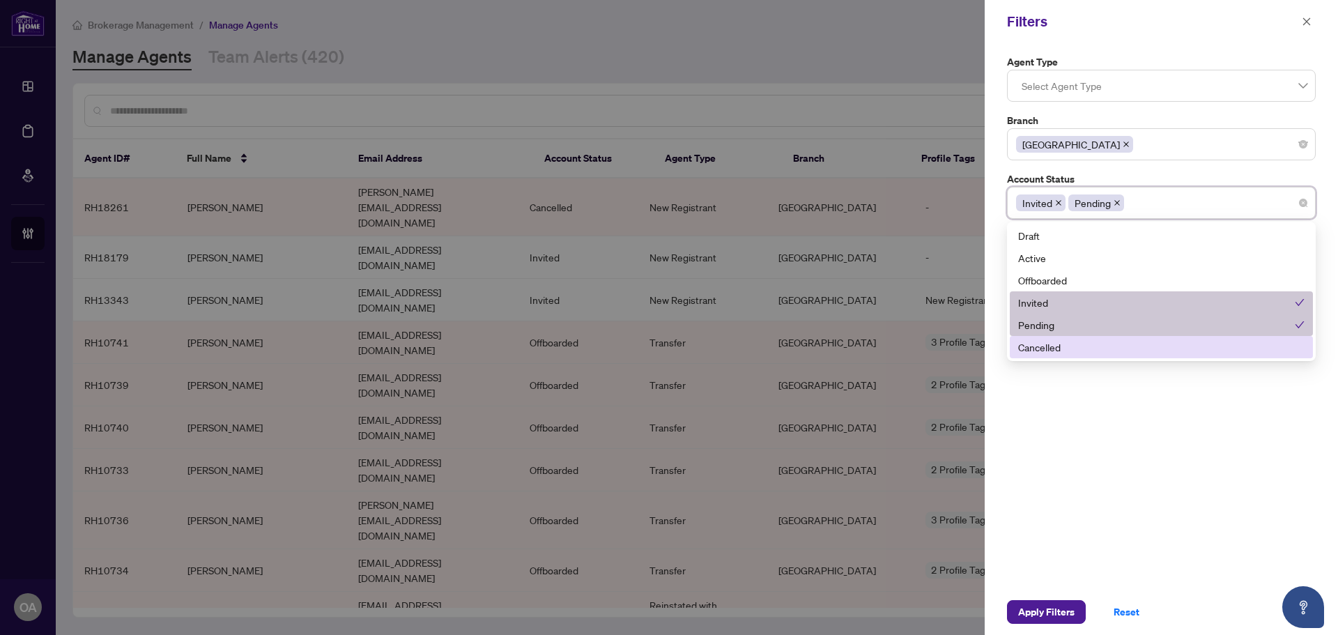
click at [1053, 627] on div "Apply Filters Reset" at bounding box center [1160, 612] width 353 height 46
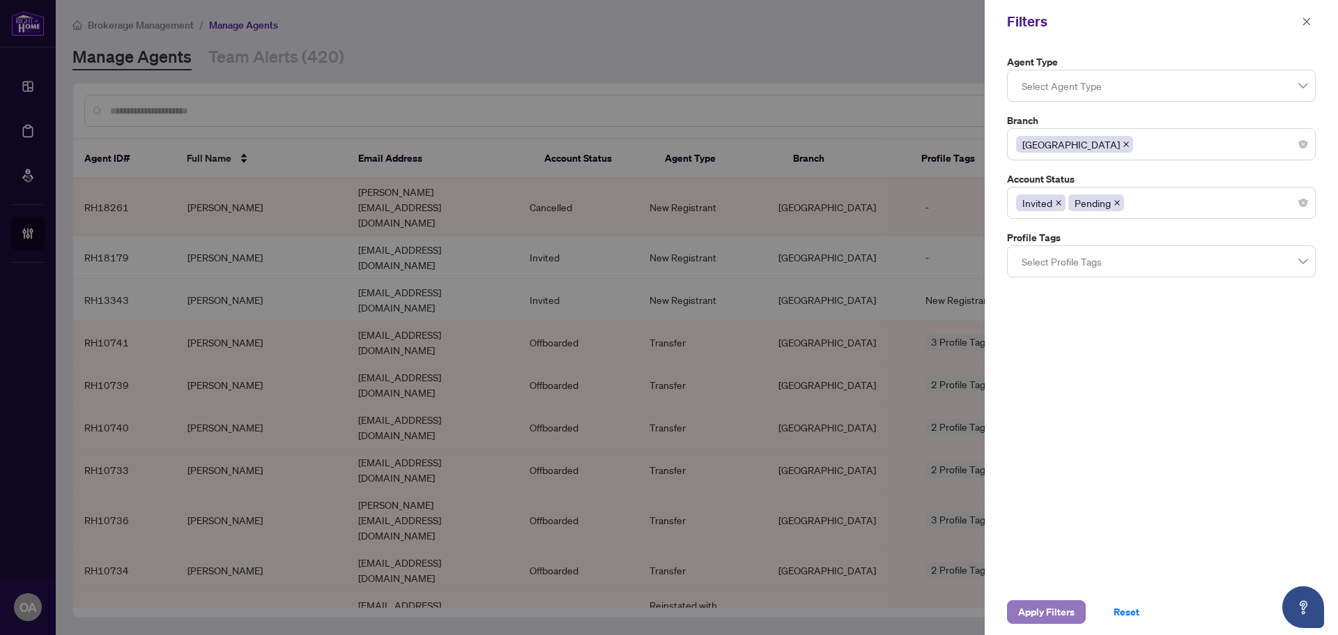
click at [1057, 614] on span "Apply Filters" at bounding box center [1046, 612] width 56 height 22
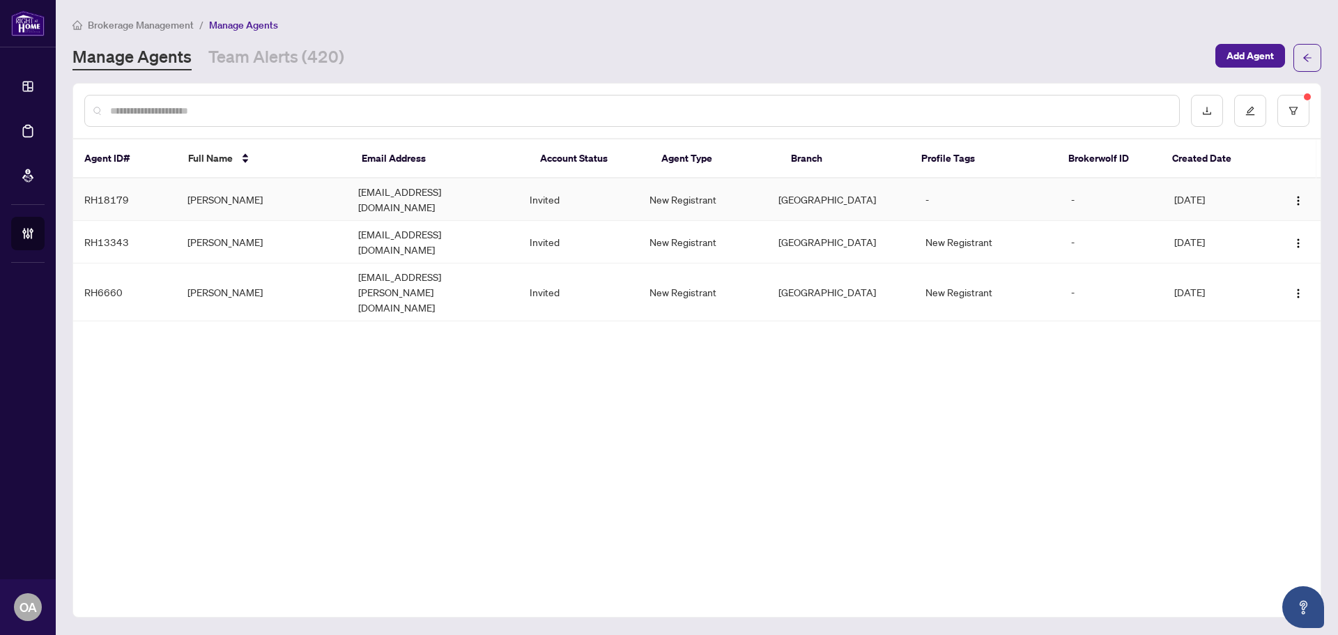
click at [304, 192] on td "Nabil Sabir" at bounding box center [261, 199] width 171 height 42
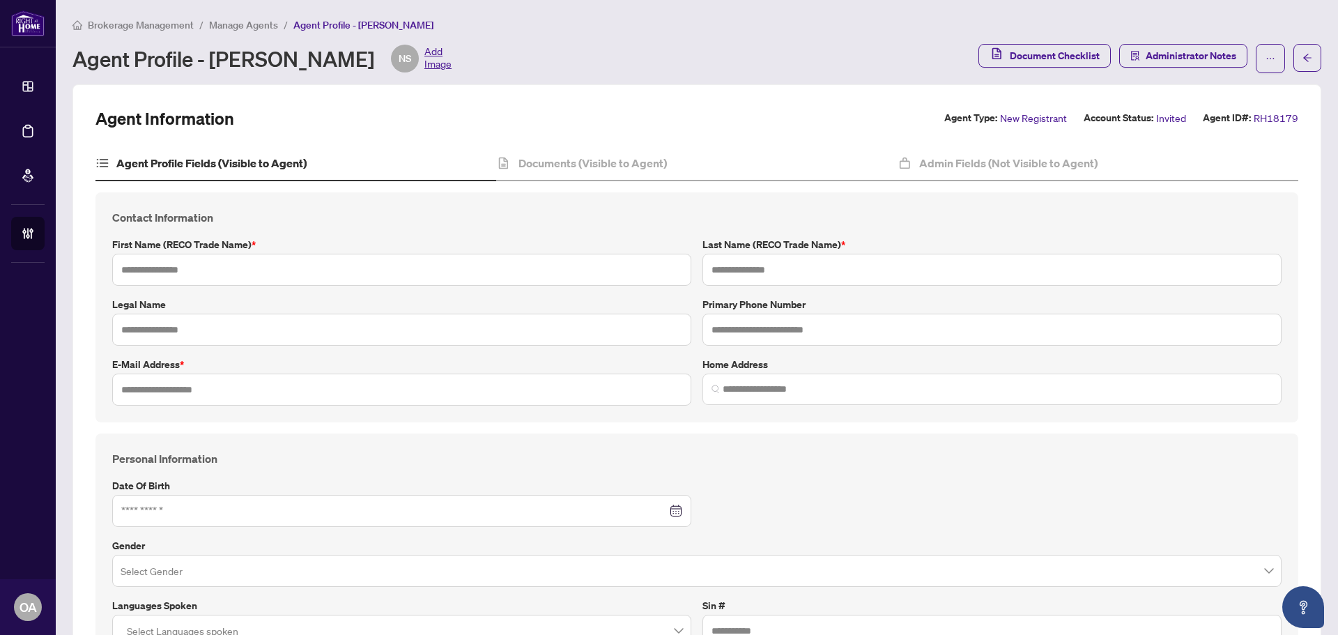
type input "*****"
type input "**********"
click at [1265, 55] on button "button" at bounding box center [1269, 58] width 29 height 29
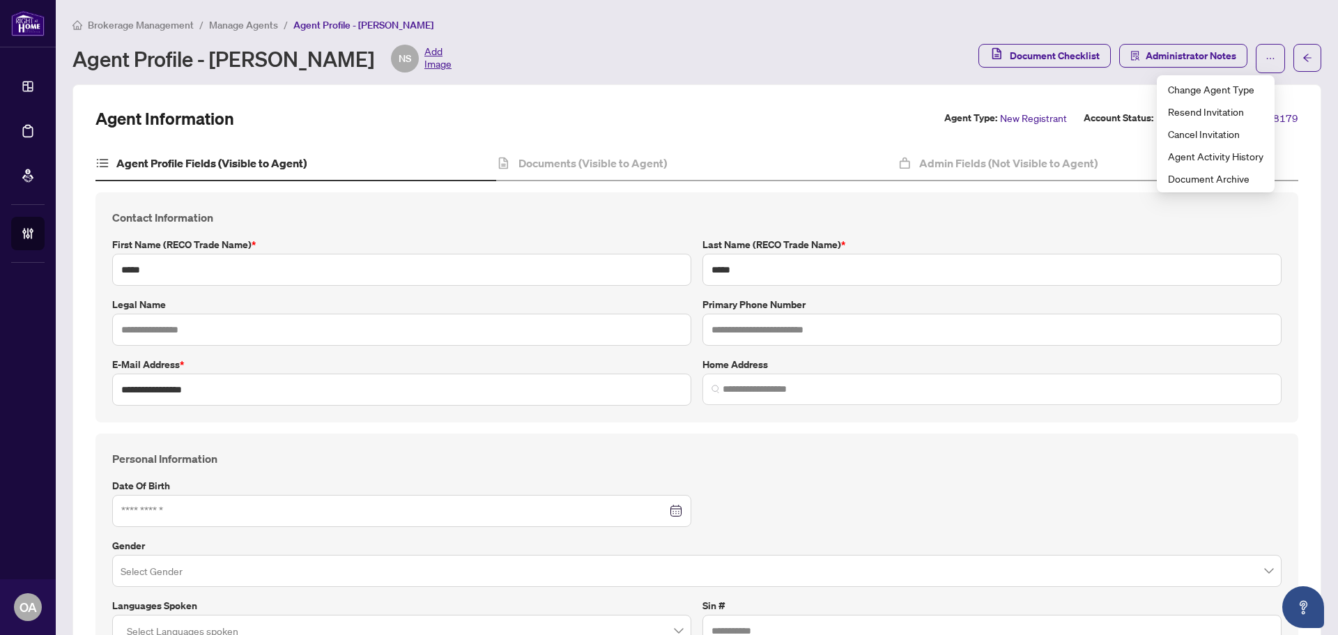
click at [915, 234] on div "**********" at bounding box center [697, 307] width 1180 height 196
drag, startPoint x: 263, startPoint y: 244, endPoint x: 230, endPoint y: 242, distance: 33.5
click at [230, 242] on label "First Name (RECO Trade Name) *" at bounding box center [401, 244] width 579 height 15
click at [247, 246] on label "First Name (RECO Trade Name) *" at bounding box center [401, 244] width 579 height 15
click at [236, 164] on h4 "Agent Profile Fields (Visible to Agent)" at bounding box center [211, 163] width 190 height 17
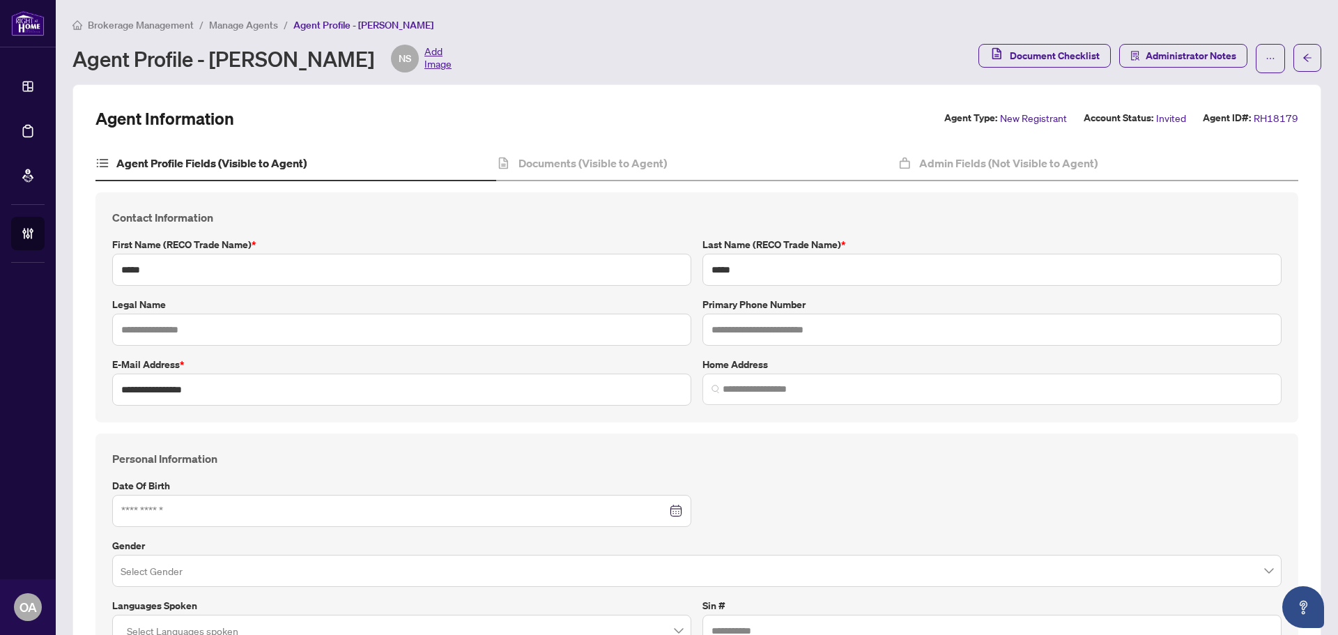
click at [569, 218] on h4 "Contact Information" at bounding box center [696, 217] width 1169 height 17
drag, startPoint x: 270, startPoint y: 245, endPoint x: 192, endPoint y: 239, distance: 77.6
click at [192, 239] on label "First Name (RECO Trade Name) *" at bounding box center [401, 244] width 579 height 15
click at [387, 238] on label "First Name (RECO Trade Name) *" at bounding box center [401, 244] width 579 height 15
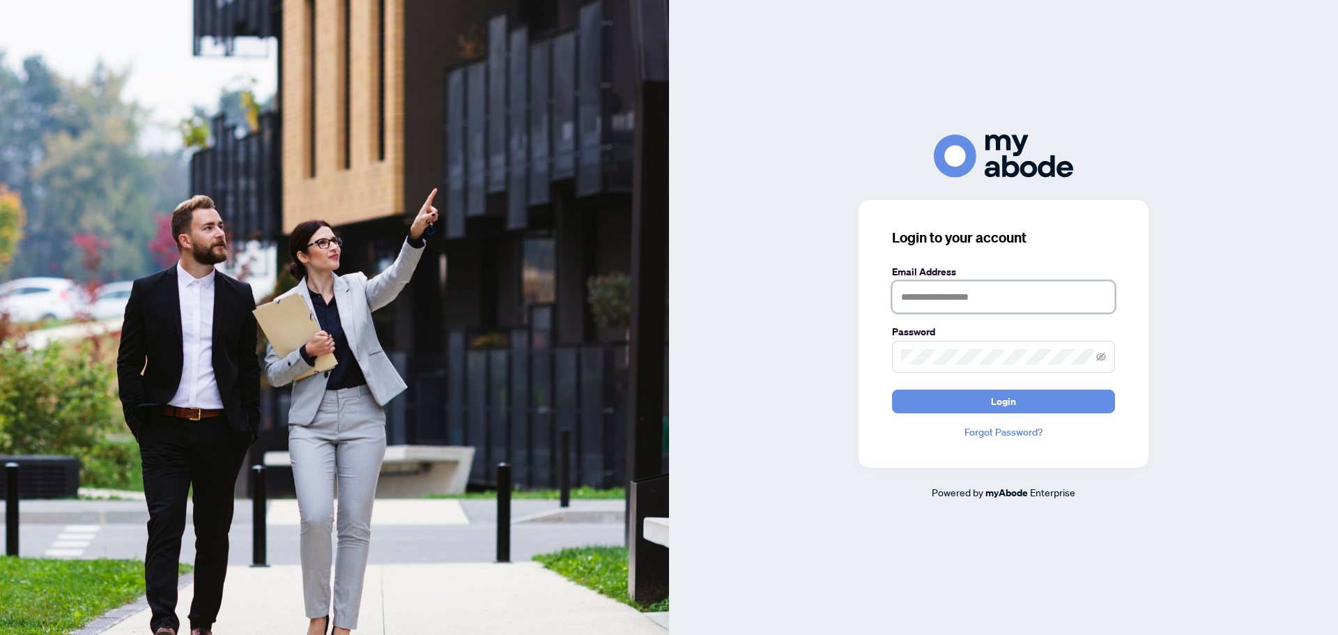
click at [968, 297] on input "text" at bounding box center [1003, 297] width 223 height 32
click at [749, 149] on div at bounding box center [1003, 155] width 669 height 42
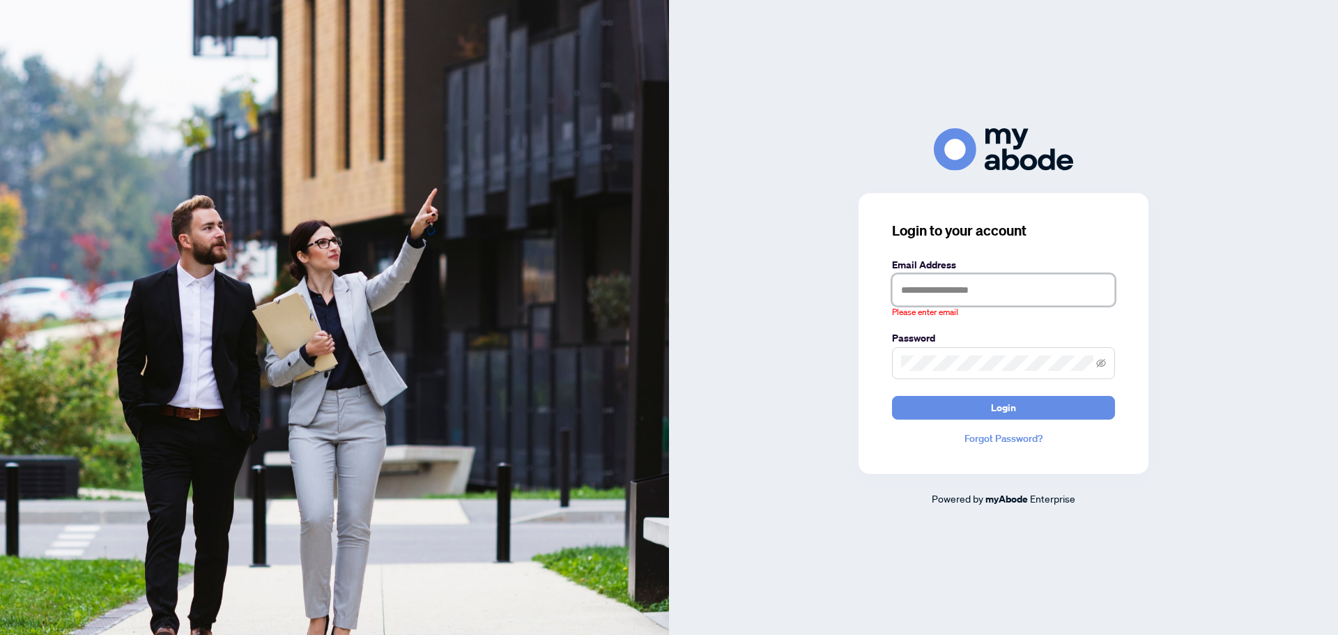
drag, startPoint x: 939, startPoint y: 282, endPoint x: 945, endPoint y: 291, distance: 10.5
click at [942, 286] on input "text" at bounding box center [1003, 290] width 223 height 32
type input "**********"
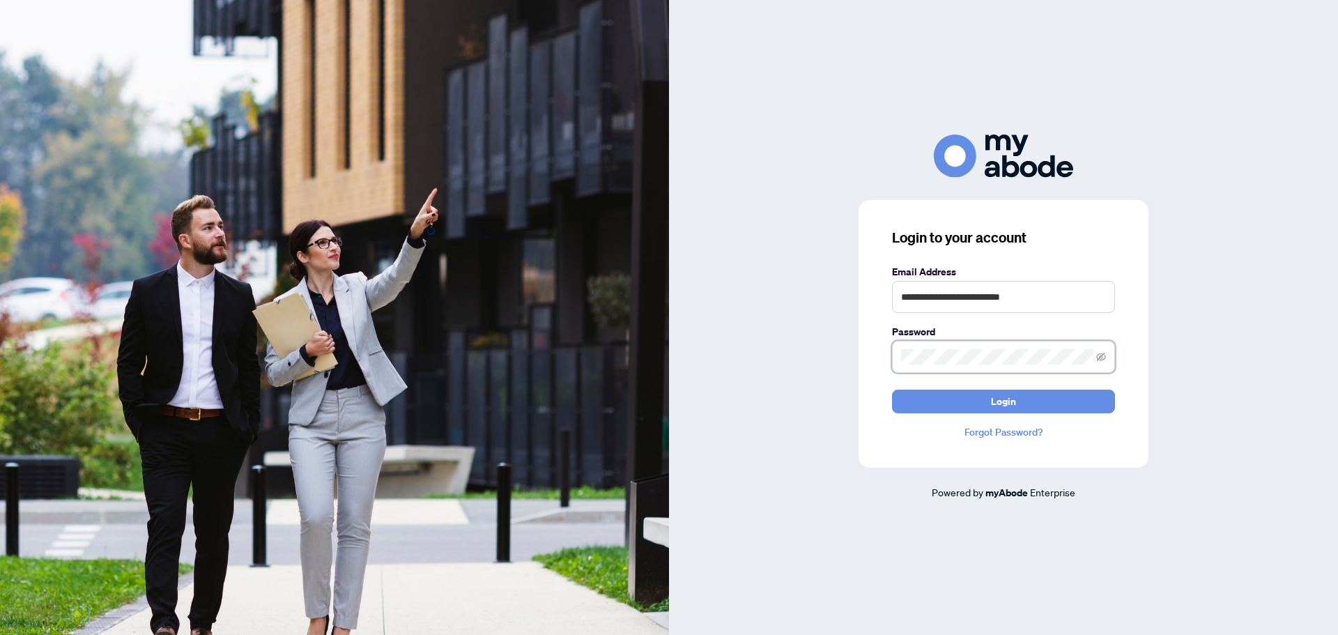
click at [892, 389] on button "Login" at bounding box center [1003, 401] width 223 height 24
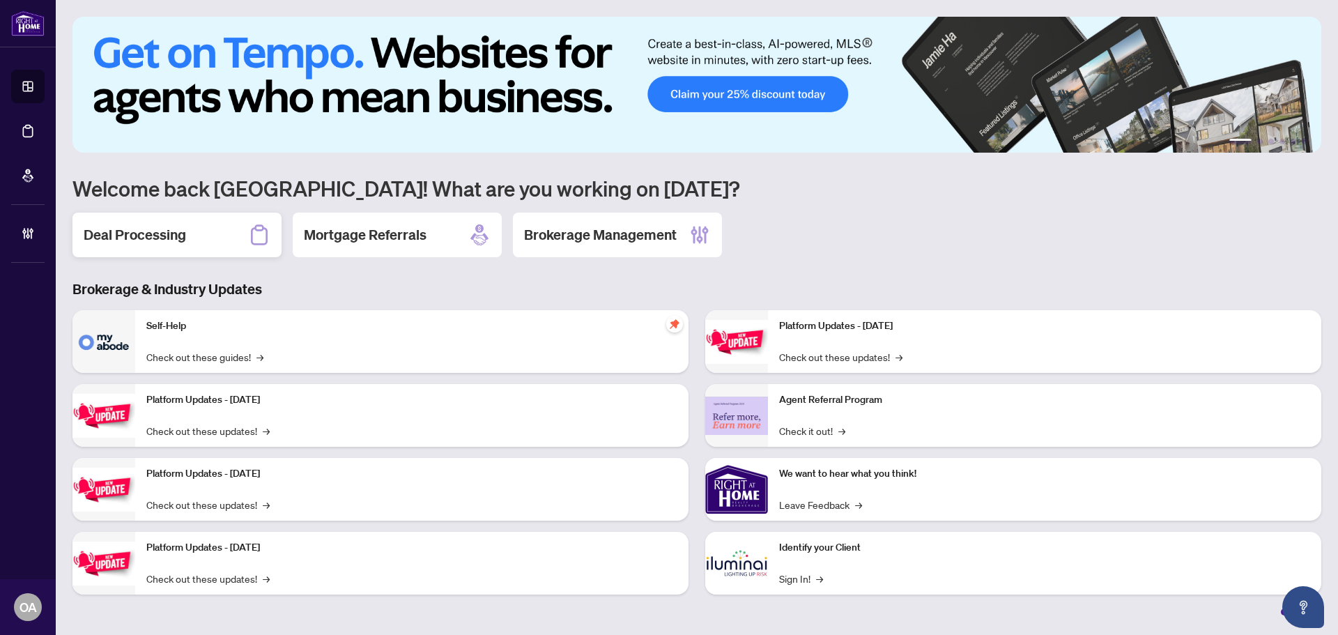
click at [213, 230] on div "Deal Processing" at bounding box center [176, 234] width 209 height 45
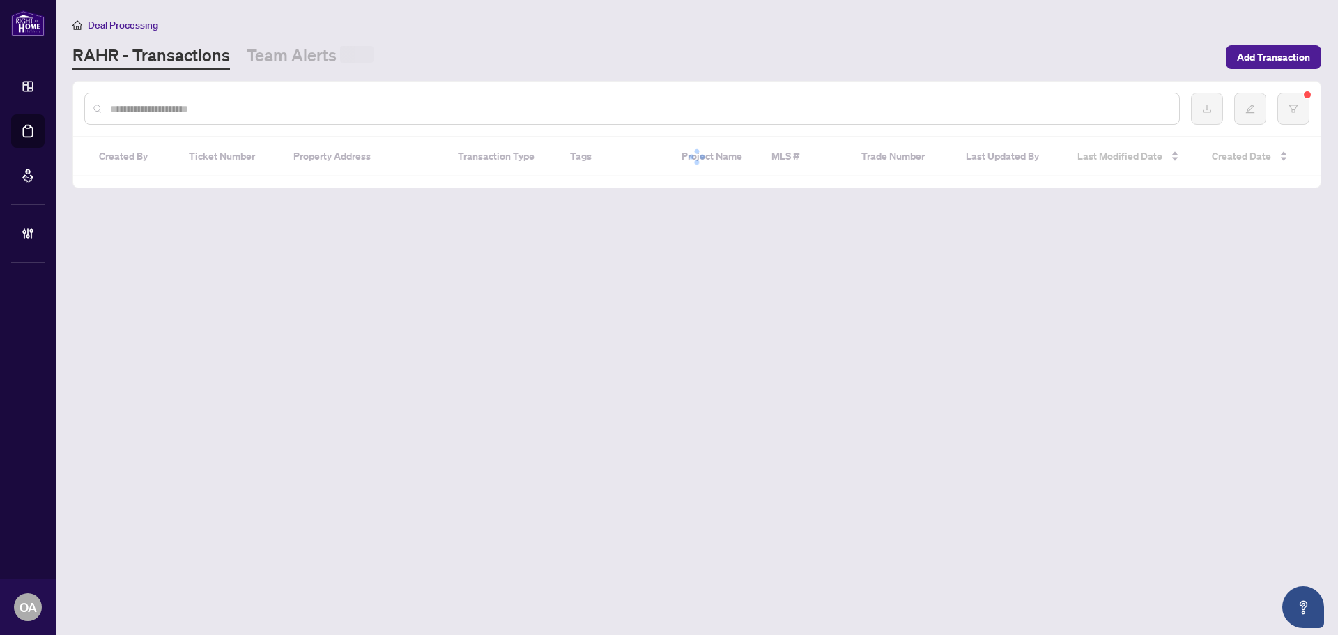
click at [177, 110] on input "text" at bounding box center [639, 108] width 1058 height 15
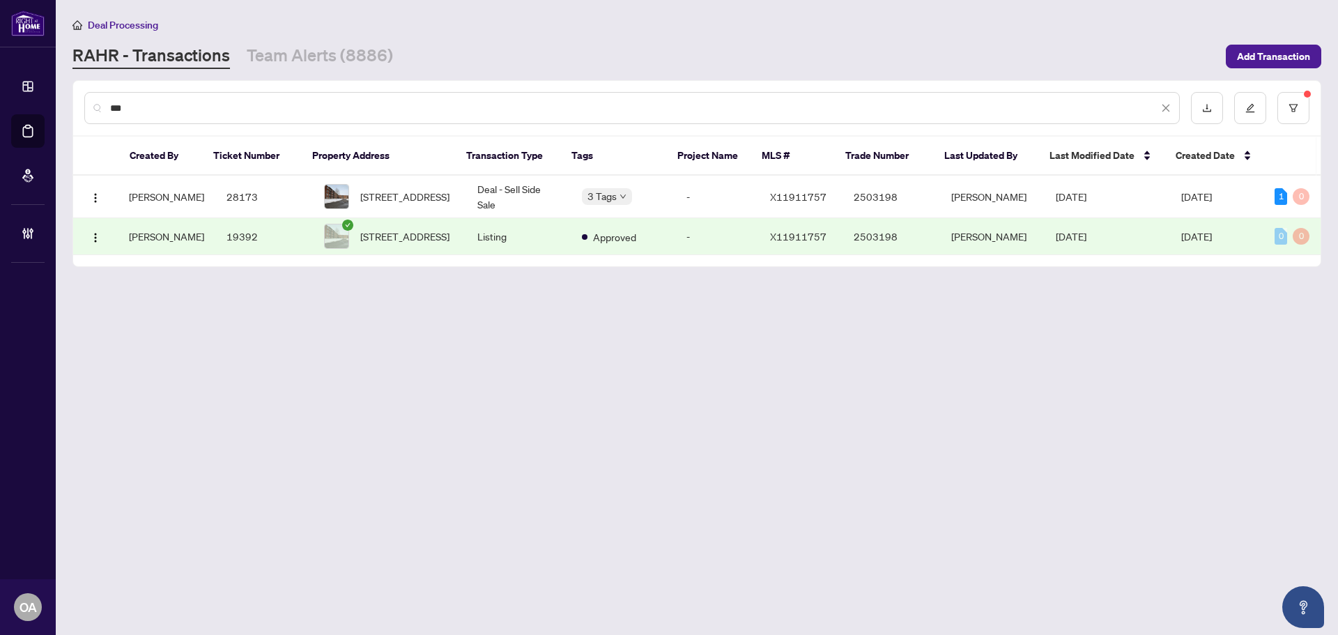
type input "***"
click at [394, 176] on td "106C-2041 Arrowsmith Dr, Ottawa, Ontario K1J 7V7, Canada" at bounding box center [389, 197] width 153 height 42
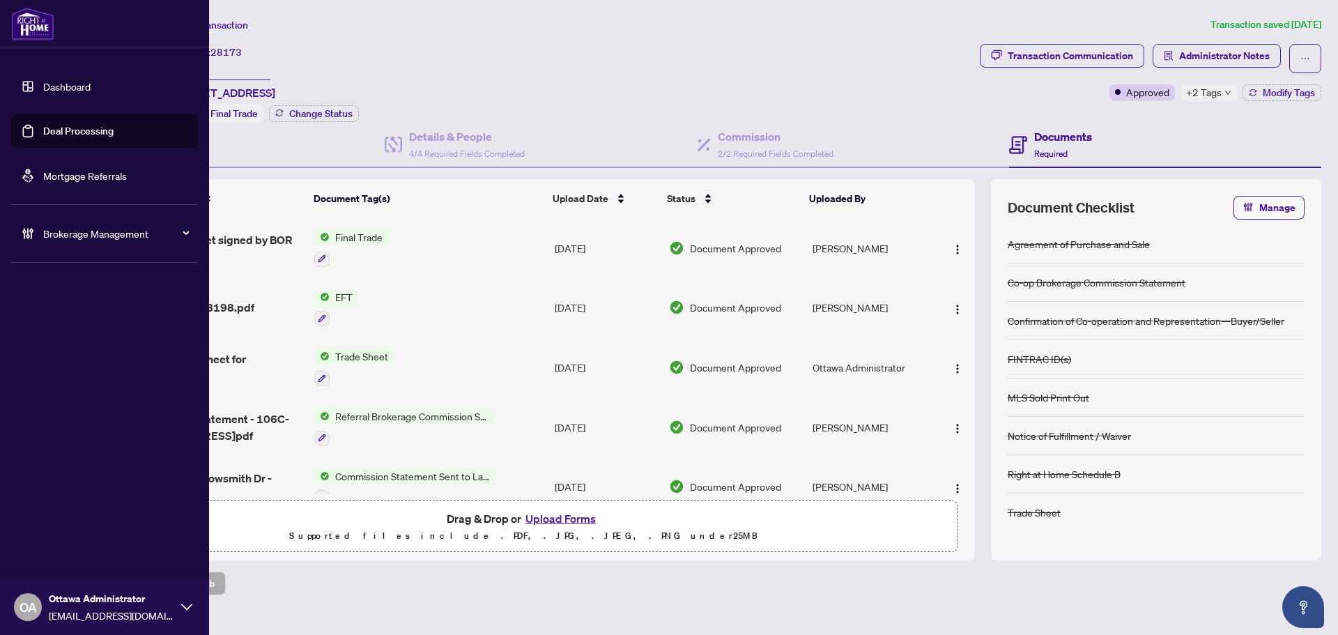
click at [45, 247] on div "Brokerage Management" at bounding box center [104, 233] width 187 height 33
click at [84, 350] on ul "Settings Overview Manage Agents" at bounding box center [104, 311] width 187 height 100
click at [80, 337] on link "Manage Agents" at bounding box center [63, 333] width 69 height 13
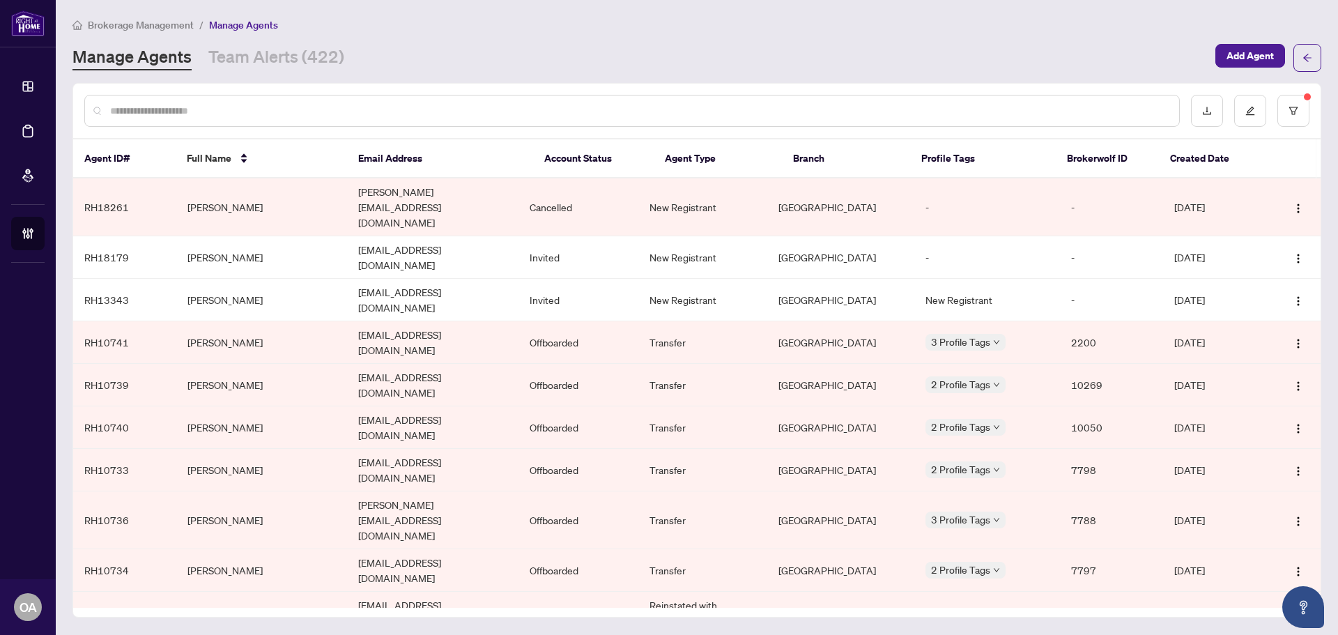
click at [267, 103] on input "text" at bounding box center [639, 110] width 1058 height 15
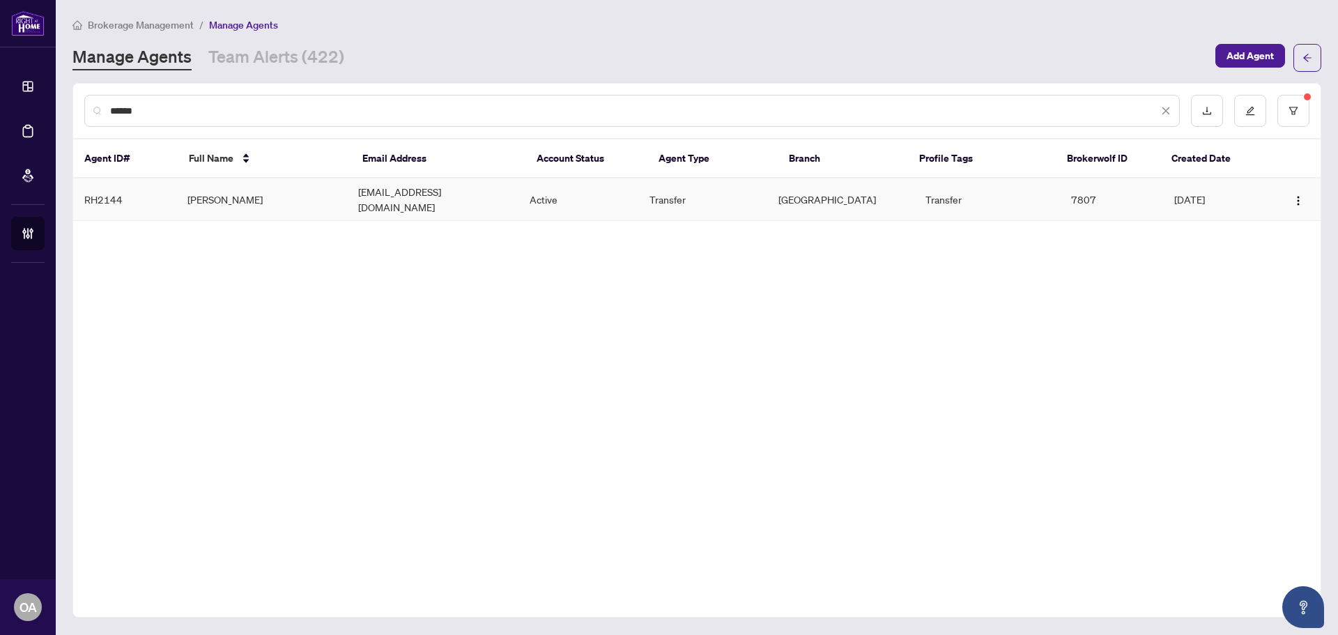
type input "******"
click at [339, 194] on td "Jim Dewan" at bounding box center [261, 199] width 171 height 42
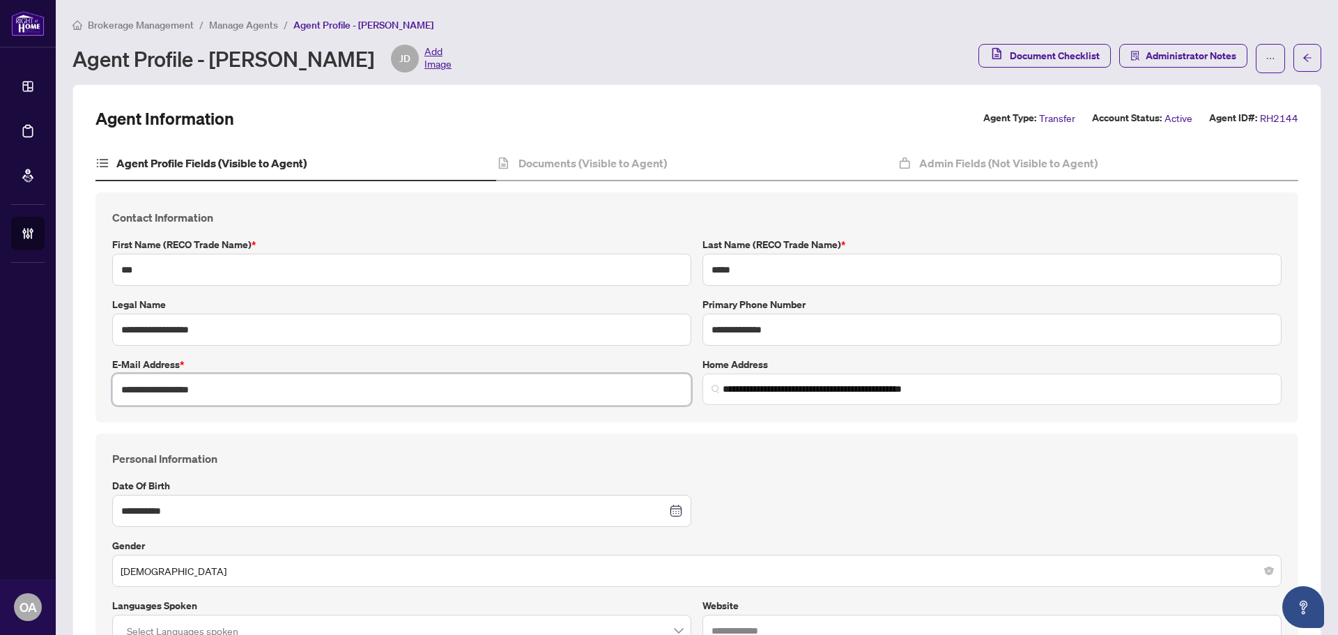
drag, startPoint x: 731, startPoint y: 144, endPoint x: 566, endPoint y: 398, distance: 302.8
click at [566, 398] on input "**********" at bounding box center [401, 389] width 579 height 32
click at [823, 504] on div "**********" at bounding box center [697, 578] width 1180 height 256
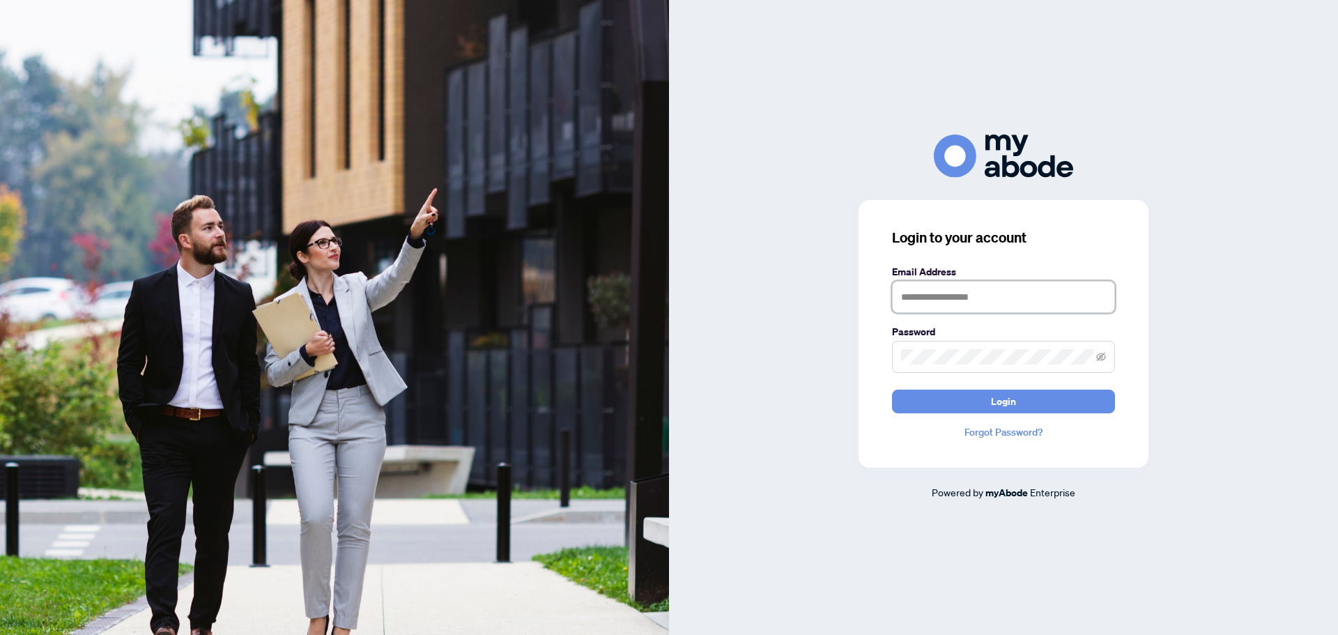
click at [973, 309] on input "text" at bounding box center [1003, 297] width 223 height 32
type input "**********"
click at [892, 389] on button "Login" at bounding box center [1003, 401] width 223 height 24
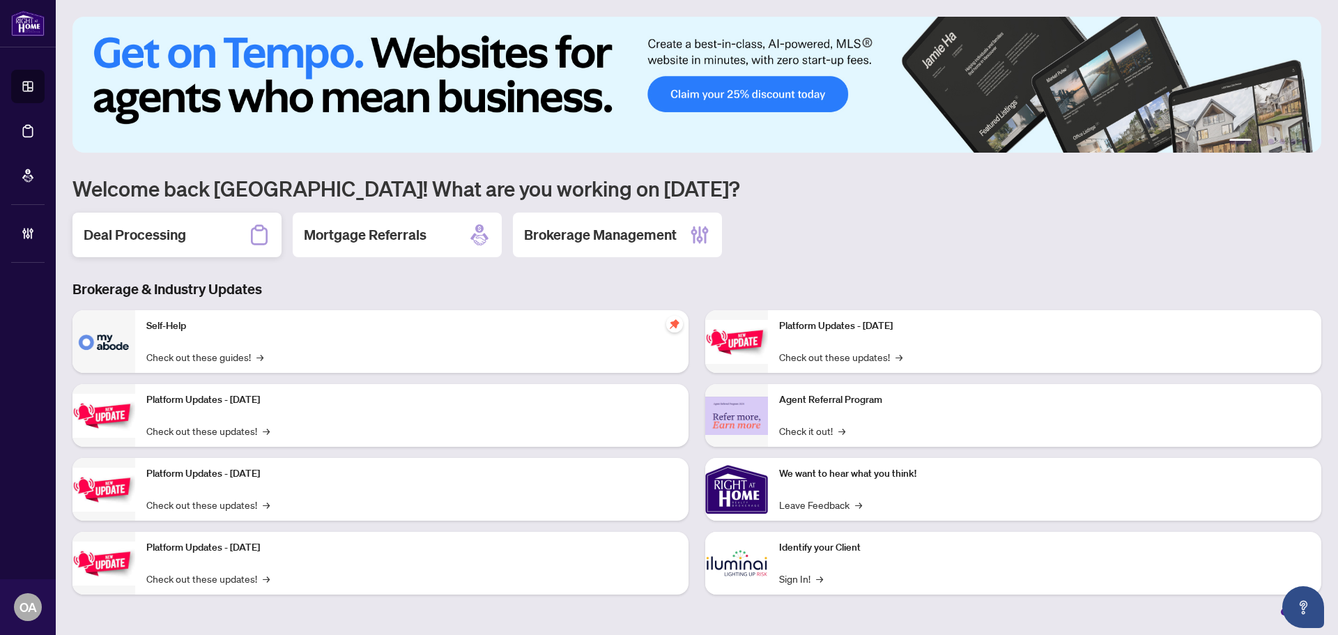
click at [252, 217] on div "Deal Processing" at bounding box center [176, 234] width 209 height 45
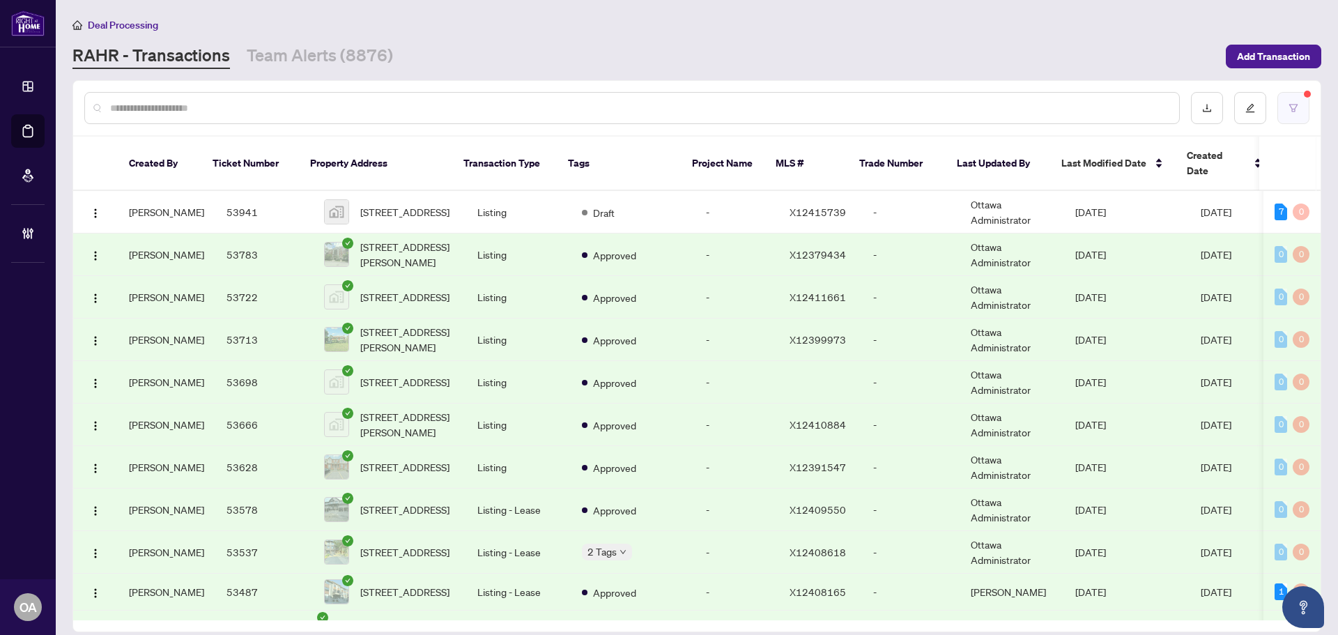
click at [1281, 111] on button "button" at bounding box center [1293, 108] width 32 height 32
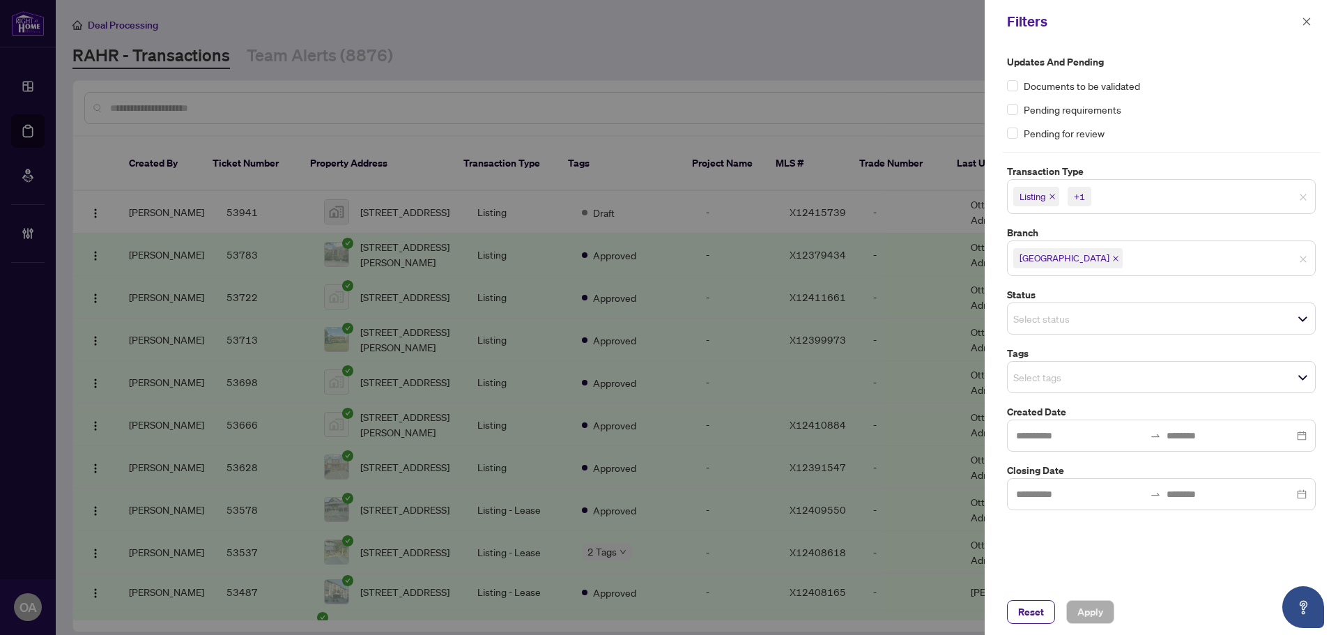
click at [1066, 384] on input "search" at bounding box center [1062, 377] width 98 height 17
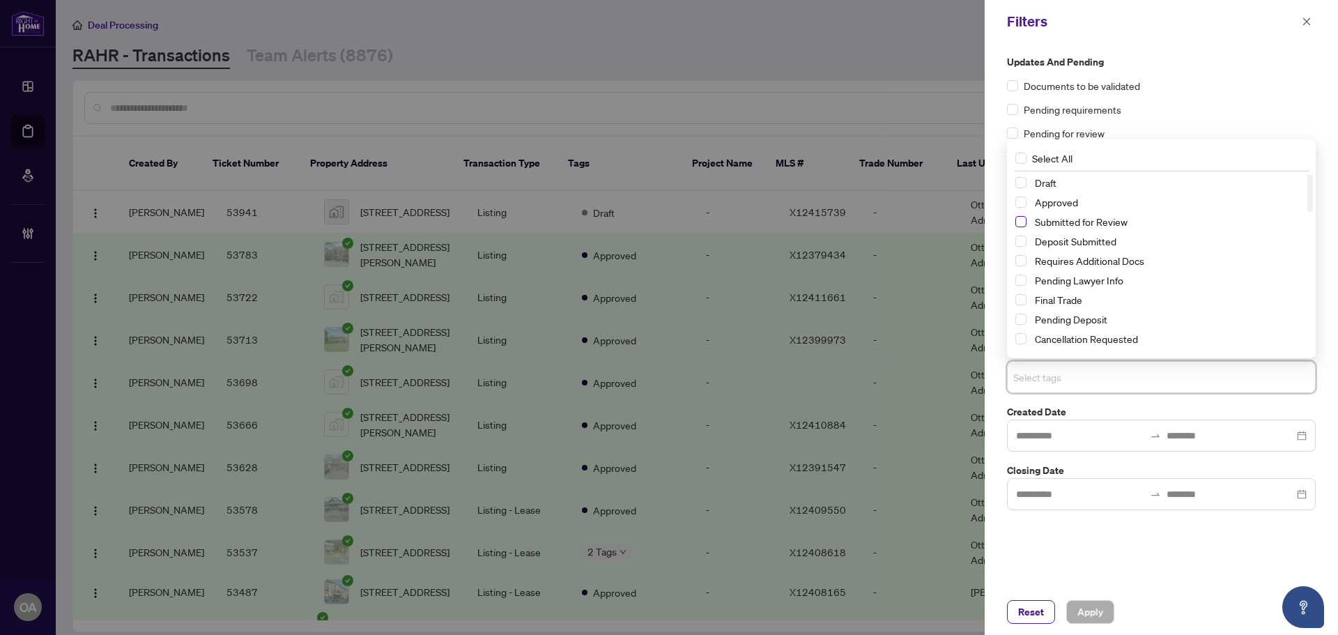
click at [1023, 222] on span "Select Submitted for Review" at bounding box center [1020, 221] width 11 height 11
click at [1024, 180] on span "Select Draft" at bounding box center [1020, 182] width 11 height 11
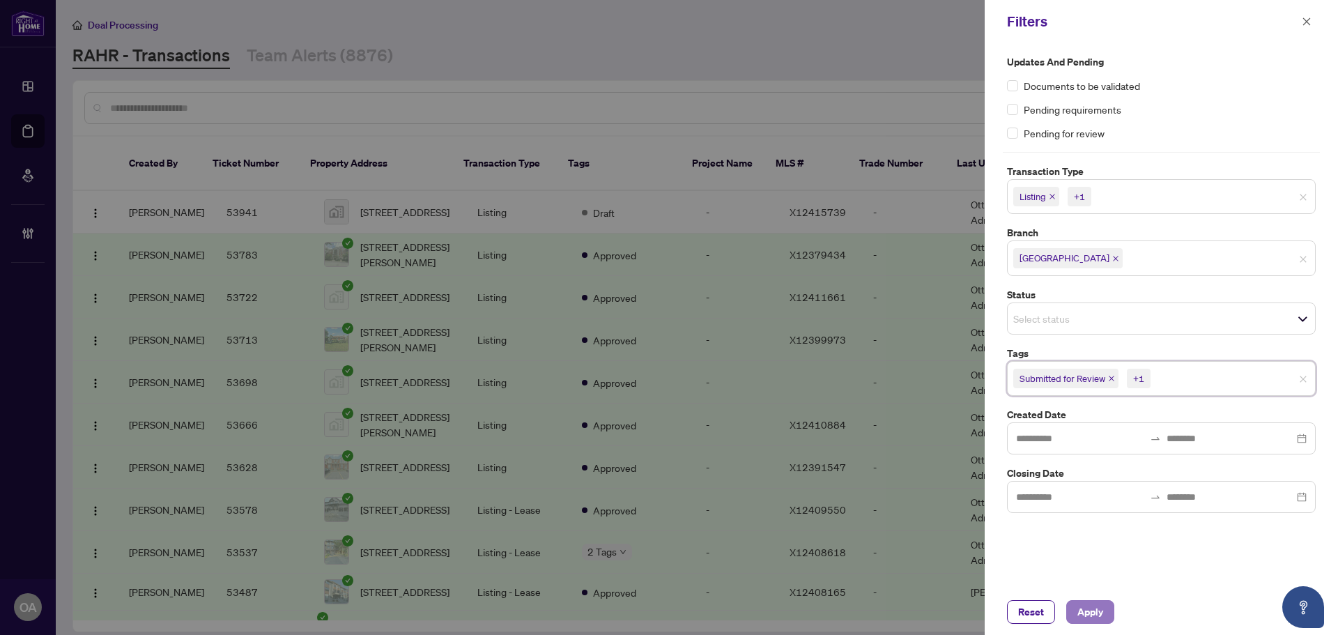
drag, startPoint x: 1111, startPoint y: 621, endPoint x: 1105, endPoint y: 615, distance: 7.9
click at [1110, 621] on button "Apply" at bounding box center [1090, 612] width 48 height 24
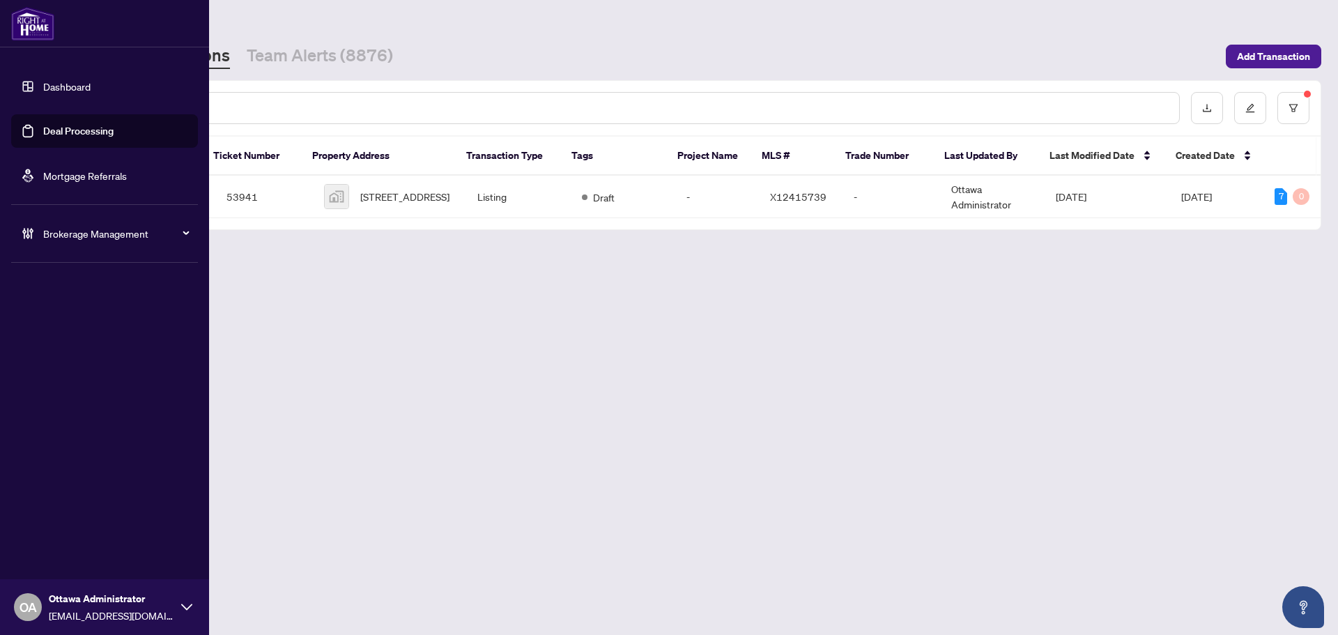
drag, startPoint x: 43, startPoint y: 132, endPoint x: 93, endPoint y: 124, distance: 50.1
click at [44, 132] on link "Deal Processing" at bounding box center [78, 131] width 70 height 13
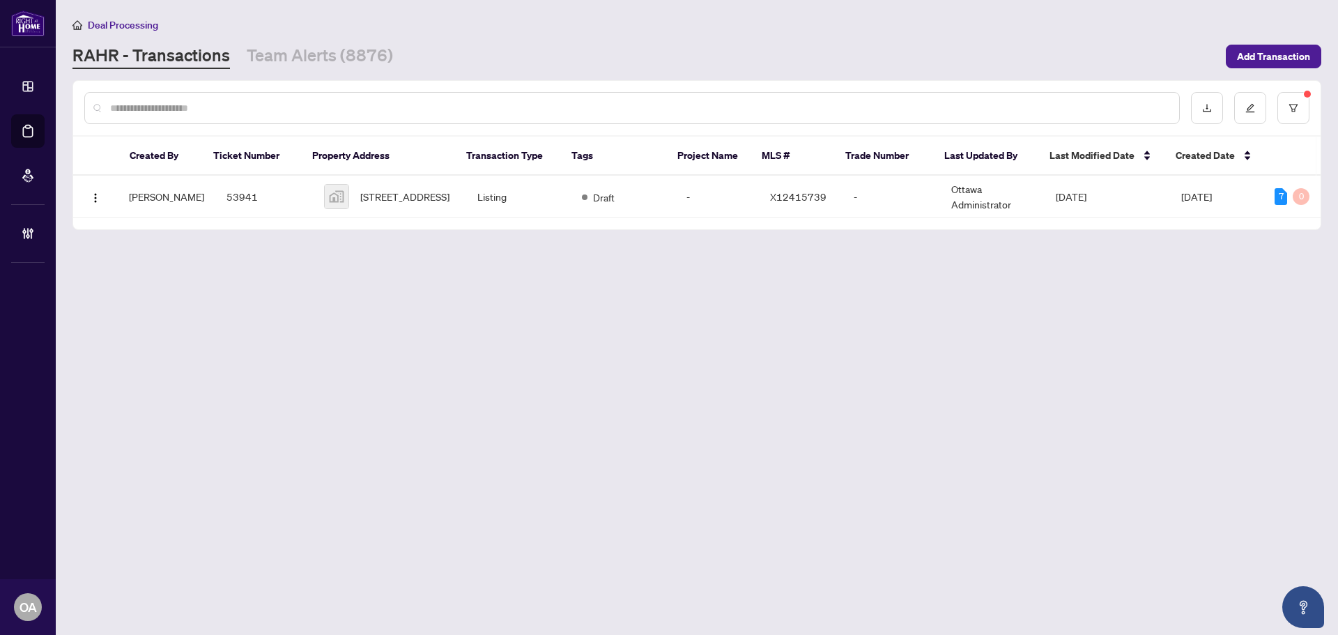
click at [257, 108] on input "text" at bounding box center [639, 107] width 1058 height 15
paste input "**********"
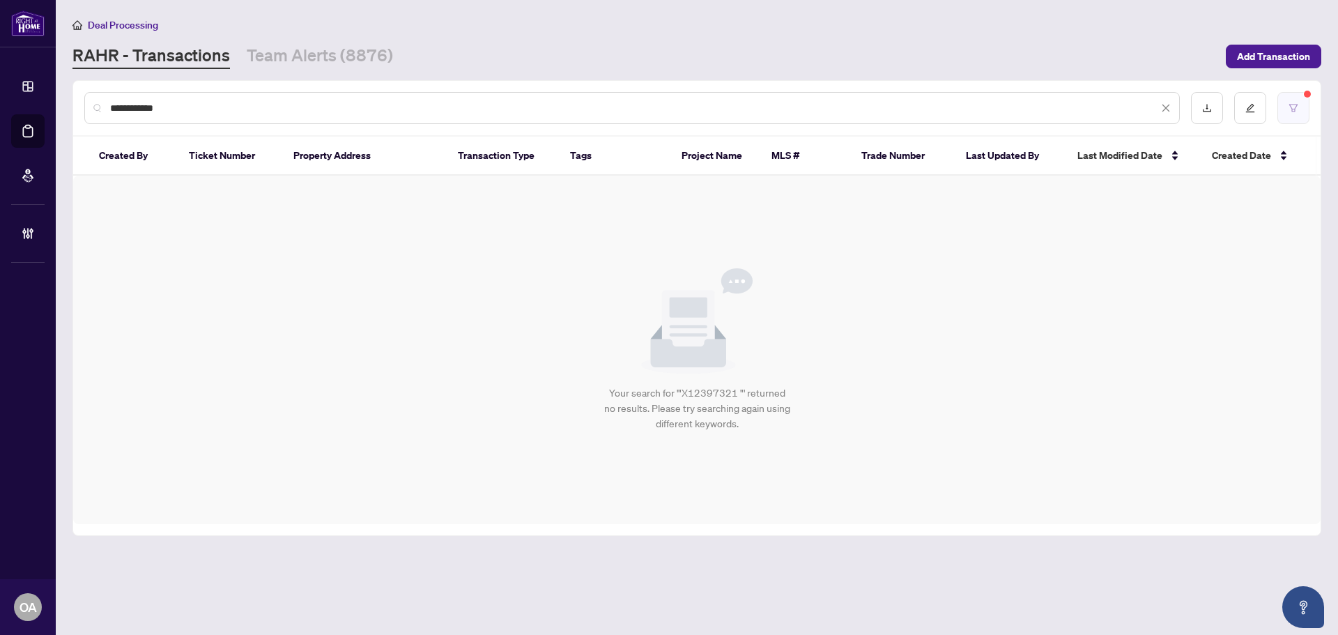
type input "**********"
click at [1279, 105] on button "button" at bounding box center [1293, 108] width 32 height 32
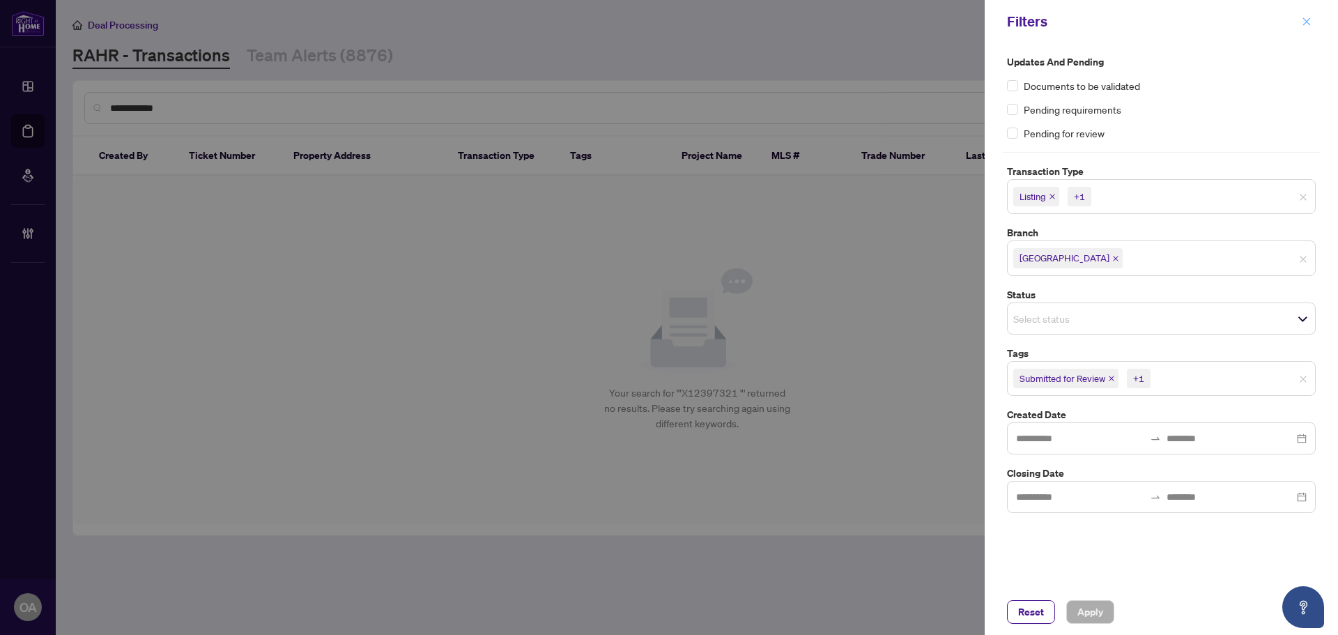
click at [1306, 23] on icon "close" at bounding box center [1306, 22] width 10 height 10
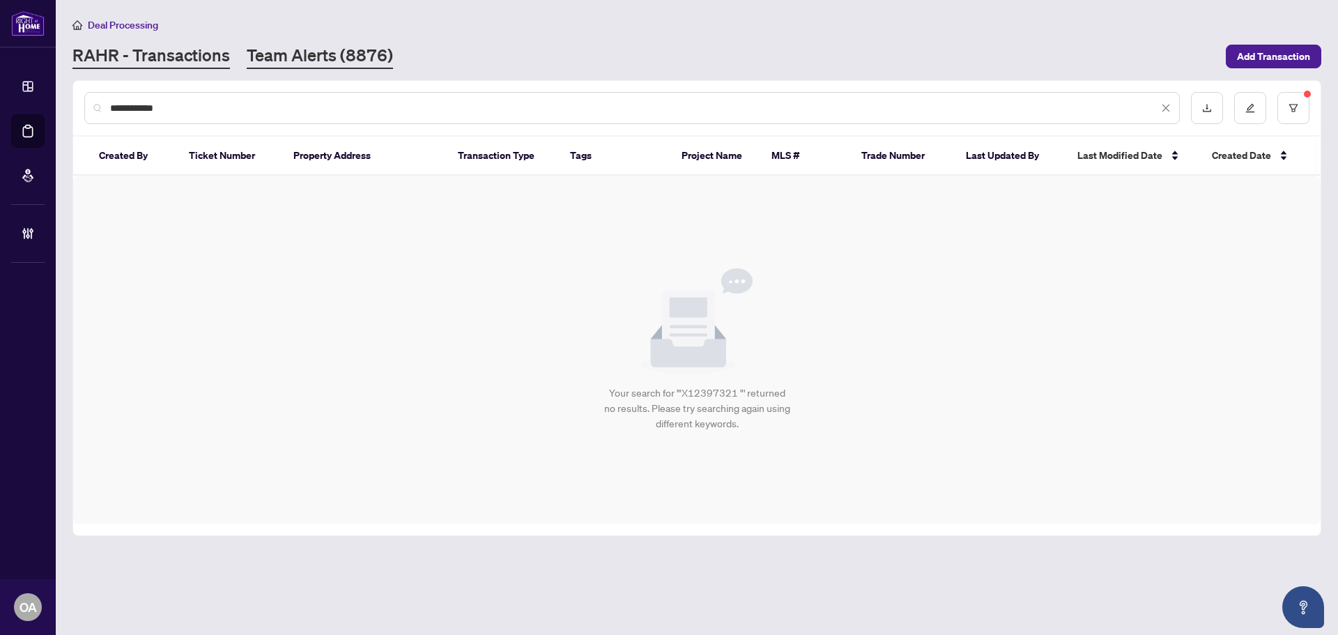
click at [336, 52] on link "Team Alerts (8876)" at bounding box center [320, 56] width 146 height 25
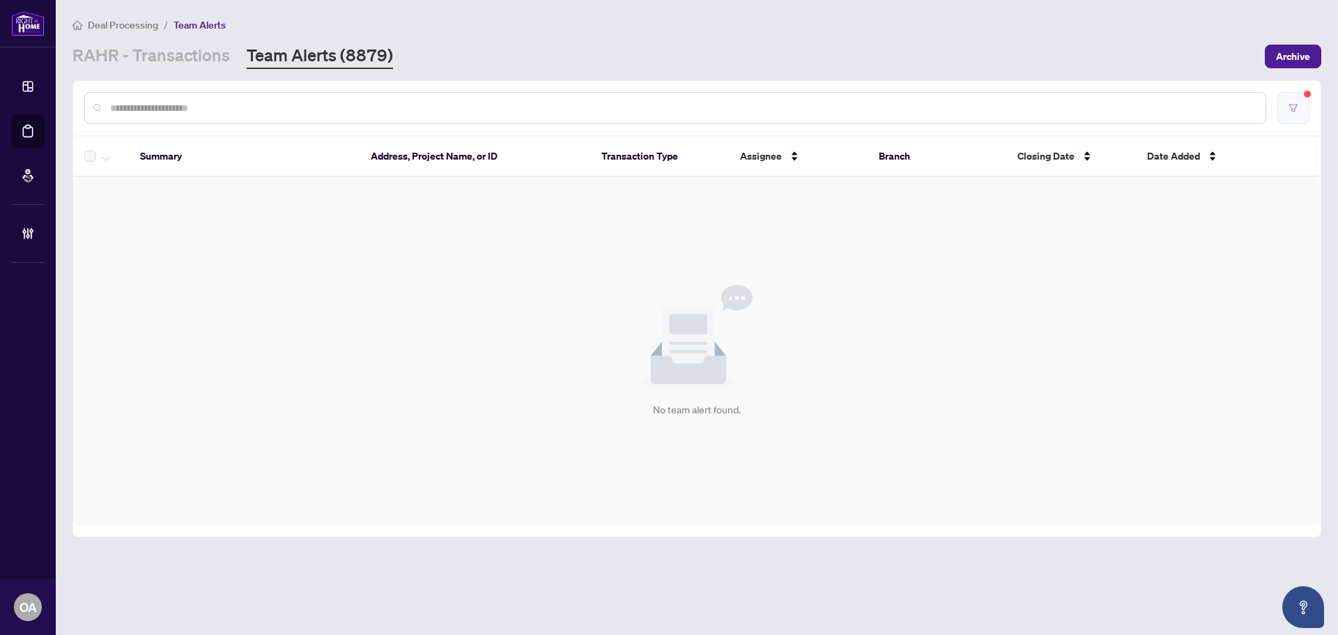
click at [1294, 103] on icon "filter" at bounding box center [1293, 108] width 10 height 10
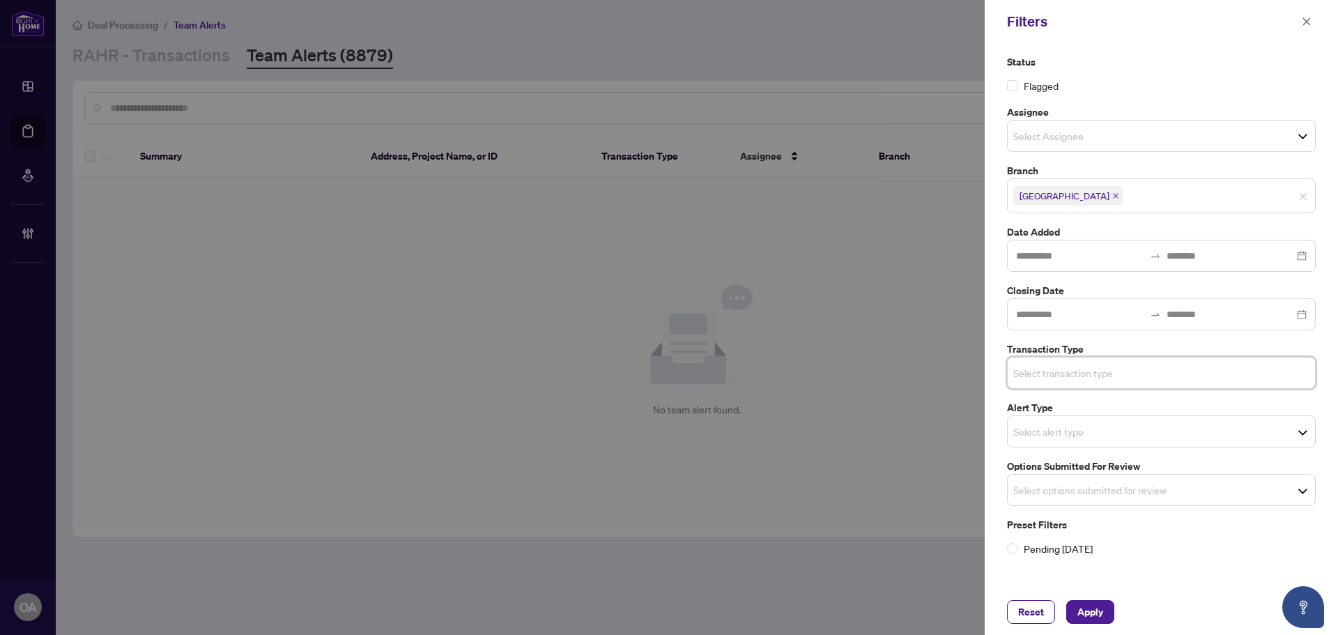
click at [1104, 486] on input "search" at bounding box center [1062, 489] width 98 height 17
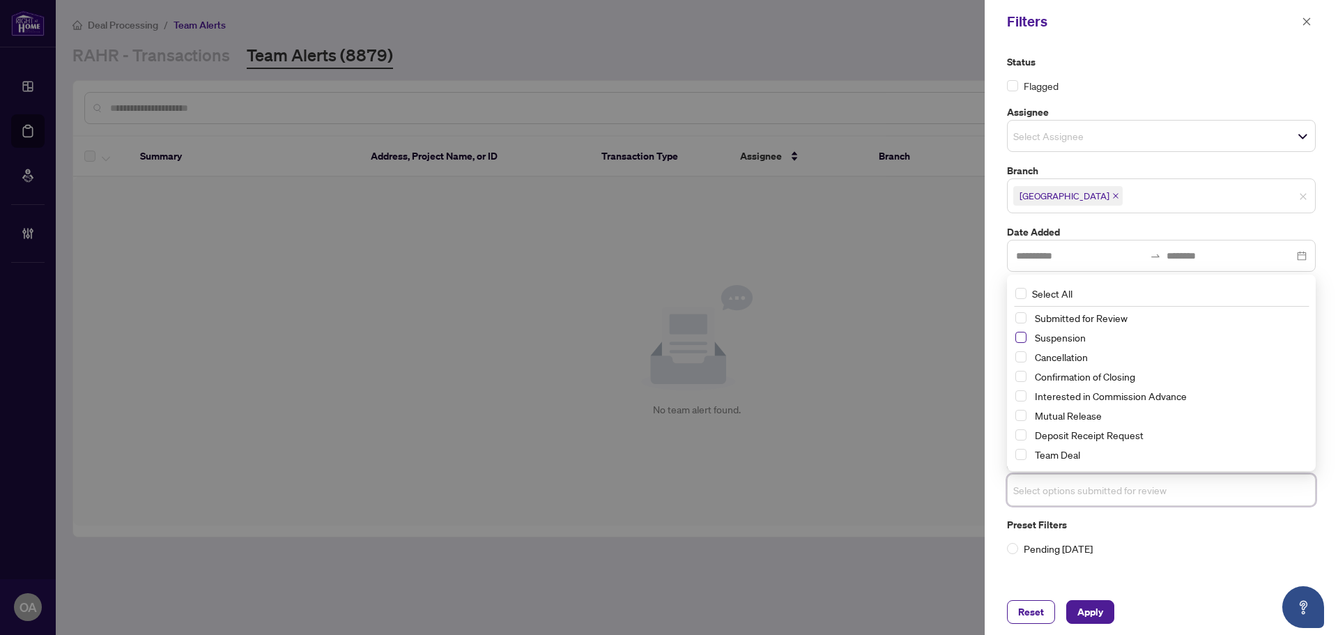
click at [1017, 336] on span "Select Suspension" at bounding box center [1020, 337] width 11 height 11
click at [1021, 362] on span "Select Cancellation" at bounding box center [1020, 357] width 11 height 11
click at [1019, 415] on span "Select Mutual Release" at bounding box center [1020, 415] width 11 height 11
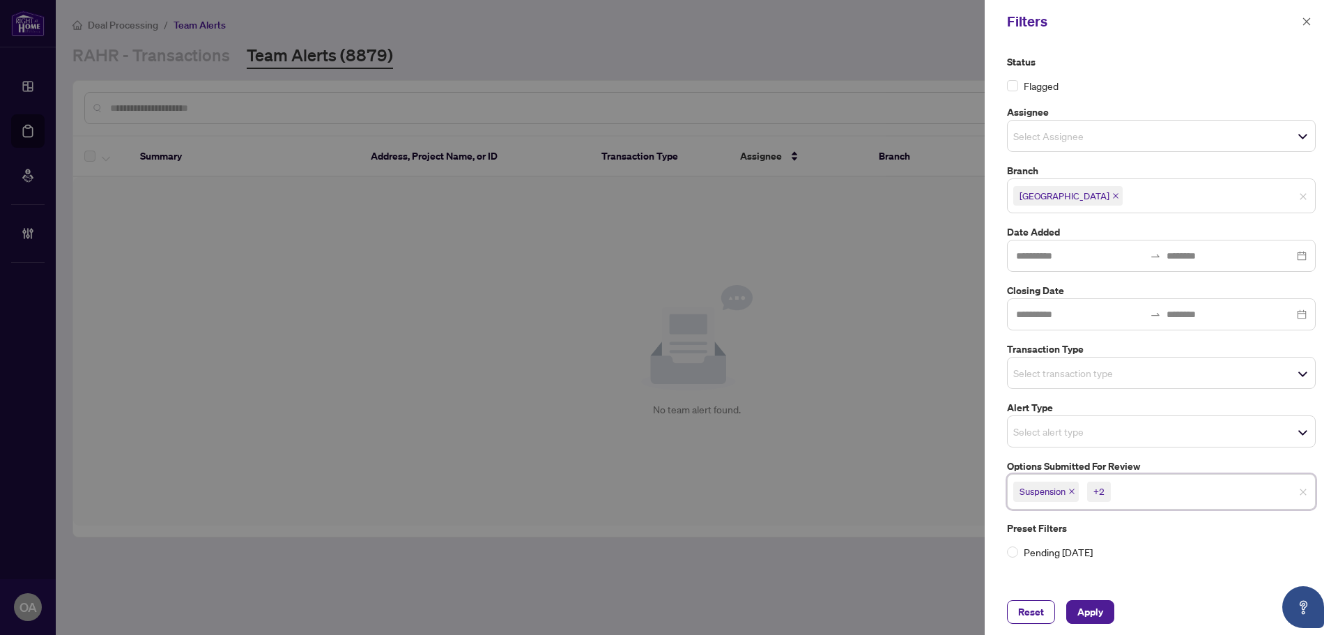
click at [1088, 625] on div "Reset Apply" at bounding box center [1160, 612] width 353 height 46
click at [1094, 613] on span "Apply" at bounding box center [1090, 612] width 26 height 22
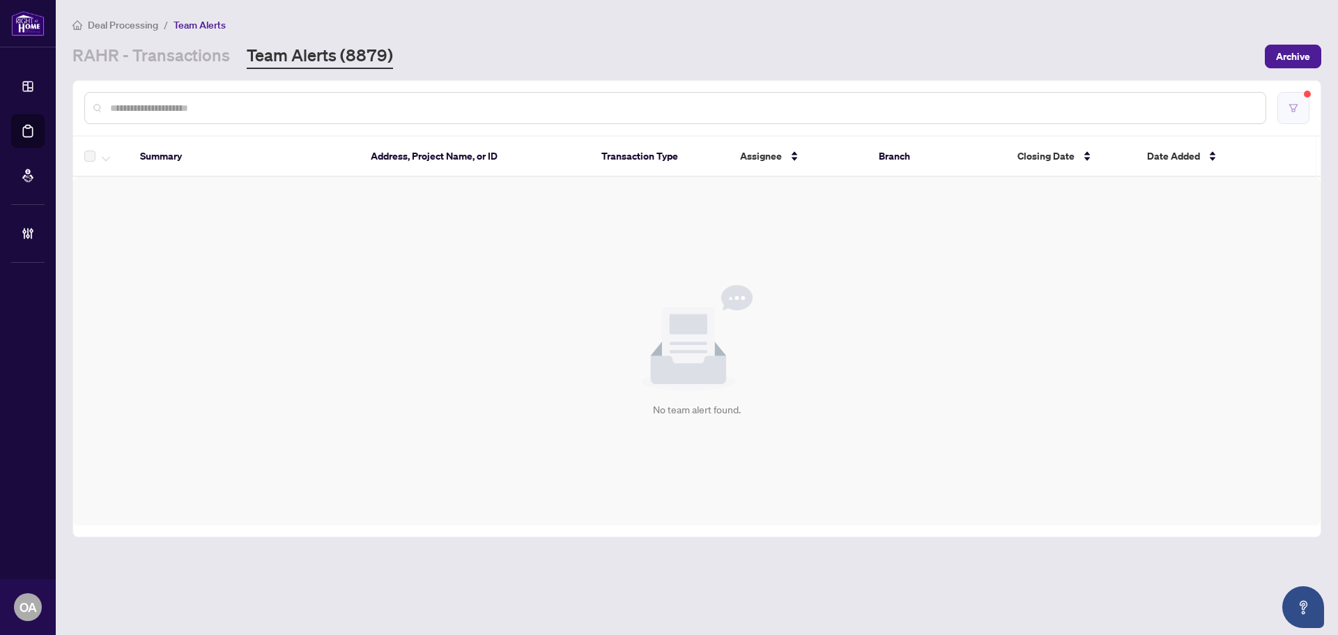
click at [1292, 116] on button "button" at bounding box center [1293, 108] width 32 height 32
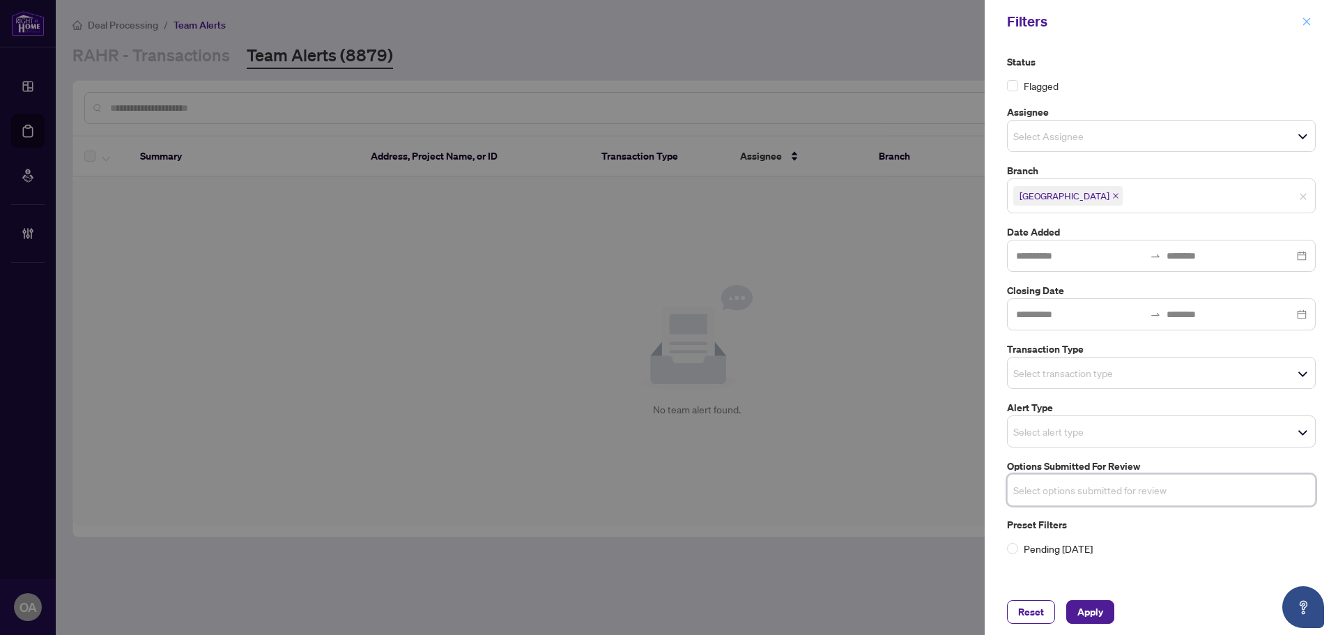
click at [1304, 22] on icon "close" at bounding box center [1306, 22] width 10 height 10
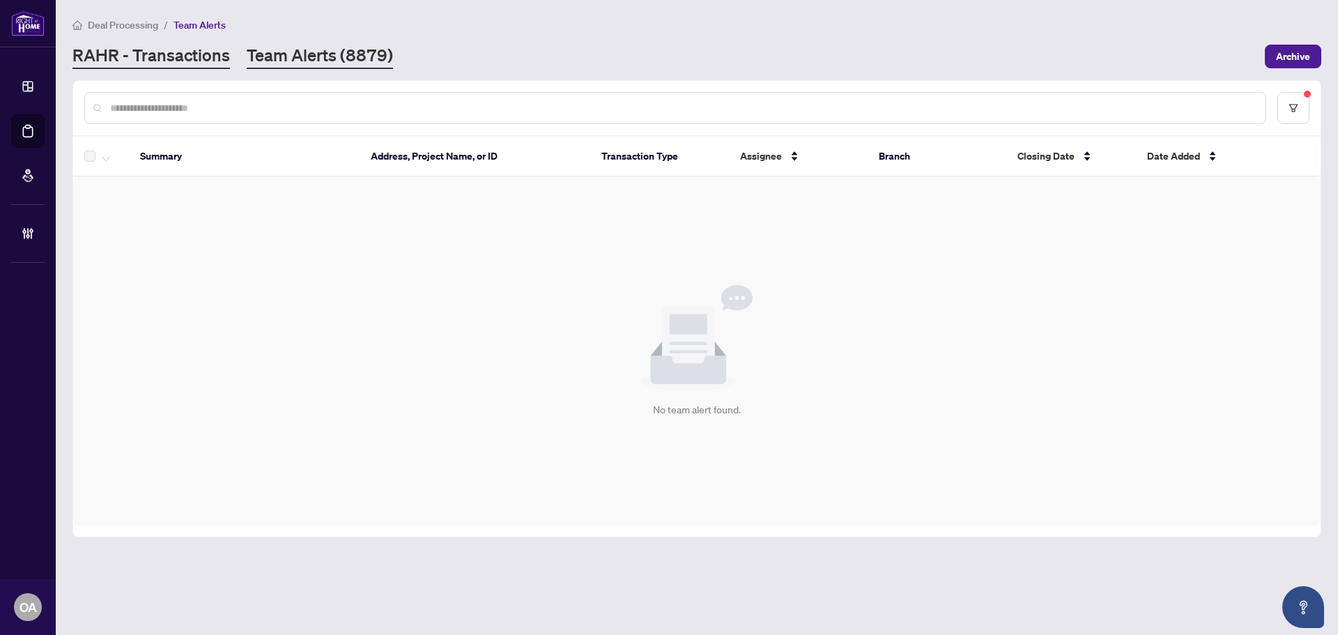
click at [219, 50] on link "RAHR - Transactions" at bounding box center [150, 56] width 157 height 25
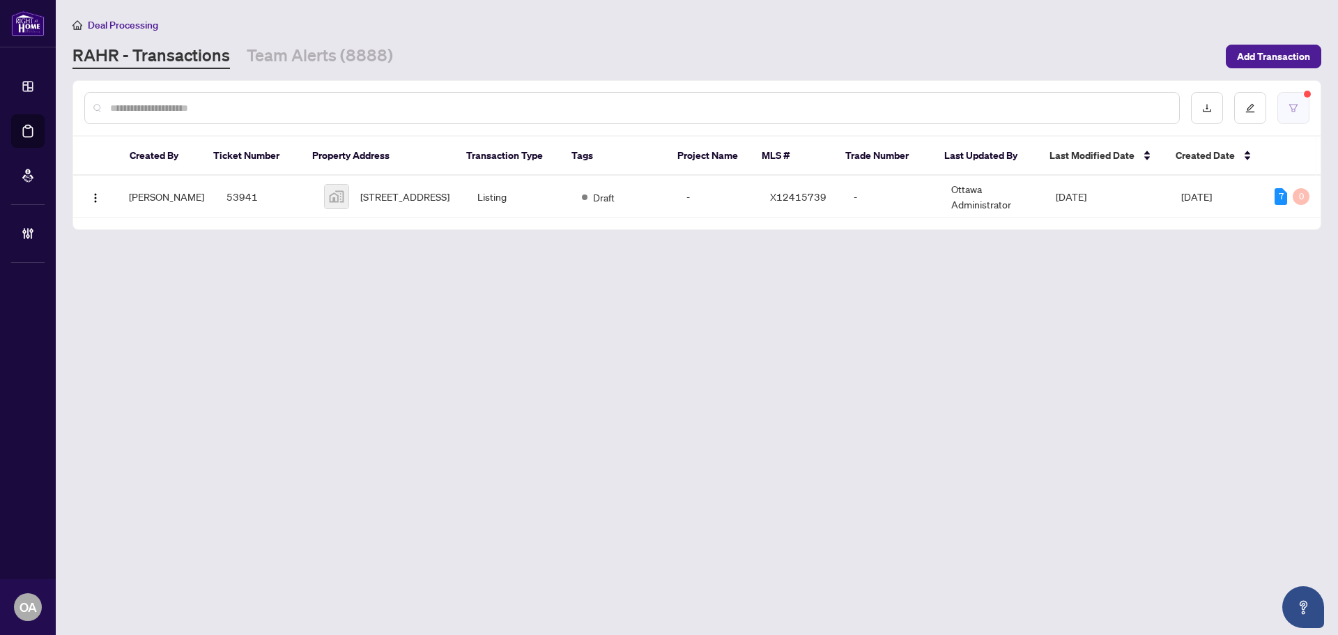
click at [1302, 113] on button "button" at bounding box center [1293, 108] width 32 height 32
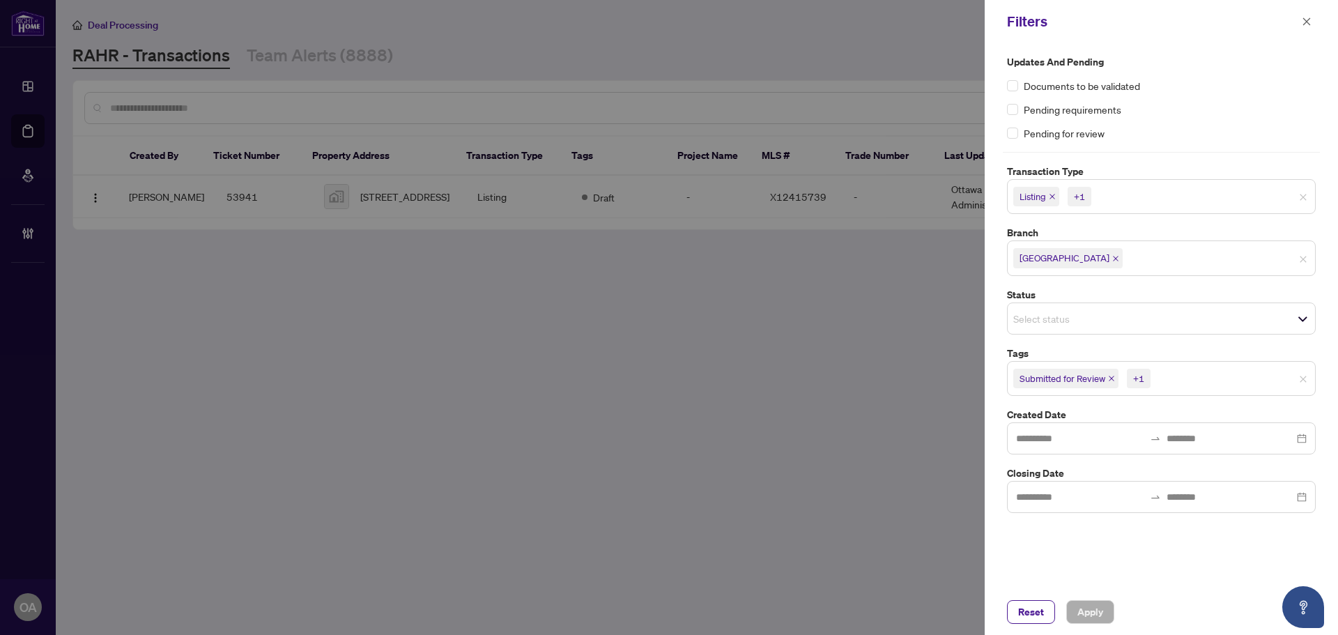
click at [1138, 378] on div "+1" at bounding box center [1138, 378] width 11 height 14
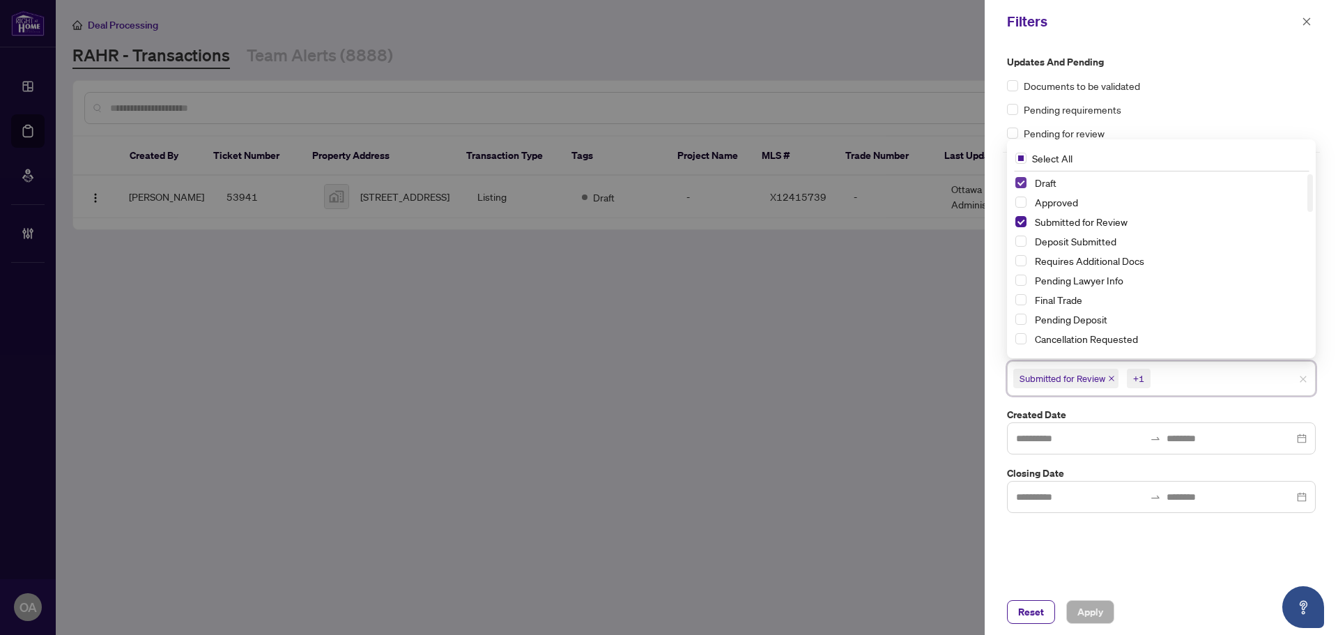
click at [1024, 182] on span "Select Draft" at bounding box center [1020, 182] width 11 height 11
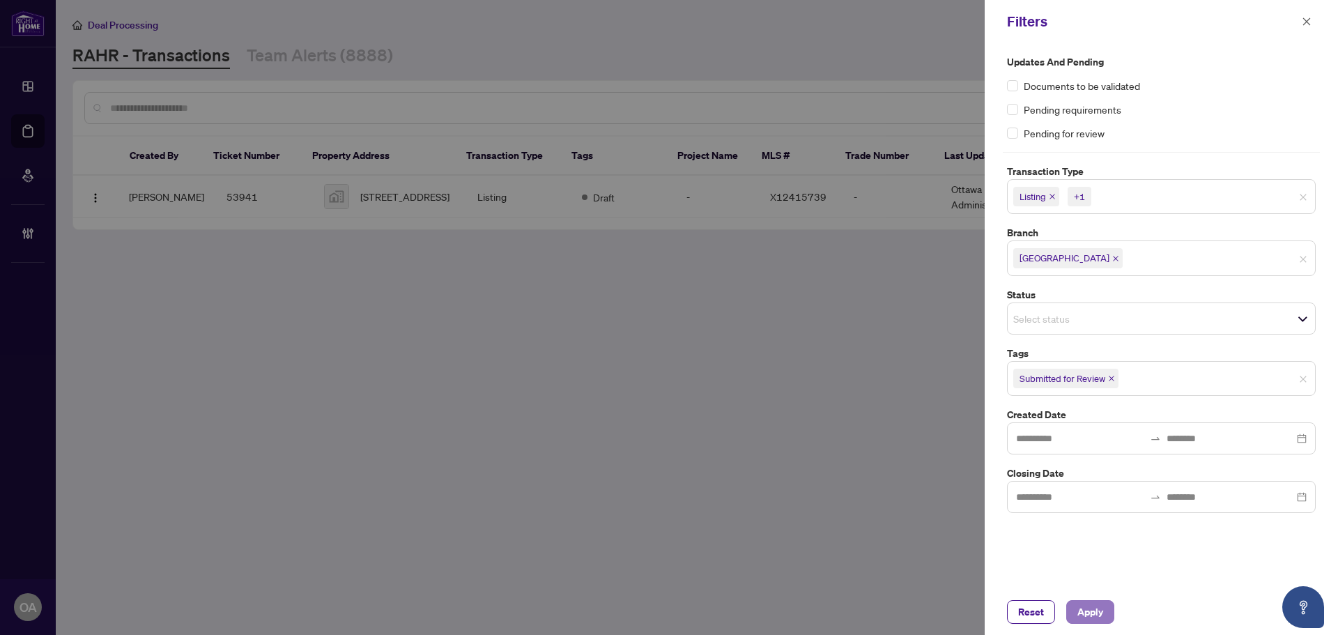
click at [1091, 606] on span "Apply" at bounding box center [1090, 612] width 26 height 22
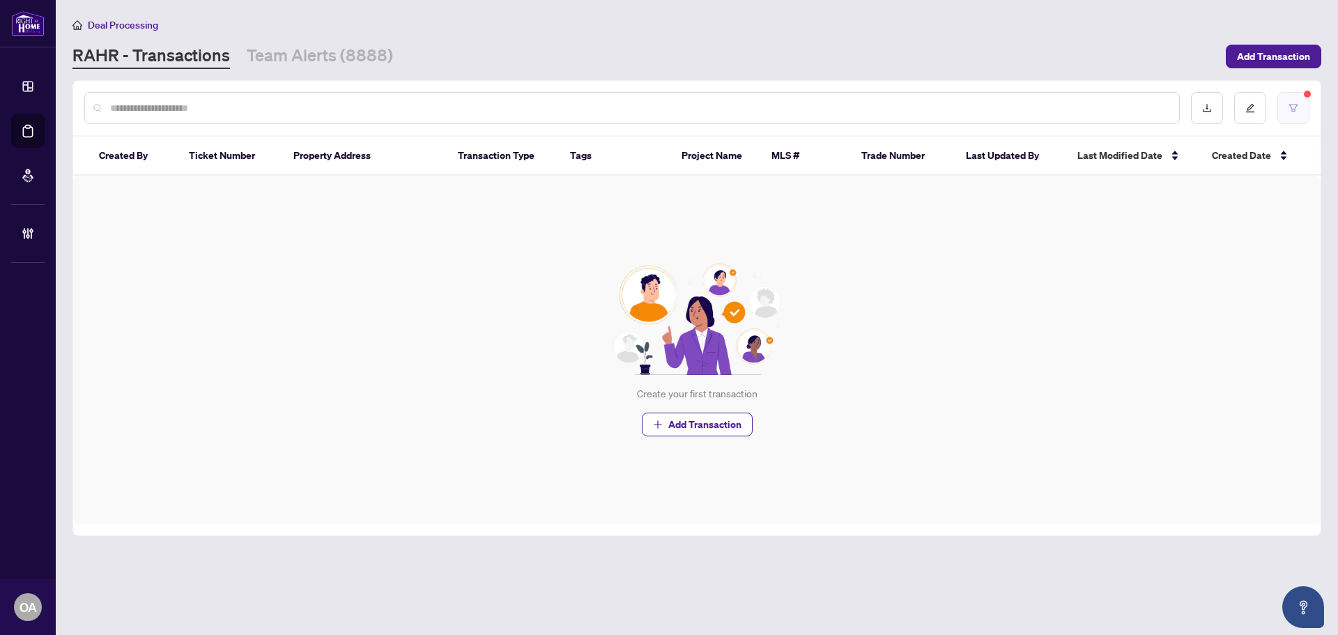
click at [1306, 102] on button "button" at bounding box center [1293, 108] width 32 height 32
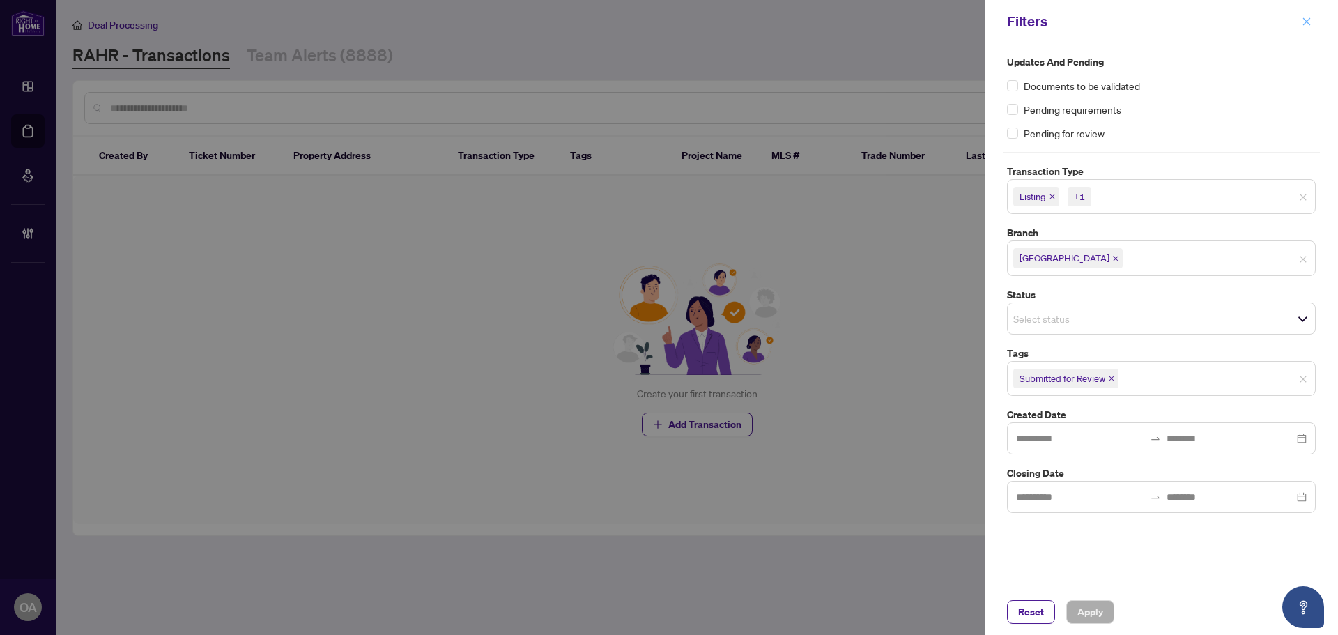
click at [1304, 19] on icon "close" at bounding box center [1306, 22] width 10 height 10
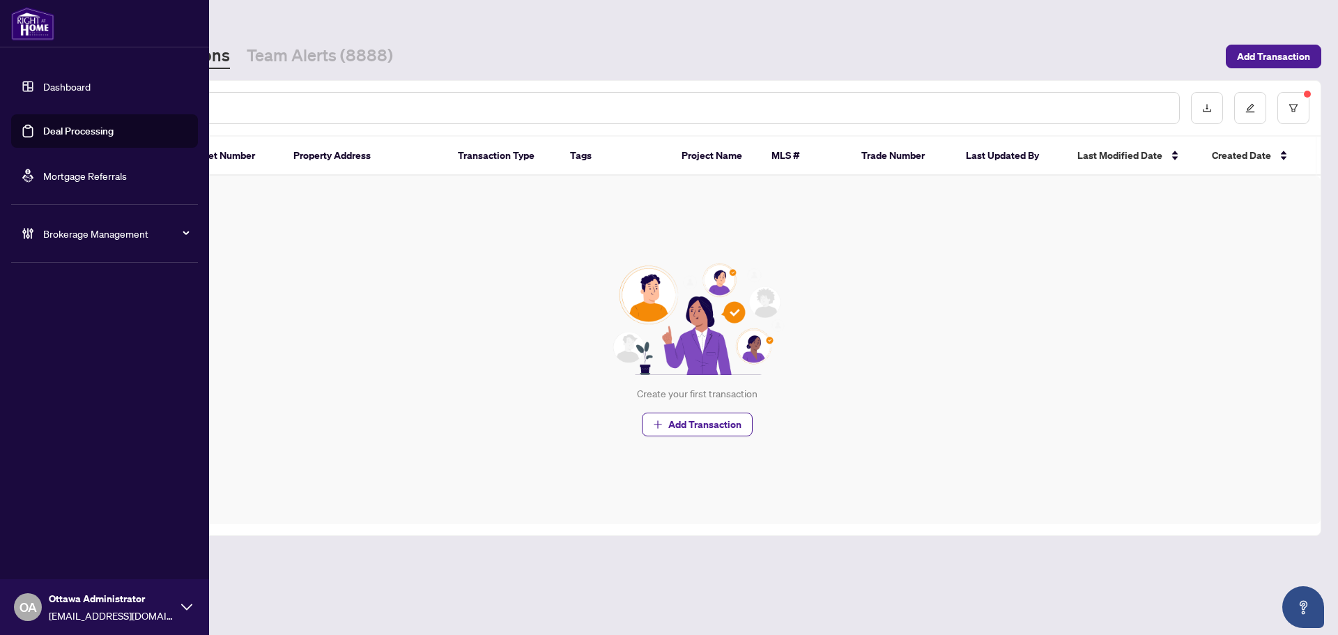
click at [77, 125] on link "Deal Processing" at bounding box center [78, 131] width 70 height 13
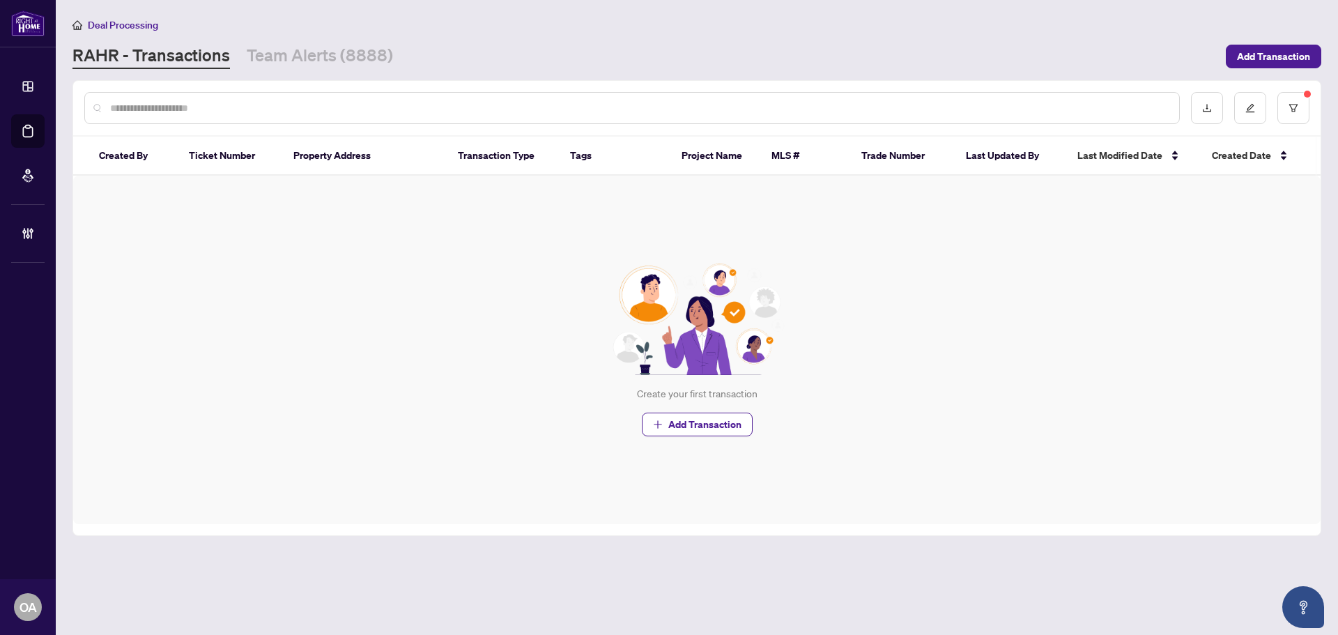
click at [152, 42] on div "Deal Processing RAHR - Transactions Team Alerts (8888) Add Transaction" at bounding box center [696, 43] width 1248 height 52
click at [183, 55] on link "RAHR - Transactions" at bounding box center [150, 56] width 157 height 25
click at [272, 56] on link "Team Alerts (8888)" at bounding box center [320, 56] width 146 height 25
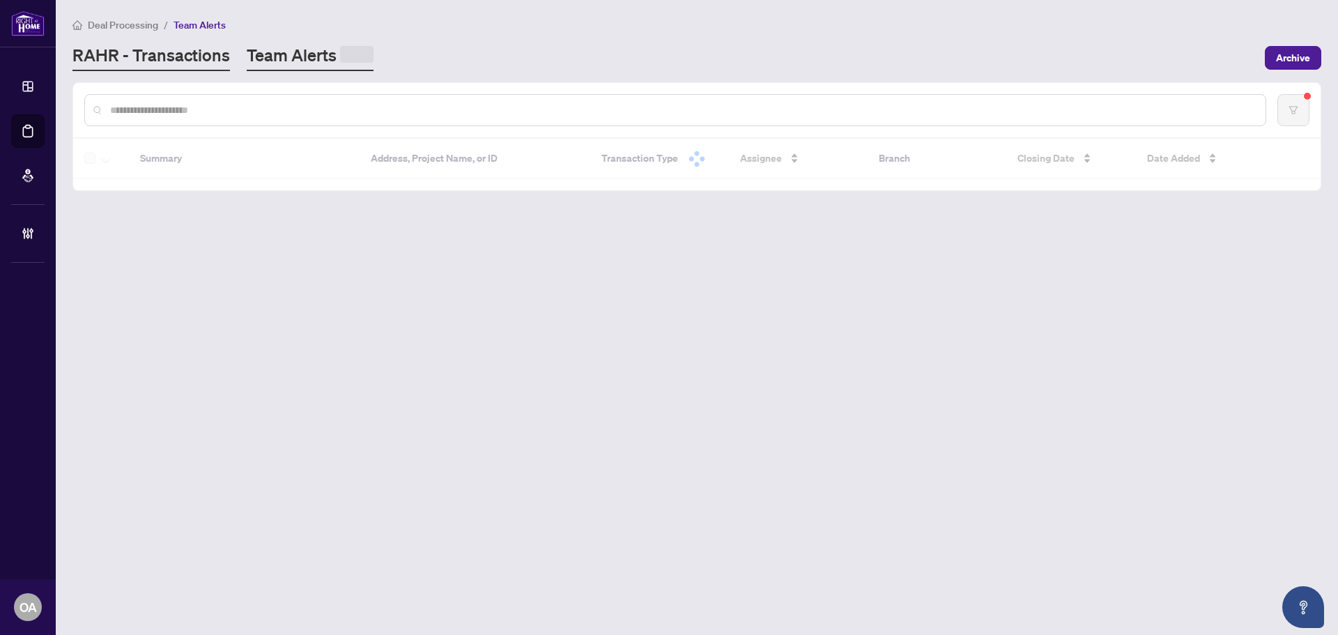
click at [189, 56] on link "RAHR - Transactions" at bounding box center [150, 57] width 157 height 27
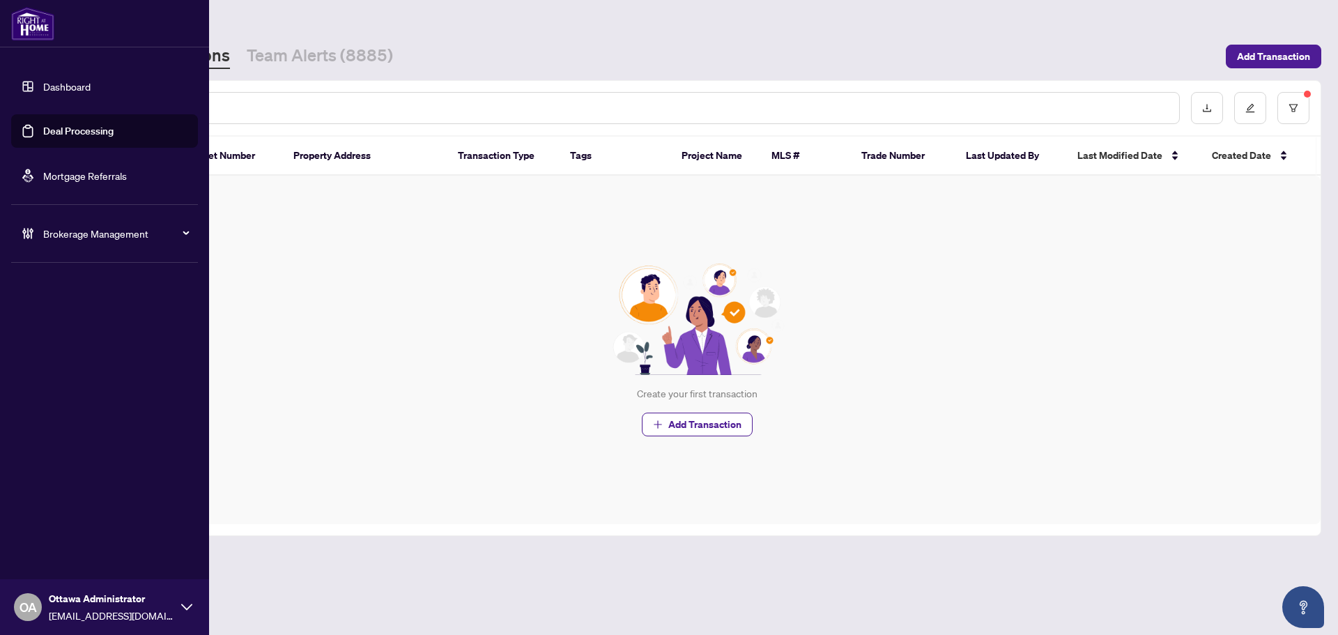
click at [43, 137] on link "Deal Processing" at bounding box center [78, 131] width 70 height 13
click at [76, 134] on link "Deal Processing" at bounding box center [78, 131] width 70 height 13
click at [100, 169] on link "Mortgage Referrals" at bounding box center [85, 175] width 84 height 13
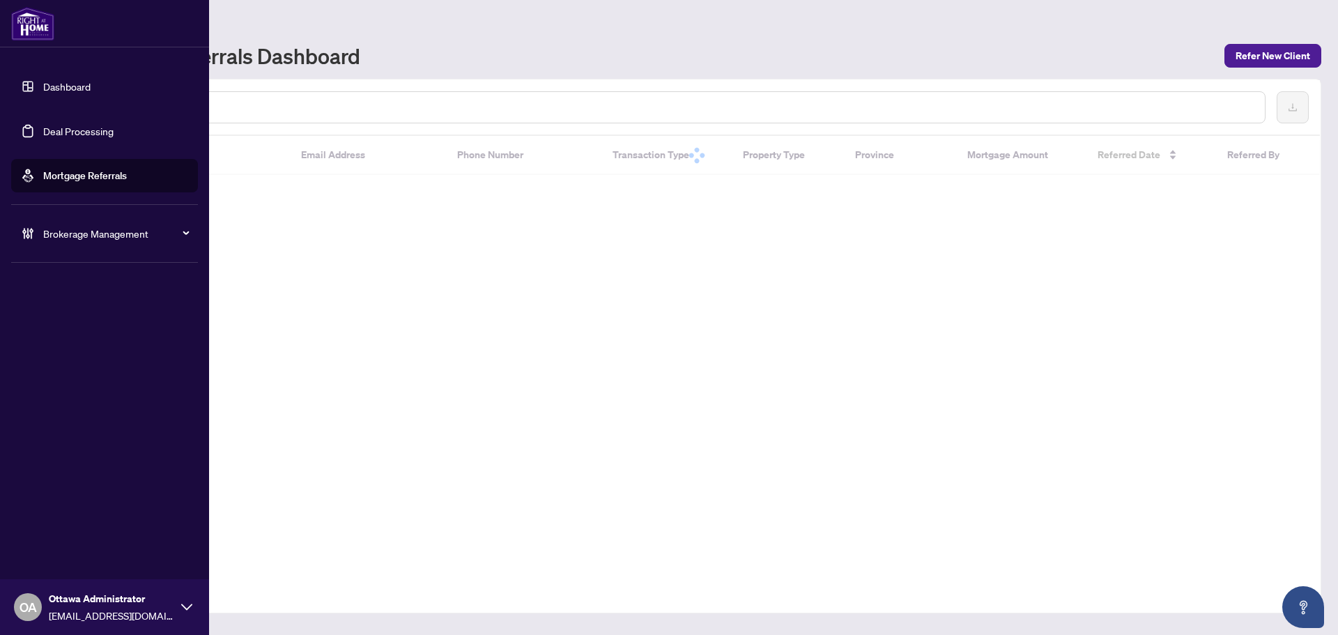
click at [105, 134] on link "Deal Processing" at bounding box center [78, 131] width 70 height 13
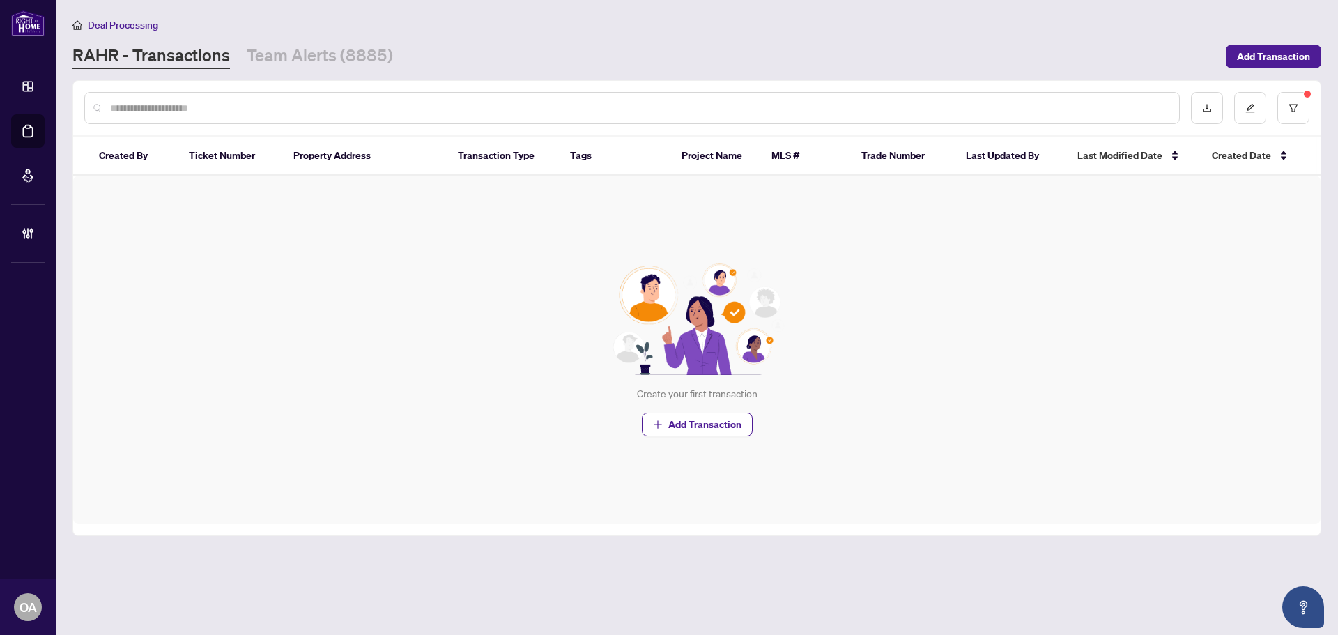
click at [199, 108] on input "text" at bounding box center [639, 107] width 1058 height 15
click at [289, 52] on link "Team Alerts (8885)" at bounding box center [320, 56] width 146 height 25
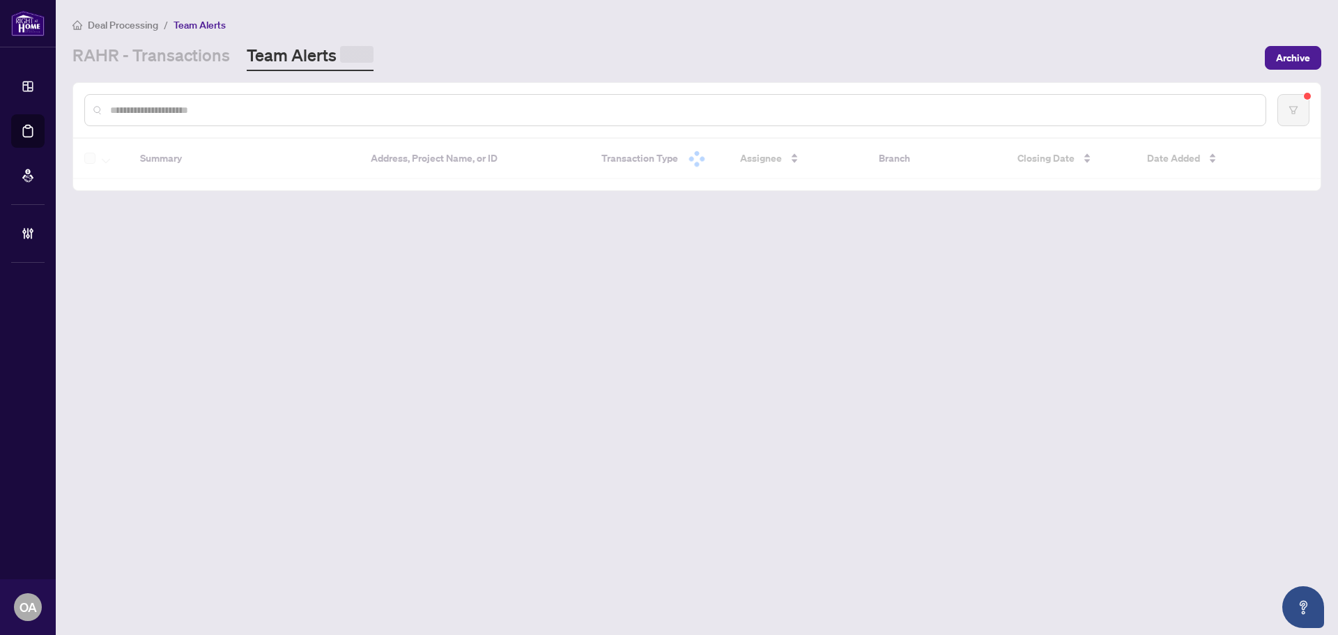
click at [167, 54] on link "RAHR - Transactions" at bounding box center [150, 57] width 157 height 27
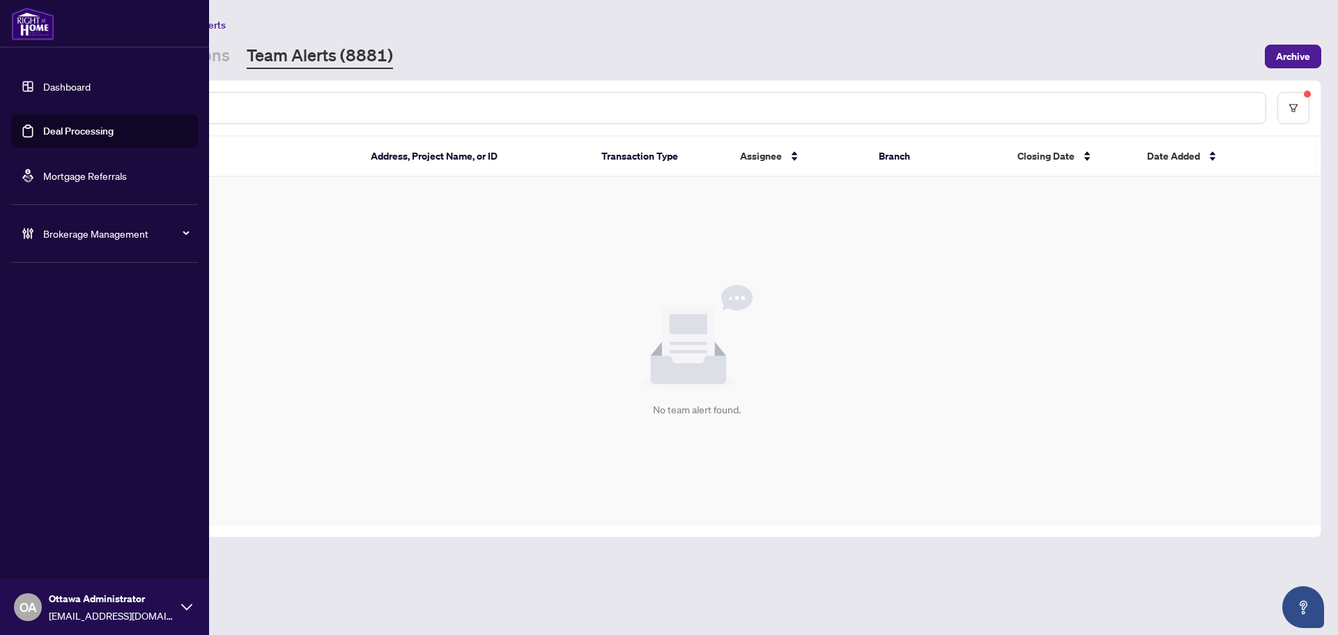
click at [43, 137] on link "Deal Processing" at bounding box center [78, 131] width 70 height 13
